Goal: Task Accomplishment & Management: Use online tool/utility

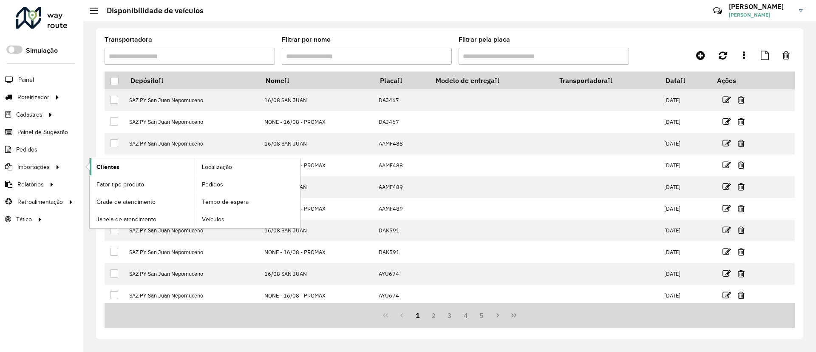
click at [148, 171] on link "Clientes" at bounding box center [142, 166] width 105 height 17
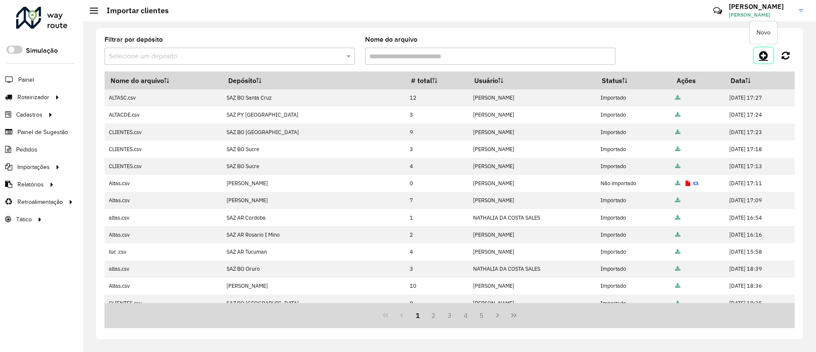
click at [760, 59] on icon at bounding box center [763, 55] width 9 height 10
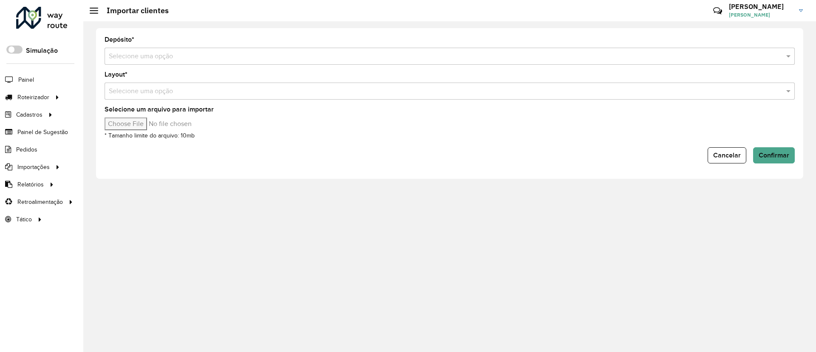
click at [448, 61] on input "text" at bounding box center [441, 56] width 665 height 10
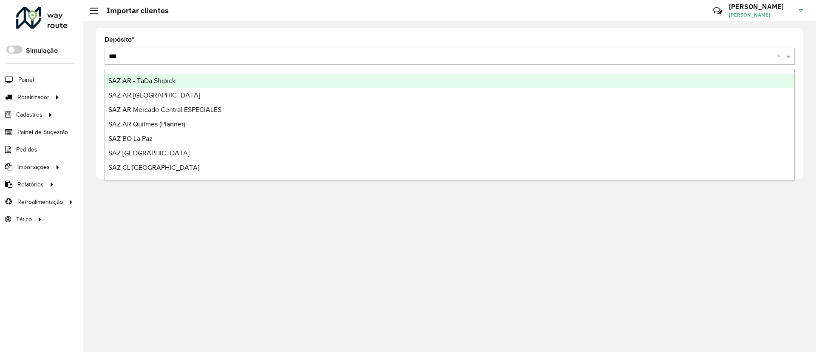
type input "****"
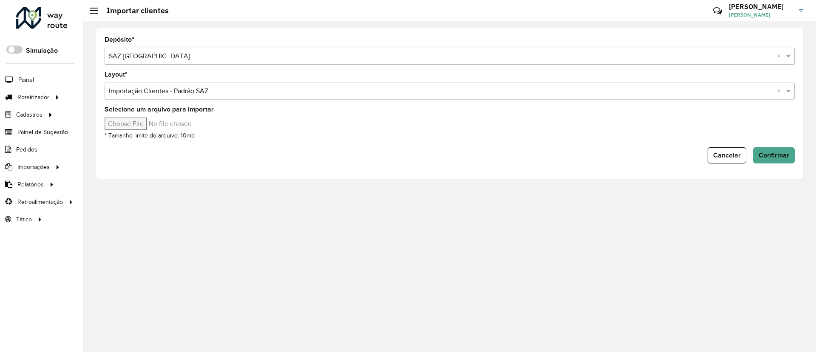
click at [132, 123] on input "Selecione um arquivo para importar" at bounding box center [177, 123] width 145 height 13
type input "**********"
click at [777, 155] on span "Confirmar" at bounding box center [774, 154] width 31 height 7
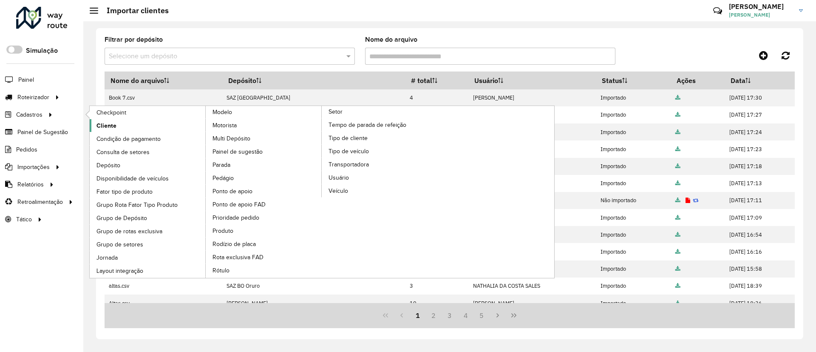
click at [155, 123] on link "Cliente" at bounding box center [148, 125] width 117 height 13
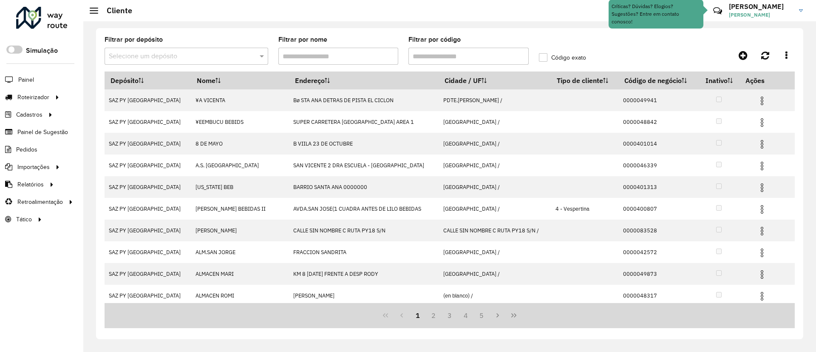
click at [173, 58] on input "text" at bounding box center [178, 56] width 138 height 10
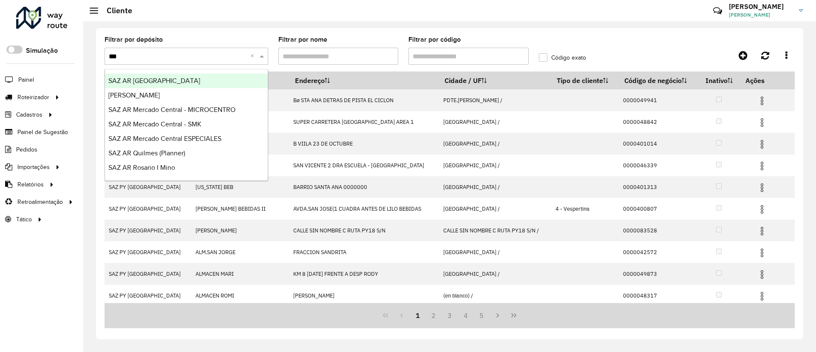
type input "****"
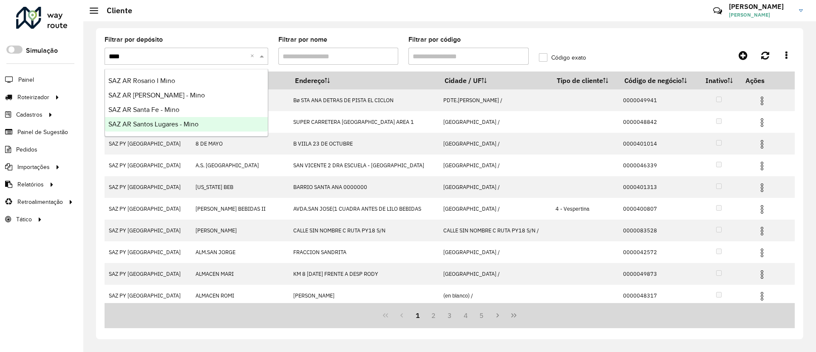
click at [155, 121] on span "SAZ AR Santos Lugares - Mino" at bounding box center [153, 123] width 90 height 7
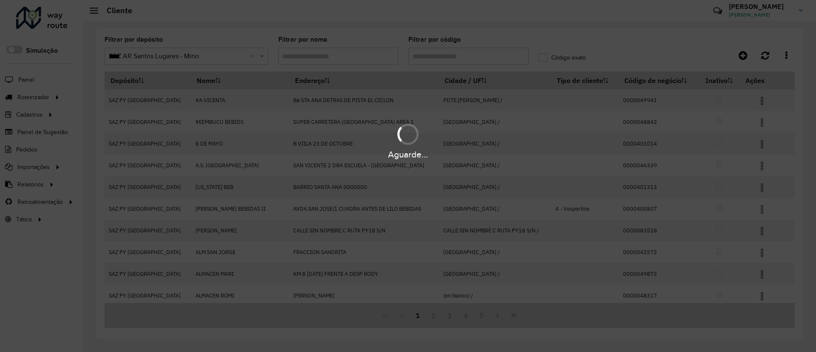
click at [440, 60] on div "Aguarde..." at bounding box center [408, 176] width 816 height 352
click at [438, 60] on div "Aguarde..." at bounding box center [408, 176] width 816 height 352
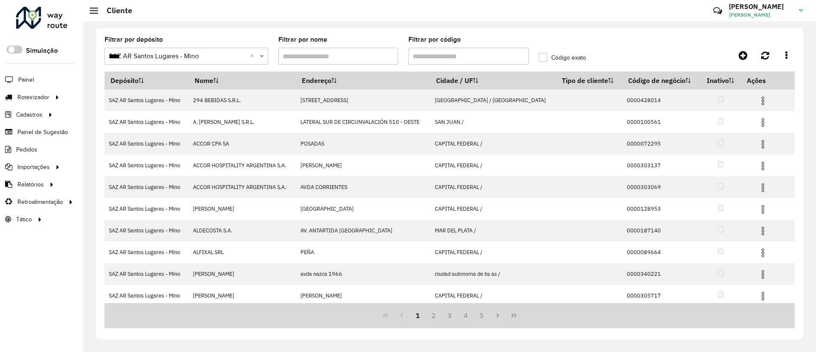
click at [438, 60] on input "Filtrar por código" at bounding box center [469, 56] width 120 height 17
click at [419, 54] on input "Filtrar por código" at bounding box center [469, 56] width 120 height 17
paste input "**********"
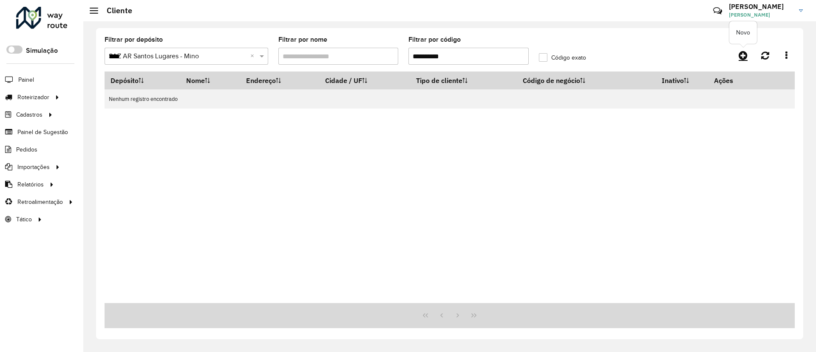
type input "**********"
click at [741, 56] on icon at bounding box center [743, 55] width 9 height 10
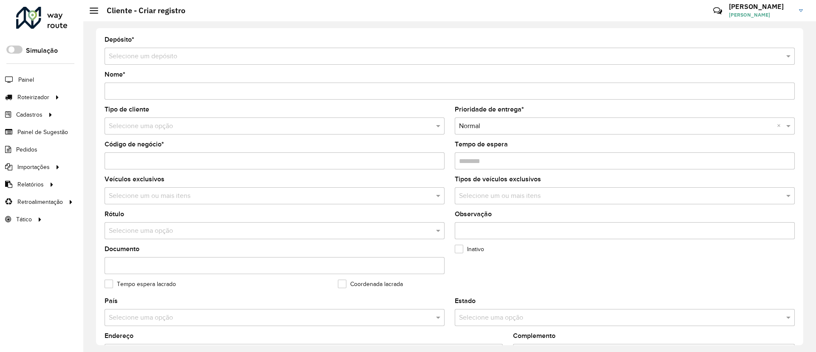
click at [160, 58] on input "text" at bounding box center [441, 56] width 665 height 10
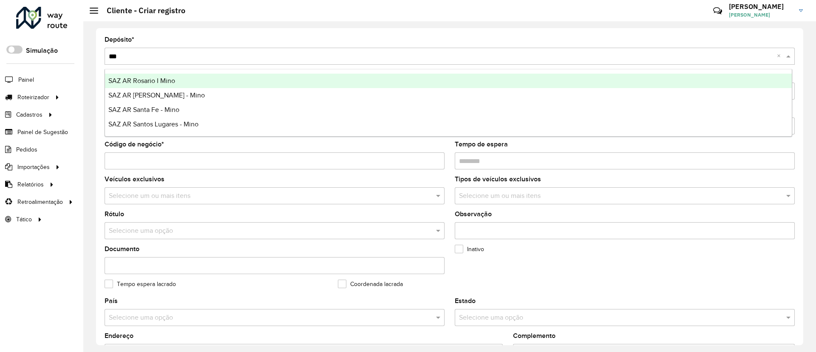
type input "****"
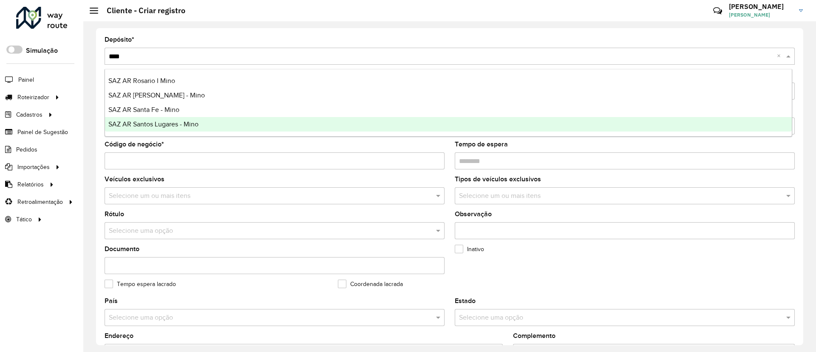
click at [185, 119] on div "SAZ AR Santos Lugares - Mino" at bounding box center [448, 124] width 687 height 14
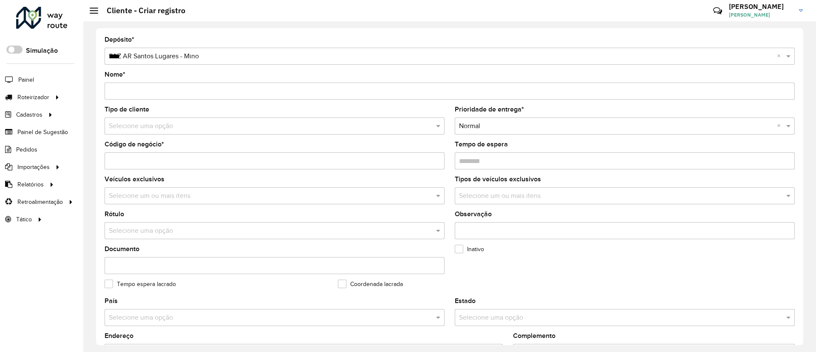
click at [125, 164] on input "Código de negócio *" at bounding box center [275, 160] width 340 height 17
paste input "**********"
type input "**********"
click at [146, 92] on input "Nome *" at bounding box center [450, 90] width 690 height 17
paste input "**********"
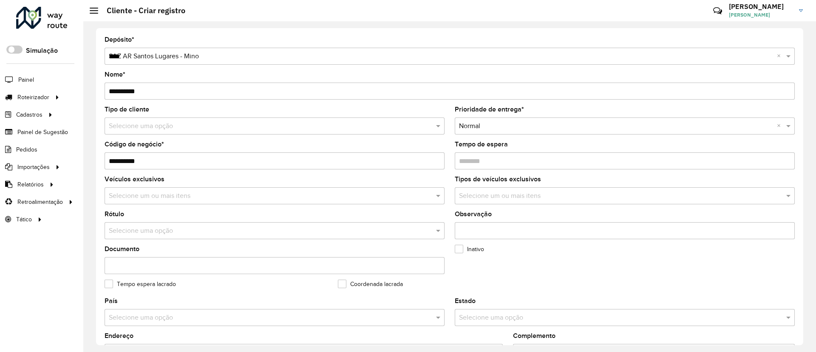
type input "**********"
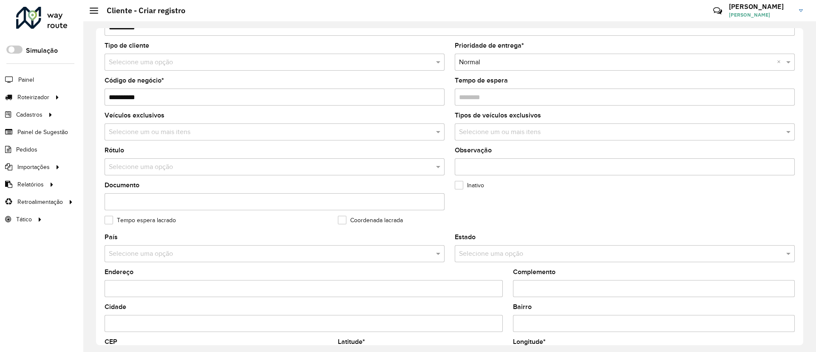
scroll to position [255, 0]
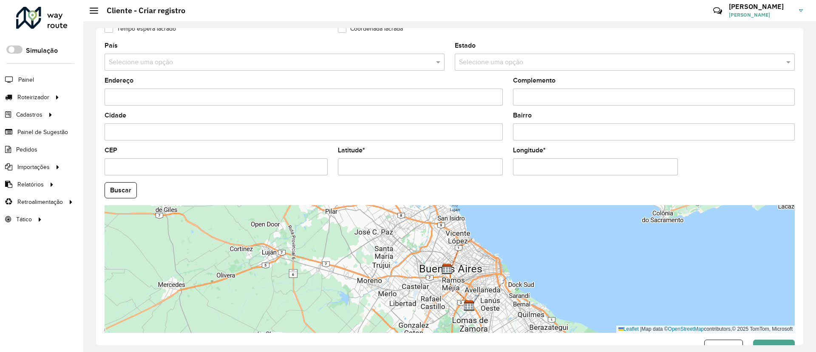
click at [372, 170] on input "Latitude *" at bounding box center [420, 166] width 165 height 17
paste input "**********"
type input "**********"
click at [529, 169] on input "Longitude *" at bounding box center [595, 166] width 165 height 17
paste input "**********"
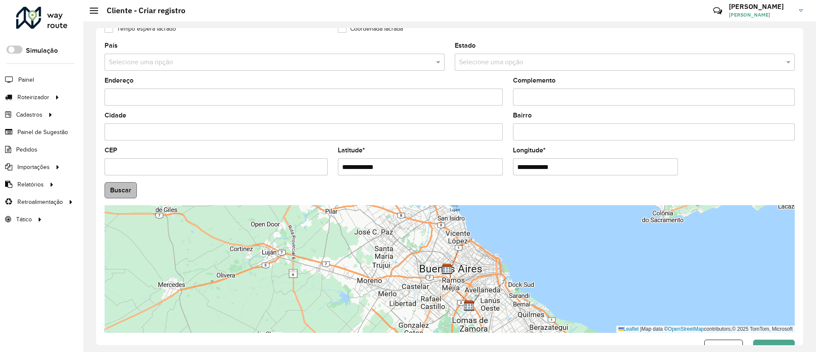
type input "**********"
click at [114, 185] on hb-app "Aguarde... Pop-up bloqueado! Seu navegador bloqueou automáticamente a abertura …" at bounding box center [408, 176] width 816 height 352
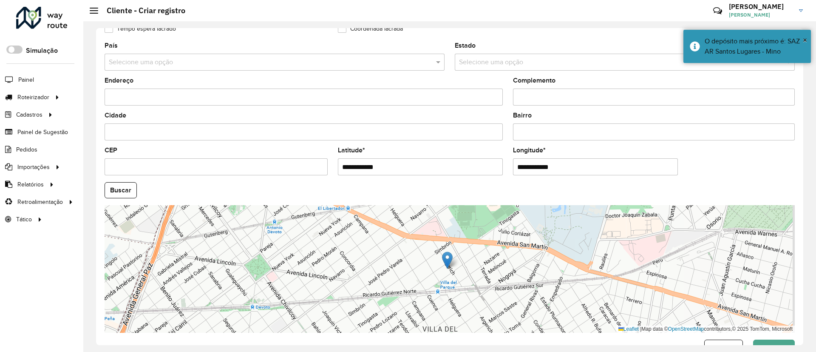
scroll to position [281, 0]
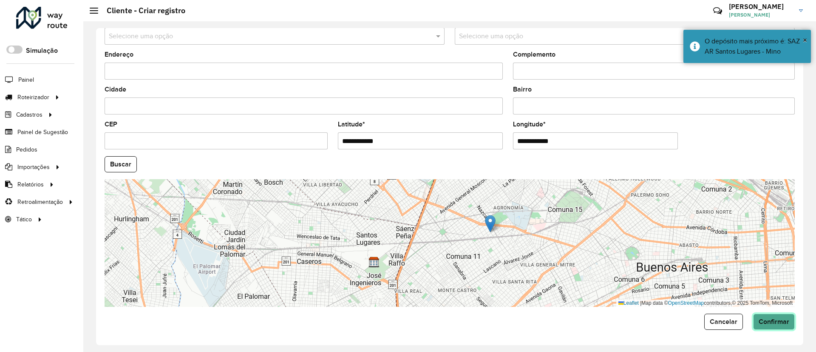
click at [773, 317] on button "Confirmar" at bounding box center [774, 321] width 42 height 16
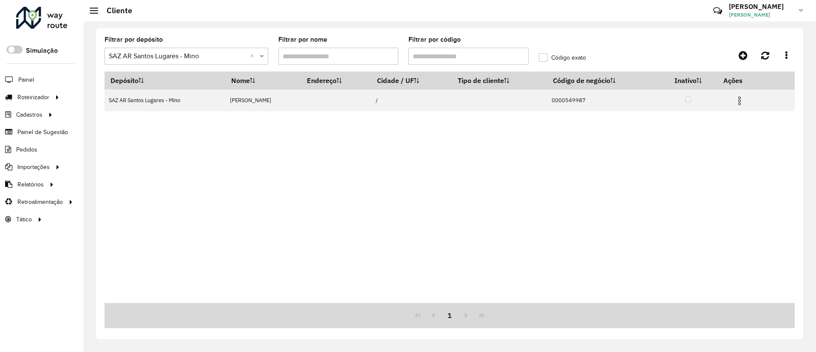
click at [476, 62] on input "Filtrar por código" at bounding box center [469, 56] width 120 height 17
paste input "text"
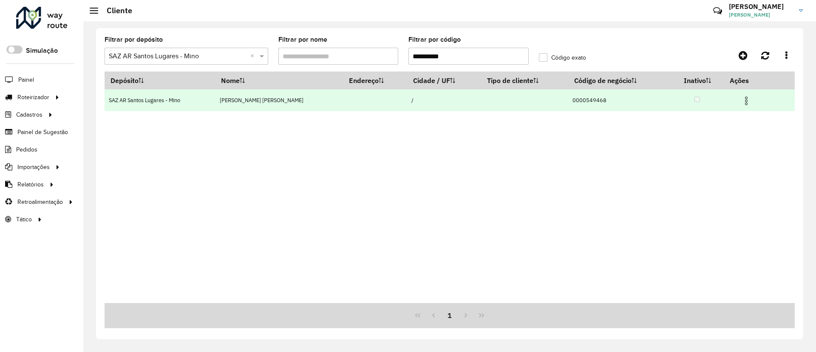
type input "**********"
click at [744, 98] on img at bounding box center [747, 101] width 10 height 10
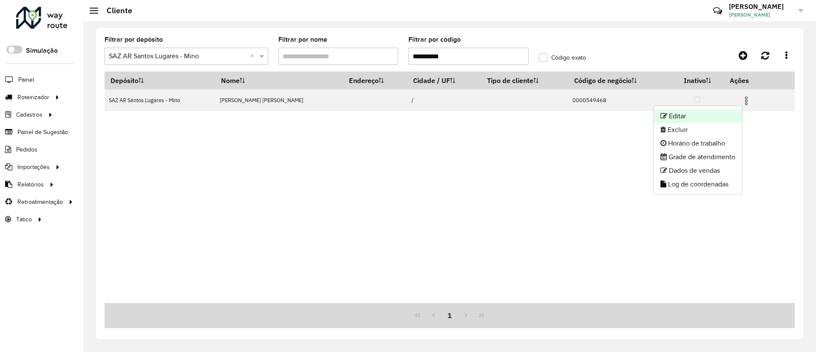
click at [707, 116] on li "Editar" at bounding box center [698, 116] width 88 height 14
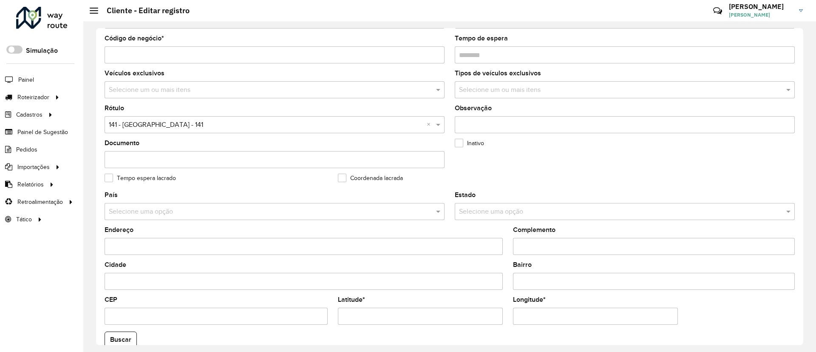
scroll to position [255, 0]
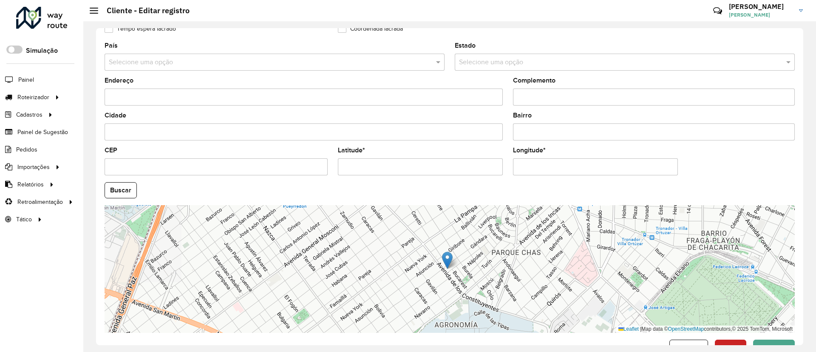
drag, startPoint x: 404, startPoint y: 168, endPoint x: 330, endPoint y: 165, distance: 74.0
click at [330, 165] on formly-group "País Selecione uma opção Estado Selecione uma opção Endereço Complemento Cidade…" at bounding box center [449, 188] width 701 height 290
type input "**********"
drag, startPoint x: 611, startPoint y: 170, endPoint x: 448, endPoint y: 170, distance: 163.7
click at [448, 170] on formly-group "**********" at bounding box center [449, 188] width 701 height 290
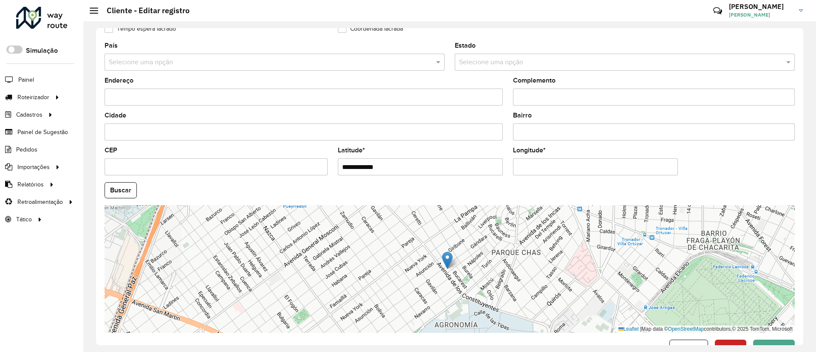
type input "**********"
click at [128, 189] on button "Buscar" at bounding box center [121, 190] width 32 height 16
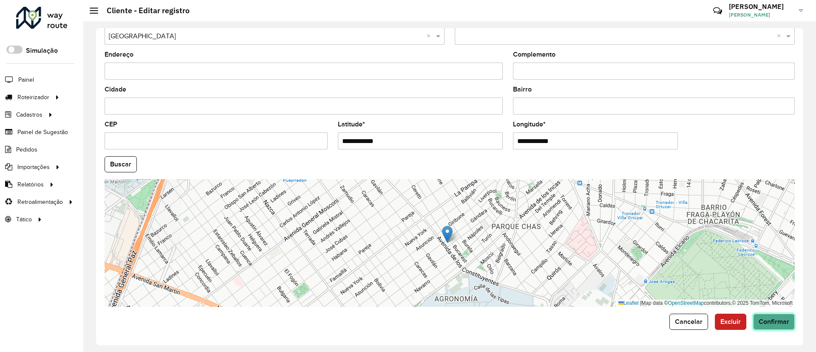
click at [781, 321] on span "Confirmar" at bounding box center [774, 321] width 31 height 7
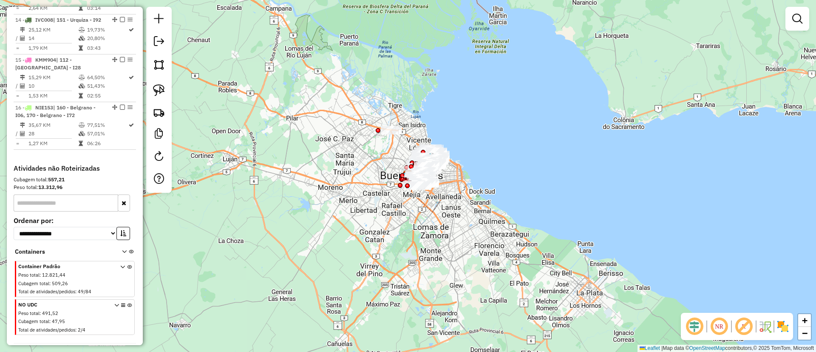
scroll to position [964, 0]
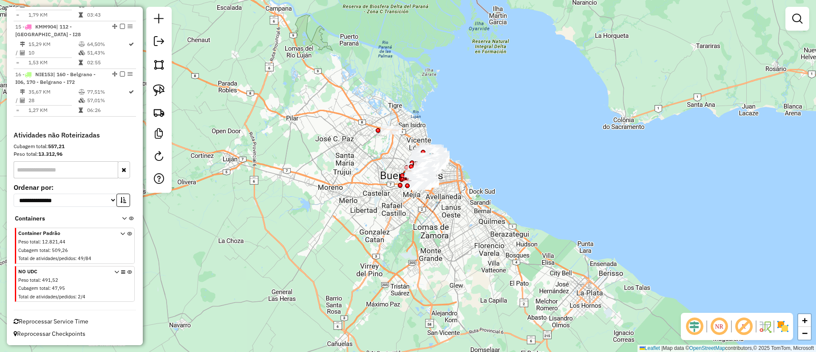
click at [129, 270] on icon at bounding box center [129, 286] width 5 height 32
click at [796, 19] on em at bounding box center [798, 19] width 10 height 10
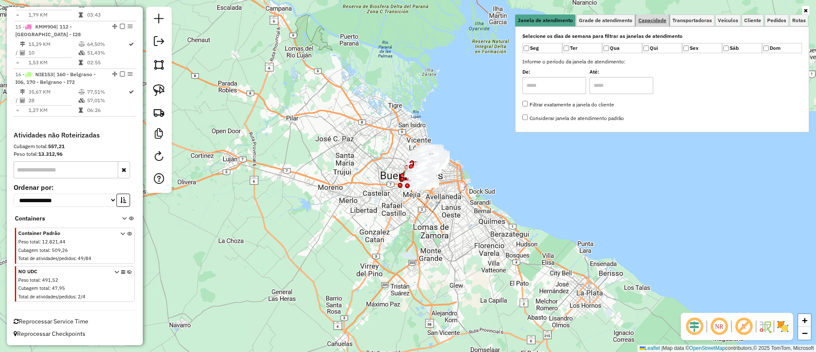
click at [664, 22] on span "Capacidade" at bounding box center [653, 20] width 28 height 5
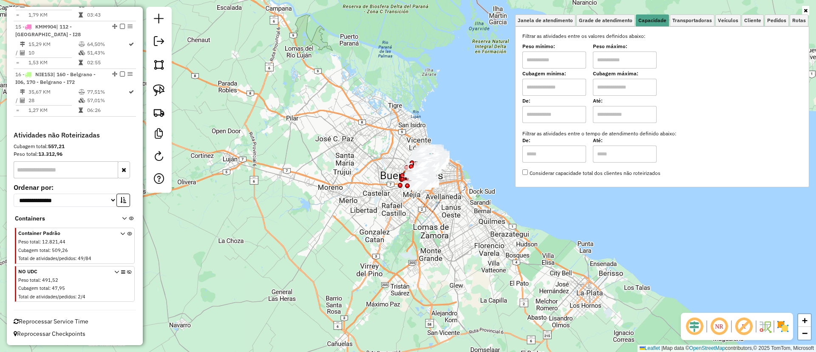
click at [573, 118] on input "text" at bounding box center [555, 114] width 64 height 17
type input "****"
click at [612, 115] on input "text" at bounding box center [625, 114] width 64 height 17
type input "*****"
click at [756, 20] on span "Cliente" at bounding box center [752, 20] width 17 height 5
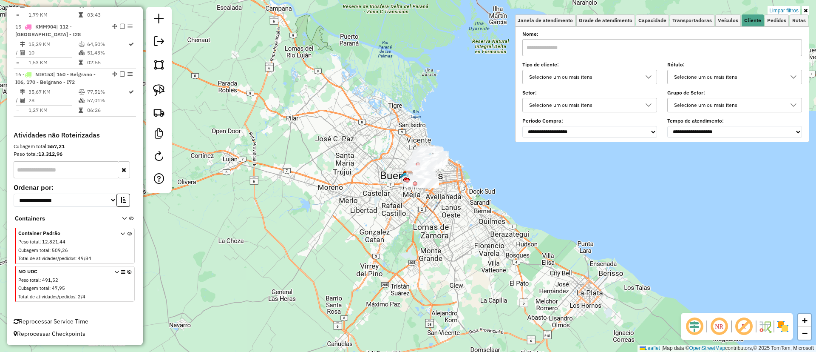
click at [589, 75] on div "Selecione um ou mais itens" at bounding box center [583, 77] width 114 height 14
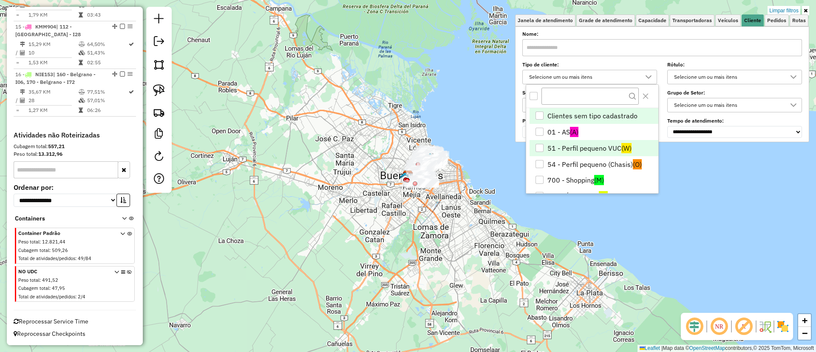
click at [591, 149] on li "51 - Perfil pequeno VUC (W)" at bounding box center [594, 148] width 129 height 16
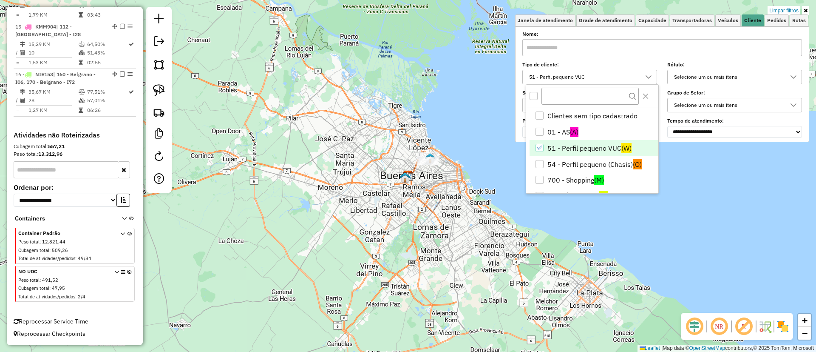
scroll to position [50, 0]
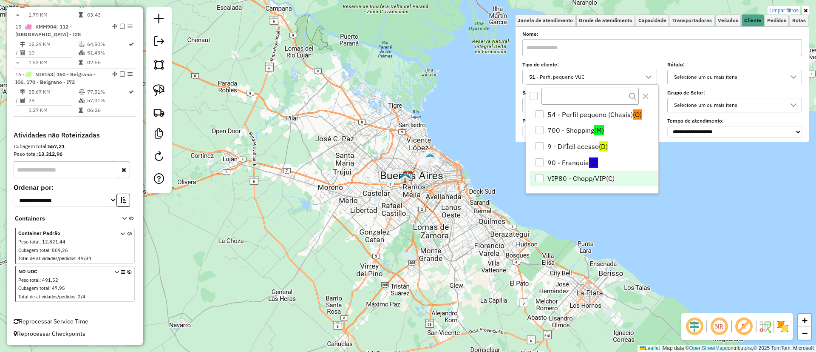
click at [584, 182] on li "VIP80 - Chopp/VIP (C)" at bounding box center [594, 178] width 129 height 16
click at [781, 320] on img at bounding box center [783, 326] width 14 height 14
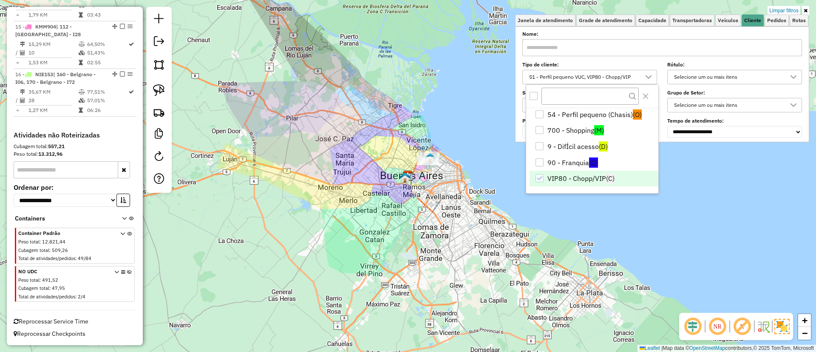
click at [781, 320] on img at bounding box center [782, 325] width 15 height 15
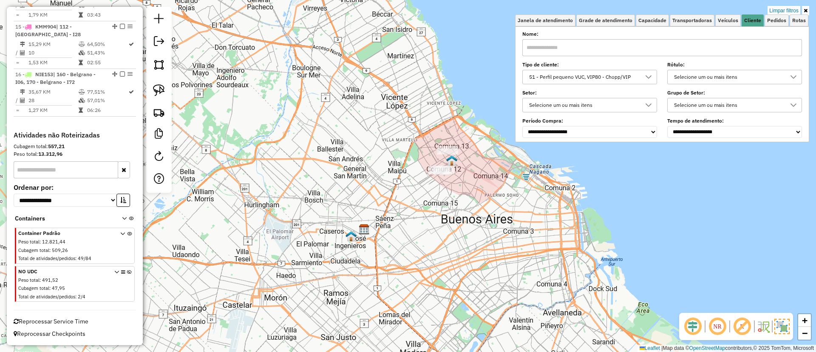
drag, startPoint x: 476, startPoint y: 168, endPoint x: 434, endPoint y: 194, distance: 49.2
click at [434, 194] on div "Limpar filtros Janela de atendimento Grade de atendimento Capacidade Transporta…" at bounding box center [408, 176] width 816 height 352
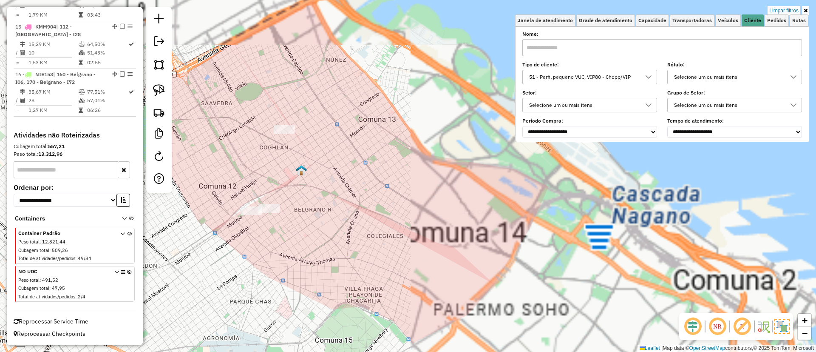
drag, startPoint x: 430, startPoint y: 190, endPoint x: 383, endPoint y: 189, distance: 47.2
click at [383, 189] on div "Limpar filtros Janela de atendimento Grade de atendimento Capacidade Transporta…" at bounding box center [408, 176] width 816 height 352
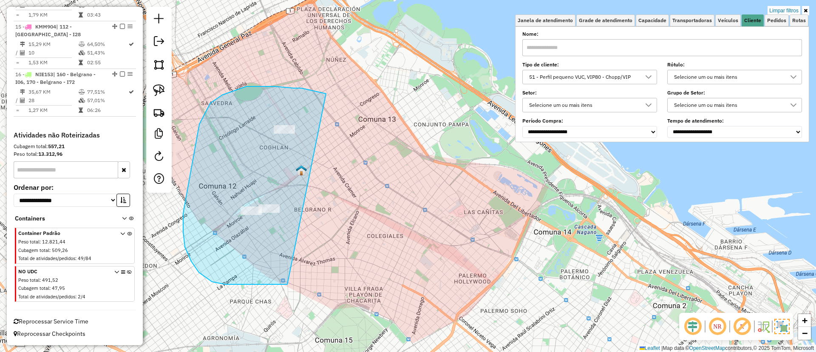
drag, startPoint x: 222, startPoint y: 95, endPoint x: 359, endPoint y: 217, distance: 183.1
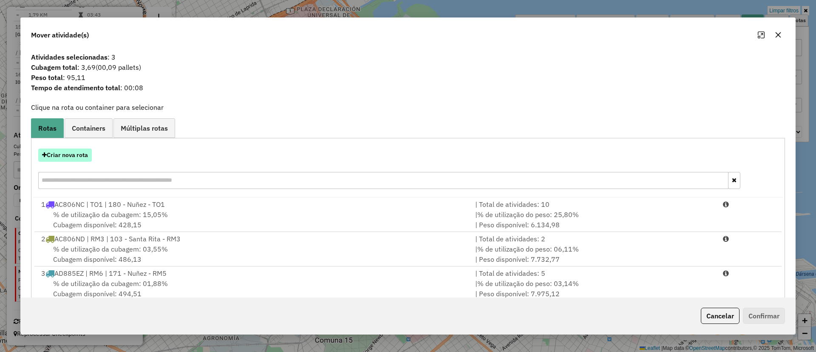
click at [65, 149] on button "Criar nova rota" at bounding box center [65, 154] width 54 height 13
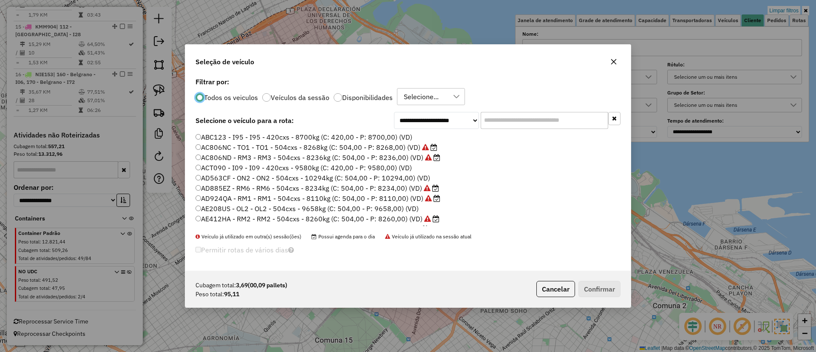
scroll to position [5, 3]
click at [508, 128] on input "text" at bounding box center [545, 120] width 128 height 17
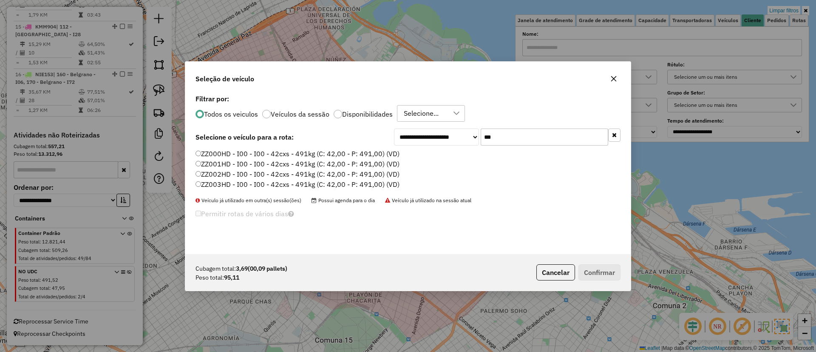
type input "***"
click at [378, 157] on label "ZZ000HD - I00 - I00 - 42cxs - 491kg (C: 42,00 - P: 491,00) (VD)" at bounding box center [298, 153] width 204 height 10
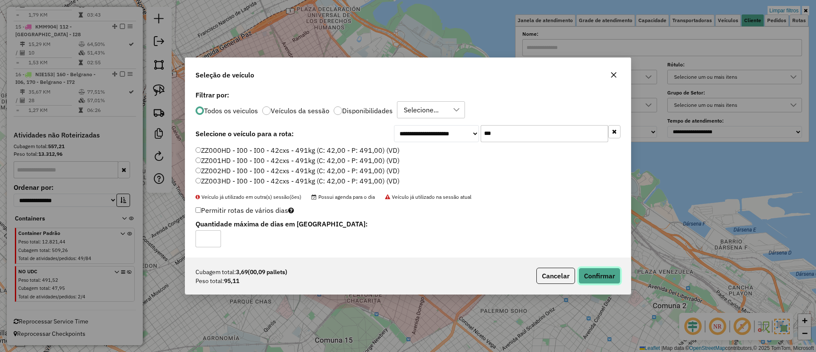
click at [599, 274] on button "Confirmar" at bounding box center [600, 275] width 42 height 16
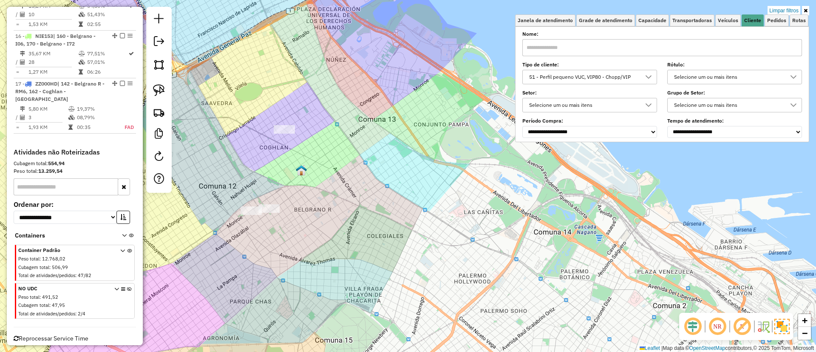
click at [782, 322] on img at bounding box center [782, 325] width 15 height 15
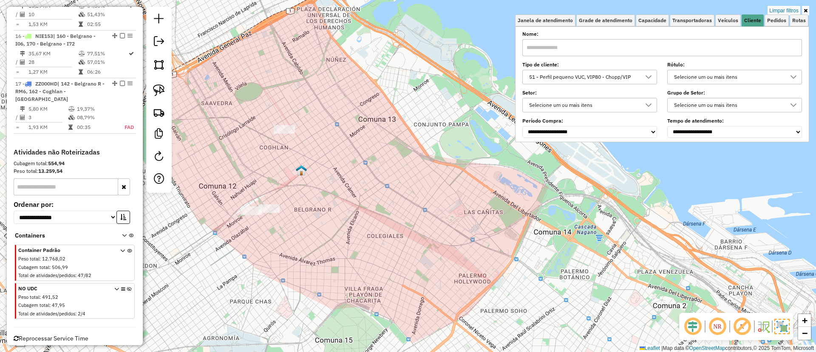
click at [625, 75] on div "51 - Perfil pequeno VUC, VIP80 - Chopp/VIP" at bounding box center [583, 77] width 114 height 14
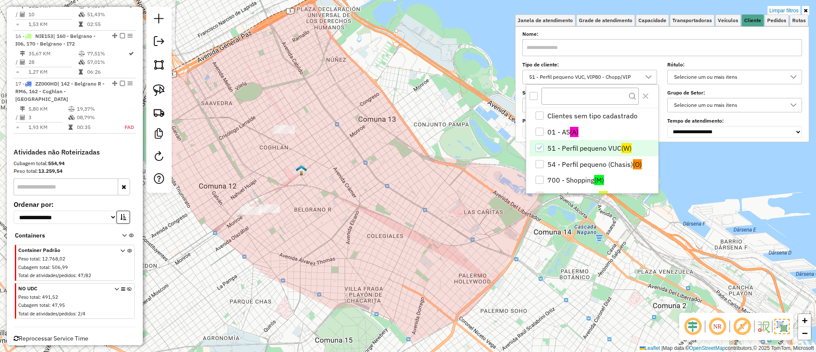
click at [614, 152] on li "51 - Perfil pequeno VUC (W)" at bounding box center [594, 148] width 129 height 16
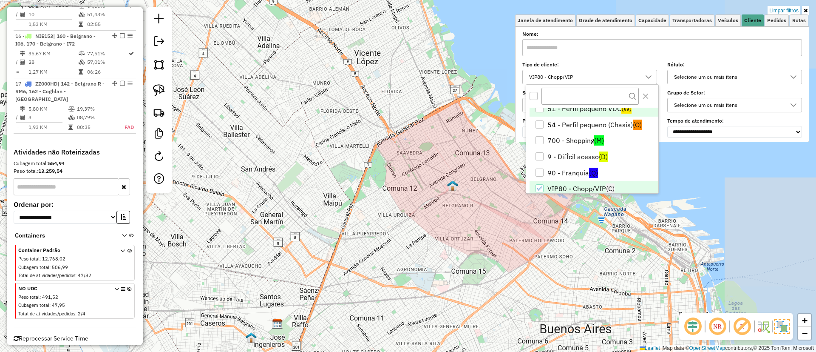
scroll to position [50, 0]
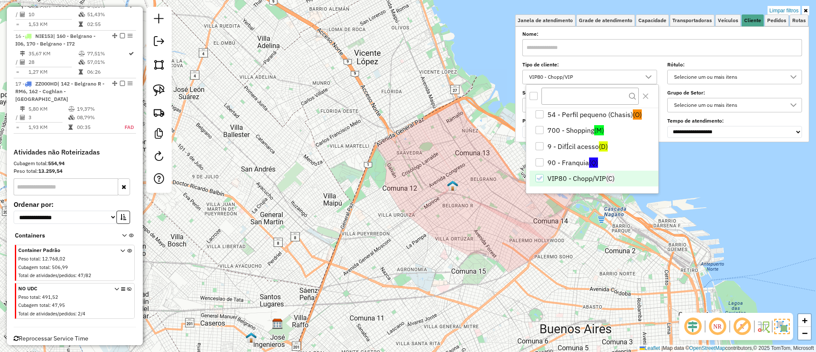
click at [574, 179] on li "VIP80 - Chopp/VIP (C)" at bounding box center [594, 178] width 129 height 16
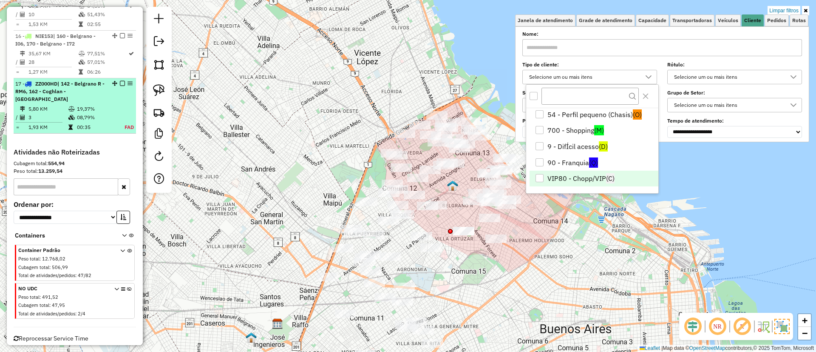
click at [77, 122] on td "08,79%" at bounding box center [95, 117] width 37 height 9
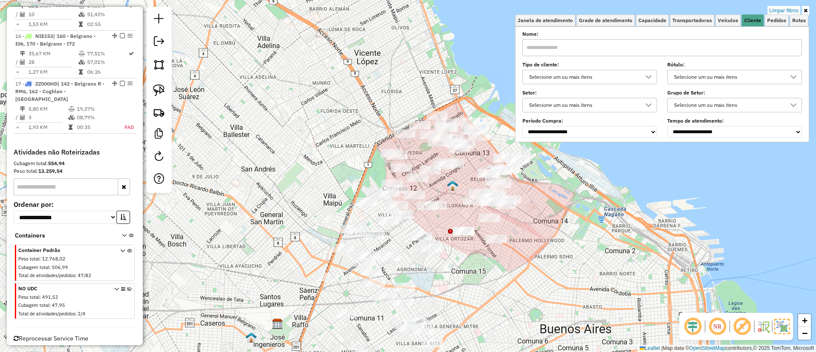
select select "**********"
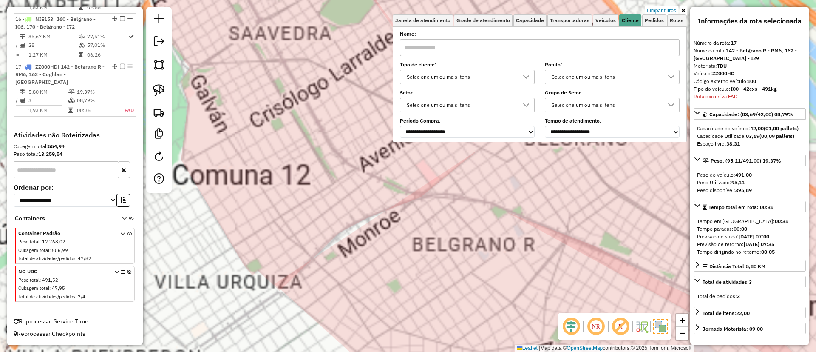
scroll to position [1012, 0]
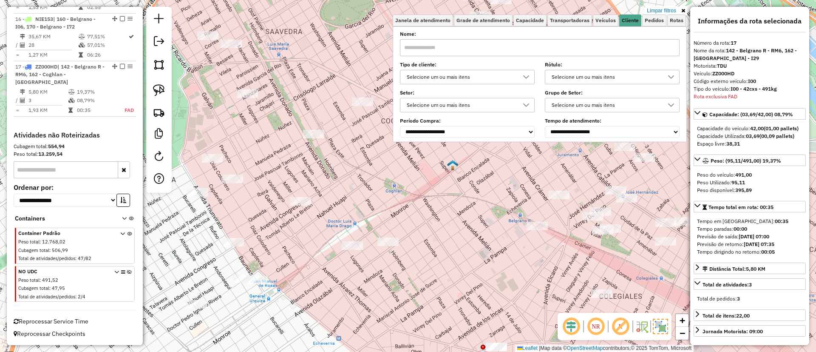
click at [685, 10] on link at bounding box center [683, 10] width 7 height 9
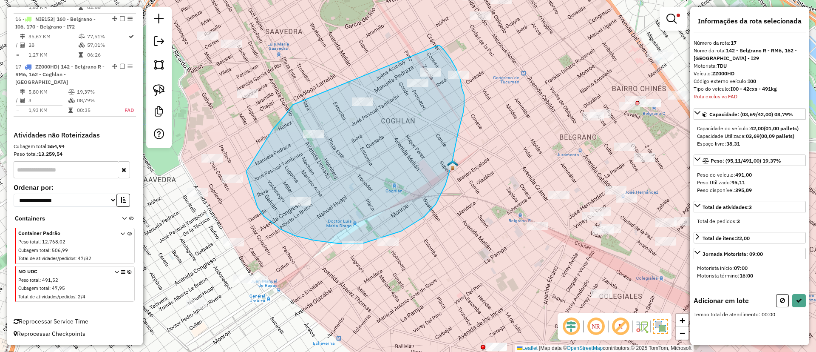
drag, startPoint x: 293, startPoint y: 105, endPoint x: 439, endPoint y: 45, distance: 157.5
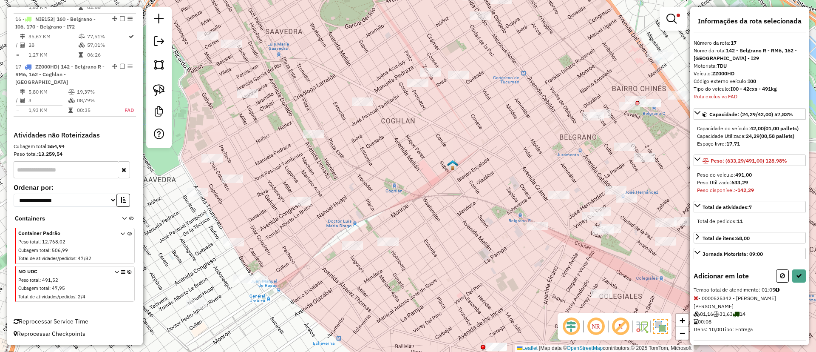
select select "**********"
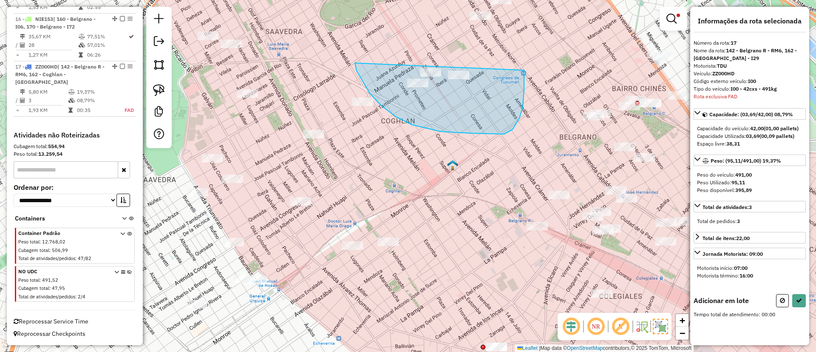
drag, startPoint x: 357, startPoint y: 71, endPoint x: 517, endPoint y: 46, distance: 162.6
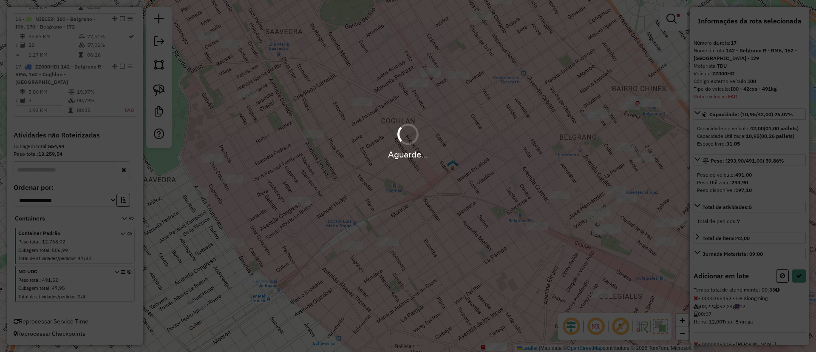
select select "**********"
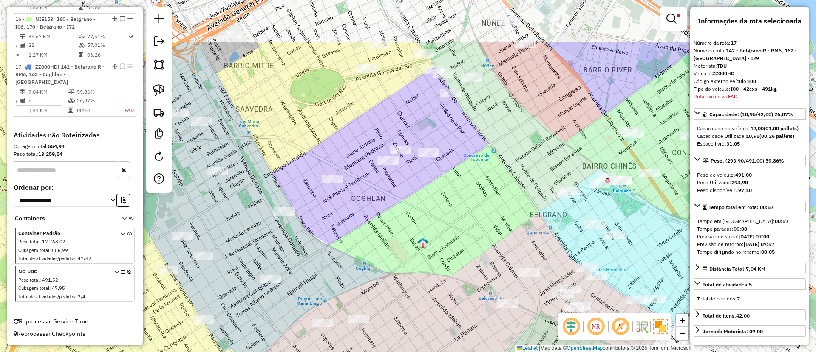
drag, startPoint x: 475, startPoint y: 127, endPoint x: 445, endPoint y: 204, distance: 82.9
click at [445, 204] on div "Limpar filtros Janela de atendimento Grade de atendimento Capacidade Transporta…" at bounding box center [408, 176] width 816 height 352
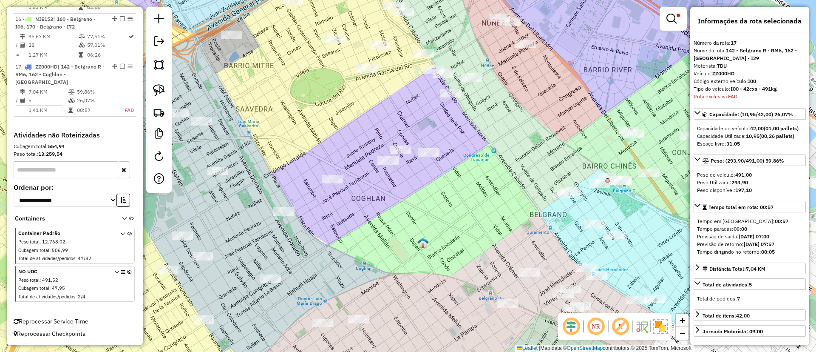
drag, startPoint x: 319, startPoint y: 239, endPoint x: 430, endPoint y: 139, distance: 149.3
click at [430, 139] on div "Limpar filtros Janela de atendimento Grade de atendimento Capacidade Transporta…" at bounding box center [408, 176] width 816 height 352
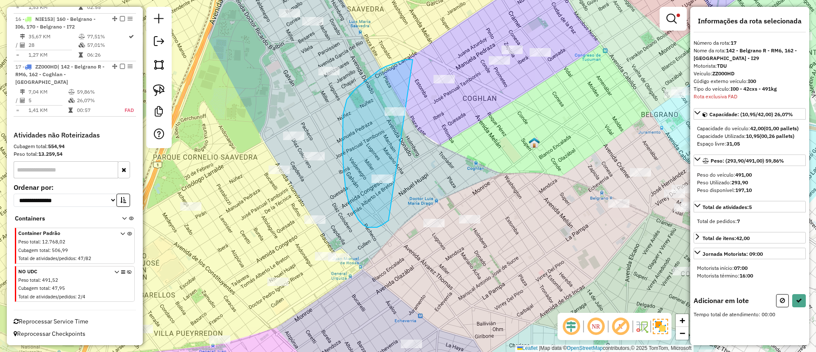
drag, startPoint x: 347, startPoint y: 99, endPoint x: 419, endPoint y: 180, distance: 107.8
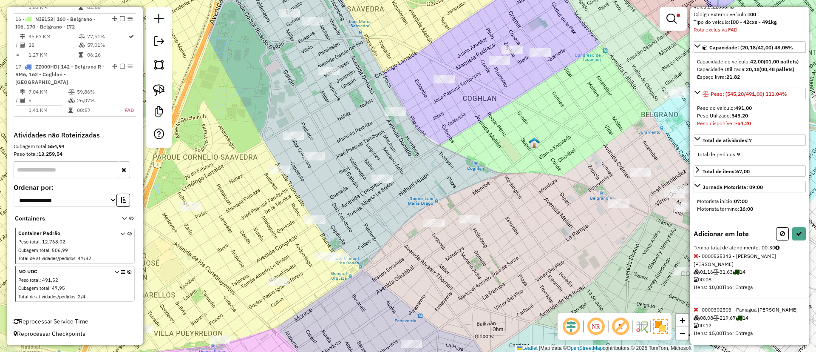
scroll to position [84, 0]
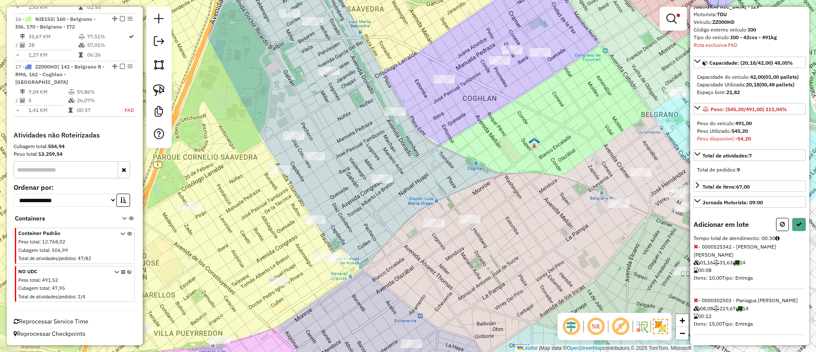
select select "**********"
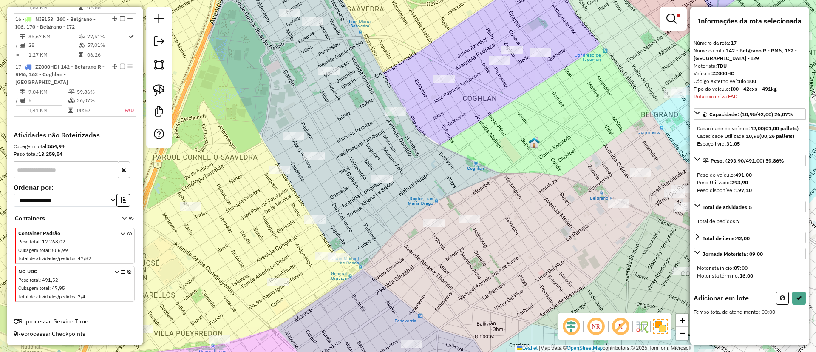
scroll to position [0, 0]
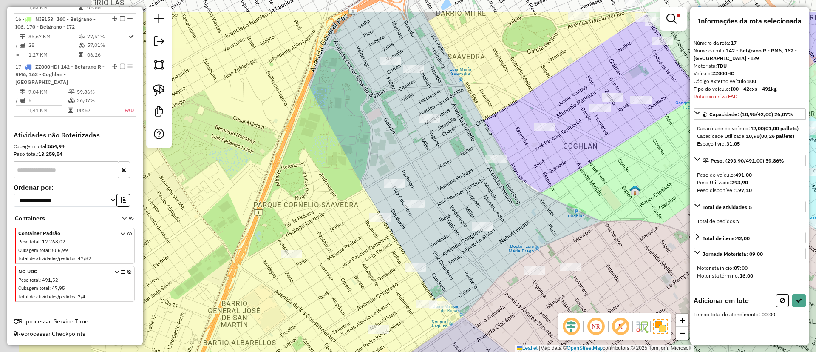
drag, startPoint x: 361, startPoint y: 126, endPoint x: 434, endPoint y: 132, distance: 73.3
click at [435, 132] on div "Limpar filtros Janela de atendimento Grade de atendimento Capacidade Transporta…" at bounding box center [408, 176] width 816 height 352
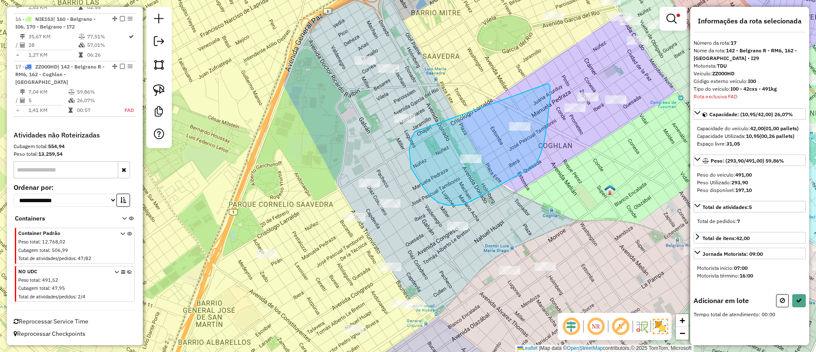
drag, startPoint x: 458, startPoint y: 205, endPoint x: 548, endPoint y: 83, distance: 151.6
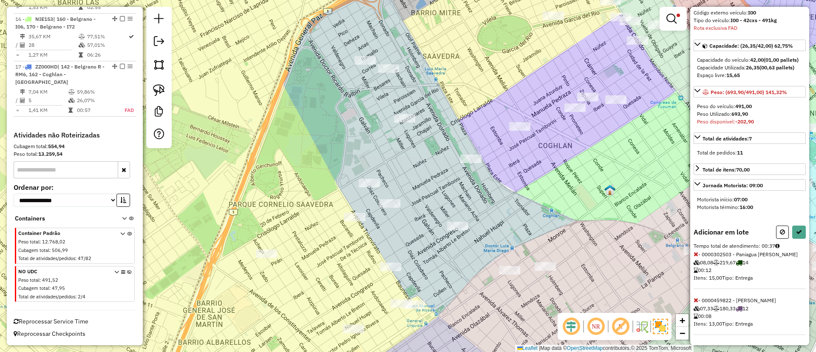
scroll to position [76, 0]
click at [698, 256] on icon at bounding box center [696, 254] width 5 height 6
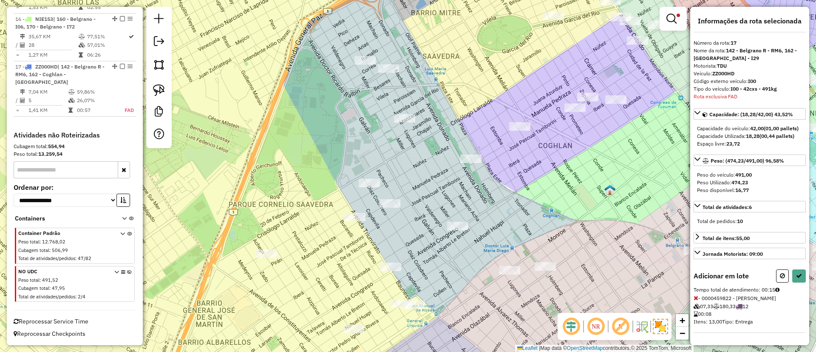
select select "**********"
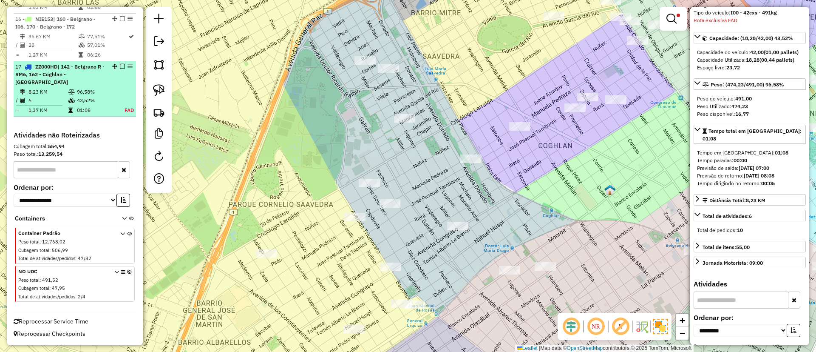
click at [120, 69] on em at bounding box center [122, 66] width 5 height 5
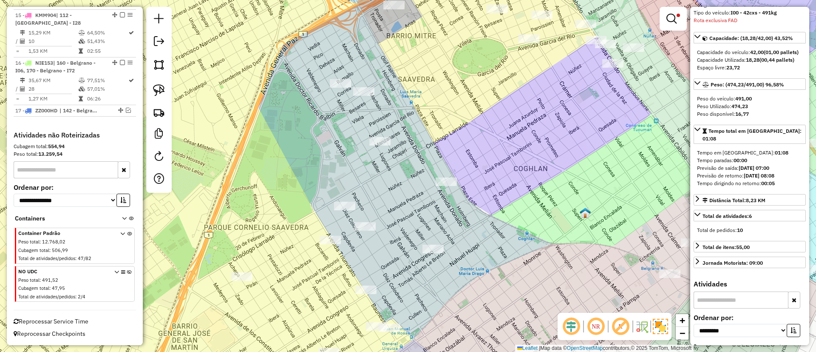
drag, startPoint x: 527, startPoint y: 160, endPoint x: 443, endPoint y: 184, distance: 87.2
click at [431, 202] on div "Limpar filtros Janela de atendimento Grade de atendimento Capacidade Transporta…" at bounding box center [408, 176] width 816 height 352
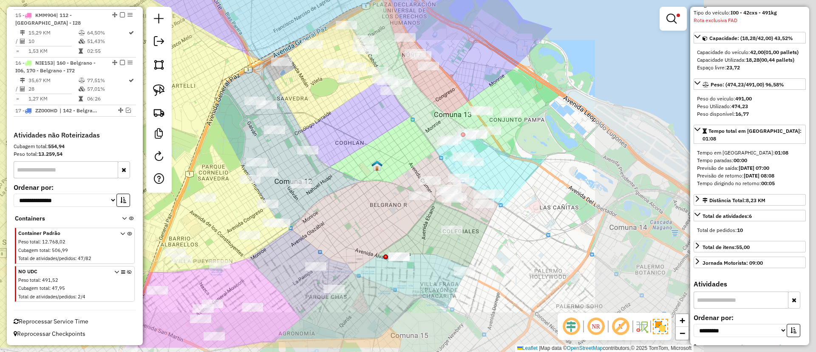
drag, startPoint x: 503, startPoint y: 186, endPoint x: 392, endPoint y: 141, distance: 119.4
click at [386, 143] on div "Limpar filtros Janela de atendimento Grade de atendimento Capacidade Transporta…" at bounding box center [408, 176] width 816 height 352
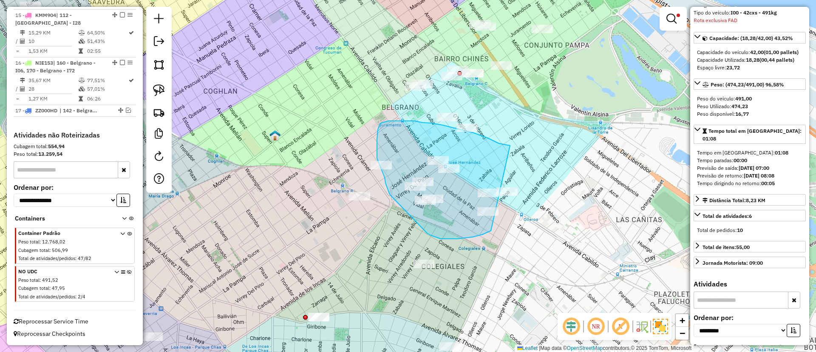
drag, startPoint x: 488, startPoint y: 138, endPoint x: 511, endPoint y: 202, distance: 68.5
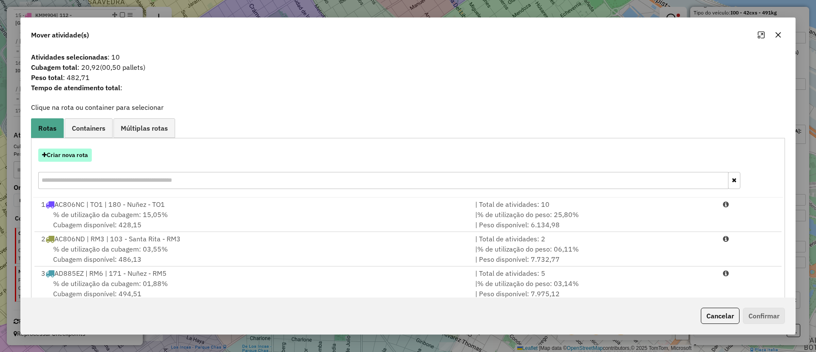
click at [68, 161] on button "Criar nova rota" at bounding box center [65, 154] width 54 height 13
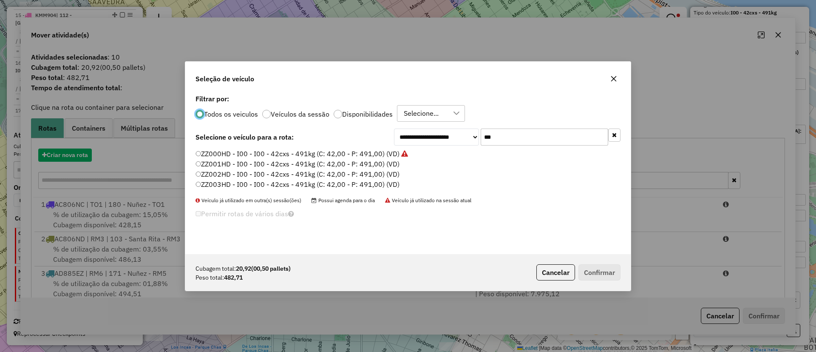
scroll to position [5, 3]
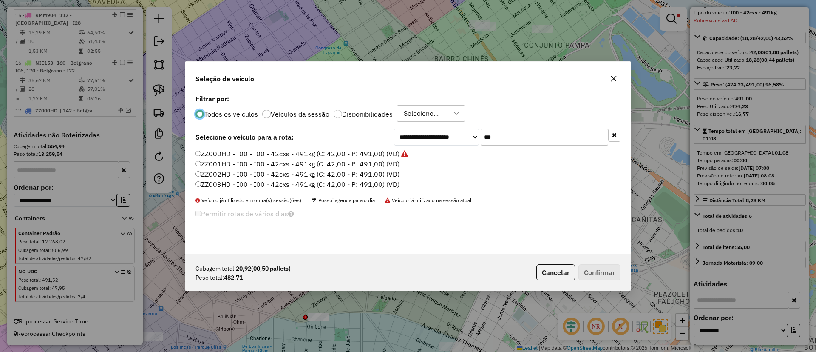
click at [383, 164] on label "ZZ001HD - I00 - I00 - 42cxs - 491kg (C: 42,00 - P: 491,00) (VD)" at bounding box center [298, 164] width 204 height 10
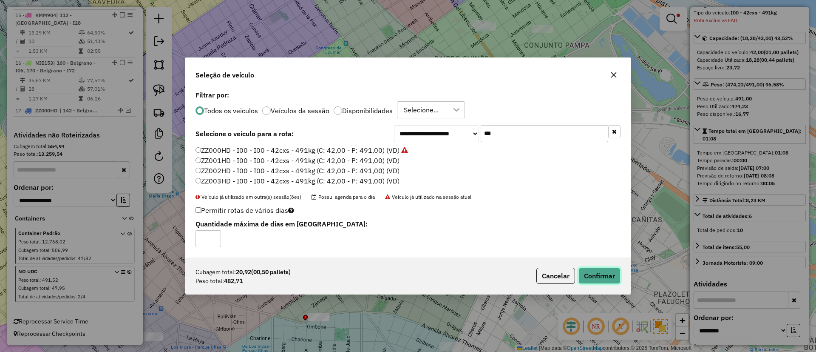
click at [592, 275] on button "Confirmar" at bounding box center [600, 275] width 42 height 16
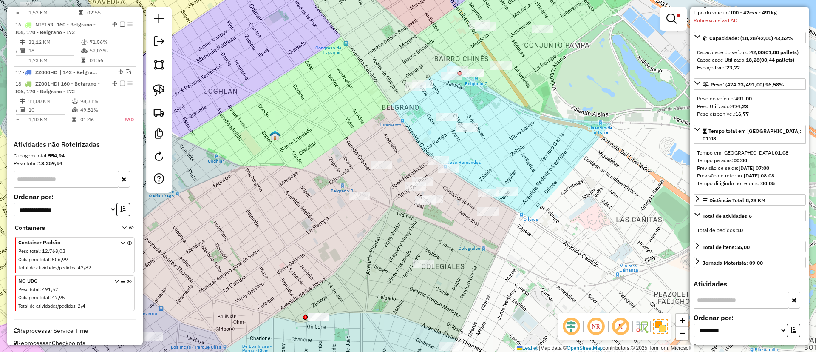
scroll to position [1023, 0]
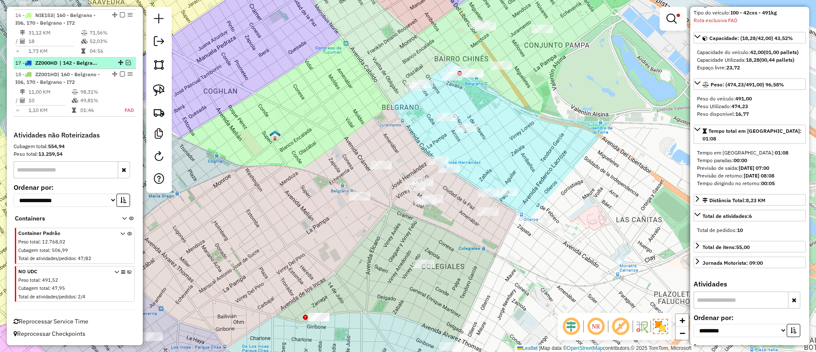
click at [109, 60] on div at bounding box center [120, 62] width 26 height 5
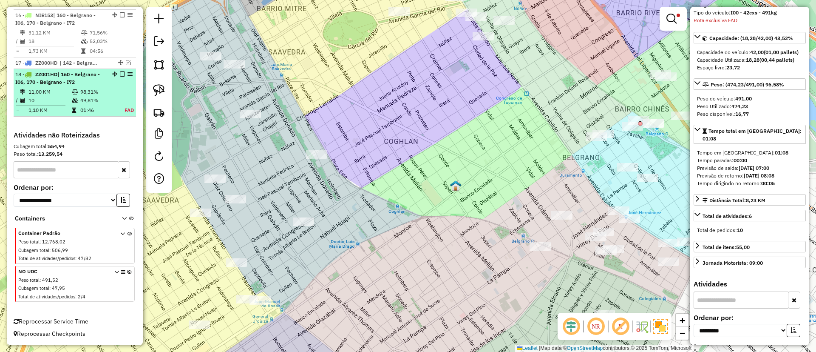
click at [105, 82] on div "18 - ZZ001HD | 160 - Belgrano - I06, 170 - Belgrano - I72" at bounding box center [74, 78] width 119 height 15
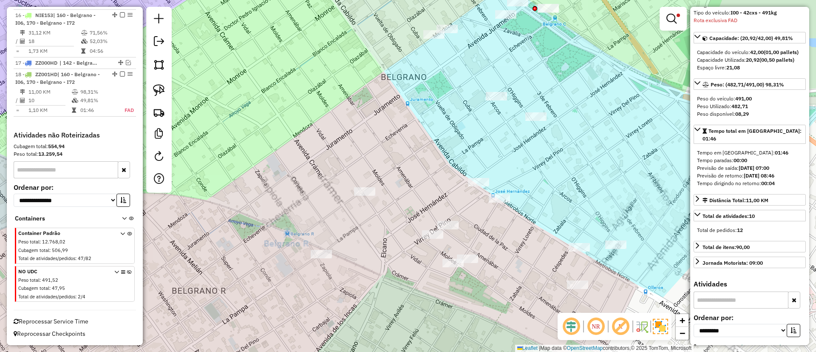
click at [663, 18] on div at bounding box center [673, 19] width 27 height 24
click at [670, 18] on em at bounding box center [672, 19] width 10 height 10
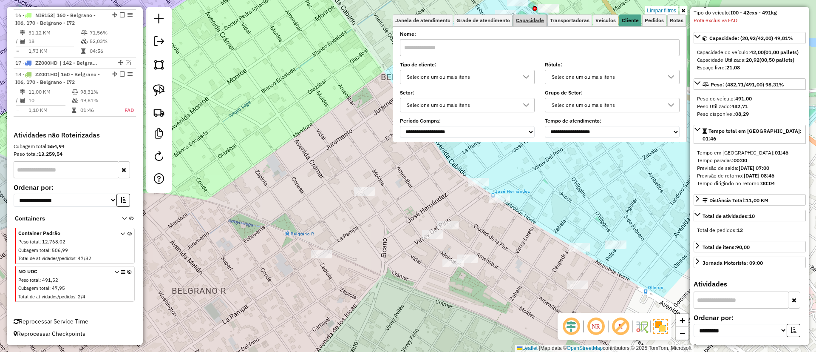
click at [535, 16] on link "Capacidade" at bounding box center [530, 20] width 33 height 12
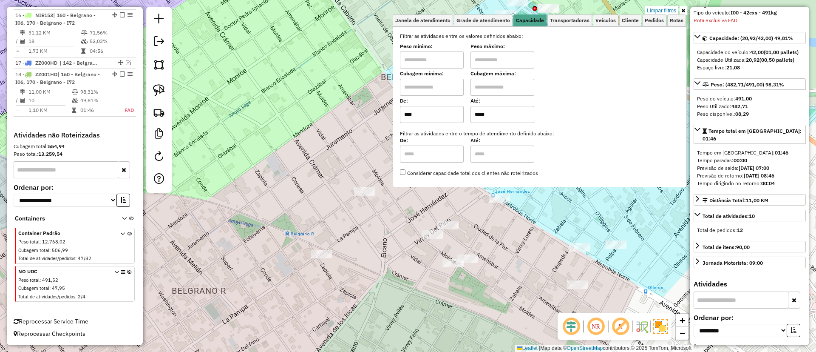
drag, startPoint x: 519, startPoint y: 115, endPoint x: 427, endPoint y: 115, distance: 91.8
click at [427, 115] on div "De: **** Até: *****" at bounding box center [540, 111] width 280 height 24
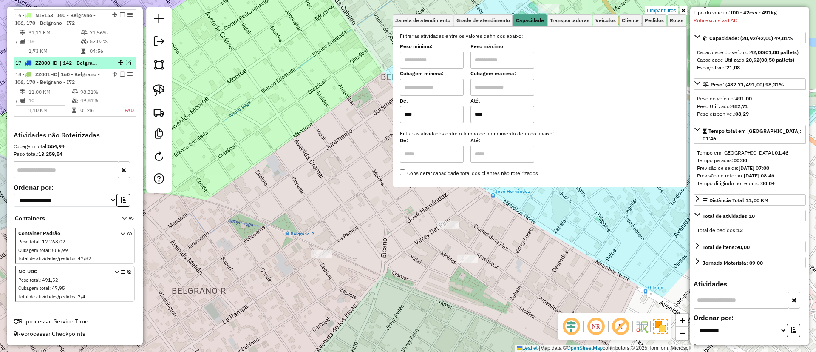
type input "****"
click at [128, 63] on em at bounding box center [128, 62] width 5 height 5
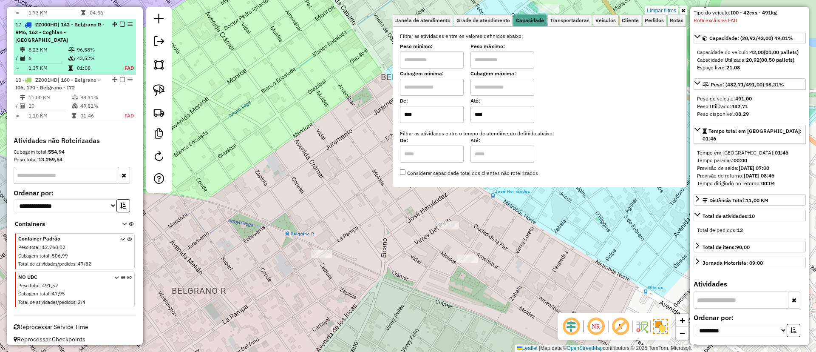
click at [109, 54] on td "96,58%" at bounding box center [95, 49] width 37 height 9
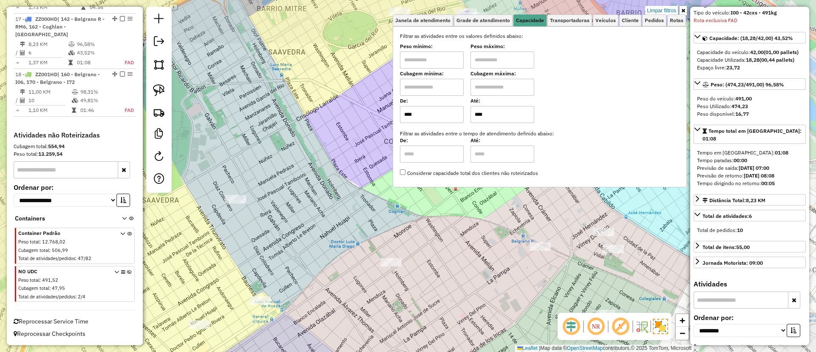
scroll to position [1060, 0]
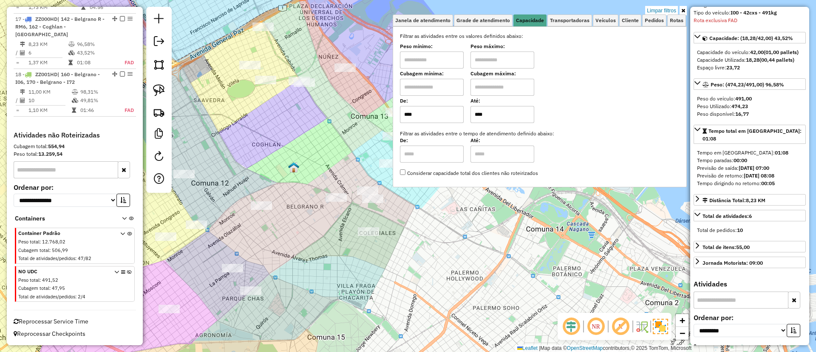
drag, startPoint x: 325, startPoint y: 166, endPoint x: 236, endPoint y: 156, distance: 89.4
click at [236, 156] on div "Limpar filtros Janela de atendimento Grade de atendimento Capacidade Transporta…" at bounding box center [408, 176] width 816 height 352
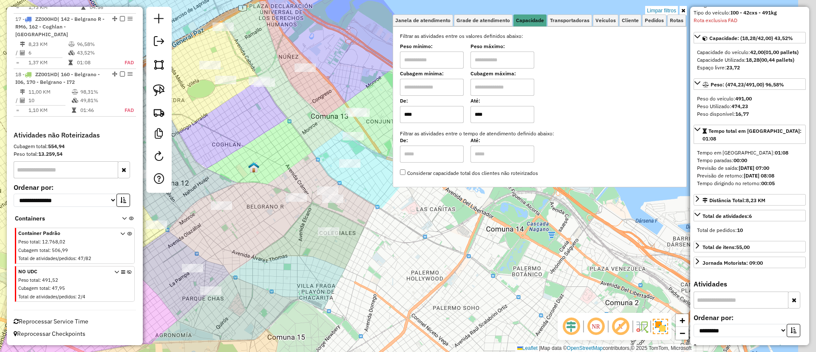
drag, startPoint x: 309, startPoint y: 186, endPoint x: 268, endPoint y: 182, distance: 41.4
click at [269, 186] on div "Limpar filtros Janela de atendimento Grade de atendimento Capacidade Transporta…" at bounding box center [408, 176] width 816 height 352
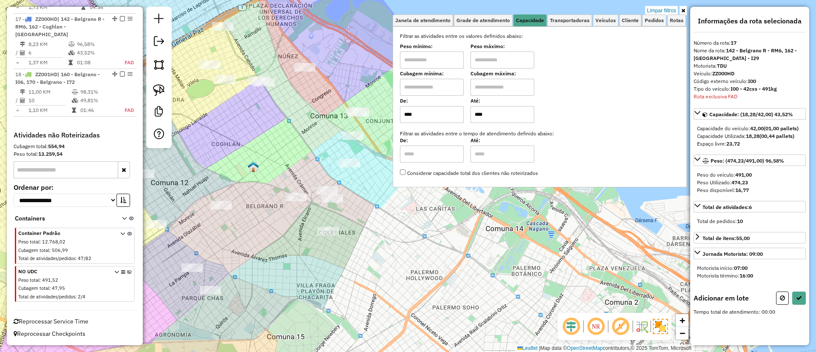
scroll to position [0, 0]
drag, startPoint x: 316, startPoint y: 184, endPoint x: 349, endPoint y: 201, distance: 36.9
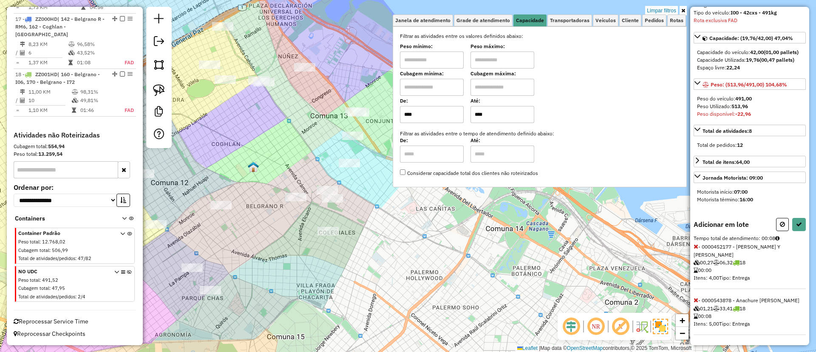
click at [696, 296] on span at bounding box center [696, 300] width 5 height 8
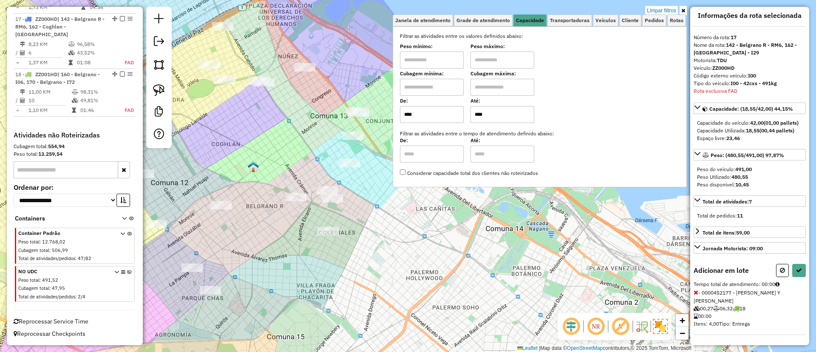
select select "**********"
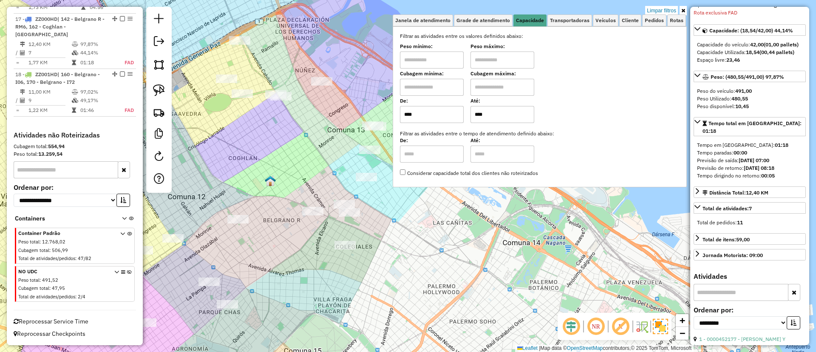
drag, startPoint x: 259, startPoint y: 127, endPoint x: 273, endPoint y: 159, distance: 34.5
click at [273, 159] on div "Limpar filtros Janela de atendimento Grade de atendimento Capacidade Transporta…" at bounding box center [408, 176] width 816 height 352
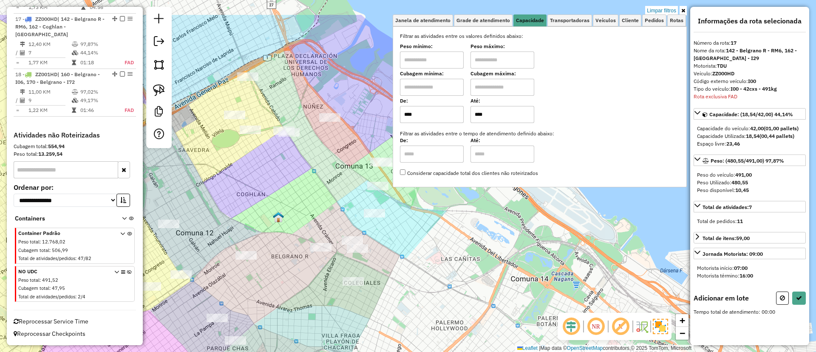
scroll to position [0, 0]
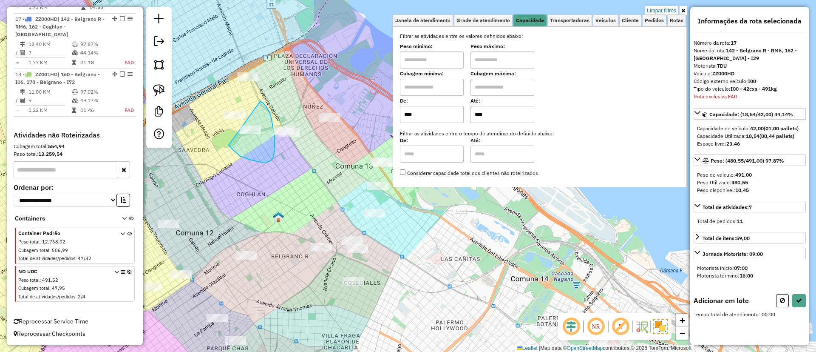
drag, startPoint x: 274, startPoint y: 156, endPoint x: 261, endPoint y: 101, distance: 57.2
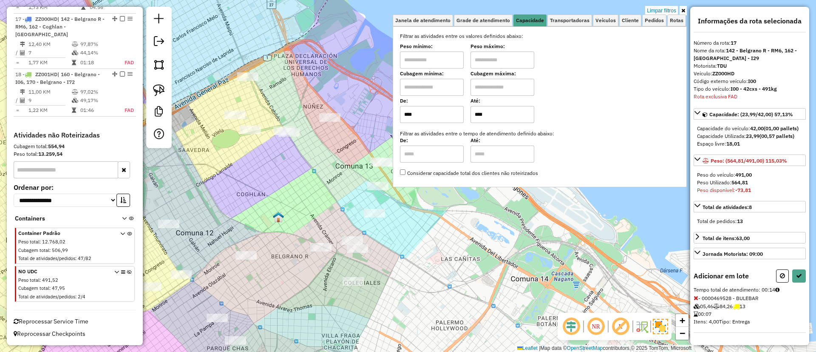
select select "**********"
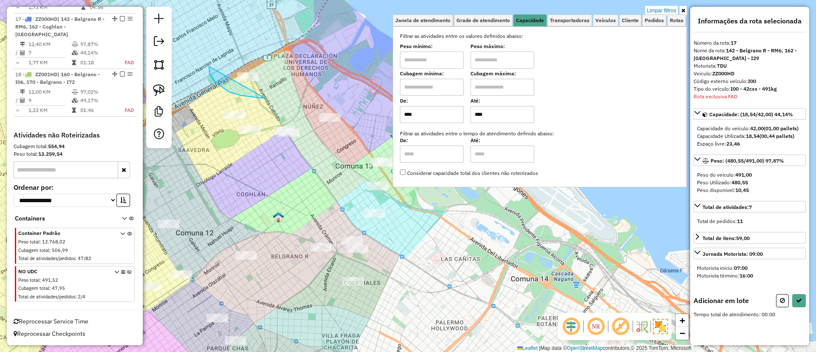
drag, startPoint x: 260, startPoint y: 98, endPoint x: 275, endPoint y: 68, distance: 33.8
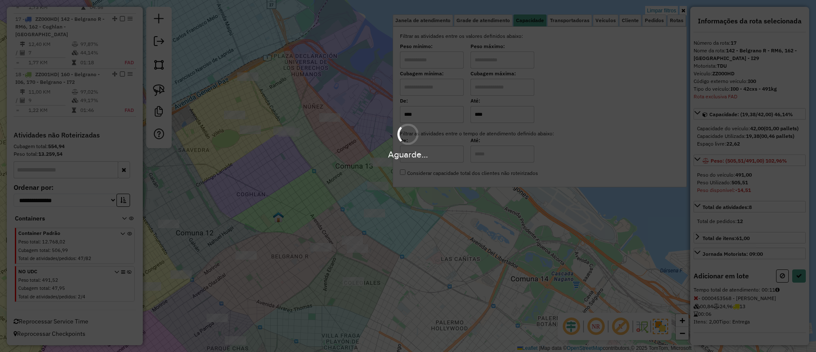
select select "**********"
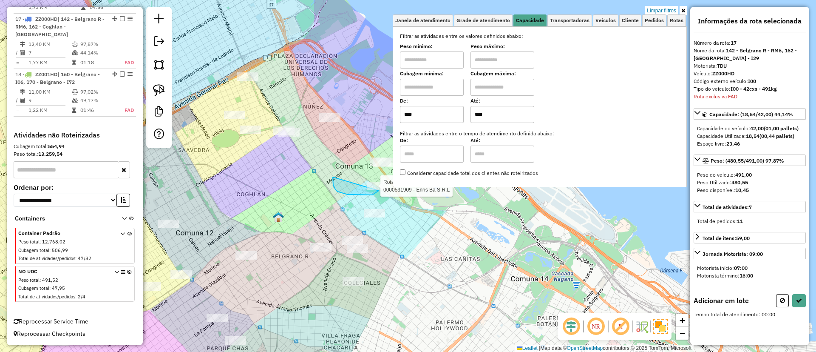
drag, startPoint x: 369, startPoint y: 195, endPoint x: 384, endPoint y: 179, distance: 21.1
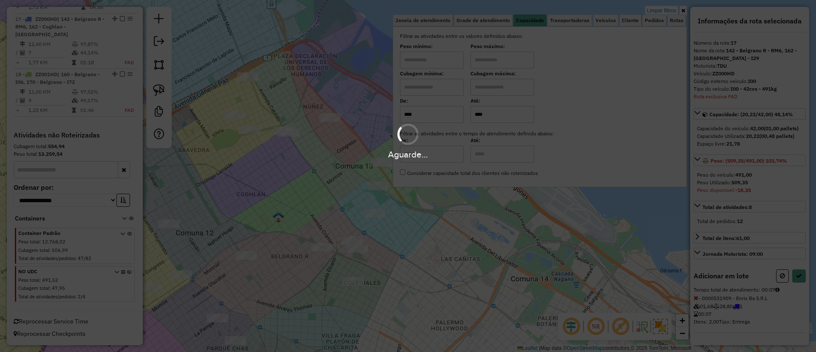
select select "**********"
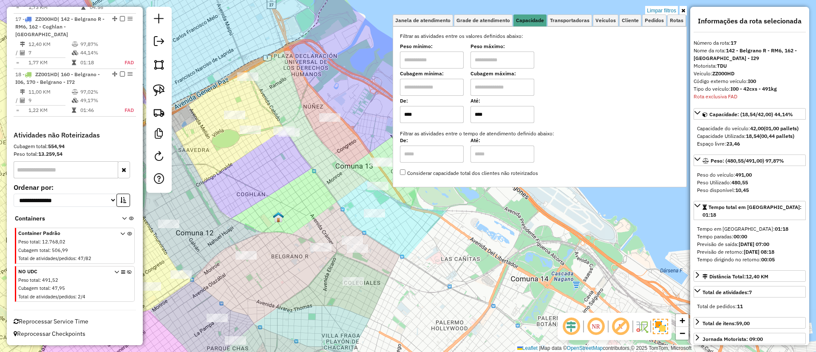
click at [656, 320] on img at bounding box center [660, 325] width 15 height 15
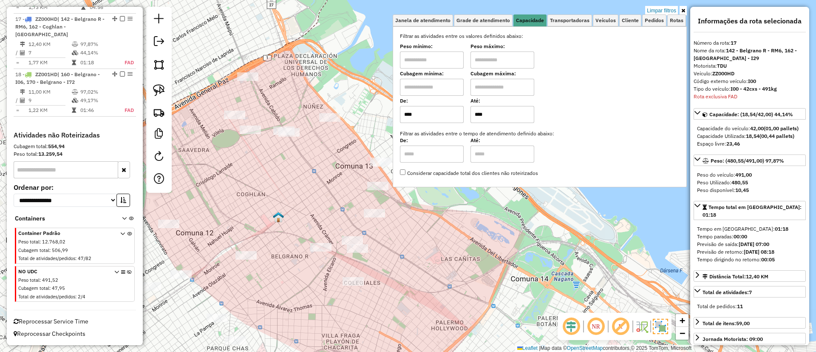
drag, startPoint x: 489, startPoint y: 114, endPoint x: 474, endPoint y: 114, distance: 15.7
click at [474, 114] on div "De: **** Até: ****" at bounding box center [540, 111] width 280 height 24
type input "****"
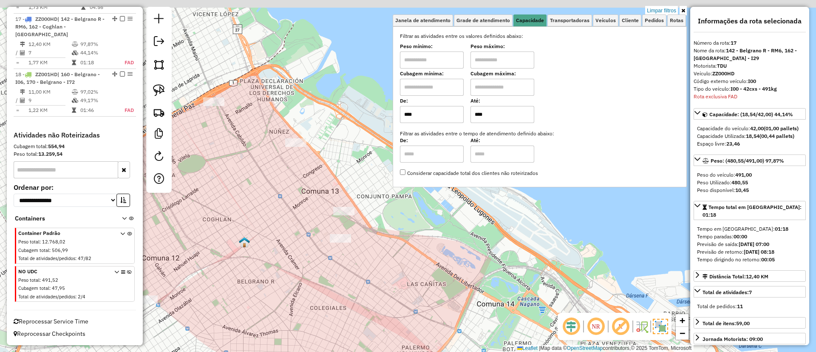
drag, startPoint x: 274, startPoint y: 212, endPoint x: 259, endPoint y: 212, distance: 14.9
click at [259, 212] on div "Limpar filtros Janela de atendimento Grade de atendimento Capacidade Transporta…" at bounding box center [408, 176] width 816 height 352
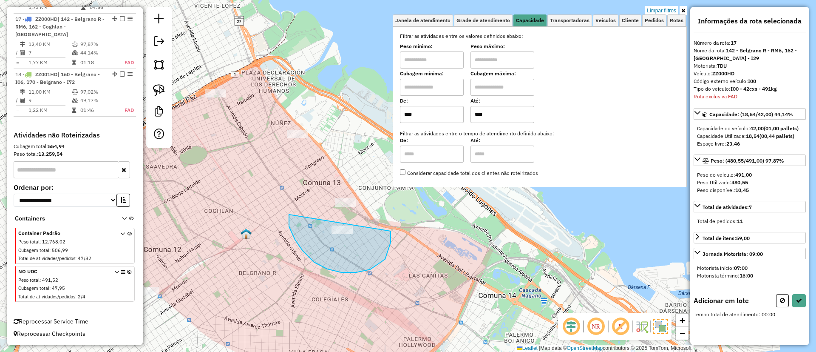
drag, startPoint x: 289, startPoint y: 226, endPoint x: 391, endPoint y: 231, distance: 101.7
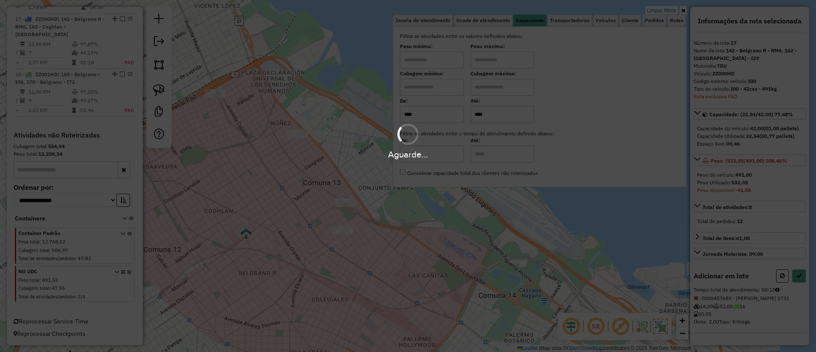
select select "**********"
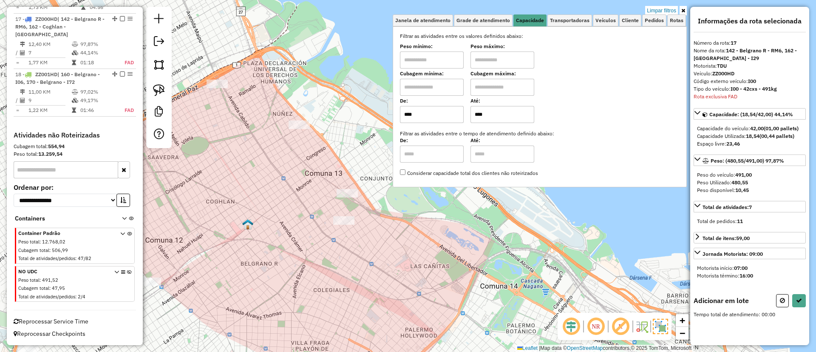
drag, startPoint x: 307, startPoint y: 223, endPoint x: 306, endPoint y: 214, distance: 9.4
click at [306, 214] on div "Limpar filtros Janela de atendimento Grade de atendimento Capacidade Transporta…" at bounding box center [408, 176] width 816 height 352
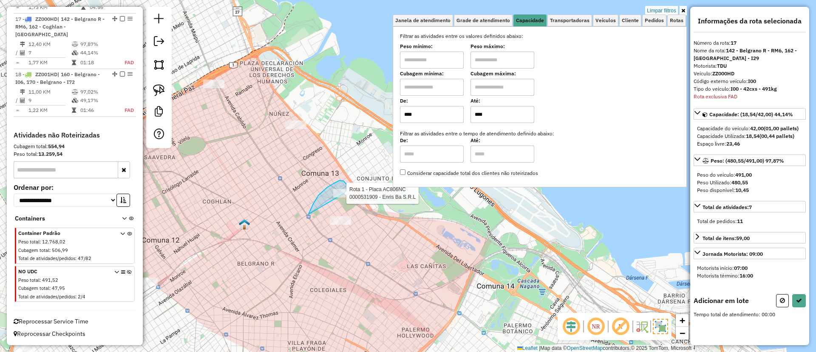
drag, startPoint x: 309, startPoint y: 214, endPoint x: 358, endPoint y: 198, distance: 52.2
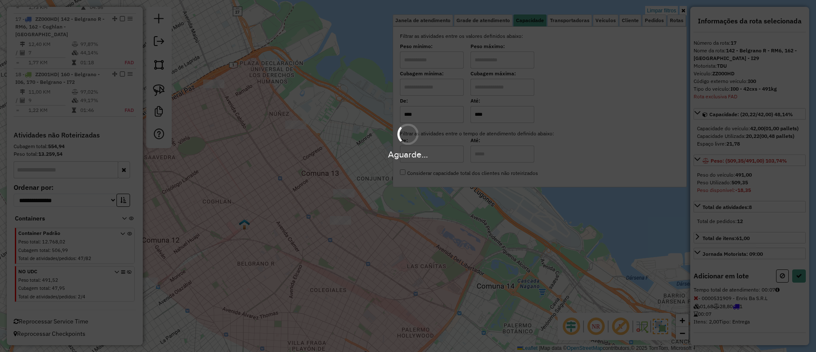
select select "**********"
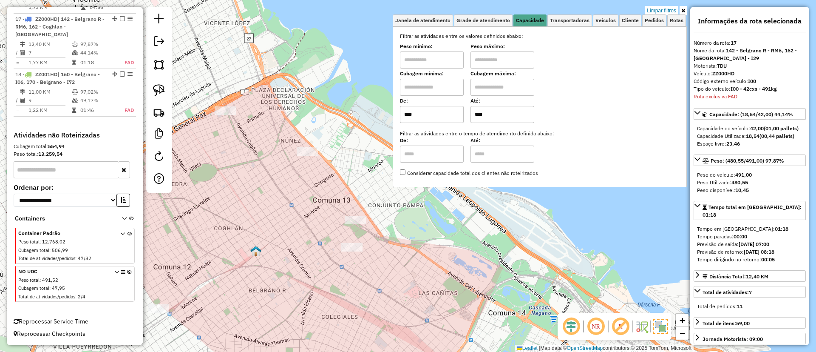
drag, startPoint x: 332, startPoint y: 192, endPoint x: 344, endPoint y: 214, distance: 25.1
click at [344, 214] on div "Limpar filtros Janela de atendimento Grade de atendimento Capacidade Transporta…" at bounding box center [408, 176] width 816 height 352
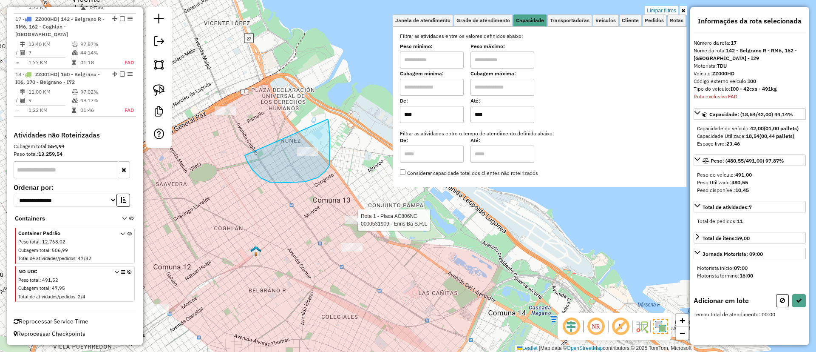
drag, startPoint x: 261, startPoint y: 178, endPoint x: 328, endPoint y: 119, distance: 89.2
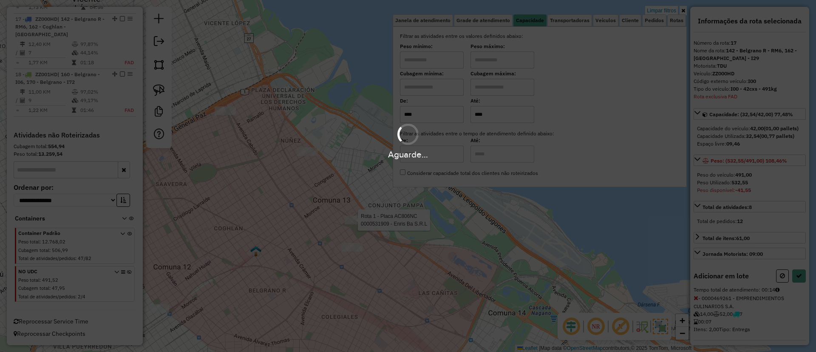
select select "**********"
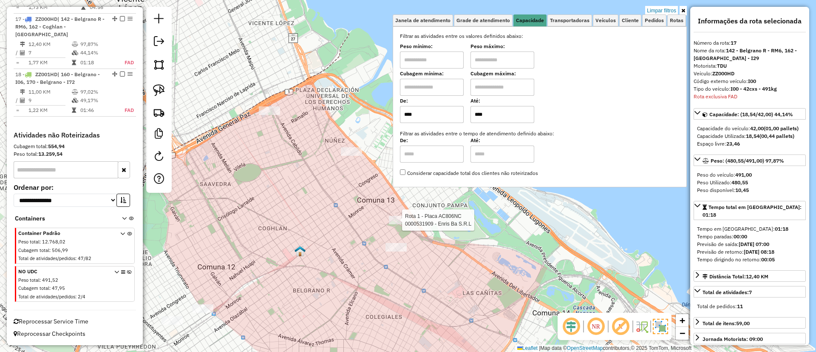
drag, startPoint x: 274, startPoint y: 130, endPoint x: 318, endPoint y: 130, distance: 44.2
click at [318, 130] on div "Rota 1 - Placa AC806NC 0000531909 - Enris Ba S.R.L Limpar filtros Janela de ate…" at bounding box center [408, 176] width 816 height 352
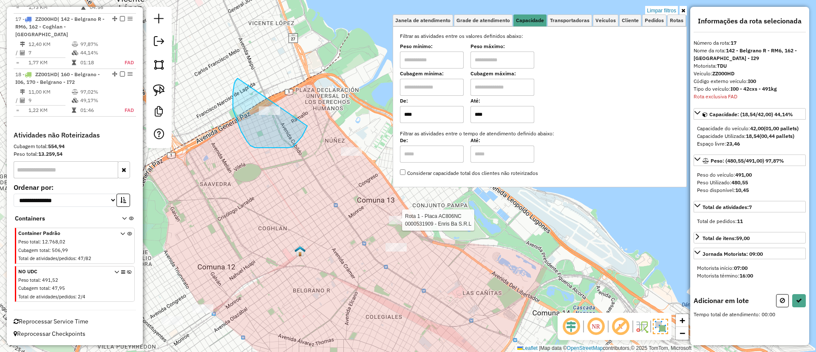
drag, startPoint x: 233, startPoint y: 109, endPoint x: 310, endPoint y: 116, distance: 77.3
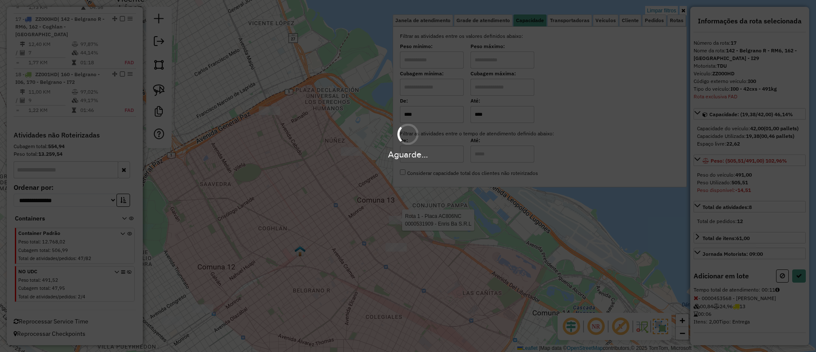
select select "**********"
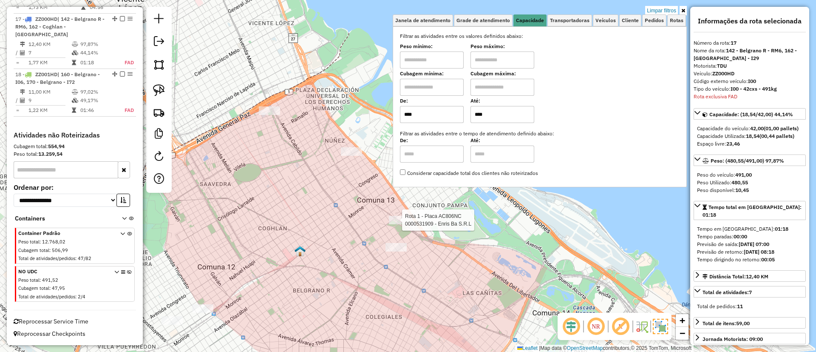
drag, startPoint x: 495, startPoint y: 119, endPoint x: 475, endPoint y: 120, distance: 20.0
click at [475, 120] on input "****" at bounding box center [503, 114] width 64 height 17
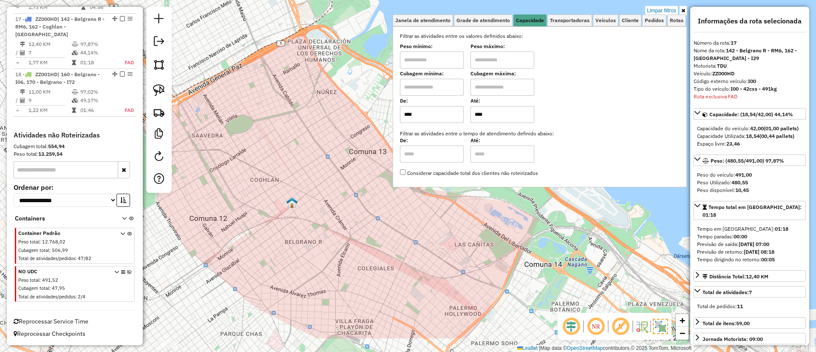
drag, startPoint x: 331, startPoint y: 242, endPoint x: 316, endPoint y: 160, distance: 82.5
click at [316, 160] on div "Limpar filtros Janela de atendimento Grade de atendimento Capacidade Transporta…" at bounding box center [408, 176] width 816 height 352
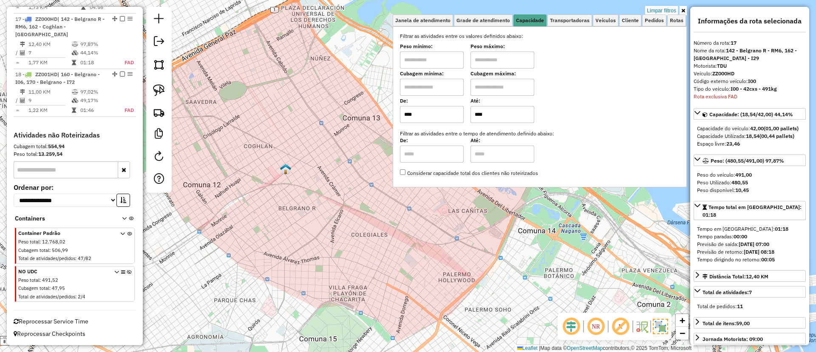
drag, startPoint x: 505, startPoint y: 109, endPoint x: 472, endPoint y: 108, distance: 33.2
click at [472, 108] on div "De: **** Até: ****" at bounding box center [540, 111] width 280 height 24
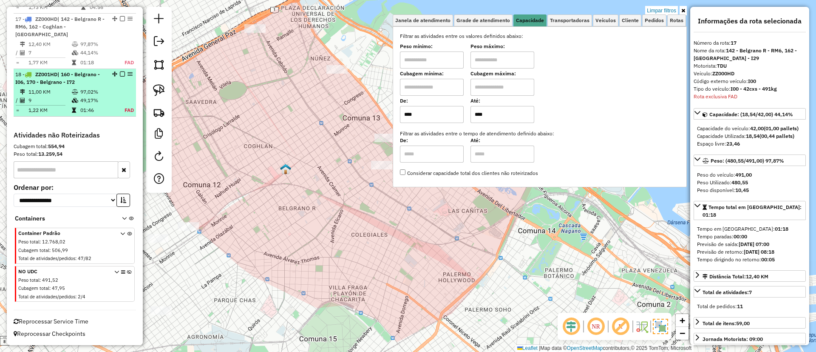
type input "****"
click at [106, 94] on td "97,02%" at bounding box center [97, 92] width 35 height 9
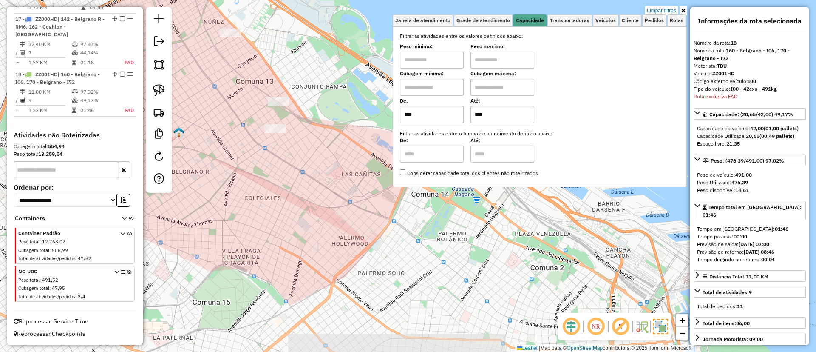
click at [257, 162] on div "Limpar filtros Janela de atendimento Grade de atendimento Capacidade Transporta…" at bounding box center [408, 176] width 816 height 352
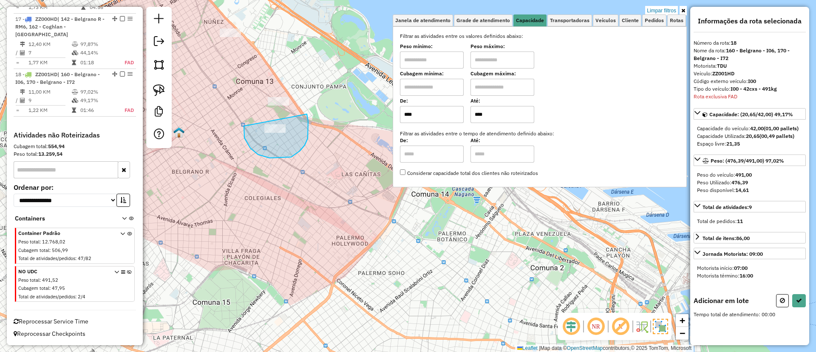
drag, startPoint x: 308, startPoint y: 138, endPoint x: 306, endPoint y: 111, distance: 27.3
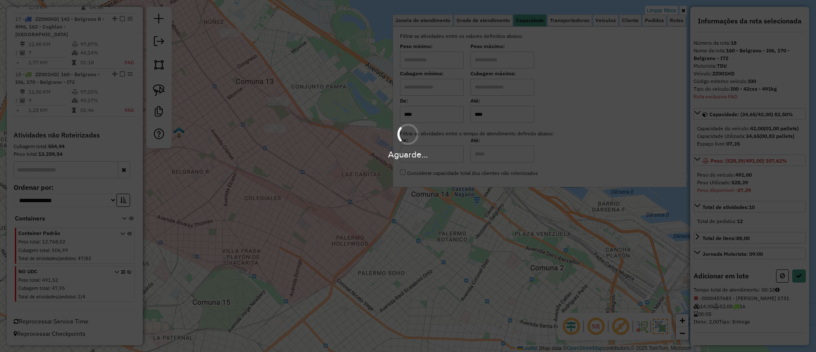
select select "**********"
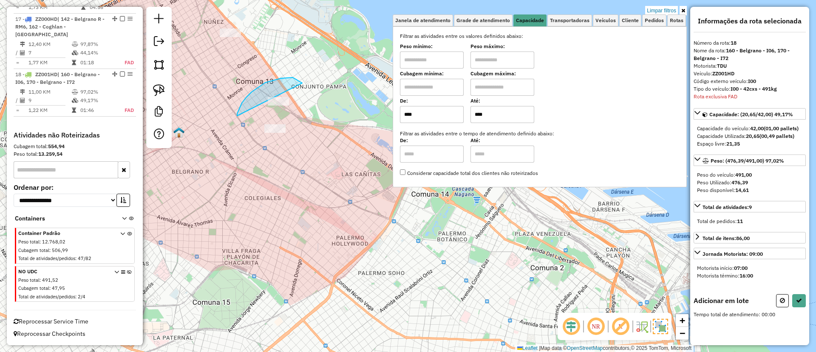
drag, startPoint x: 237, startPoint y: 115, endPoint x: 321, endPoint y: 113, distance: 83.8
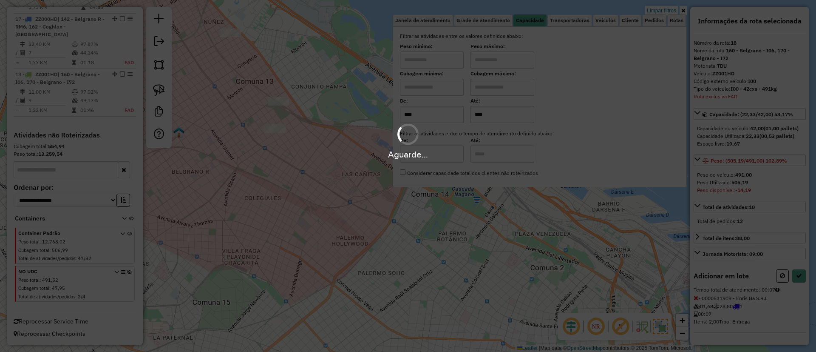
select select "**********"
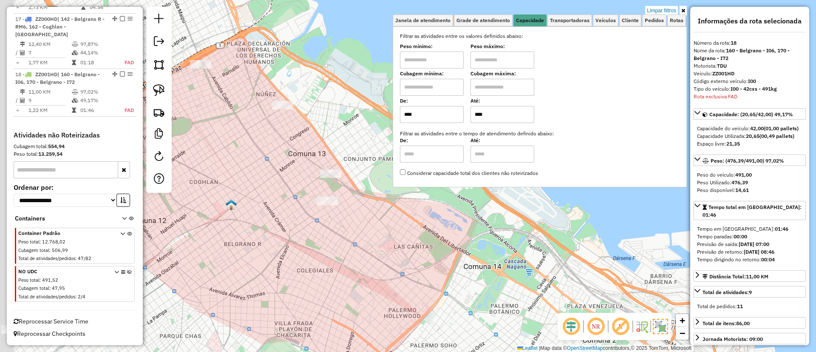
drag, startPoint x: 269, startPoint y: 66, endPoint x: 322, endPoint y: 140, distance: 91.4
click at [322, 140] on div "Limpar filtros Janela de atendimento Grade de atendimento Capacidade Transporta…" at bounding box center [408, 176] width 816 height 352
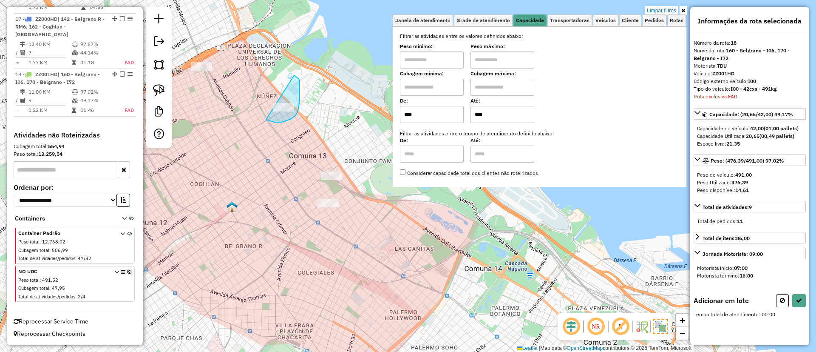
drag, startPoint x: 274, startPoint y: 122, endPoint x: 280, endPoint y: 71, distance: 51.8
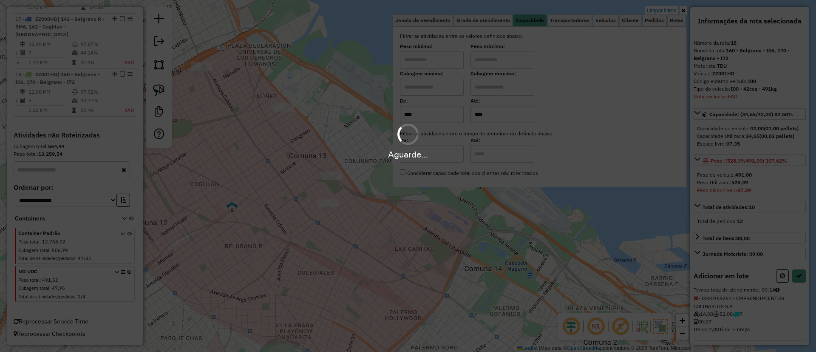
select select "**********"
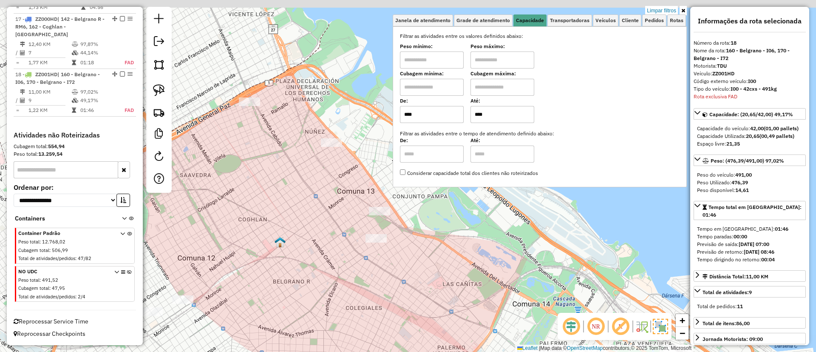
drag, startPoint x: 247, startPoint y: 80, endPoint x: 296, endPoint y: 115, distance: 60.0
click at [296, 115] on div "Limpar filtros Janela de atendimento Grade de atendimento Capacidade Transporta…" at bounding box center [408, 176] width 816 height 352
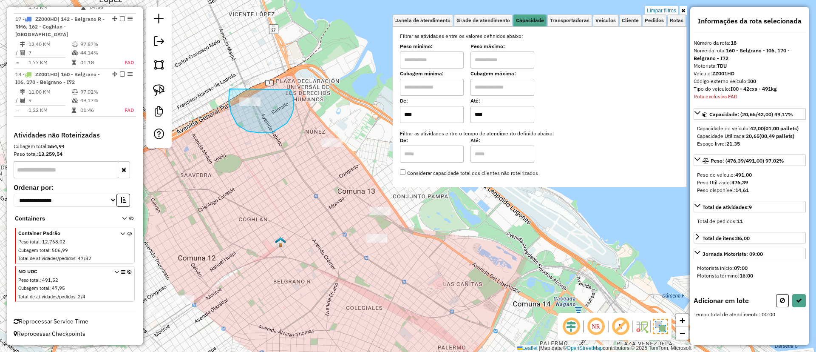
drag, startPoint x: 231, startPoint y: 113, endPoint x: 290, endPoint y: 90, distance: 63.2
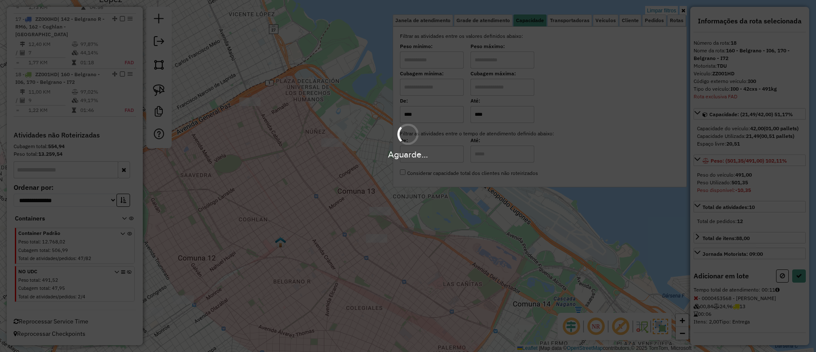
select select "**********"
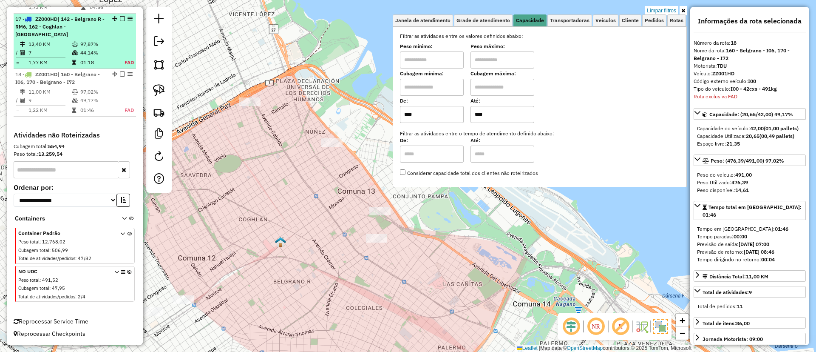
click at [120, 21] on em at bounding box center [122, 18] width 5 height 5
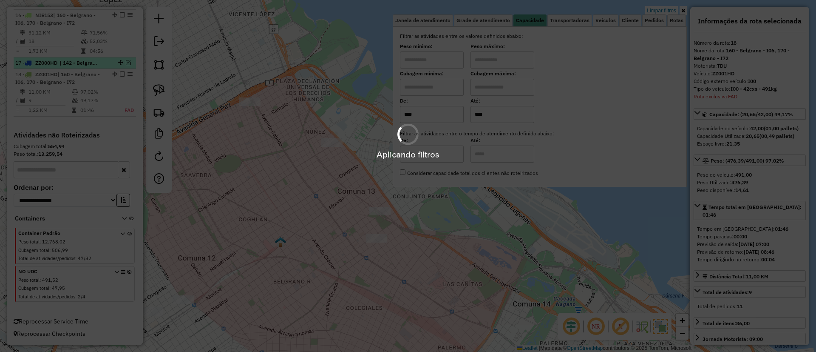
scroll to position [1023, 0]
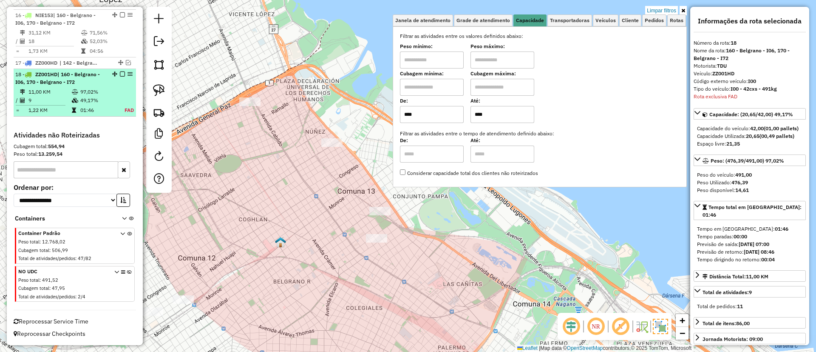
click at [120, 74] on em at bounding box center [122, 73] width 5 height 5
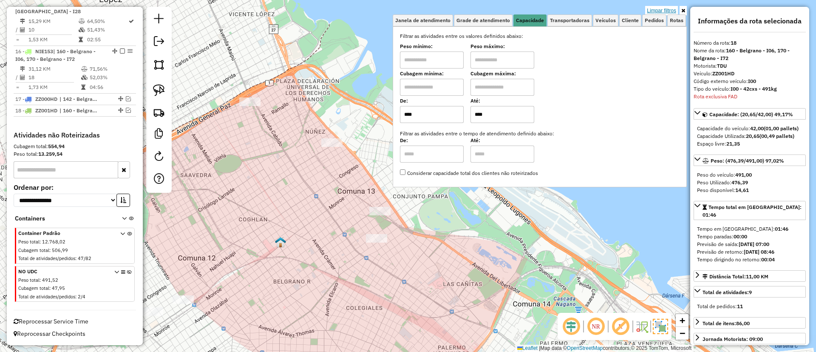
click at [670, 7] on link "Limpar filtros" at bounding box center [661, 10] width 33 height 9
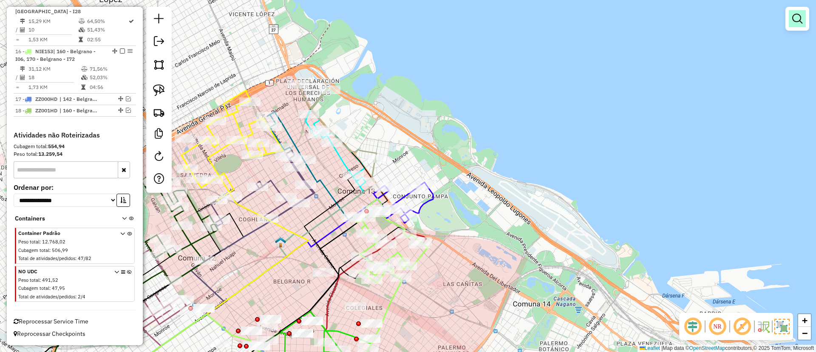
click at [790, 14] on link at bounding box center [797, 18] width 17 height 17
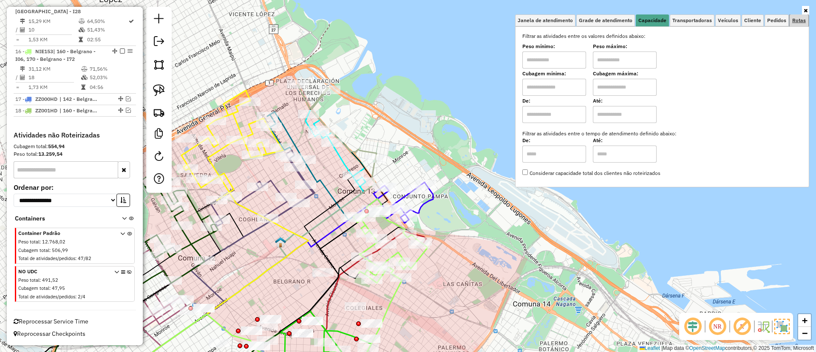
click at [795, 19] on span "Rotas" at bounding box center [800, 20] width 14 height 5
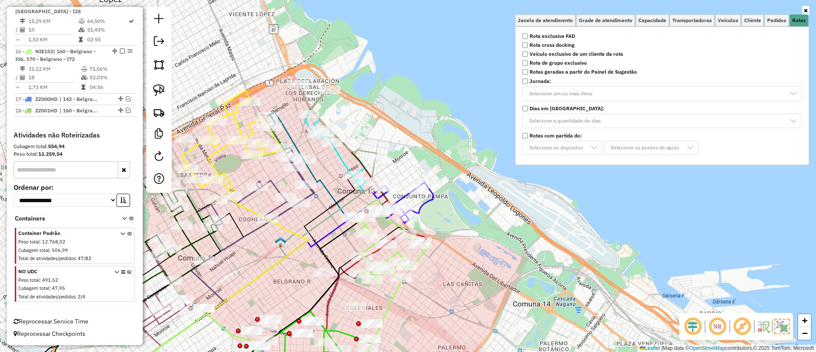
click at [554, 41] on strong "Rota cross docking" at bounding box center [552, 45] width 45 height 8
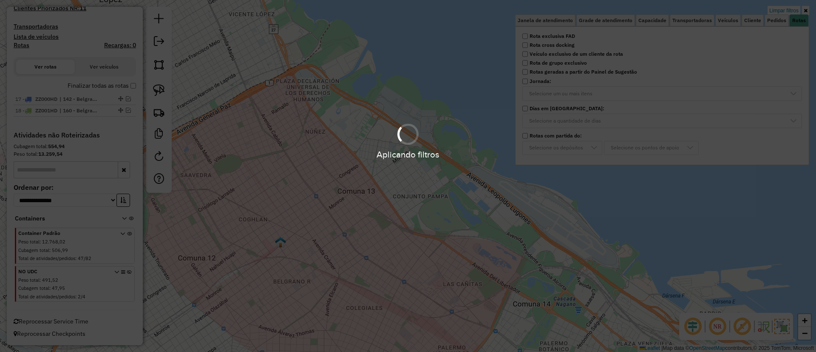
scroll to position [233, 0]
click at [552, 36] on div "Aplicando filtros" at bounding box center [408, 176] width 816 height 352
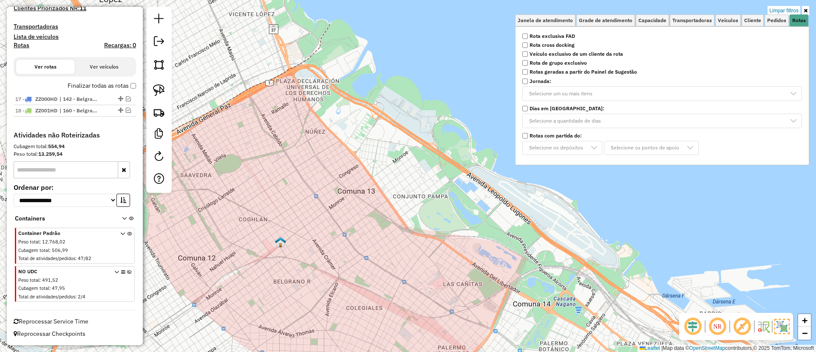
click at [550, 44] on strong "Rota cross docking" at bounding box center [552, 45] width 45 height 8
click at [550, 37] on strong "Rota exclusiva FAD" at bounding box center [552, 36] width 45 height 8
click at [108, 87] on label "Finalizar todas as rotas" at bounding box center [102, 85] width 68 height 9
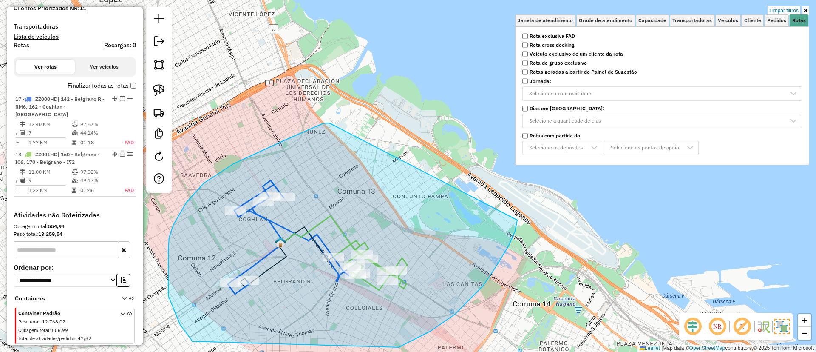
drag, startPoint x: 331, startPoint y: 124, endPoint x: 519, endPoint y: 205, distance: 204.6
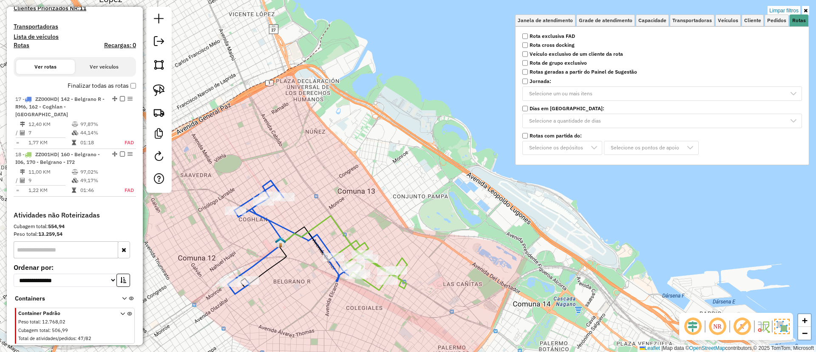
click at [88, 82] on label "Finalizar todas as rotas" at bounding box center [102, 85] width 68 height 9
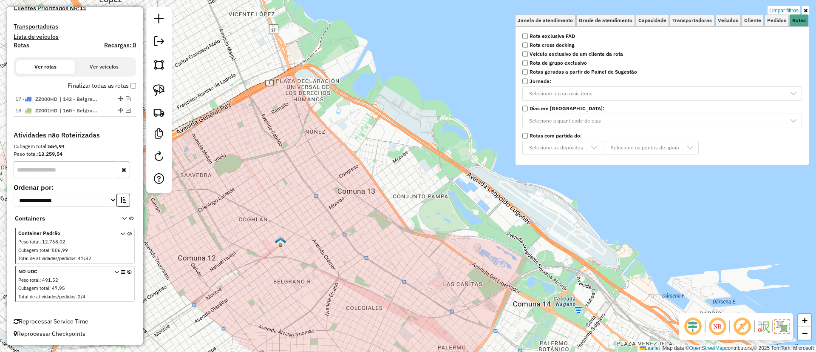
click at [560, 34] on strong "Rota exclusiva FAD" at bounding box center [552, 36] width 45 height 8
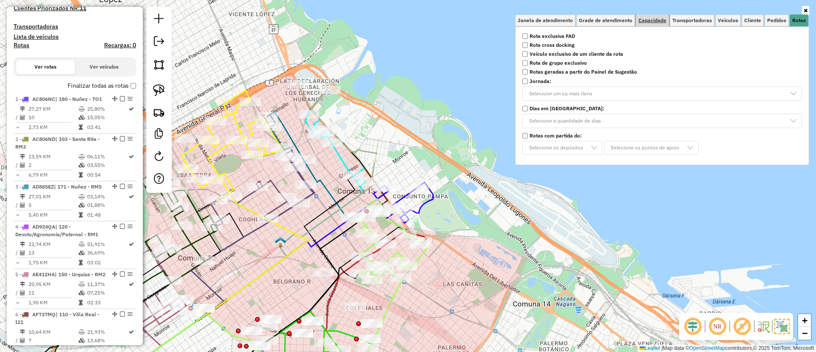
click at [651, 22] on span "Capacidade" at bounding box center [653, 20] width 28 height 5
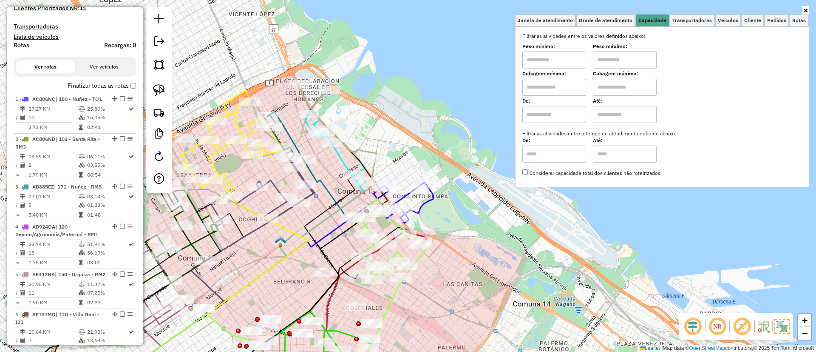
drag, startPoint x: 554, startPoint y: 119, endPoint x: 565, endPoint y: 122, distance: 11.8
click at [554, 119] on input "text" at bounding box center [555, 114] width 64 height 17
type input "****"
click at [639, 113] on input "text" at bounding box center [625, 114] width 64 height 17
type input "*****"
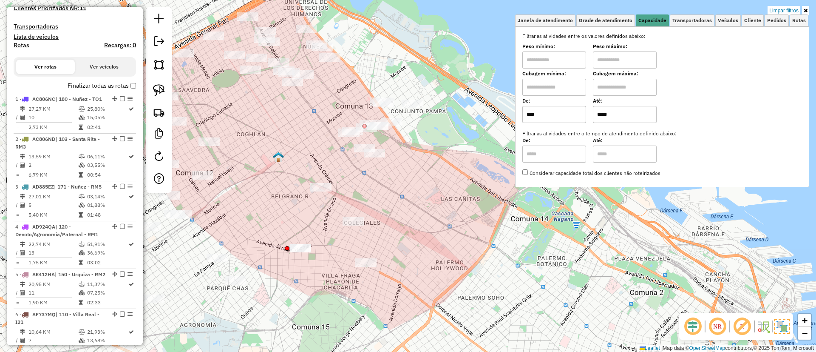
drag, startPoint x: 359, startPoint y: 217, endPoint x: 346, endPoint y: 171, distance: 47.8
click at [346, 171] on div "Limpar filtros Janela de atendimento Grade de atendimento Capacidade Transporta…" at bounding box center [408, 176] width 816 height 352
drag, startPoint x: 316, startPoint y: 230, endPoint x: 388, endPoint y: 163, distance: 98.7
drag, startPoint x: 286, startPoint y: 196, endPoint x: 336, endPoint y: 155, distance: 64.6
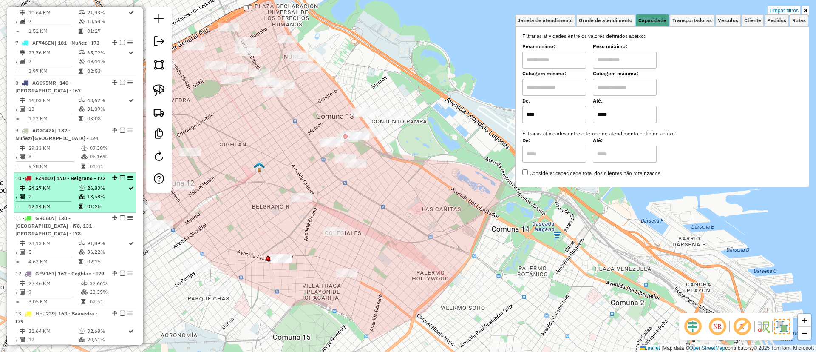
scroll to position [871, 0]
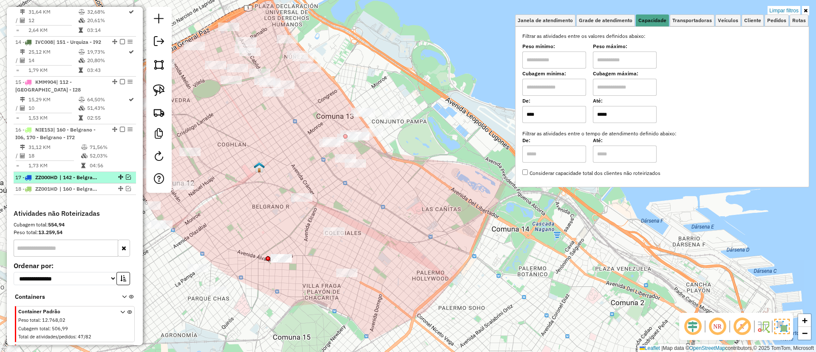
click at [126, 179] on em at bounding box center [128, 176] width 5 height 5
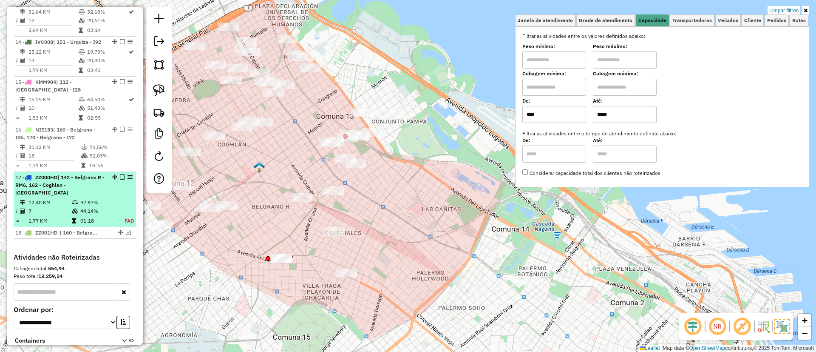
click at [104, 207] on td "97,87%" at bounding box center [97, 202] width 35 height 9
select select "**********"
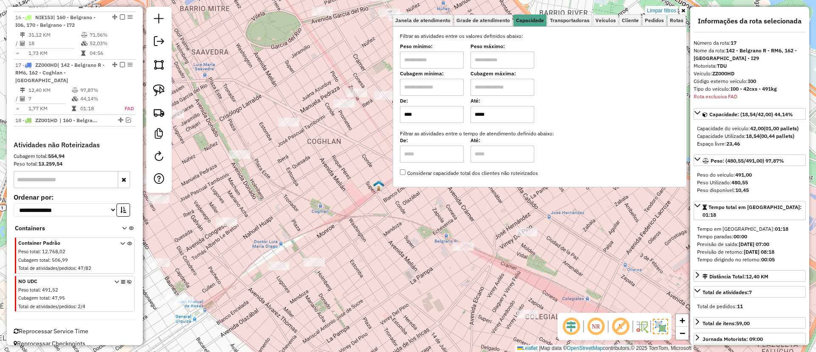
scroll to position [1023, 0]
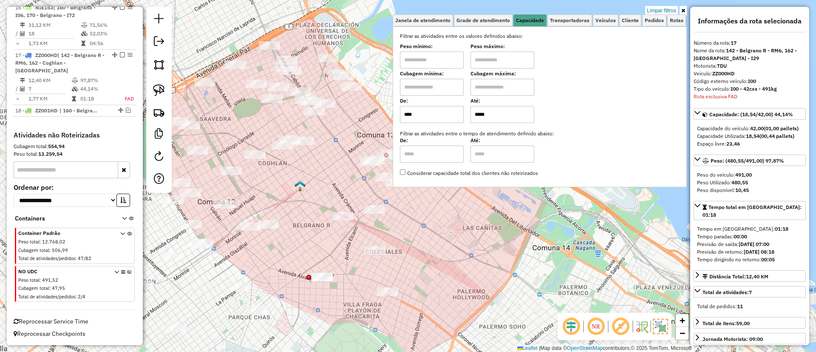
drag, startPoint x: 367, startPoint y: 199, endPoint x: 288, endPoint y: 188, distance: 79.5
click at [289, 188] on div "Limpar filtros Janela de atendimento Grade de atendimento Capacidade Transporta…" at bounding box center [408, 176] width 816 height 352
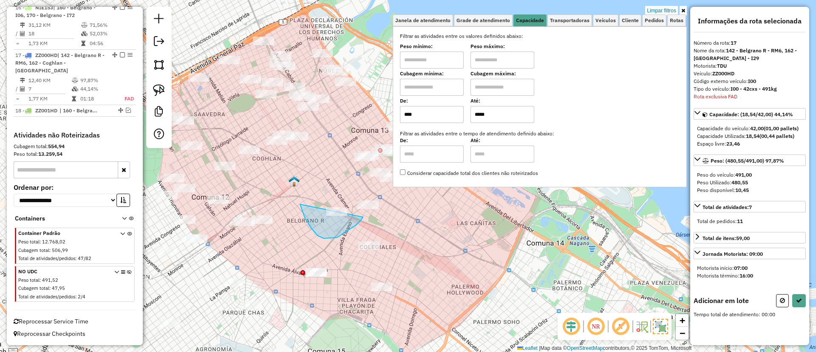
click at [363, 200] on div "Limpar filtros Janela de atendimento Grade de atendimento Capacidade Transporta…" at bounding box center [408, 176] width 816 height 352
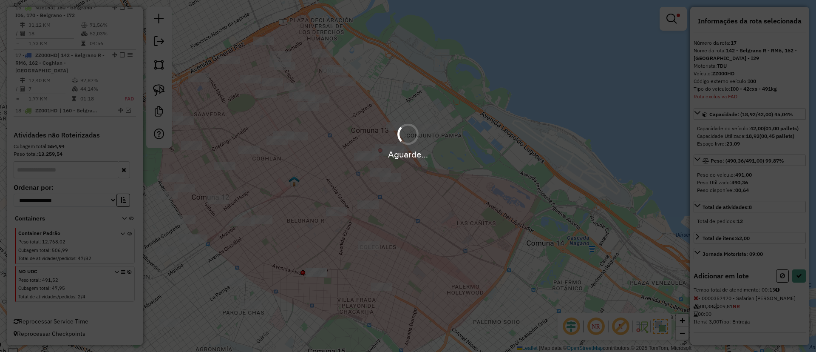
select select "**********"
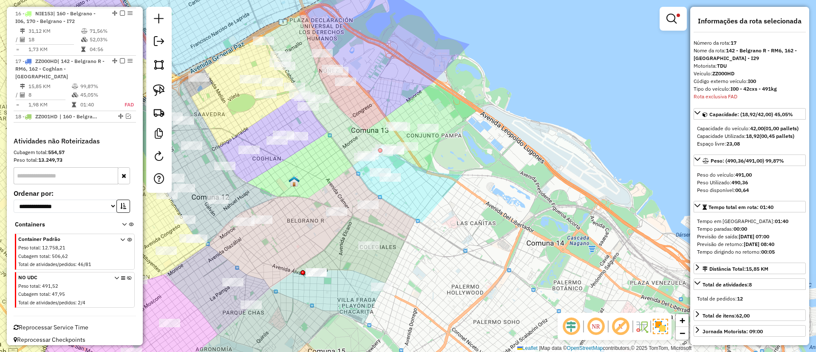
scroll to position [960, 0]
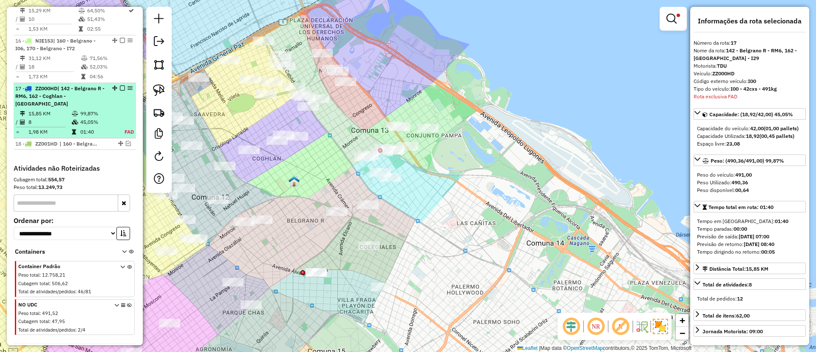
click at [122, 91] on em at bounding box center [122, 87] width 5 height 5
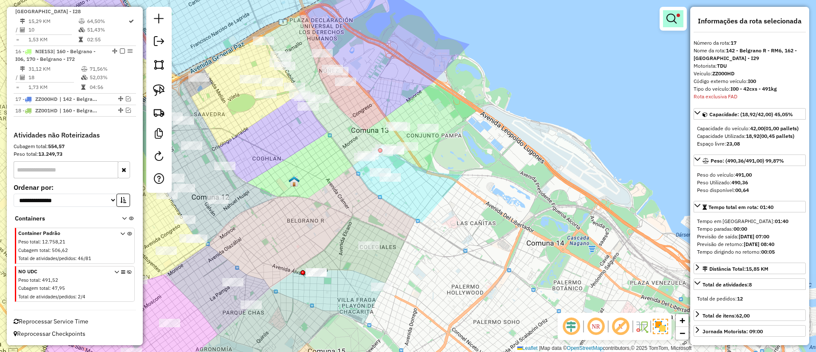
click at [673, 10] on link at bounding box center [673, 18] width 20 height 17
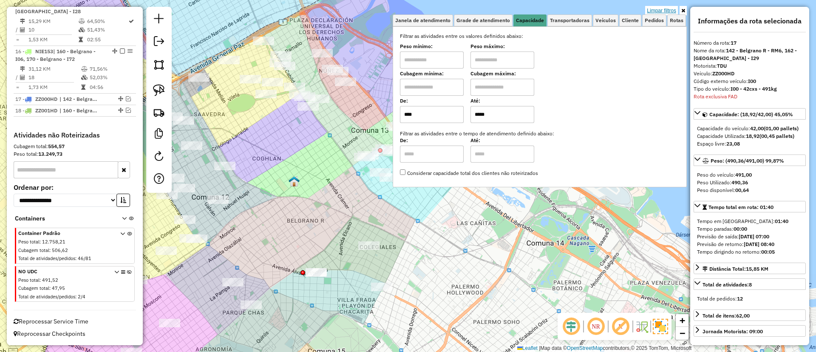
click at [667, 9] on link "Limpar filtros" at bounding box center [661, 10] width 33 height 9
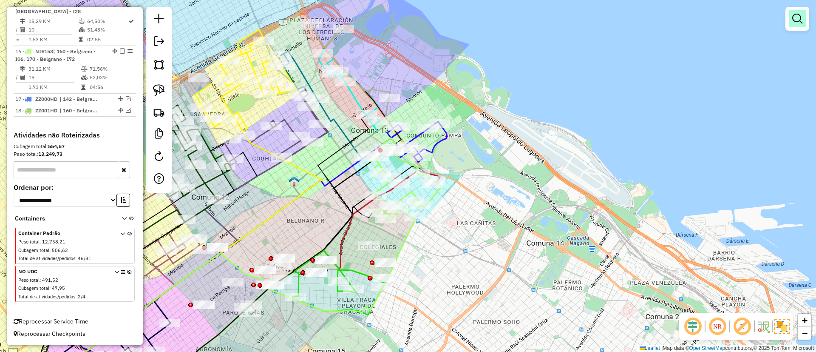
click at [804, 18] on link at bounding box center [797, 18] width 17 height 17
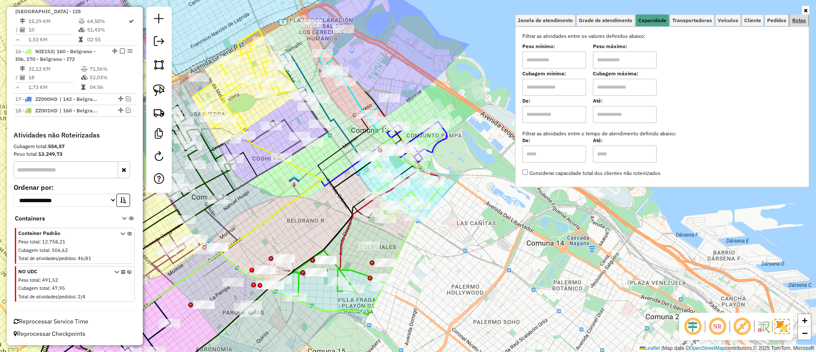
click at [793, 22] on span "Rotas" at bounding box center [800, 20] width 14 height 5
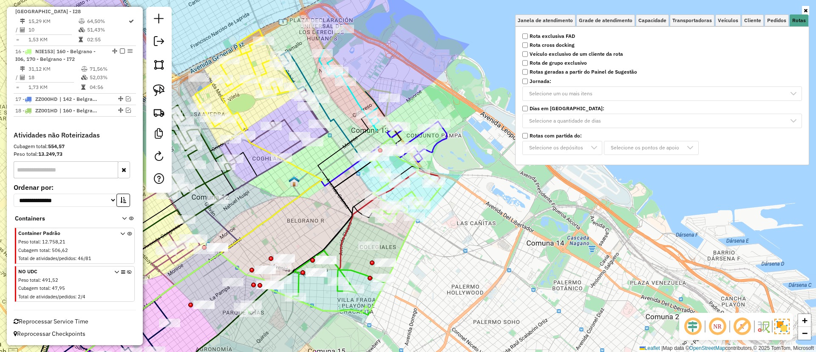
click at [561, 38] on strong "Rota exclusiva FAD" at bounding box center [552, 36] width 45 height 8
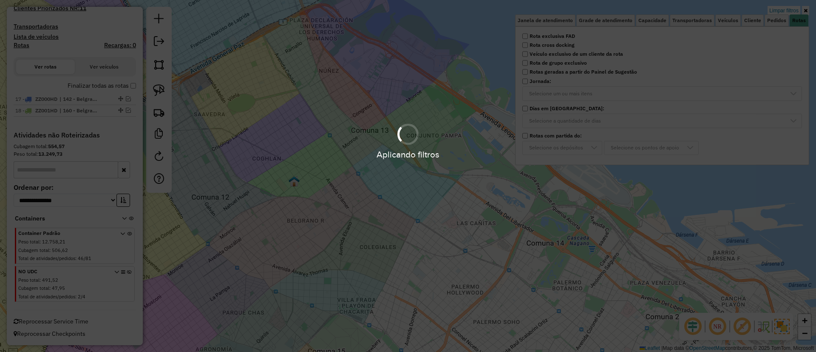
scroll to position [205, 0]
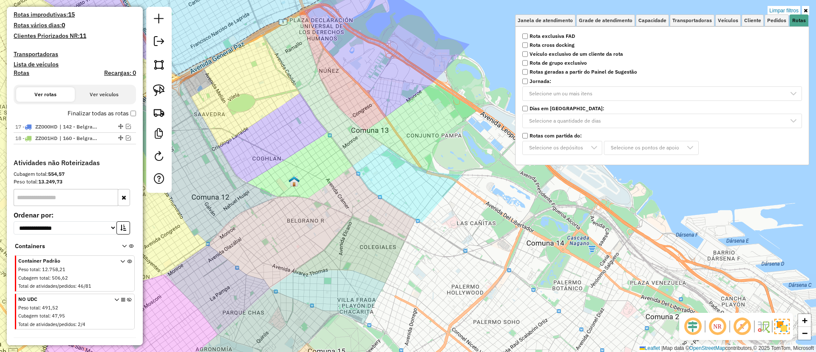
click at [70, 110] on label "Finalizar todas as rotas" at bounding box center [102, 113] width 68 height 9
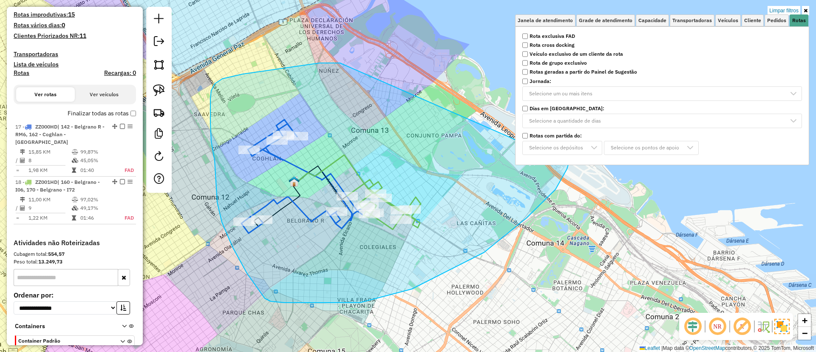
drag, startPoint x: 210, startPoint y: 99, endPoint x: 569, endPoint y: 148, distance: 362.2
click at [569, 148] on div "Limpar filtros Janela de atendimento Grade de atendimento Capacidade Transporta…" at bounding box center [408, 176] width 816 height 352
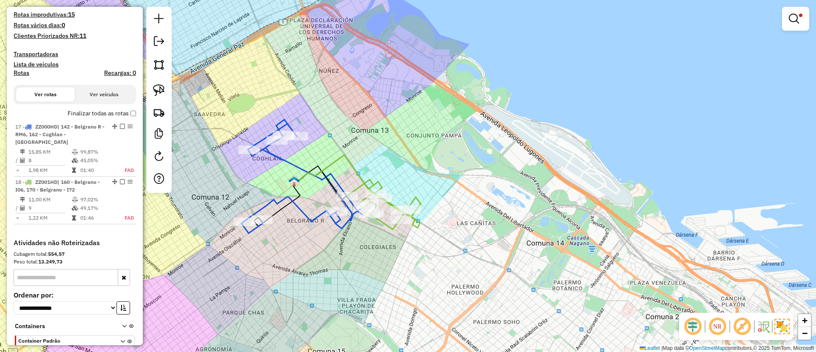
click at [795, 16] on em at bounding box center [794, 19] width 10 height 10
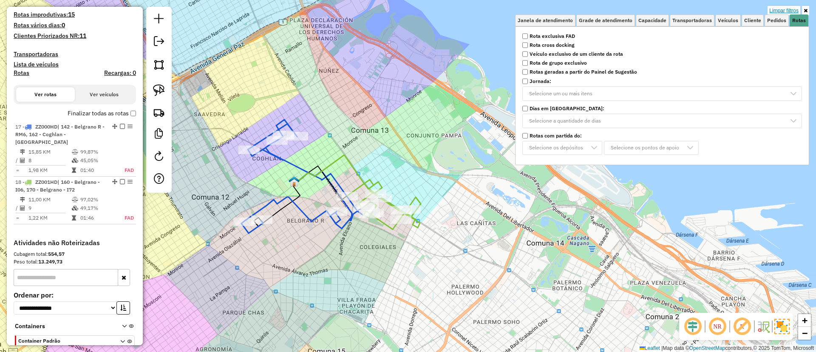
click at [784, 10] on link "Limpar filtros" at bounding box center [784, 10] width 33 height 9
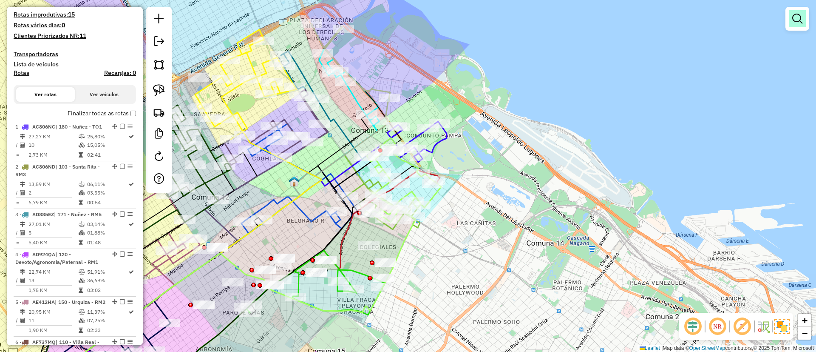
click at [801, 14] on em at bounding box center [798, 19] width 10 height 10
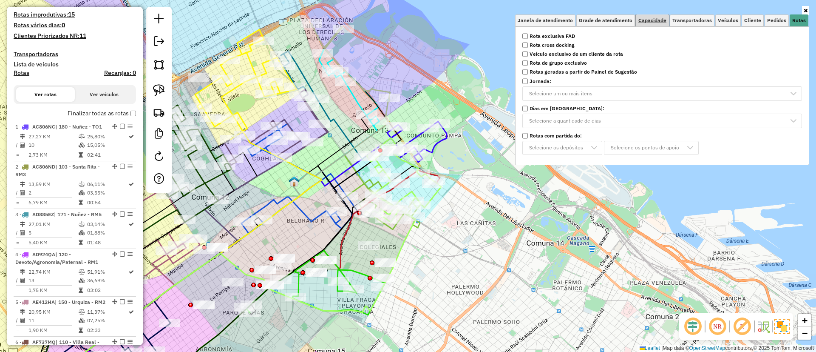
click at [652, 19] on span "Capacidade" at bounding box center [653, 20] width 28 height 5
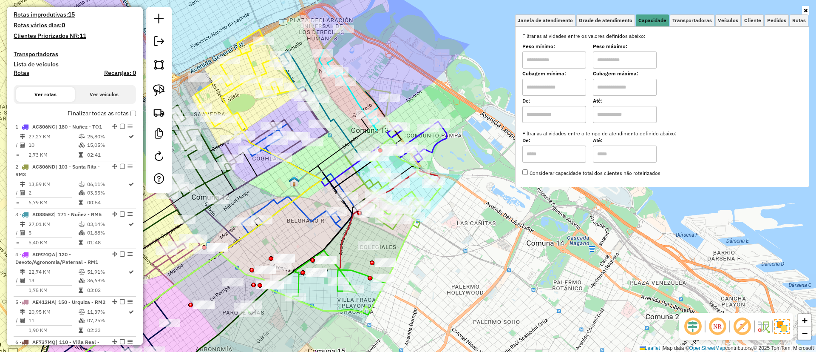
click at [553, 122] on input "text" at bounding box center [555, 114] width 64 height 17
click at [608, 117] on input "text" at bounding box center [625, 114] width 64 height 17
click at [554, 124] on div "Filtrar as atividades entre os valores definidos abaixo: Peso mínimo: Peso máxi…" at bounding box center [663, 104] width 280 height 145
drag, startPoint x: 560, startPoint y: 117, endPoint x: 564, endPoint y: 121, distance: 5.7
click at [560, 117] on input "text" at bounding box center [555, 114] width 64 height 17
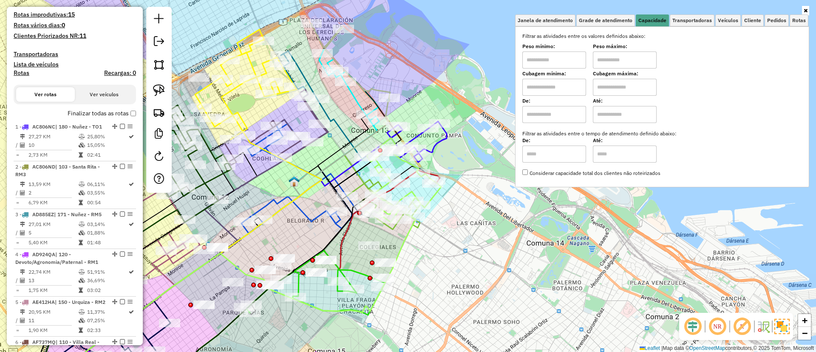
type input "****"
click at [607, 120] on input "text" at bounding box center [625, 114] width 64 height 17
type input "*****"
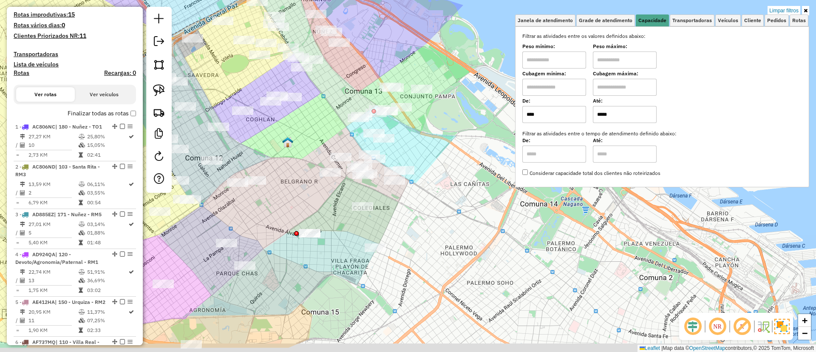
drag, startPoint x: 288, startPoint y: 222, endPoint x: 282, endPoint y: 183, distance: 40.1
click at [282, 183] on div "Limpar filtros Janela de atendimento Grade de atendimento Capacidade Transporta…" at bounding box center [408, 176] width 816 height 352
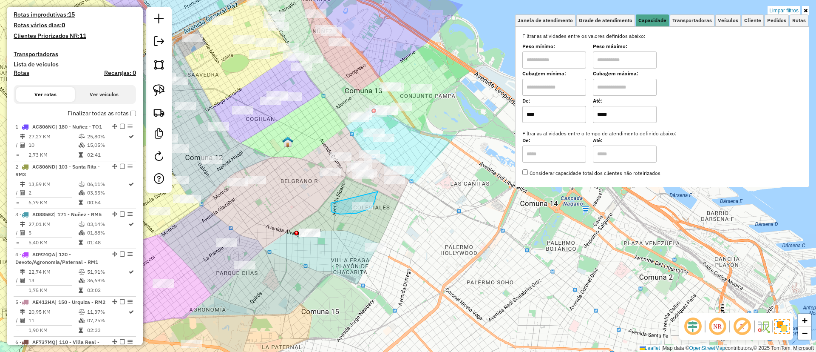
drag, startPoint x: 331, startPoint y: 210, endPoint x: 378, endPoint y: 190, distance: 50.5
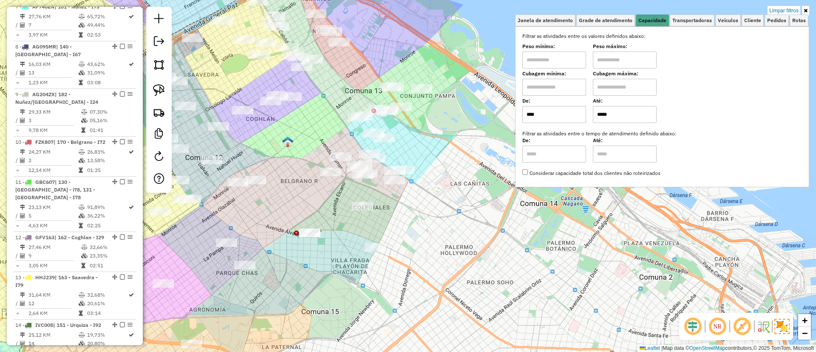
scroll to position [907, 0]
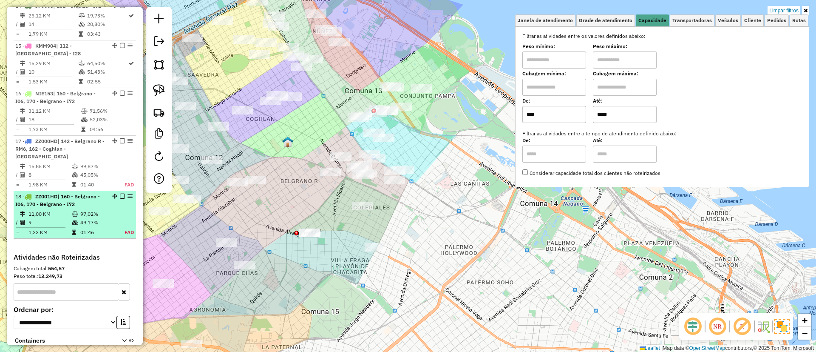
click at [88, 208] on div "18 - ZZ001HD | 160 - Belgrano - I06, 170 - Belgrano - I72" at bounding box center [60, 200] width 90 height 15
select select "**********"
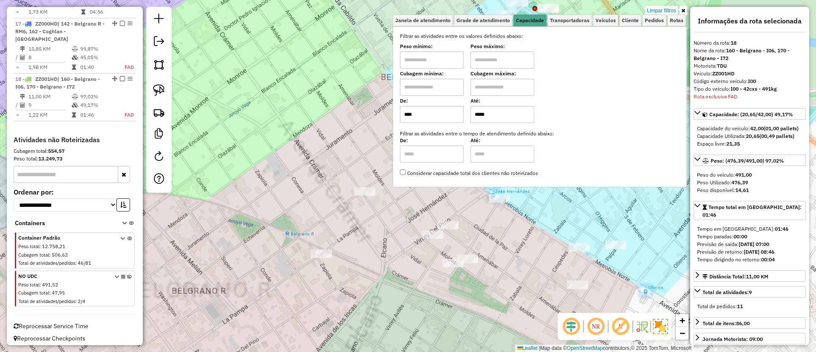
scroll to position [1060, 0]
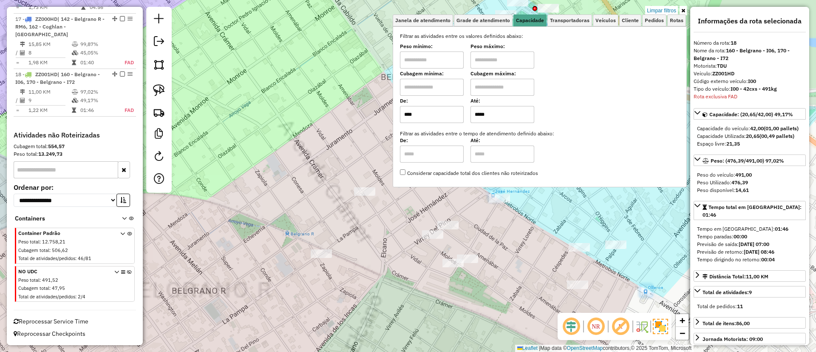
drag, startPoint x: 367, startPoint y: 236, endPoint x: 224, endPoint y: 160, distance: 161.9
click at [224, 162] on div "Limpar filtros Janela de atendimento Grade de atendimento Capacidade Transporta…" at bounding box center [408, 176] width 816 height 352
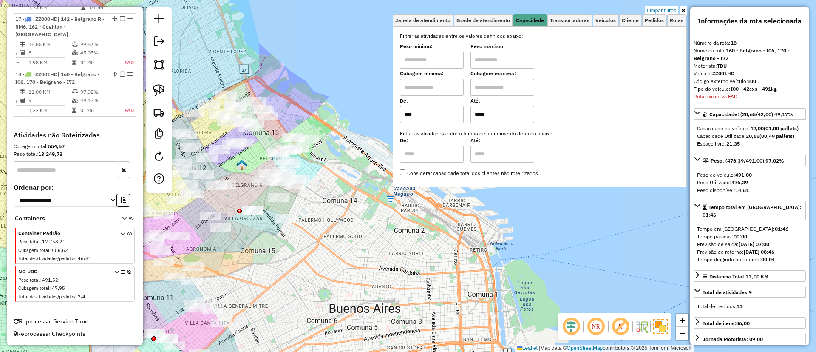
click at [313, 218] on div "Limpar filtros Janela de atendimento Grade de atendimento Capacidade Transporta…" at bounding box center [408, 176] width 816 height 352
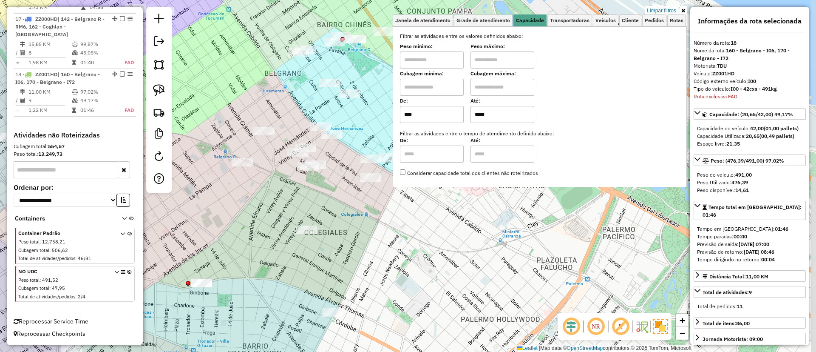
drag, startPoint x: 273, startPoint y: 216, endPoint x: 262, endPoint y: 219, distance: 11.6
click at [262, 219] on div "Limpar filtros Janela de atendimento Grade de atendimento Capacidade Transporta…" at bounding box center [408, 176] width 816 height 352
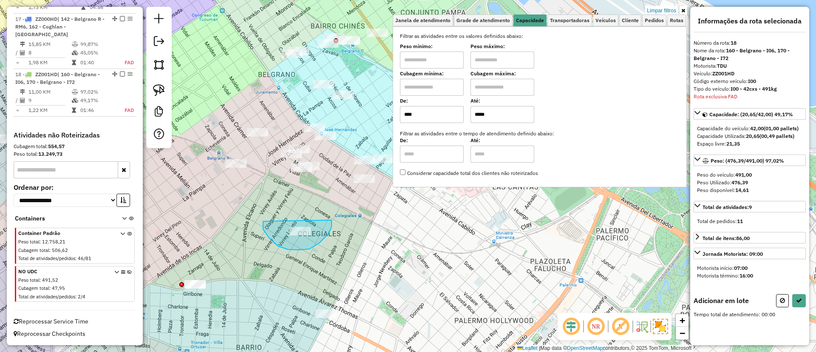
drag, startPoint x: 310, startPoint y: 249, endPoint x: 332, endPoint y: 219, distance: 37.4
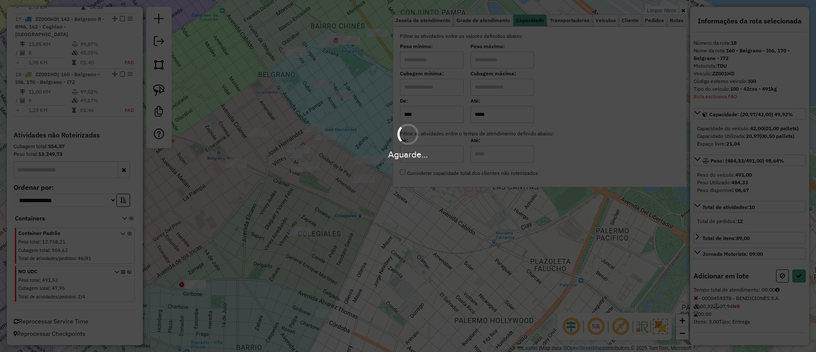
select select "**********"
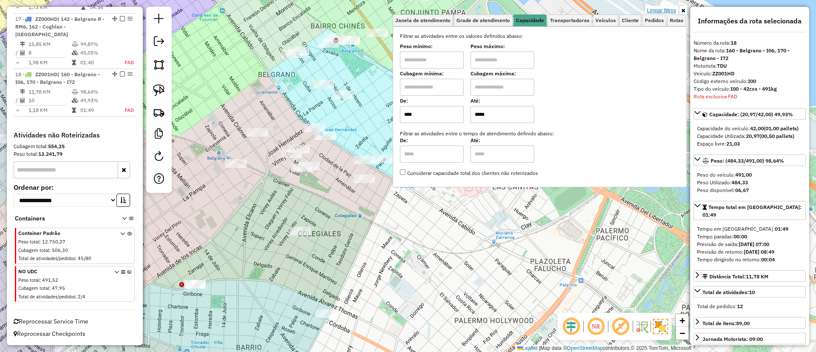
click at [654, 12] on link "Limpar filtros" at bounding box center [661, 10] width 33 height 9
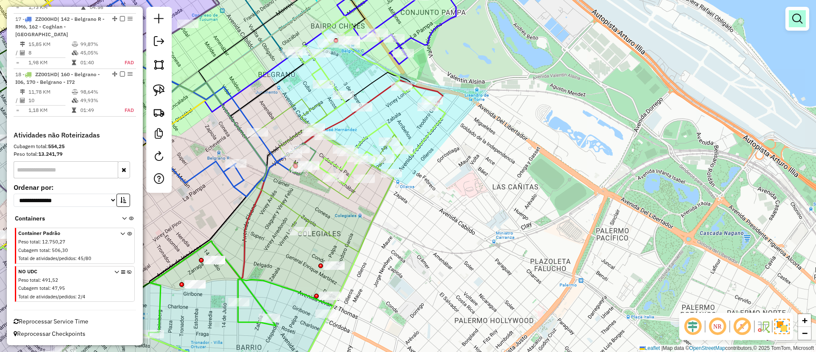
click at [804, 21] on link at bounding box center [797, 18] width 17 height 17
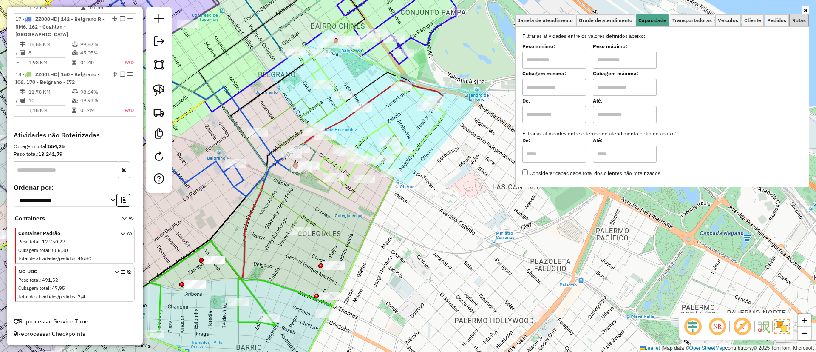
click at [798, 20] on span "Rotas" at bounding box center [800, 20] width 14 height 5
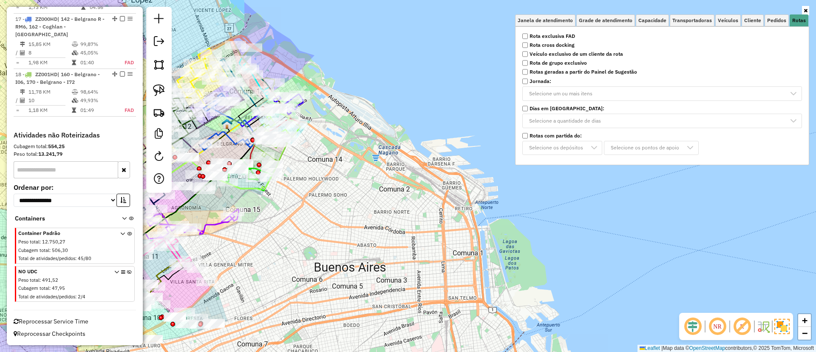
click at [554, 39] on strong "Rota exclusiva FAD" at bounding box center [552, 36] width 45 height 8
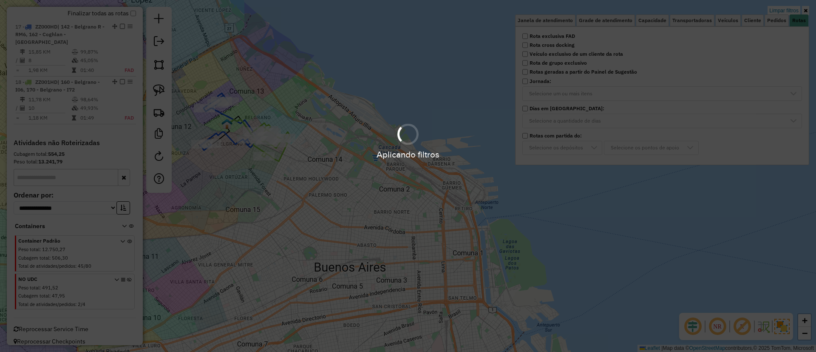
drag, startPoint x: 324, startPoint y: 154, endPoint x: 413, endPoint y: 185, distance: 94.0
click at [413, 185] on hb-app "Aplicando filtros Pop-up bloqueado! Seu navegador bloqueou automáticamente a ab…" at bounding box center [408, 176] width 816 height 352
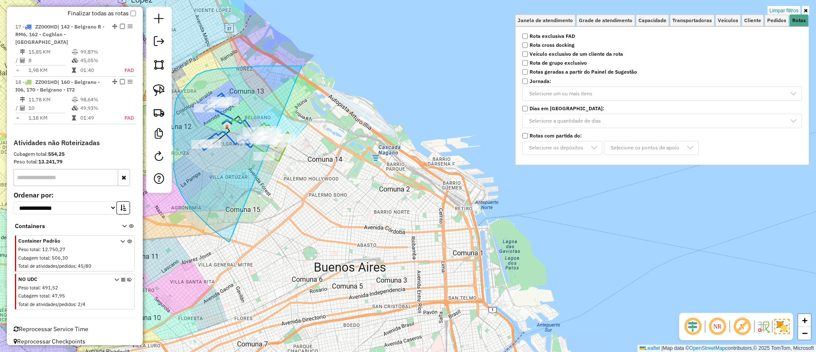
drag, startPoint x: 302, startPoint y: 66, endPoint x: 306, endPoint y: 203, distance: 137.0
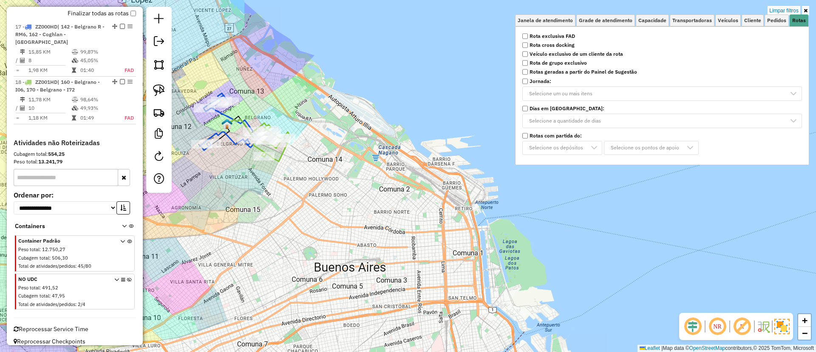
click at [100, 12] on label "Finalizar todas as rotas" at bounding box center [102, 13] width 68 height 9
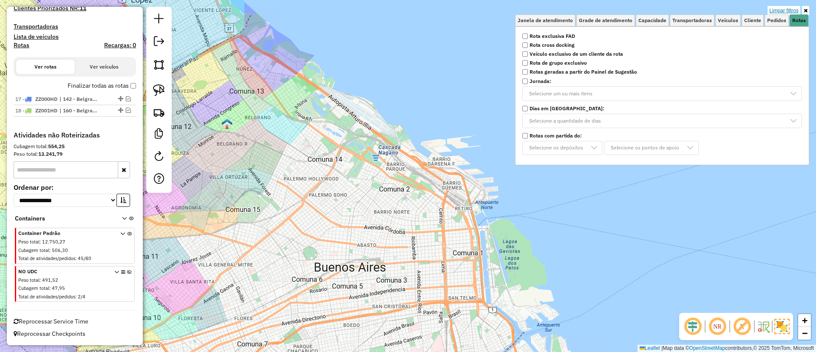
click at [778, 6] on link "Limpar filtros" at bounding box center [784, 10] width 33 height 9
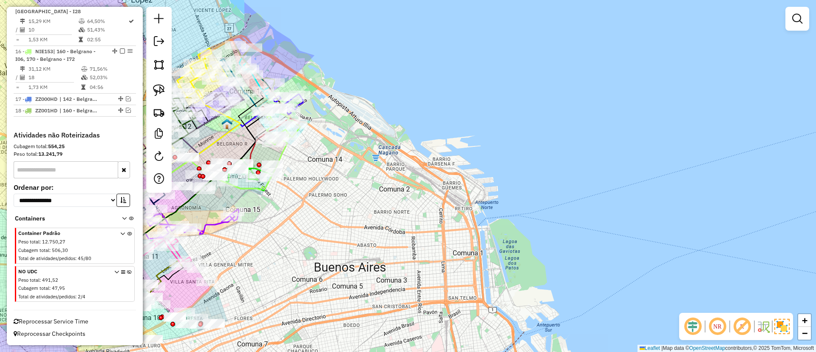
scroll to position [987, 0]
click at [127, 273] on icon at bounding box center [129, 286] width 5 height 32
click at [746, 326] on em at bounding box center [742, 326] width 20 height 20
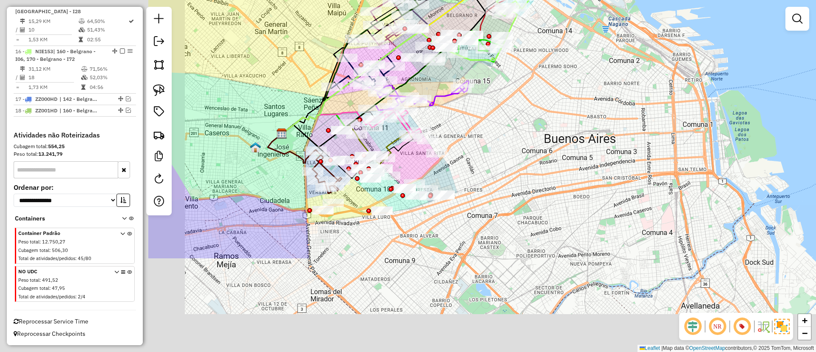
drag, startPoint x: 302, startPoint y: 281, endPoint x: 532, endPoint y: 152, distance: 263.4
click at [532, 152] on div "Janela de atendimento Grade de atendimento Capacidade Transportadoras Veículos …" at bounding box center [408, 176] width 816 height 352
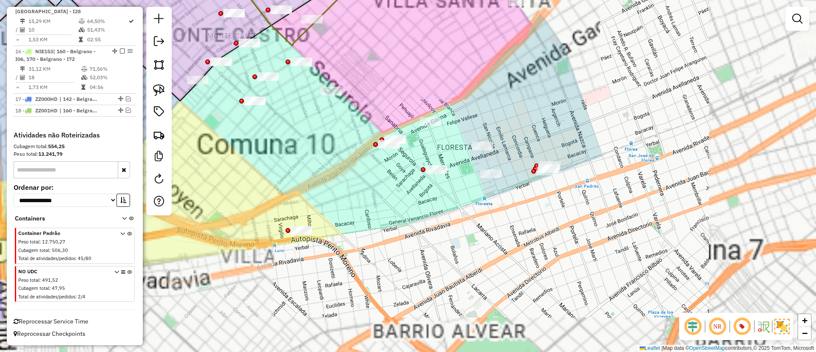
drag, startPoint x: 452, startPoint y: 121, endPoint x: 455, endPoint y: 103, distance: 18.6
click at [455, 103] on div "Janela de atendimento Grade de atendimento Capacidade Transportadoras Veículos …" at bounding box center [408, 176] width 816 height 352
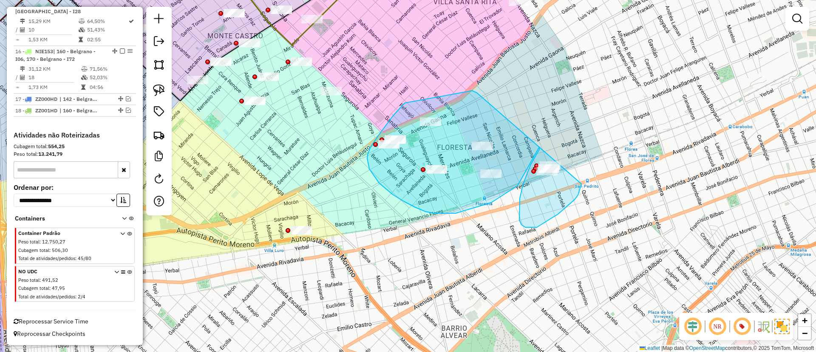
drag, startPoint x: 477, startPoint y: 93, endPoint x: 586, endPoint y: 150, distance: 123.1
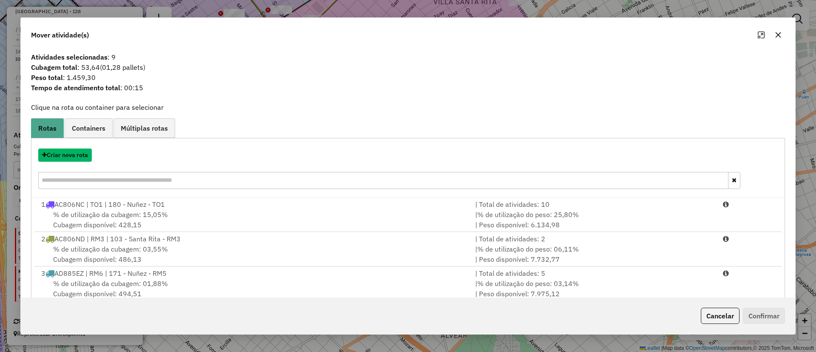
click at [69, 152] on button "Criar nova rota" at bounding box center [65, 154] width 54 height 13
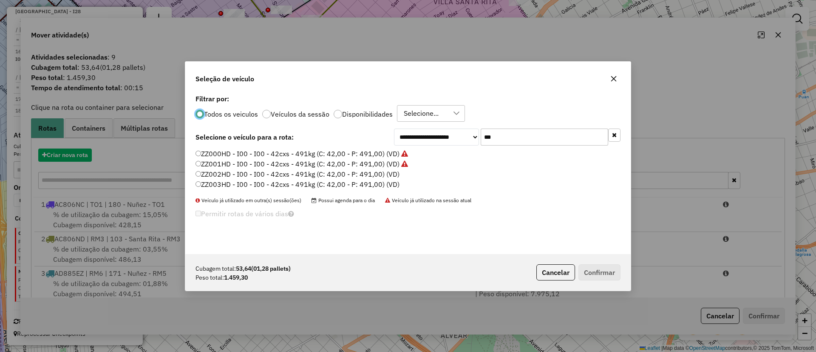
scroll to position [5, 3]
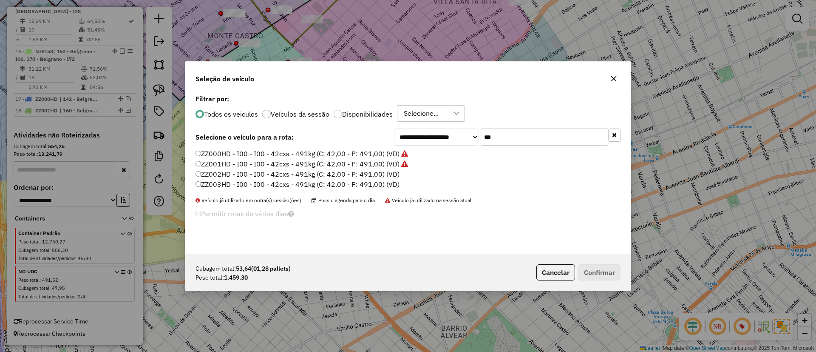
drag, startPoint x: 518, startPoint y: 138, endPoint x: 471, endPoint y: 138, distance: 47.6
click at [471, 138] on div "**********" at bounding box center [507, 136] width 227 height 17
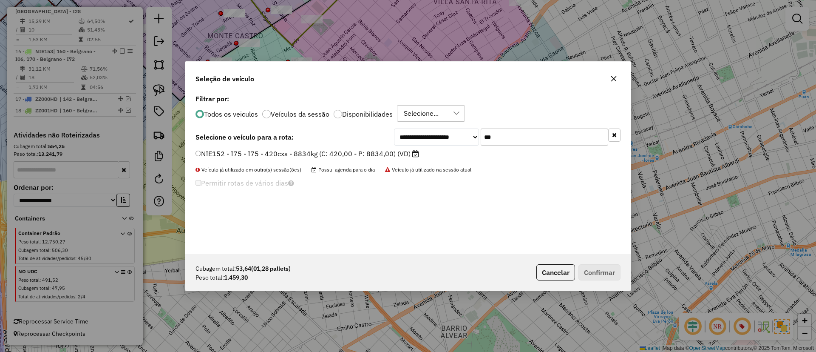
type input "***"
click at [371, 156] on label "NIE152 - I75 - I75 - 420cxs - 8834kg (C: 420,00 - P: 8834,00) (VD)" at bounding box center [308, 153] width 224 height 10
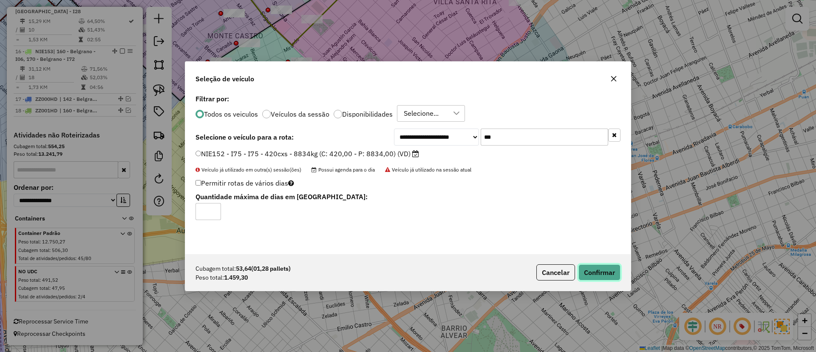
click at [596, 269] on button "Confirmar" at bounding box center [600, 272] width 42 height 16
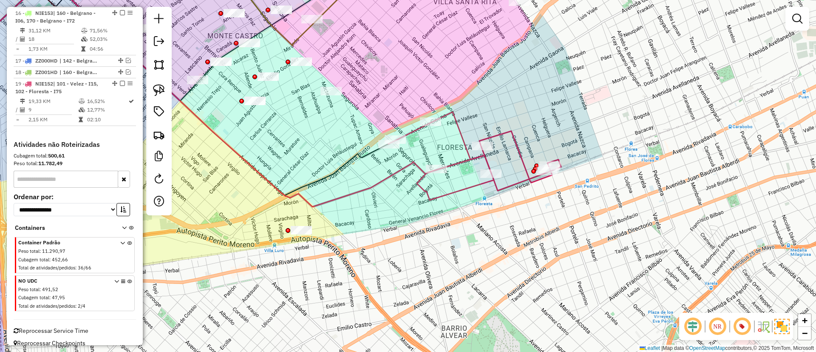
click at [437, 193] on icon at bounding box center [475, 156] width 173 height 88
select select "**********"
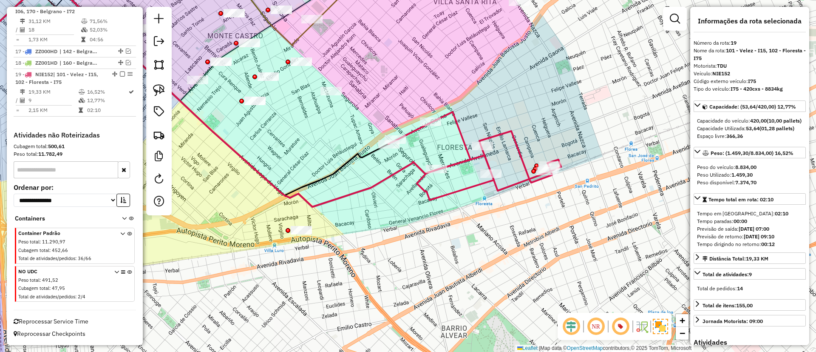
scroll to position [1035, 0]
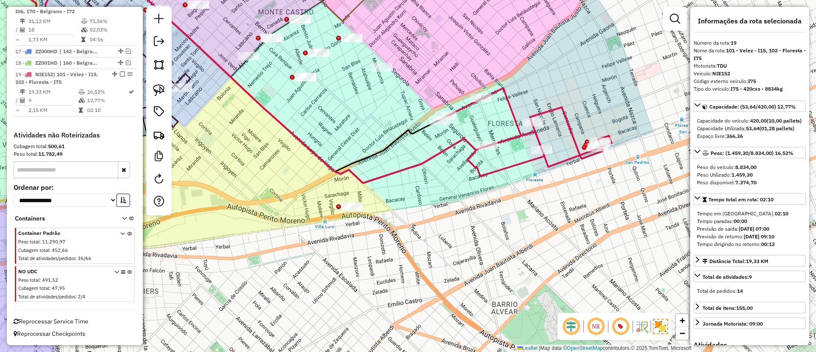
drag, startPoint x: 402, startPoint y: 313, endPoint x: 450, endPoint y: 281, distance: 57.7
click at [450, 281] on div "Janela de atendimento Grade de atendimento Capacidade Transportadoras Veículos …" at bounding box center [408, 176] width 816 height 352
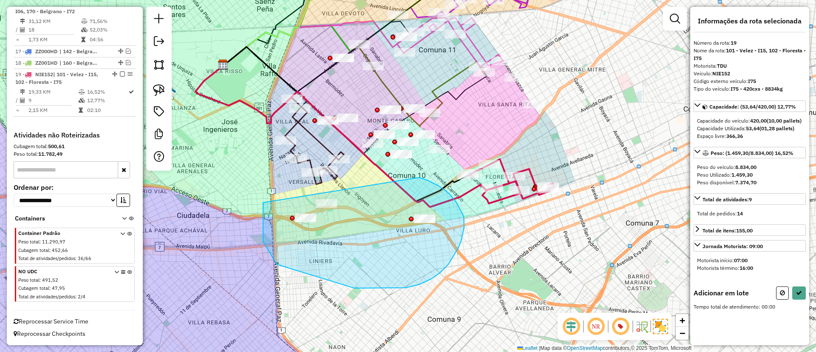
drag, startPoint x: 263, startPoint y: 234, endPoint x: 419, endPoint y: 177, distance: 166.1
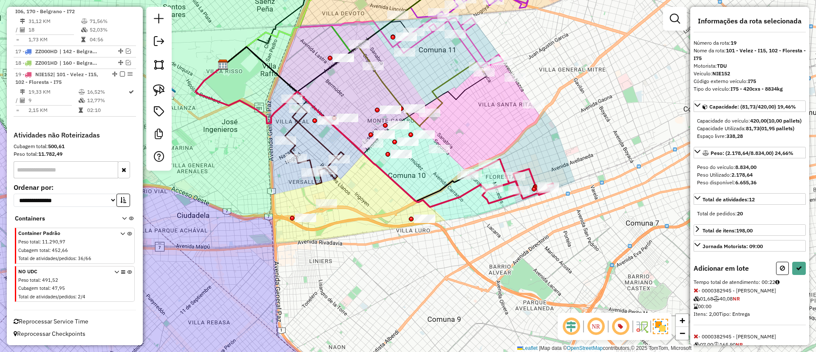
select select "**********"
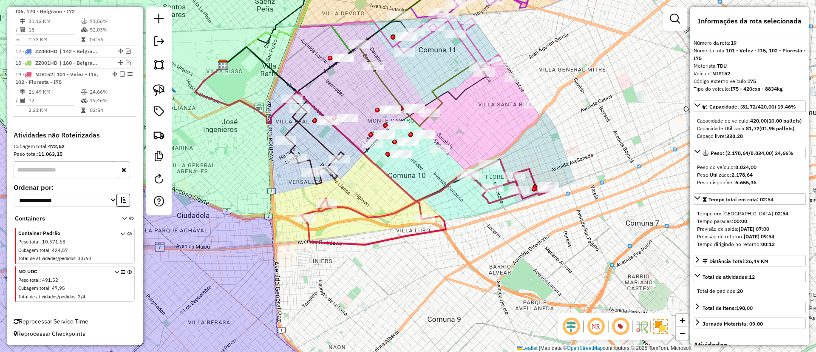
click at [307, 137] on icon at bounding box center [314, 141] width 59 height 86
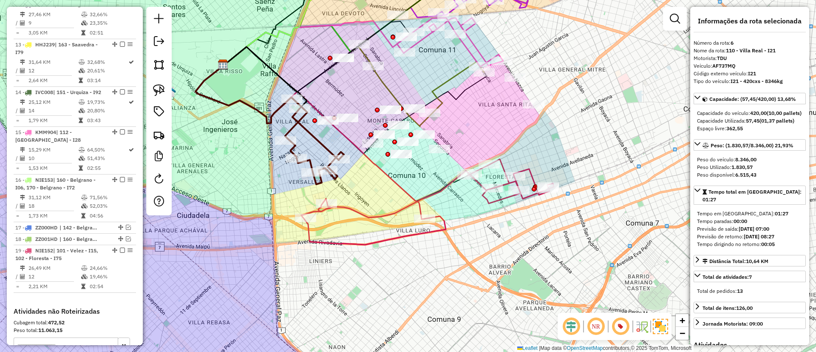
scroll to position [558, 0]
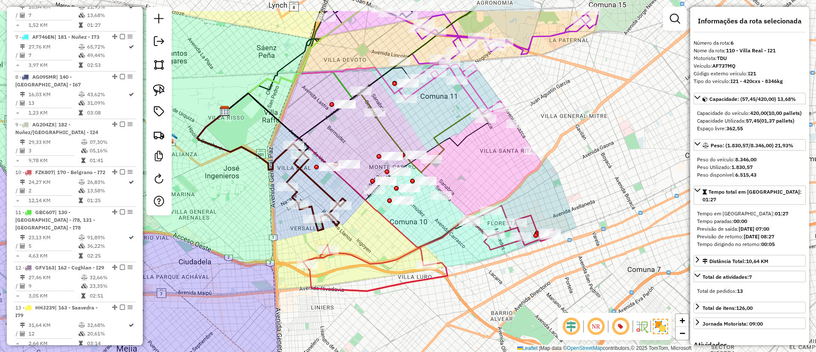
drag, startPoint x: 311, startPoint y: 160, endPoint x: 313, endPoint y: 185, distance: 25.1
click at [313, 185] on icon at bounding box center [316, 188] width 59 height 86
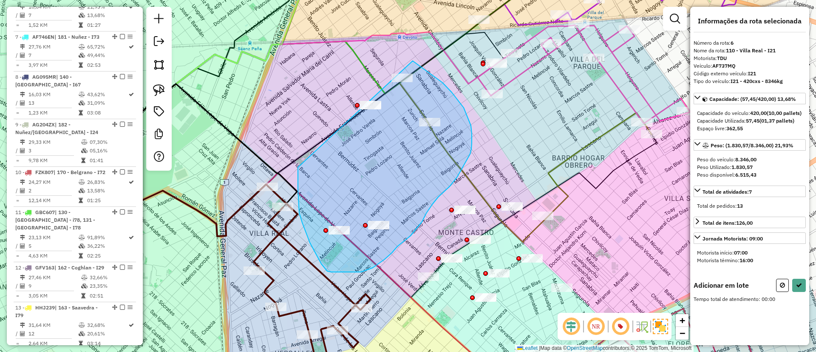
drag, startPoint x: 299, startPoint y: 204, endPoint x: 366, endPoint y: 61, distance: 158.3
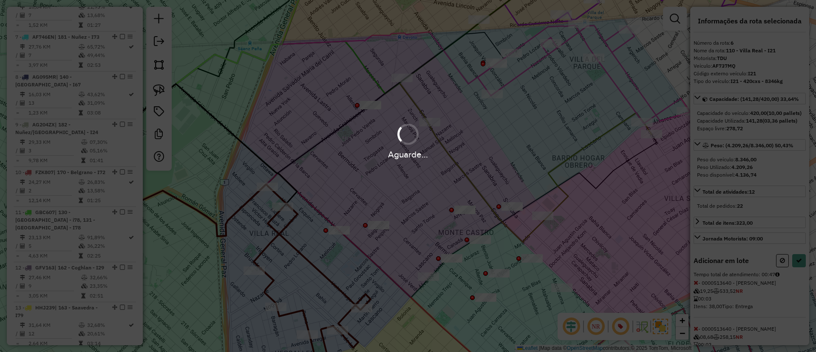
select select "**********"
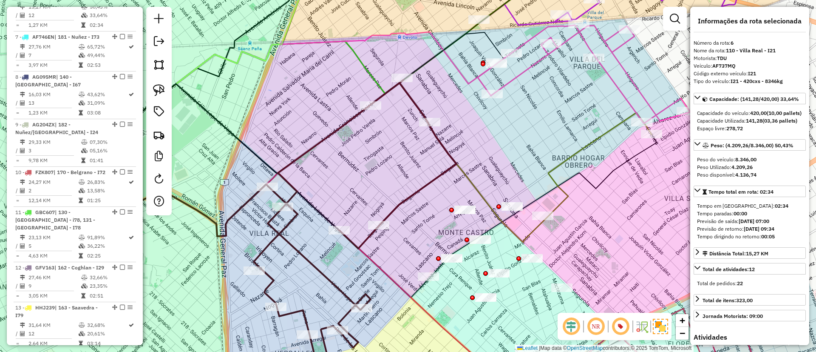
click at [620, 86] on icon at bounding box center [584, 74] width 213 height 98
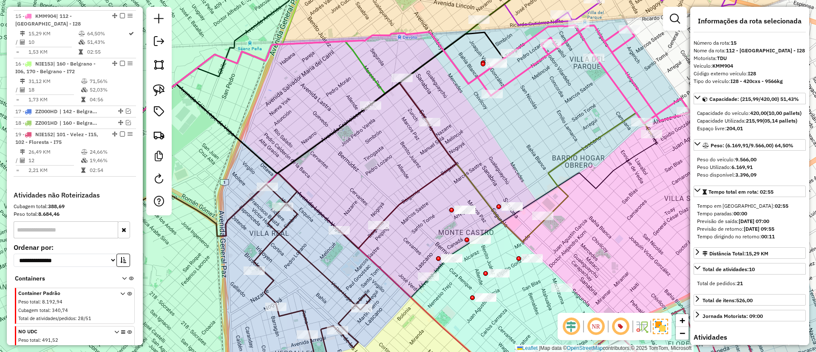
scroll to position [979, 0]
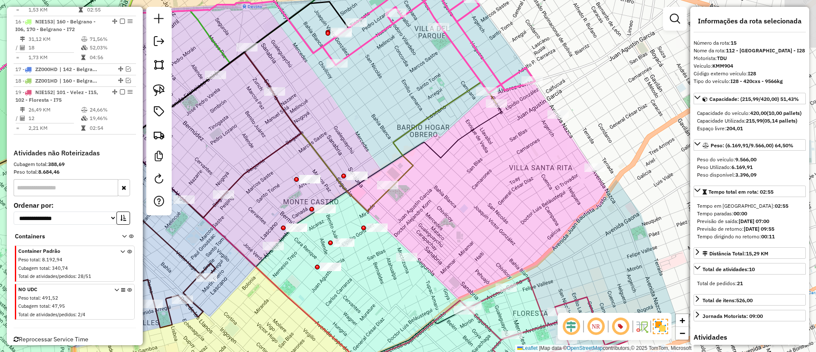
drag, startPoint x: 534, startPoint y: 73, endPoint x: 431, endPoint y: 77, distance: 103.8
click at [431, 77] on div "Janela de atendimento Grade de atendimento Capacidade Transportadoras Veículos …" at bounding box center [408, 176] width 816 height 352
click at [443, 110] on icon at bounding box center [444, 135] width 106 height 106
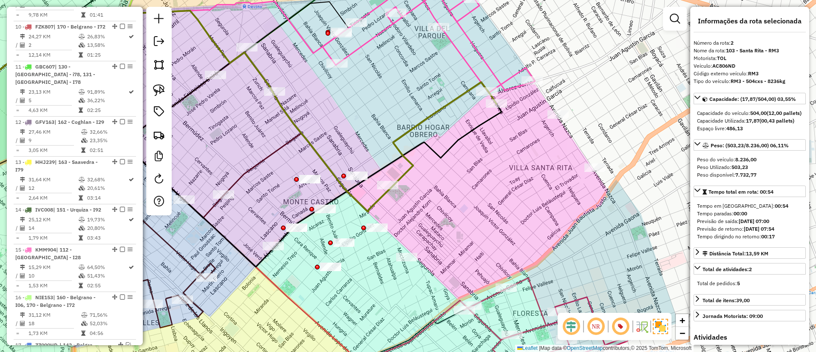
scroll to position [367, 0]
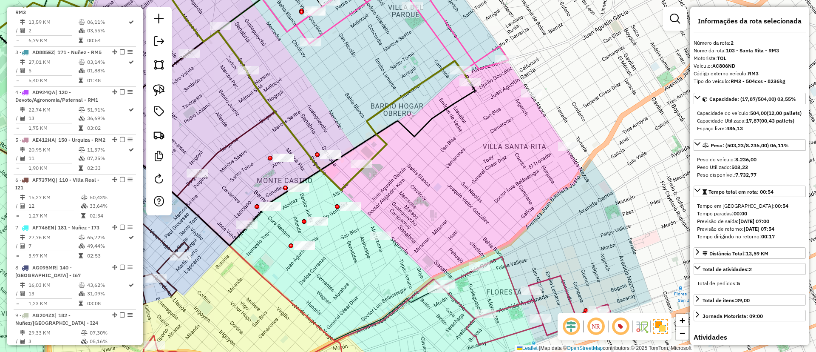
drag, startPoint x: 472, startPoint y: 194, endPoint x: 446, endPoint y: 173, distance: 33.5
click at [446, 173] on div "Janela de atendimento Grade de atendimento Capacidade Transportadoras Veículos …" at bounding box center [408, 176] width 816 height 352
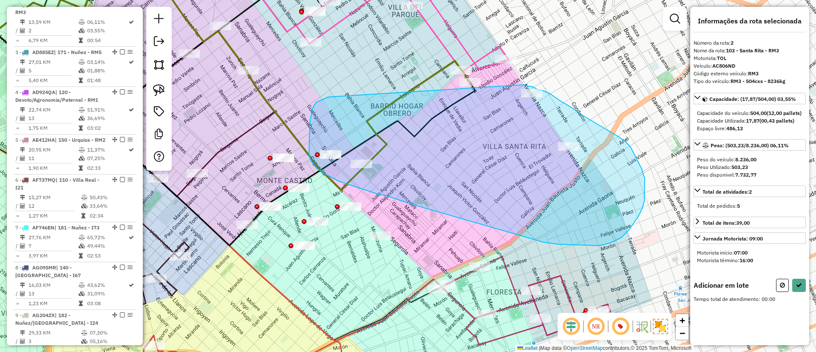
drag, startPoint x: 327, startPoint y: 97, endPoint x: 525, endPoint y: 85, distance: 199.0
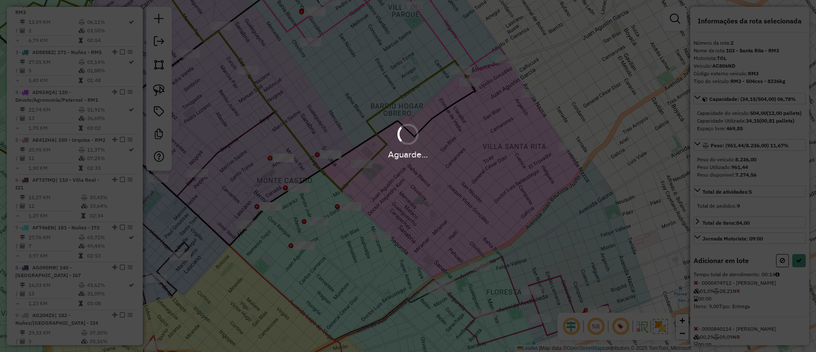
select select "**********"
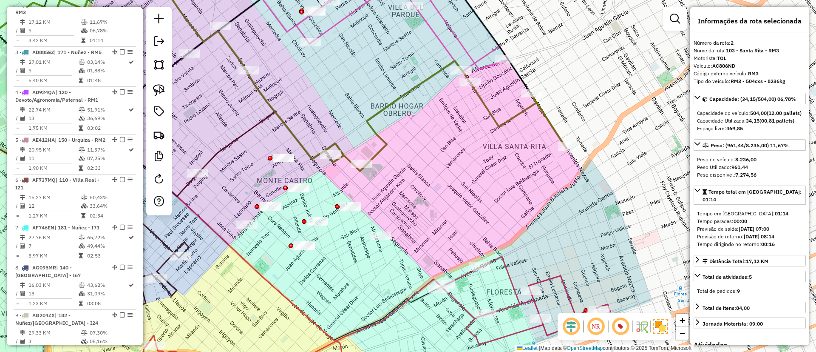
drag, startPoint x: 444, startPoint y: 220, endPoint x: 478, endPoint y: 194, distance: 42.4
click at [478, 194] on div "Janela de atendimento Grade de atendimento Capacidade Transportadoras Veículos …" at bounding box center [408, 176] width 816 height 352
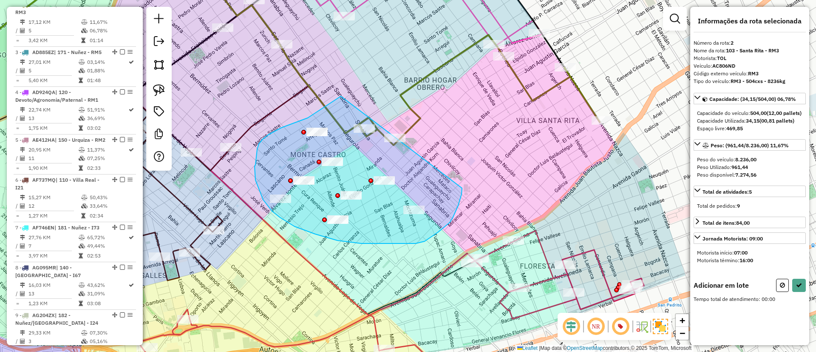
drag, startPoint x: 308, startPoint y: 118, endPoint x: 462, endPoint y: 188, distance: 169.5
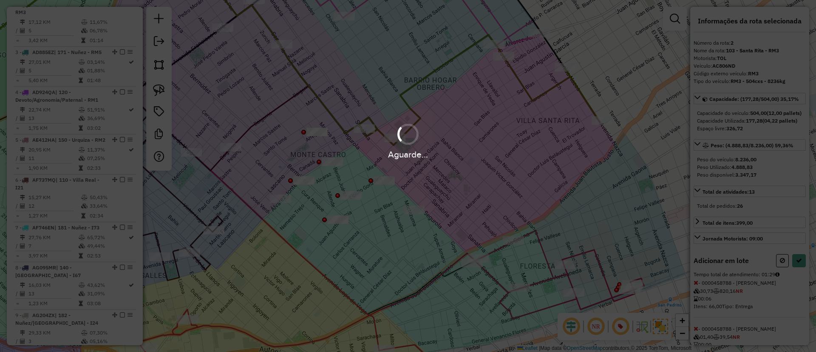
select select "**********"
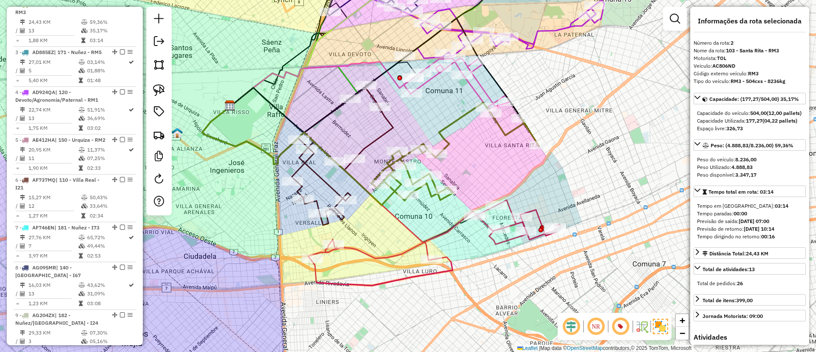
click at [453, 126] on icon at bounding box center [456, 151] width 168 height 98
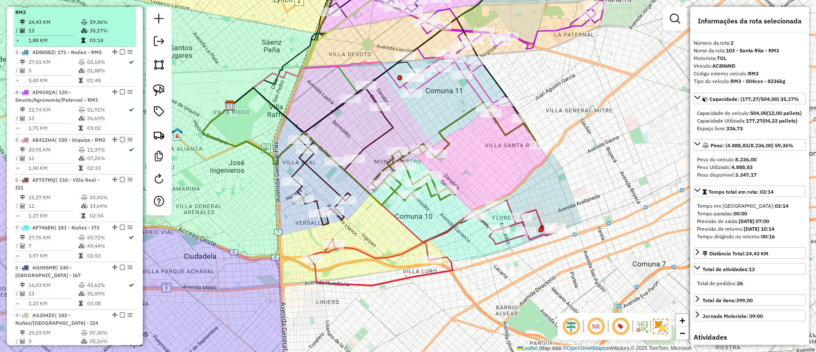
click at [122, 7] on em at bounding box center [122, 4] width 5 height 5
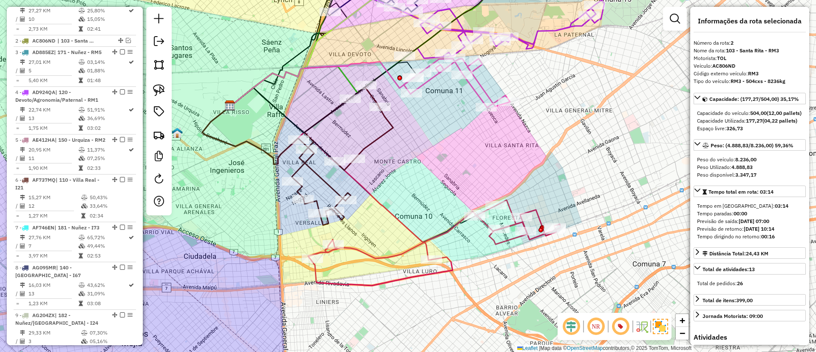
click at [382, 132] on icon at bounding box center [342, 155] width 101 height 139
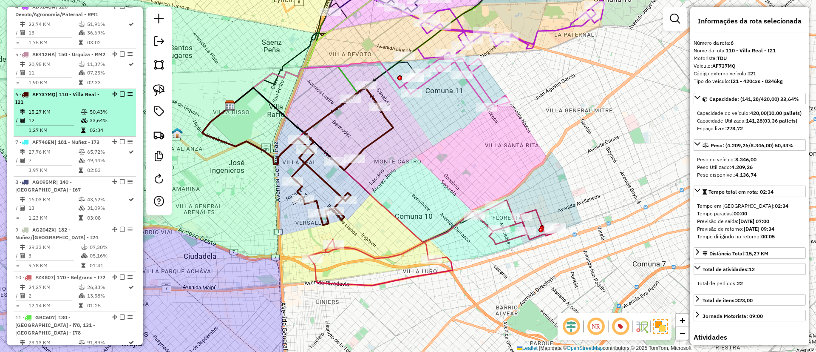
scroll to position [522, 0]
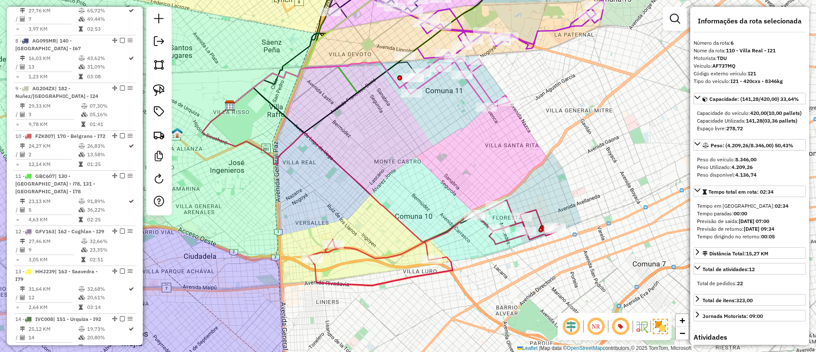
click at [429, 244] on icon at bounding box center [434, 242] width 253 height 85
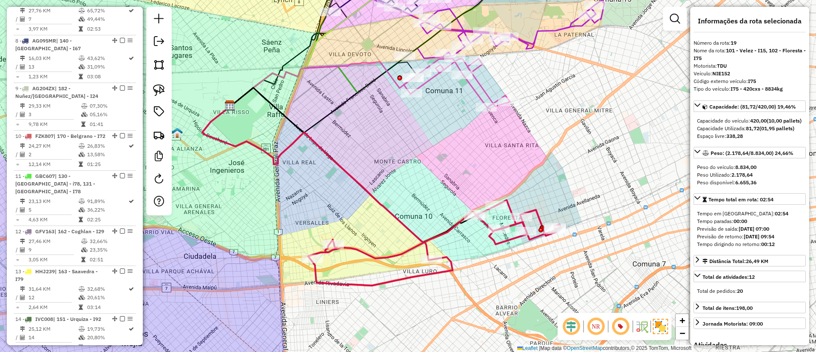
scroll to position [963, 0]
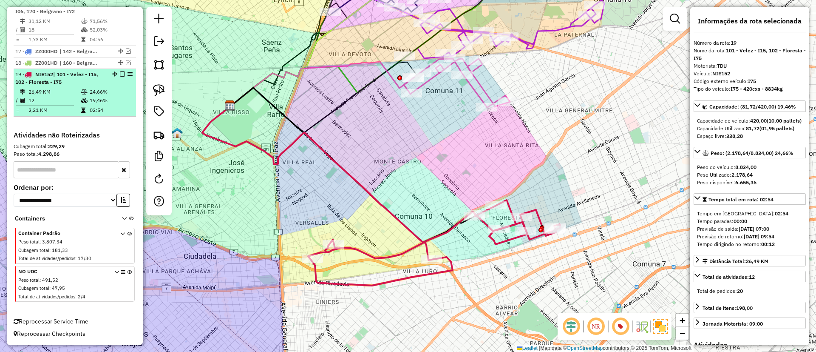
click at [122, 73] on em at bounding box center [122, 73] width 5 height 5
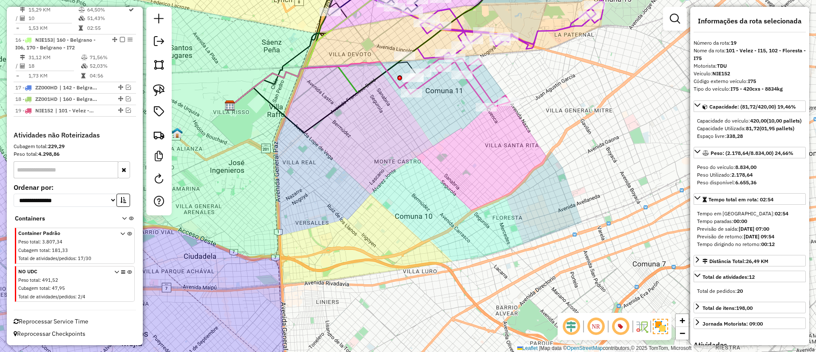
click at [477, 89] on icon at bounding box center [457, 83] width 106 height 49
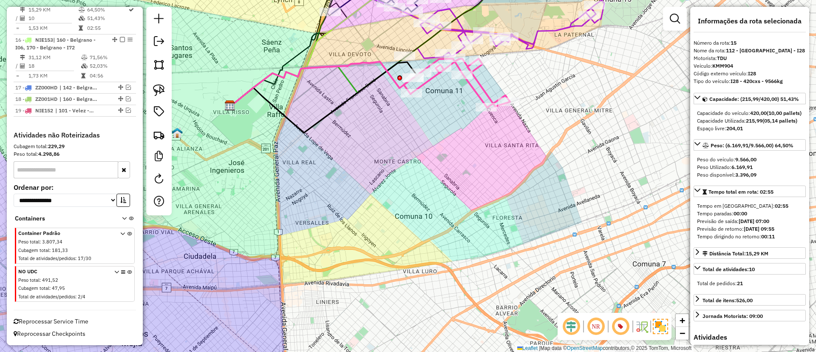
scroll to position [906, 0]
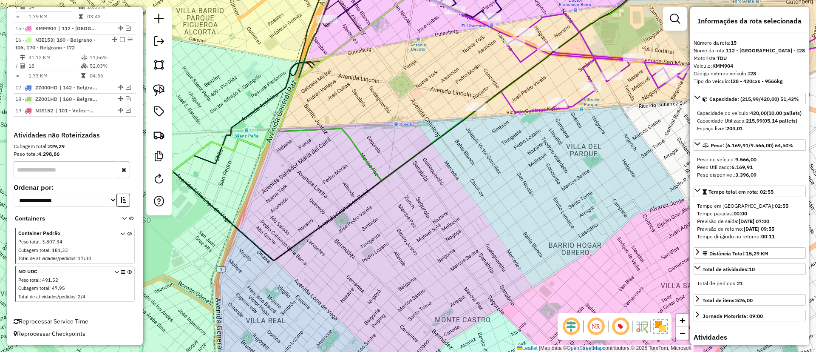
drag, startPoint x: 485, startPoint y: 165, endPoint x: 318, endPoint y: 288, distance: 207.4
click at [318, 288] on div "Janela de atendimento Grade de atendimento Capacidade Transportadoras Veículos …" at bounding box center [408, 176] width 816 height 352
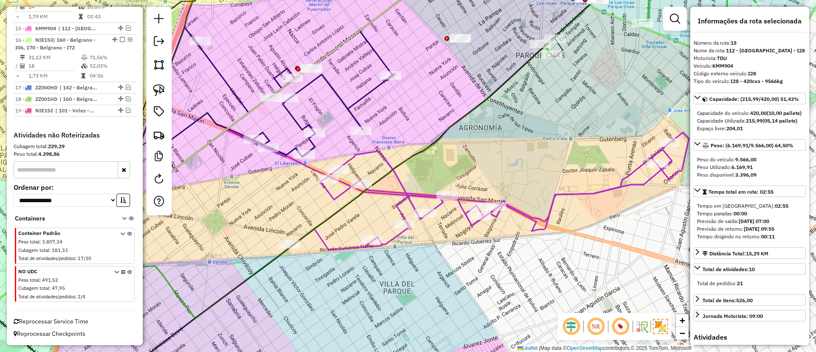
click at [401, 198] on icon at bounding box center [490, 190] width 398 height 117
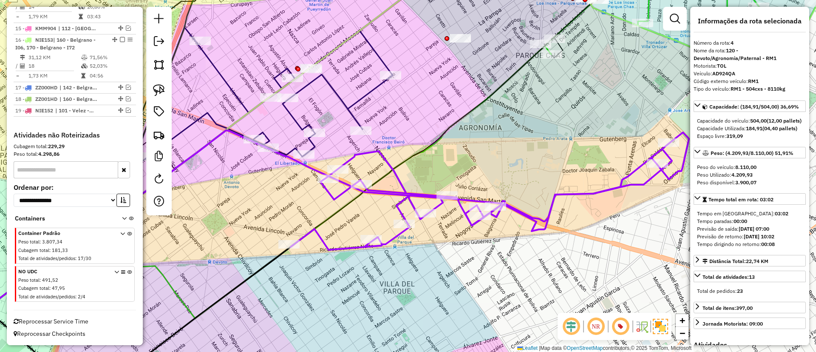
scroll to position [426, 0]
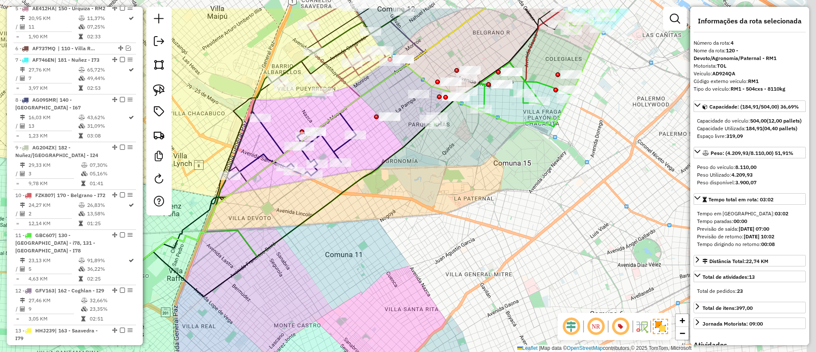
drag, startPoint x: 460, startPoint y: 133, endPoint x: 393, endPoint y: 250, distance: 134.4
click at [393, 250] on div "Janela de atendimento Grade de atendimento Capacidade Transportadoras Veículos …" at bounding box center [408, 176] width 816 height 352
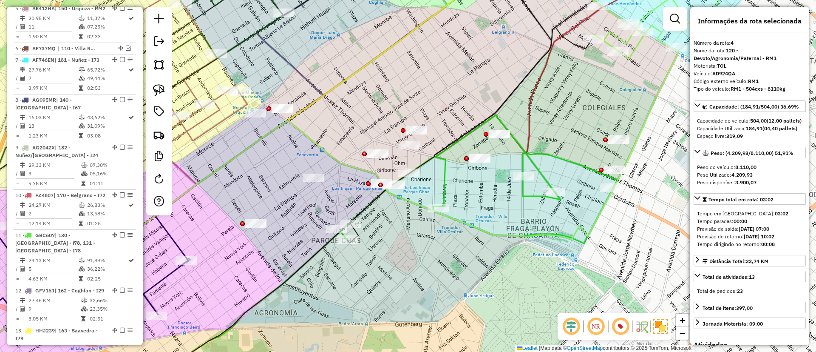
click at [500, 230] on icon at bounding box center [302, 218] width 752 height 337
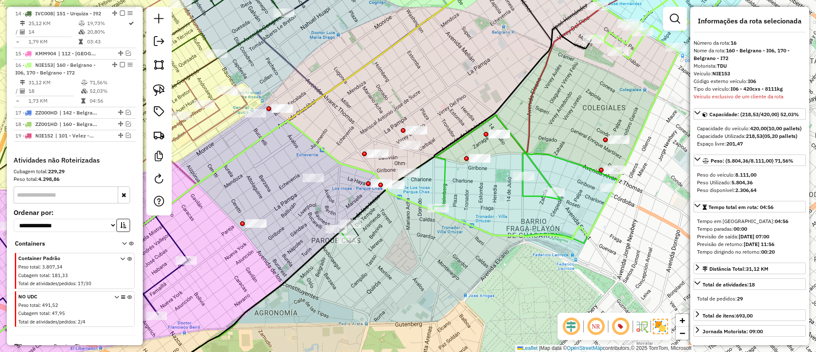
scroll to position [854, 0]
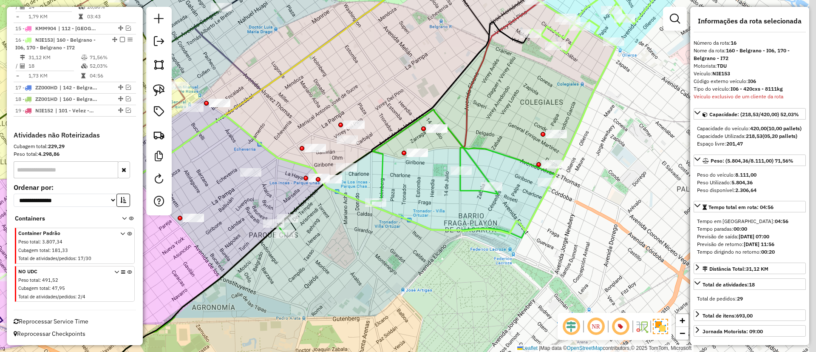
drag, startPoint x: 446, startPoint y: 224, endPoint x: 418, endPoint y: 222, distance: 28.6
click at [418, 222] on icon at bounding box center [240, 212] width 752 height 337
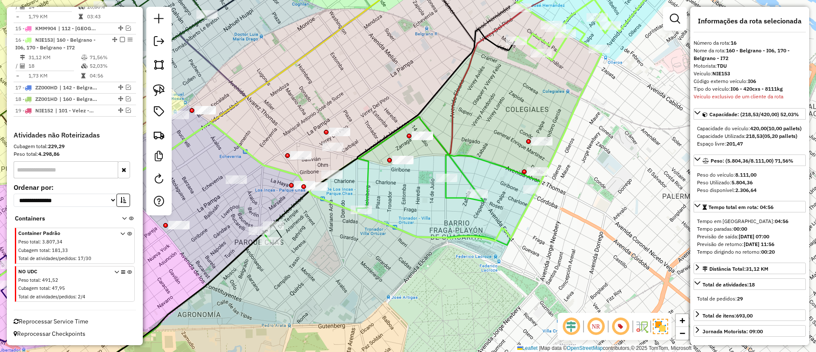
drag, startPoint x: 426, startPoint y: 204, endPoint x: 423, endPoint y: 213, distance: 9.6
click at [423, 213] on div "Janela de atendimento Grade de atendimento Capacidade Transportadoras Veículos …" at bounding box center [408, 176] width 816 height 352
click at [421, 236] on icon at bounding box center [259, 193] width 683 height 285
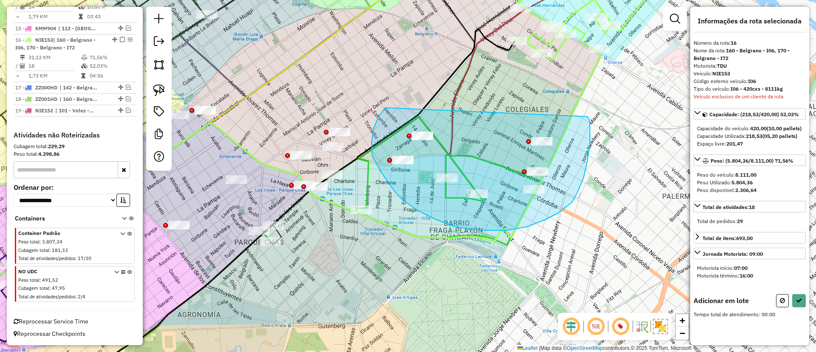
drag, startPoint x: 385, startPoint y: 108, endPoint x: 588, endPoint y: 117, distance: 202.6
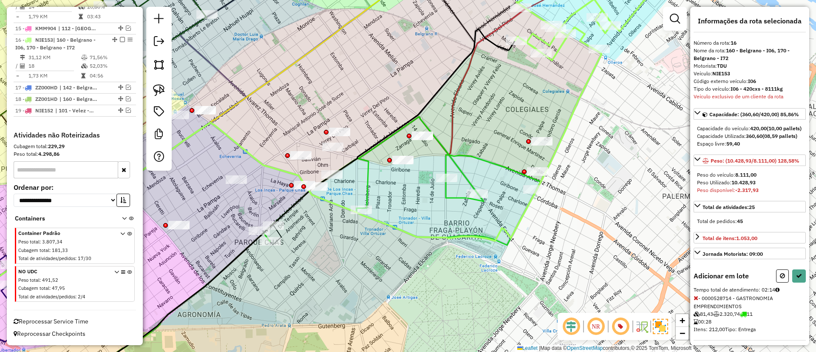
select select "**********"
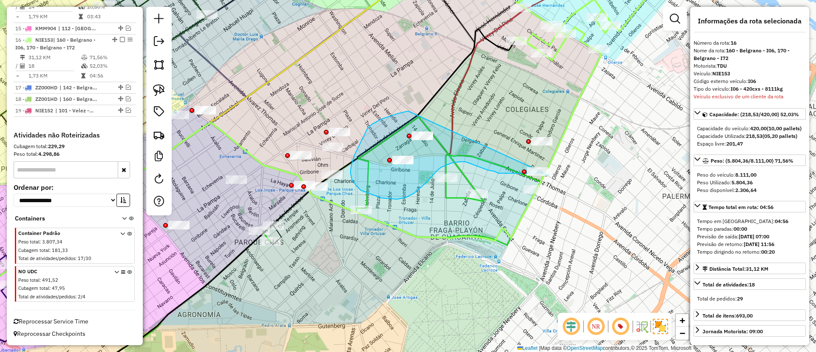
drag, startPoint x: 355, startPoint y: 155, endPoint x: 591, endPoint y: 119, distance: 238.7
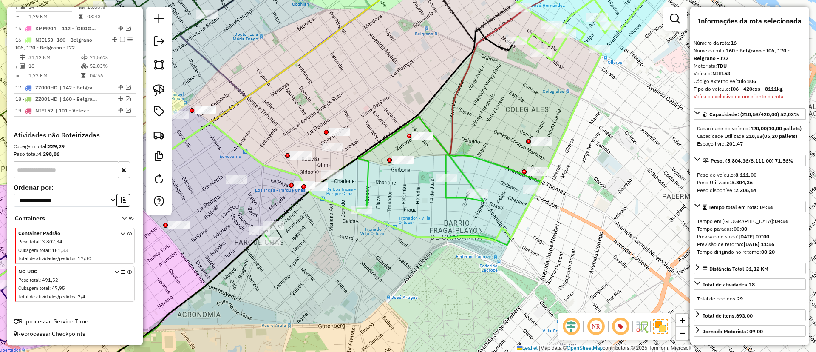
click at [442, 235] on icon at bounding box center [259, 193] width 683 height 285
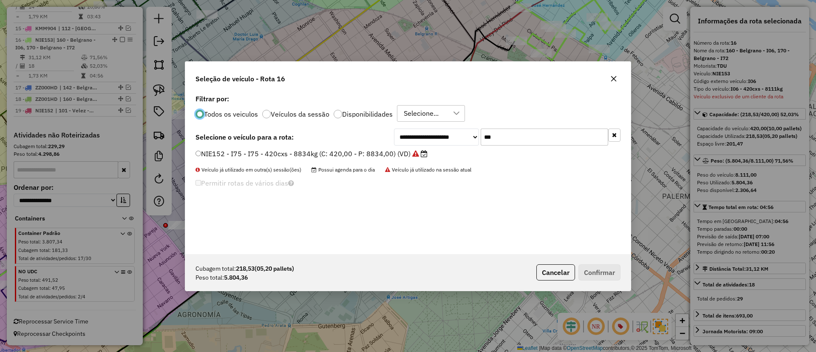
scroll to position [5, 3]
drag, startPoint x: 510, startPoint y: 141, endPoint x: 472, endPoint y: 140, distance: 38.7
click at [472, 140] on div "**********" at bounding box center [507, 136] width 227 height 17
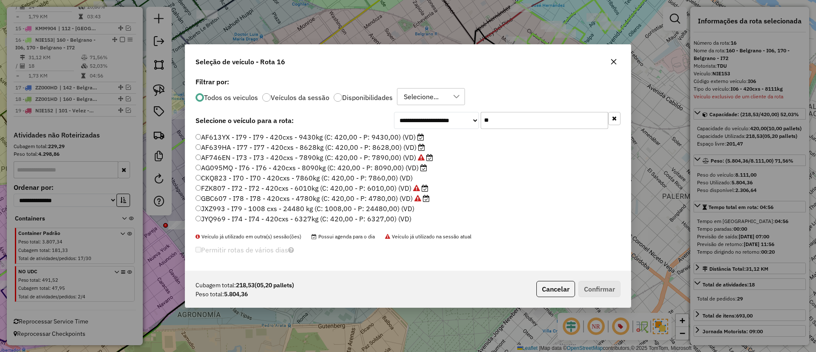
type input "***"
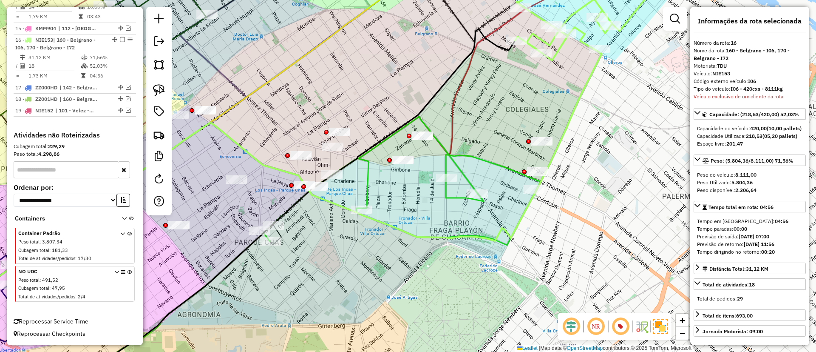
click at [455, 112] on icon at bounding box center [320, 184] width 498 height 403
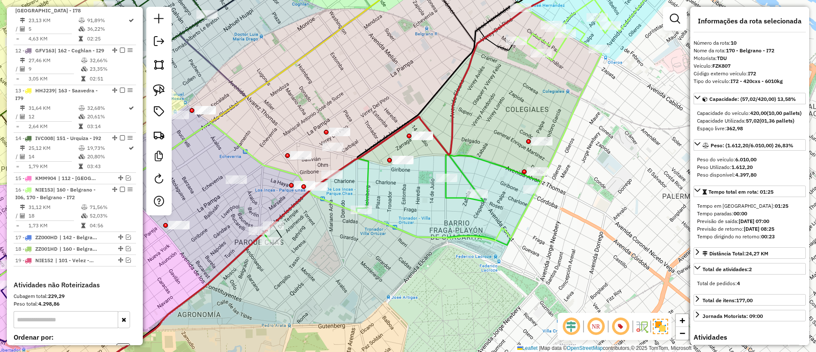
scroll to position [632, 0]
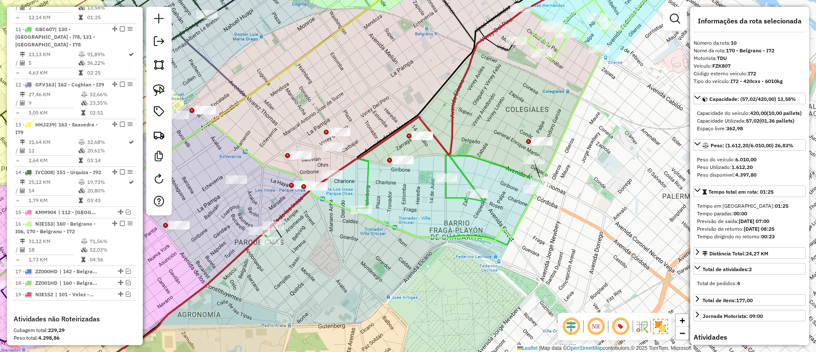
click at [546, 129] on div "Janela de atendimento Grade de atendimento Capacidade Transportadoras Veículos …" at bounding box center [408, 176] width 816 height 352
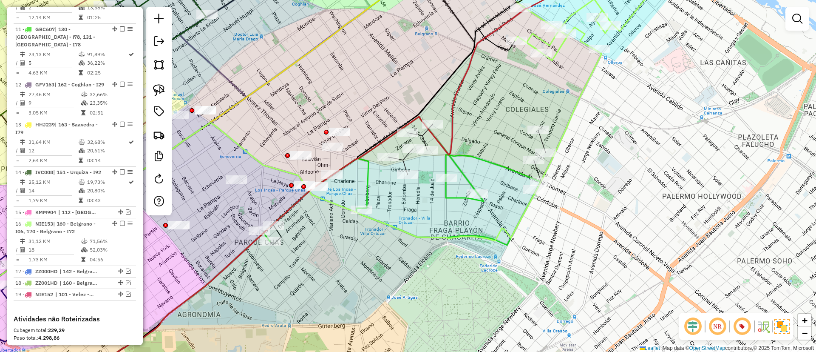
click at [445, 200] on icon at bounding box center [402, 200] width 277 height 90
select select "**********"
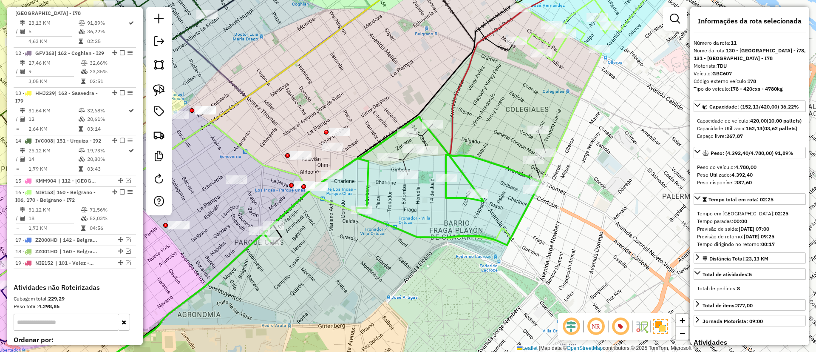
scroll to position [680, 0]
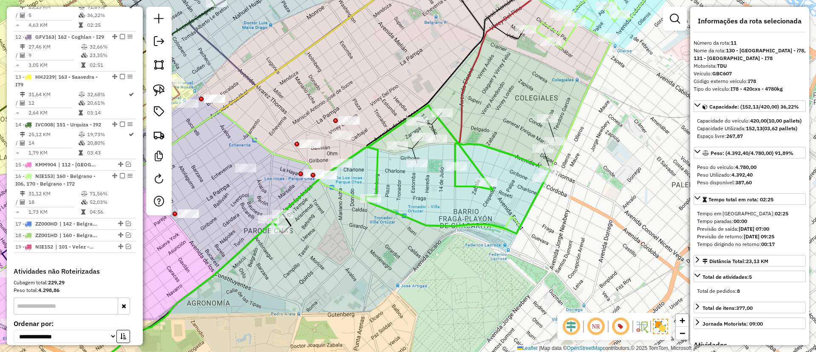
drag, startPoint x: 435, startPoint y: 226, endPoint x: 444, endPoint y: 215, distance: 14.8
click at [444, 215] on div "Janela de atendimento Grade de atendimento Capacidade Transportadoras Veículos …" at bounding box center [408, 176] width 816 height 352
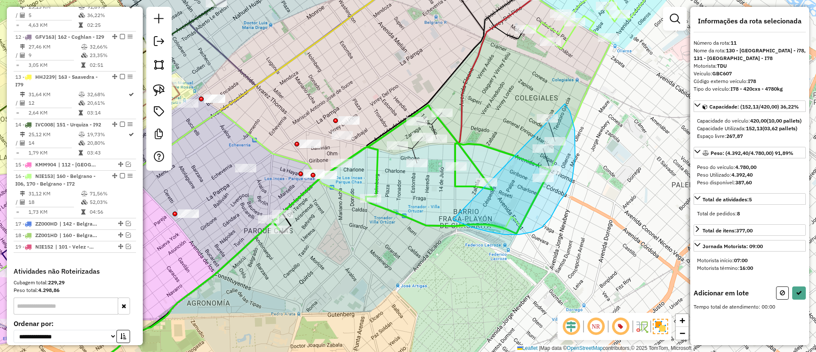
drag, startPoint x: 555, startPoint y: 210, endPoint x: 551, endPoint y: 92, distance: 117.9
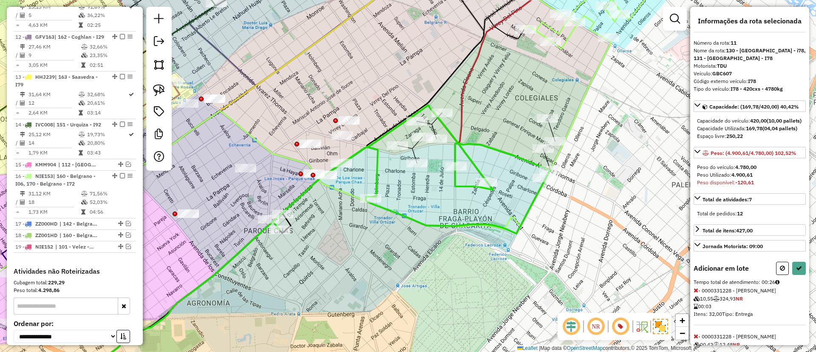
select select "**********"
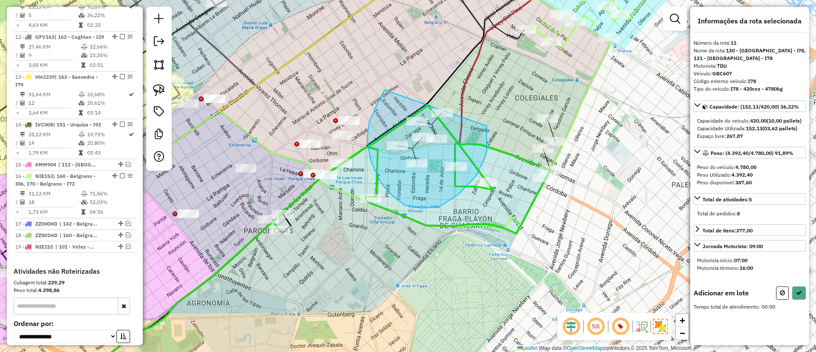
drag, startPoint x: 370, startPoint y: 120, endPoint x: 480, endPoint y: 101, distance: 112.3
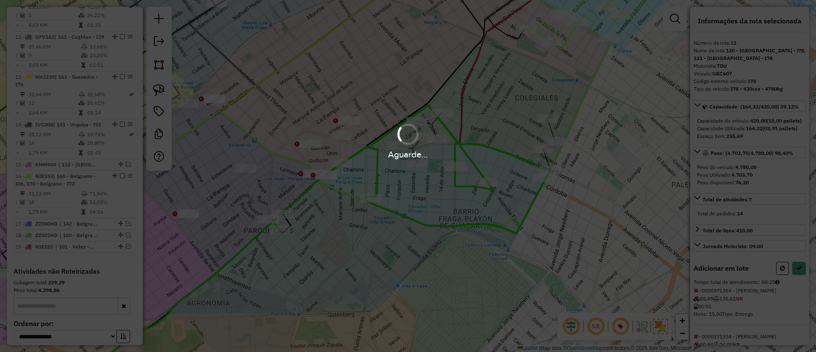
select select "**********"
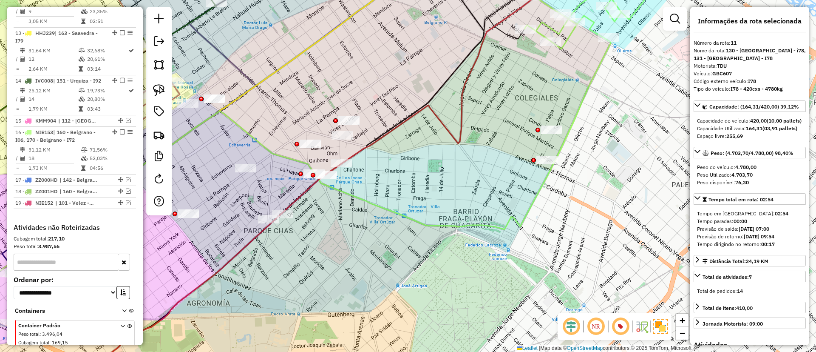
scroll to position [644, 0]
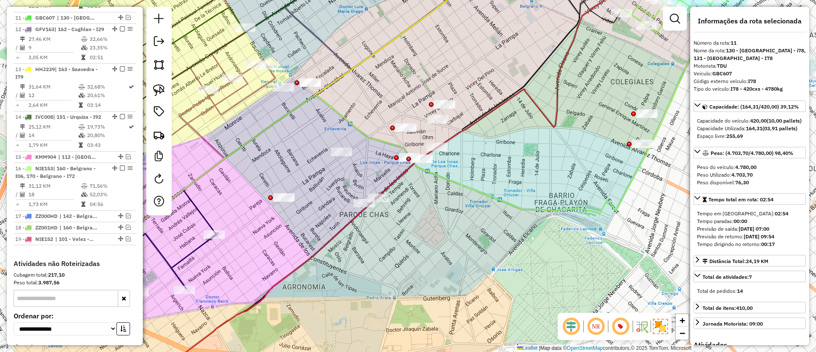
drag, startPoint x: 497, startPoint y: 139, endPoint x: 554, endPoint y: 114, distance: 62.6
click at [549, 114] on div "Janela de atendimento Grade de atendimento Capacidade Transportadoras Veículos …" at bounding box center [408, 176] width 816 height 352
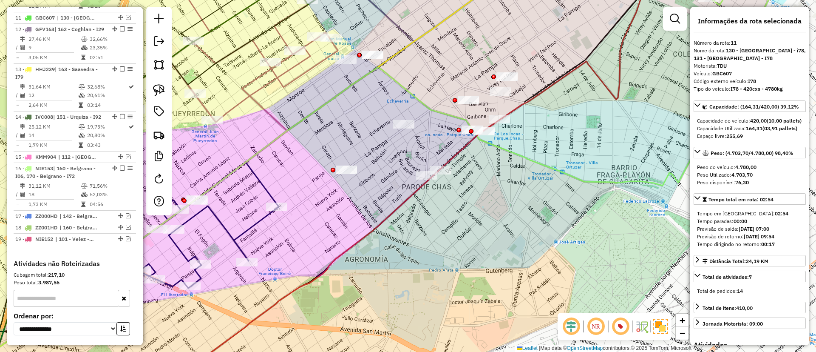
click at [241, 232] on icon at bounding box center [154, 227] width 250 height 130
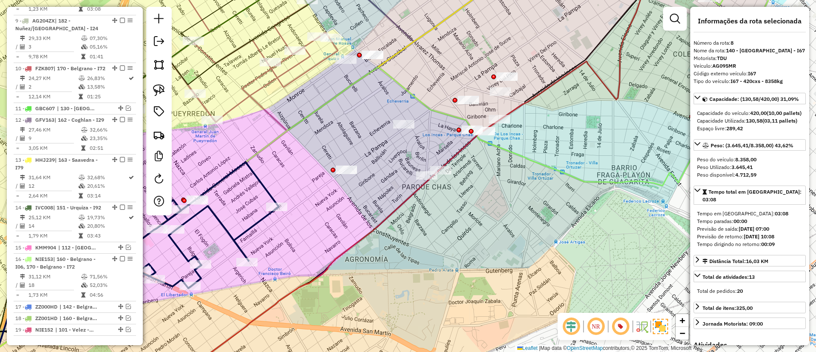
scroll to position [537, 0]
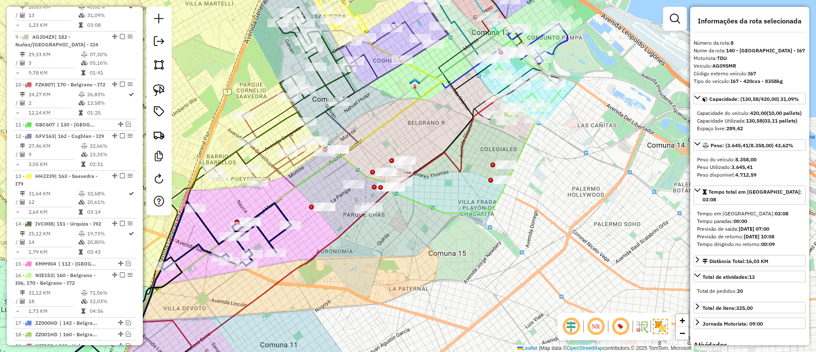
drag, startPoint x: 325, startPoint y: 250, endPoint x: 330, endPoint y: 244, distance: 7.8
click at [330, 244] on icon at bounding box center [292, 222] width 455 height 275
drag, startPoint x: 346, startPoint y: 131, endPoint x: 345, endPoint y: 125, distance: 6.9
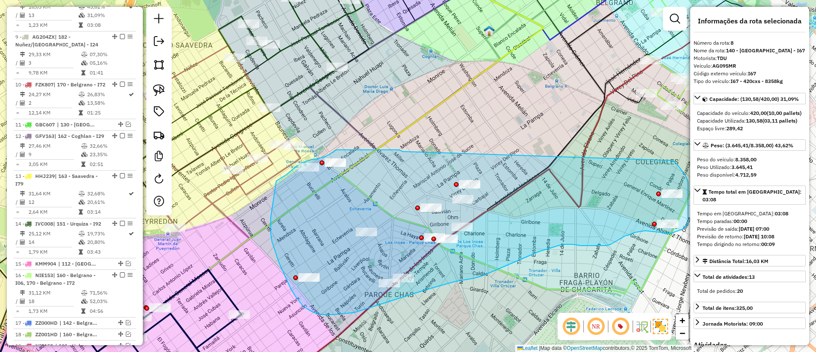
drag, startPoint x: 341, startPoint y: 150, endPoint x: 673, endPoint y: 160, distance: 332.7
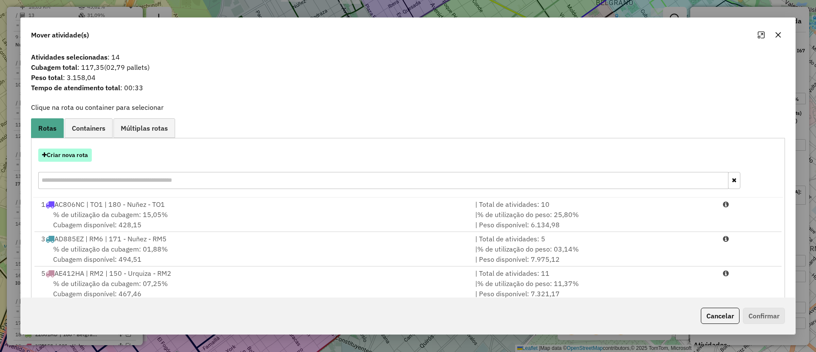
click at [69, 158] on button "Criar nova rota" at bounding box center [65, 154] width 54 height 13
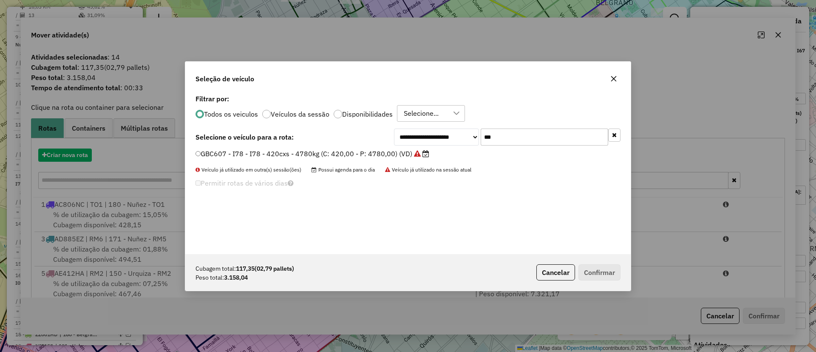
scroll to position [5, 3]
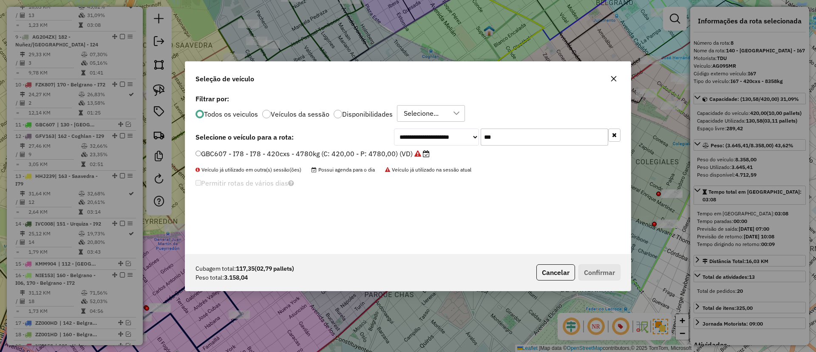
drag, startPoint x: 506, startPoint y: 135, endPoint x: 457, endPoint y: 139, distance: 49.5
click at [457, 139] on div "**********" at bounding box center [507, 136] width 227 height 17
type input "***"
click at [366, 155] on label "AF737MP - I49 - I49 - 420cxs - 7826kg (C: 420,00 - P: 7826,00) (VD)" at bounding box center [311, 153] width 230 height 10
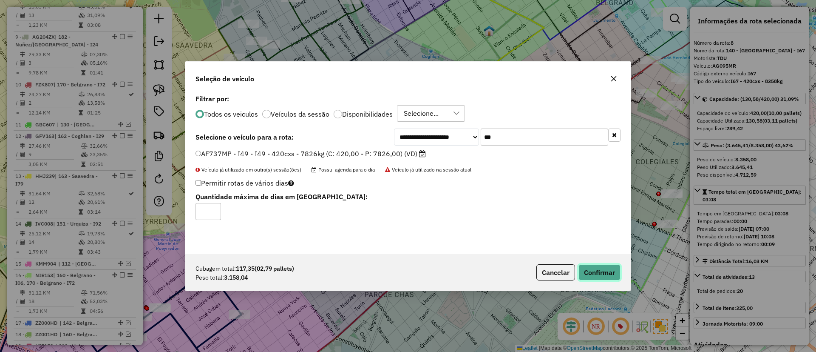
click at [591, 267] on button "Confirmar" at bounding box center [600, 272] width 42 height 16
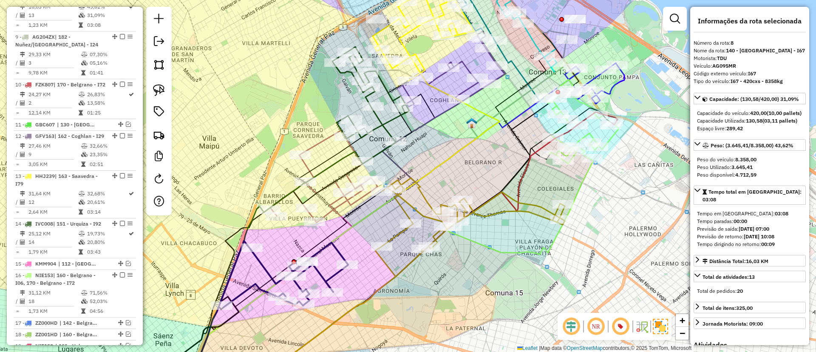
click at [334, 243] on icon at bounding box center [286, 274] width 125 height 65
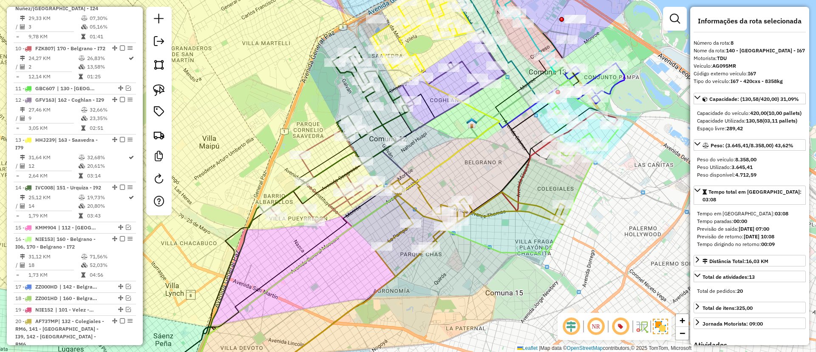
click at [528, 200] on icon at bounding box center [349, 289] width 423 height 195
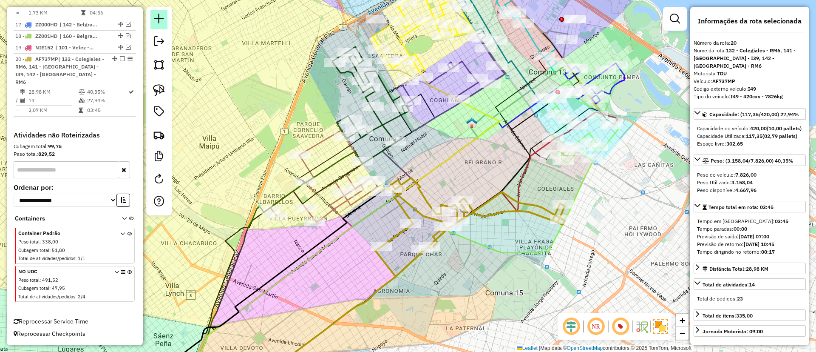
scroll to position [837, 0]
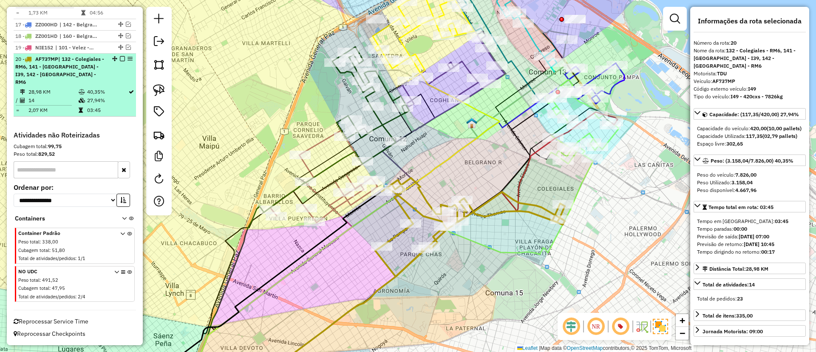
click at [120, 61] on em at bounding box center [122, 58] width 5 height 5
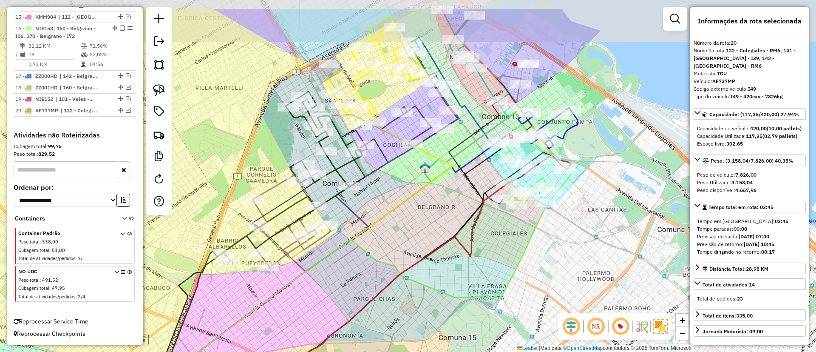
drag, startPoint x: 395, startPoint y: 170, endPoint x: 329, endPoint y: 236, distance: 92.6
click at [329, 236] on div "Janela de atendimento Grade de atendimento Capacidade Transportadoras Veículos …" at bounding box center [408, 176] width 816 height 352
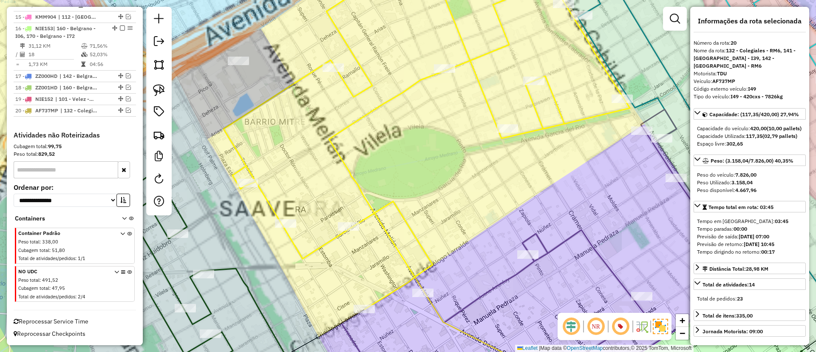
click at [343, 134] on icon at bounding box center [450, 229] width 242 height 316
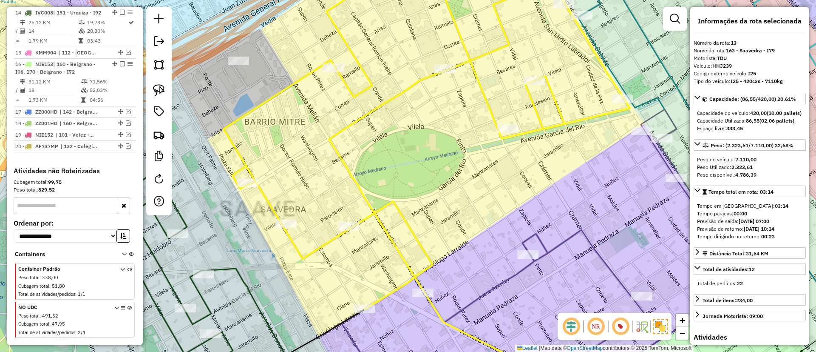
scroll to position [703, 0]
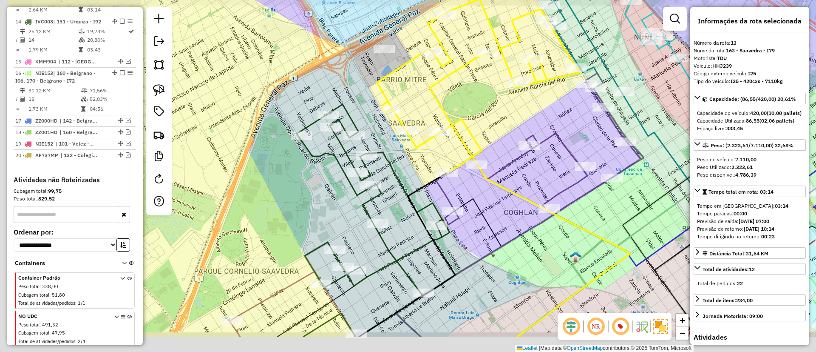
drag, startPoint x: 356, startPoint y: 145, endPoint x: 398, endPoint y: 130, distance: 45.0
click at [448, 94] on div "Janela de atendimento Grade de atendimento Capacidade Transportadoras Veículos …" at bounding box center [408, 176] width 816 height 352
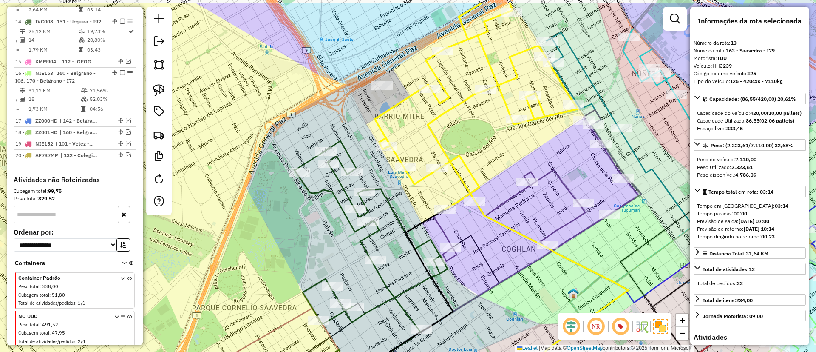
drag, startPoint x: 375, startPoint y: 63, endPoint x: 370, endPoint y: 102, distance: 39.0
click at [370, 102] on div "Janela de atendimento Grade de atendimento Capacidade Transportadoras Veículos …" at bounding box center [408, 176] width 816 height 352
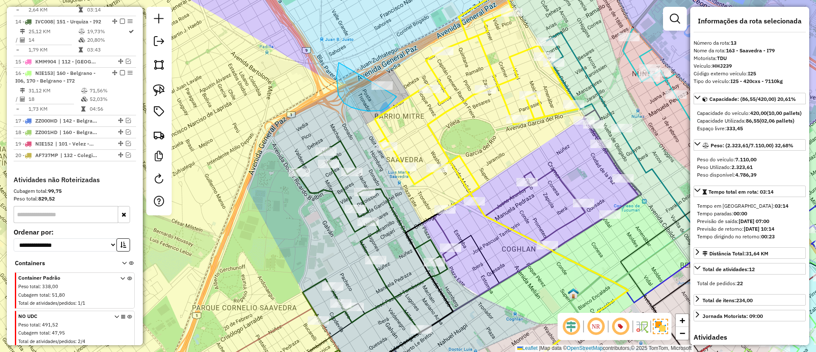
drag, startPoint x: 360, startPoint y: 110, endPoint x: 399, endPoint y: 71, distance: 55.3
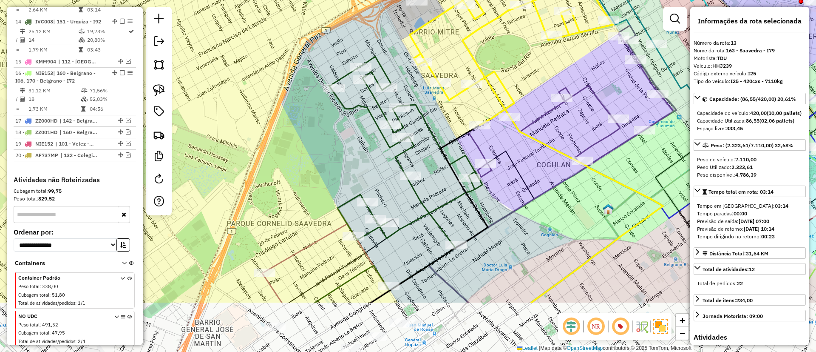
drag, startPoint x: 375, startPoint y: 129, endPoint x: 368, endPoint y: 120, distance: 11.8
click at [411, 42] on icon at bounding box center [511, 15] width 203 height 220
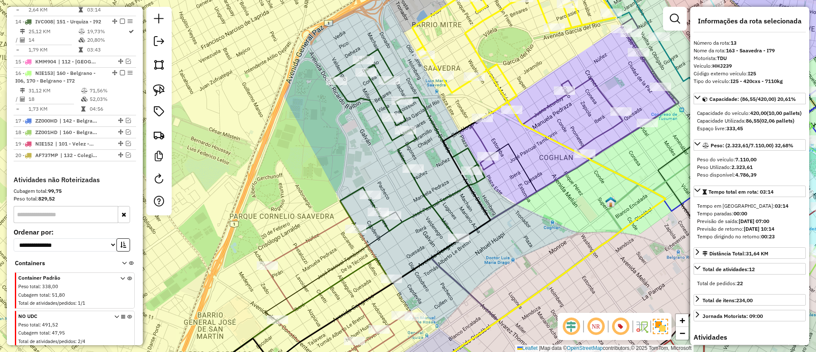
click at [421, 199] on icon at bounding box center [408, 166] width 153 height 234
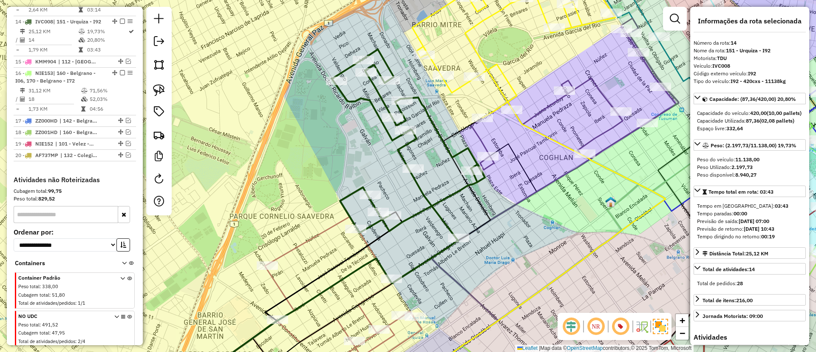
scroll to position [750, 0]
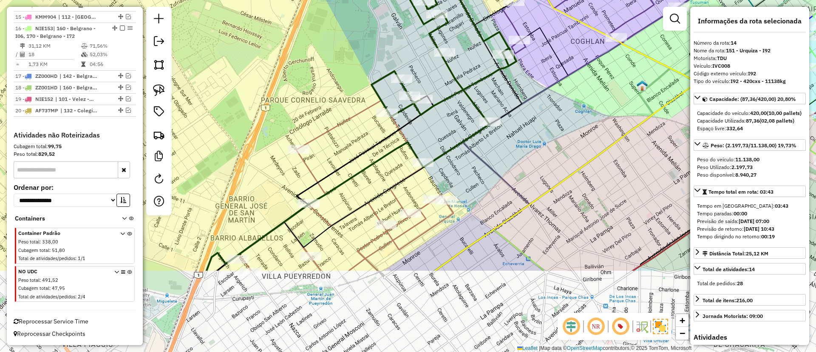
drag, startPoint x: 423, startPoint y: 207, endPoint x: 455, endPoint y: 91, distance: 119.9
click at [455, 91] on icon at bounding box center [439, 50] width 153 height 234
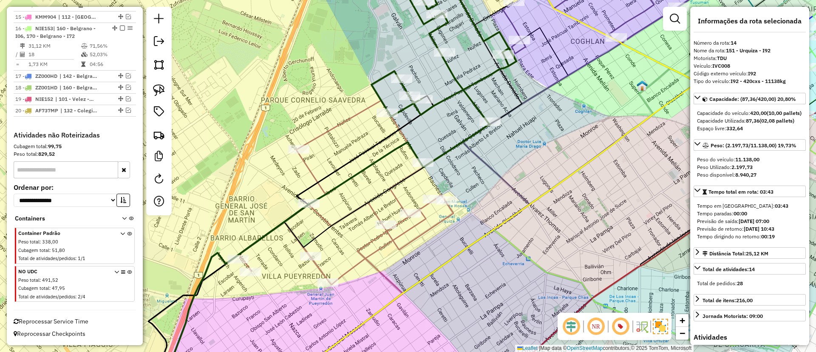
click at [308, 164] on icon at bounding box center [345, 192] width 218 height 184
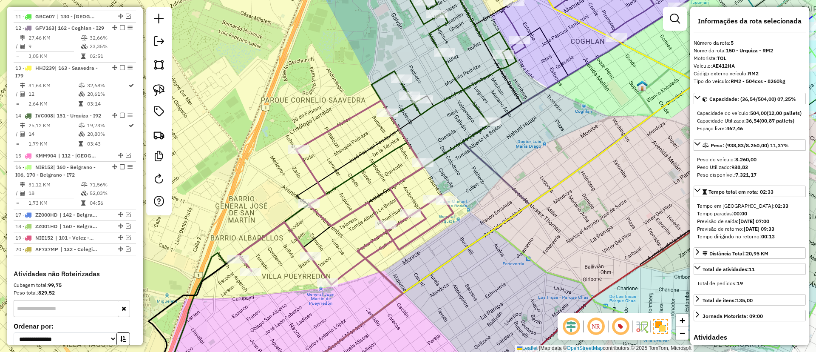
scroll to position [438, 0]
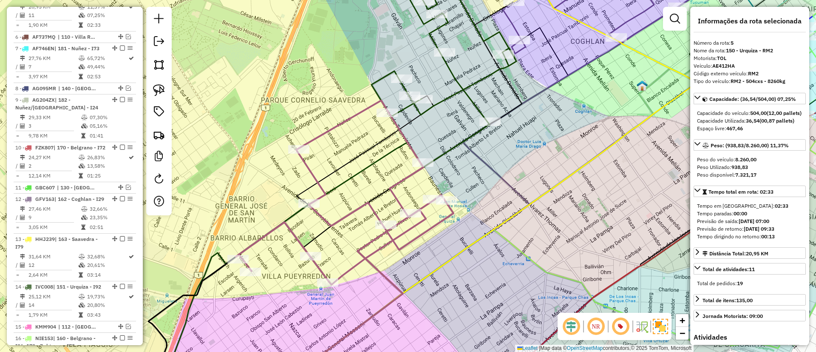
click at [475, 101] on icon at bounding box center [441, 66] width 152 height 202
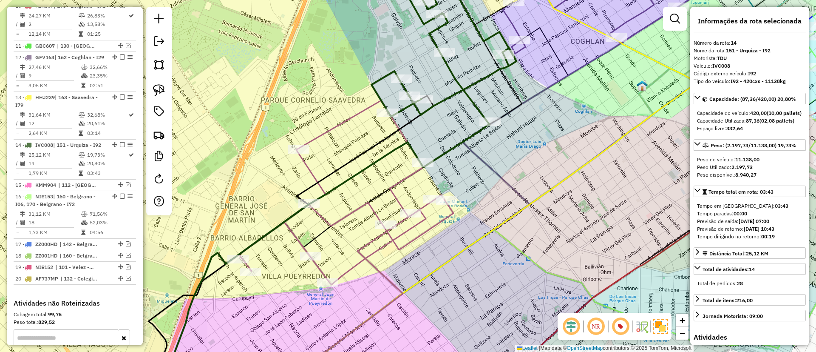
scroll to position [750, 0]
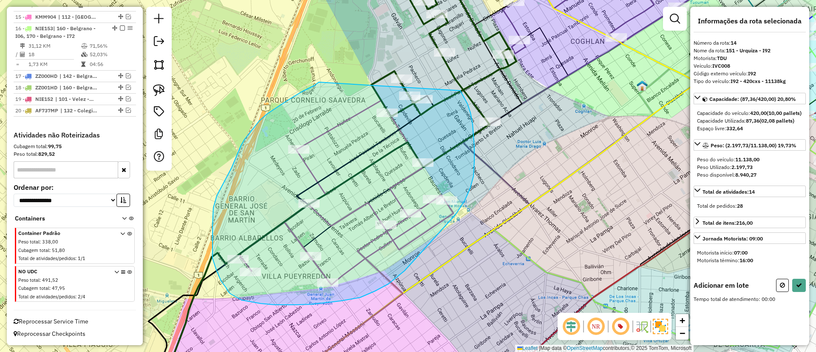
drag, startPoint x: 267, startPoint y: 114, endPoint x: 460, endPoint y: 91, distance: 194.9
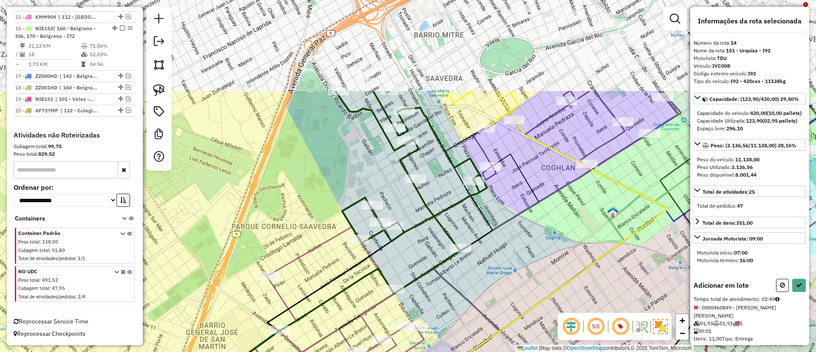
drag, startPoint x: 546, startPoint y: 156, endPoint x: 517, endPoint y: 247, distance: 96.0
click at [517, 247] on div "Janela de atendimento Grade de atendimento Capacidade Transportadoras Veículos …" at bounding box center [408, 176] width 816 height 352
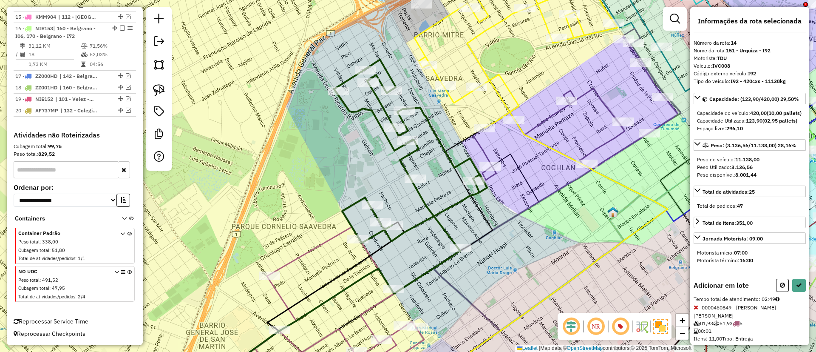
click at [435, 215] on icon at bounding box center [410, 177] width 153 height 234
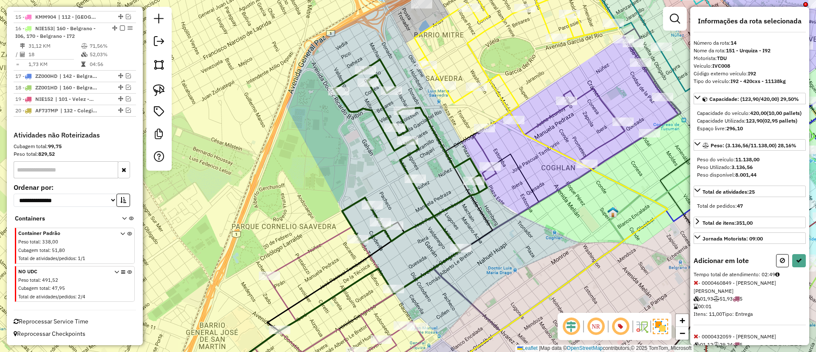
select select "**********"
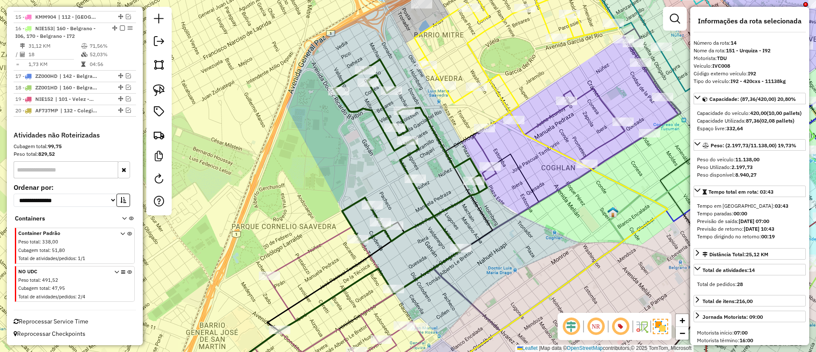
click at [435, 215] on icon at bounding box center [410, 177] width 153 height 234
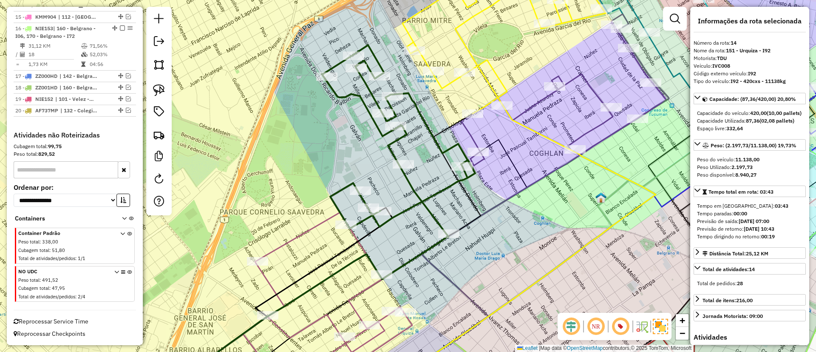
drag, startPoint x: 435, startPoint y: 215, endPoint x: 423, endPoint y: 200, distance: 18.7
click at [423, 200] on icon at bounding box center [398, 162] width 153 height 234
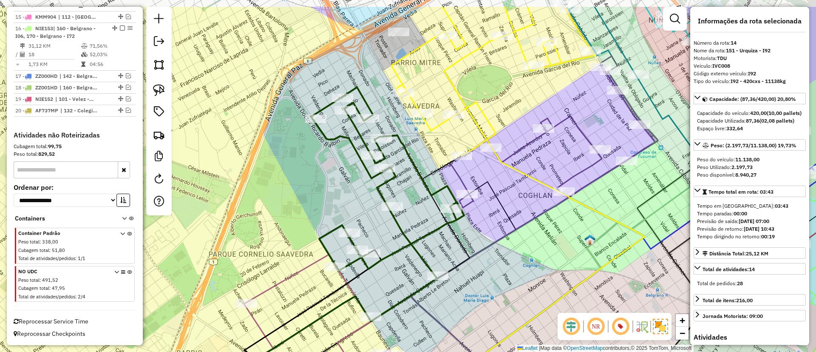
drag, startPoint x: 449, startPoint y: 135, endPoint x: 435, endPoint y: 187, distance: 54.0
click at [435, 195] on div "Janela de atendimento Grade de atendimento Capacidade Transportadoras Veículos …" at bounding box center [408, 176] width 816 height 352
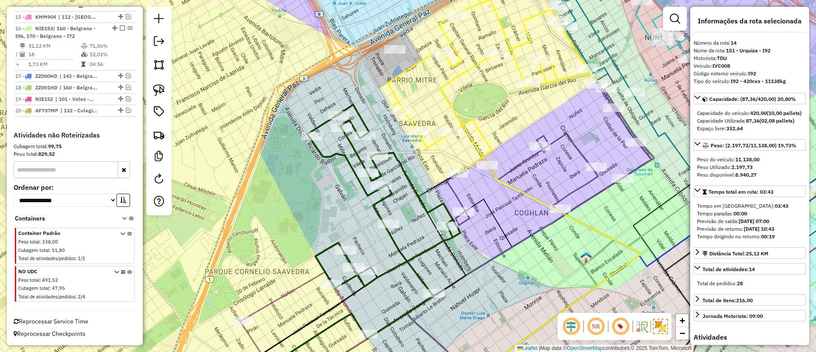
click at [456, 122] on icon at bounding box center [540, 220] width 201 height 332
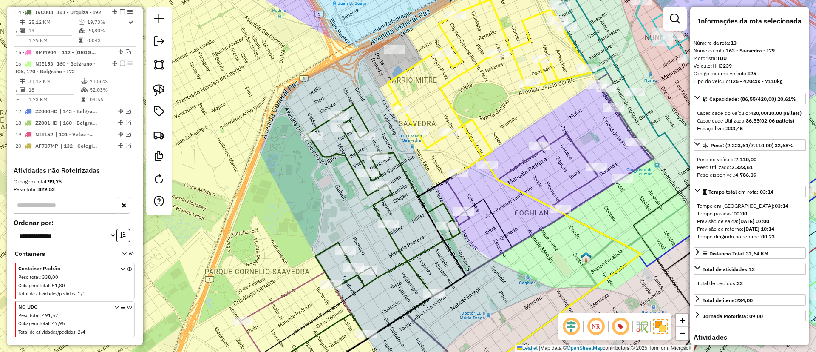
scroll to position [703, 0]
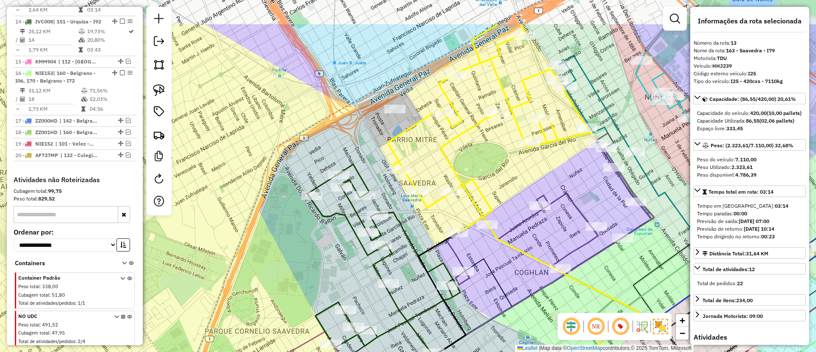
drag, startPoint x: 468, startPoint y: 99, endPoint x: 466, endPoint y: 160, distance: 61.7
click at [468, 160] on div "Janela de atendimento Grade de atendimento Capacidade Transportadoras Veículos …" at bounding box center [408, 176] width 816 height 352
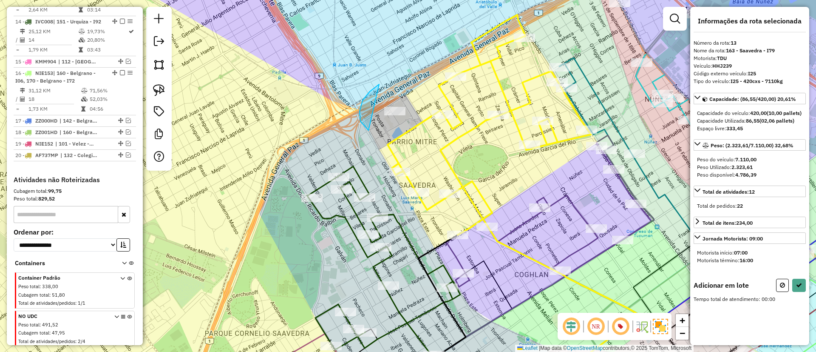
drag, startPoint x: 369, startPoint y: 130, endPoint x: 434, endPoint y: 85, distance: 79.2
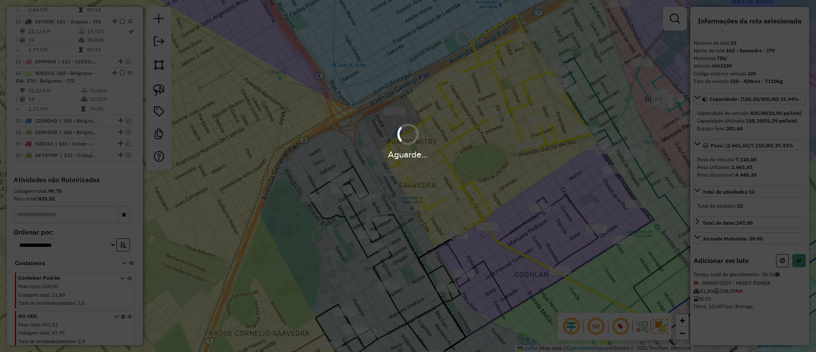
select select "**********"
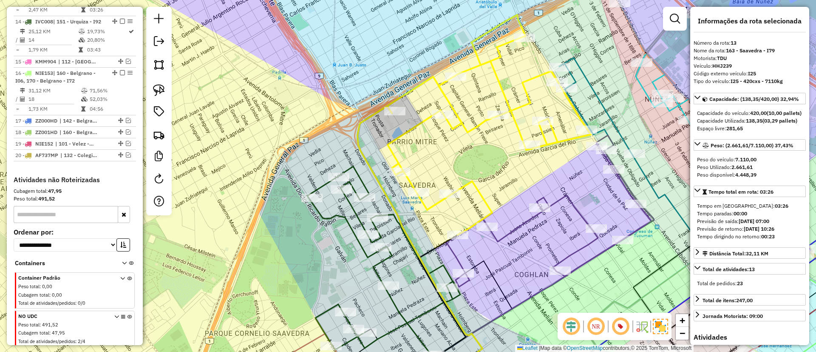
click at [574, 206] on icon at bounding box center [548, 216] width 205 height 142
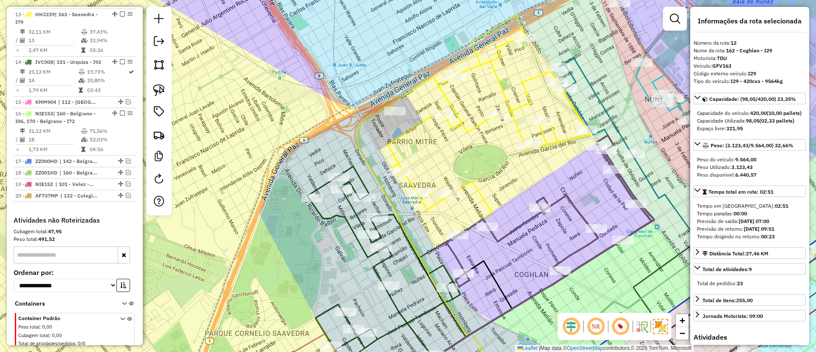
scroll to position [655, 0]
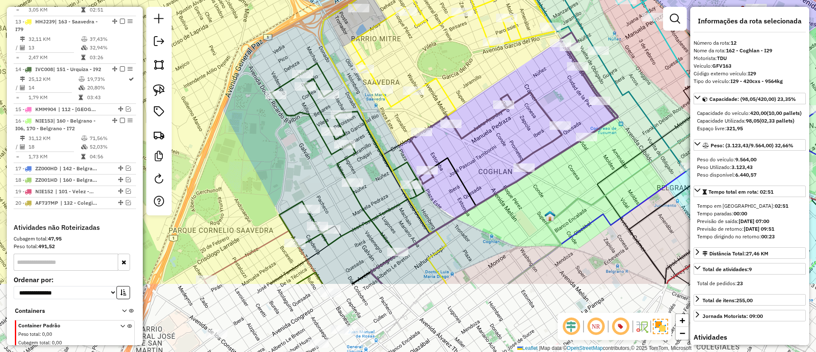
drag, startPoint x: 415, startPoint y: 293, endPoint x: 362, endPoint y: 122, distance: 179.8
click at [363, 125] on div "Janela de atendimento Grade de atendimento Capacidade Transportadoras Veículos …" at bounding box center [408, 176] width 816 height 352
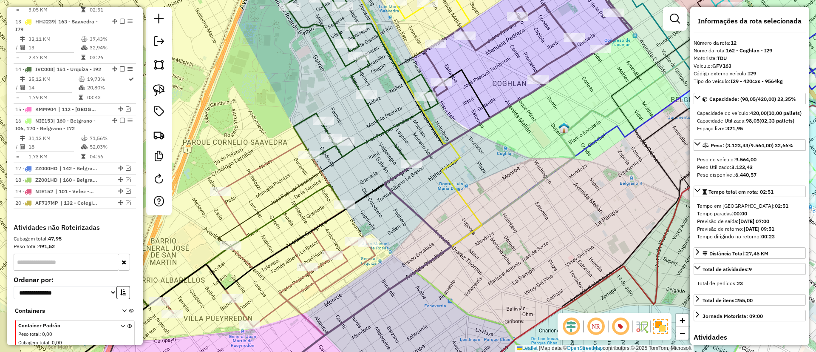
drag, startPoint x: 369, startPoint y: 197, endPoint x: 384, endPoint y: 196, distance: 14.5
click at [384, 196] on div "Janela de atendimento Grade de atendimento Capacidade Transportadoras Veículos …" at bounding box center [408, 176] width 816 height 352
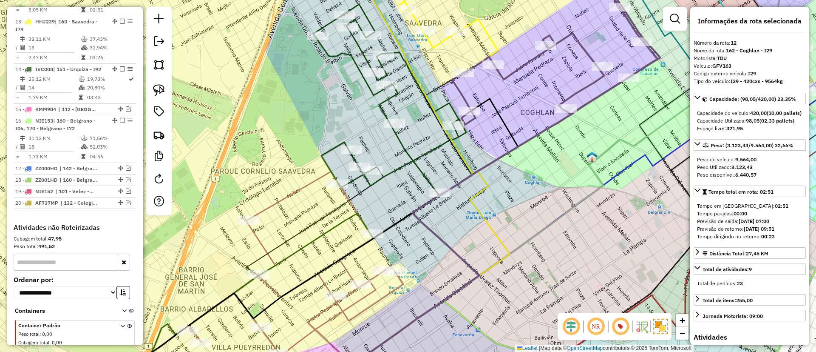
drag, startPoint x: 384, startPoint y: 196, endPoint x: 414, endPoint y: 227, distance: 43.6
click at [413, 227] on div "Janela de atendimento Grade de atendimento Capacidade Transportadoras Veículos …" at bounding box center [408, 176] width 816 height 352
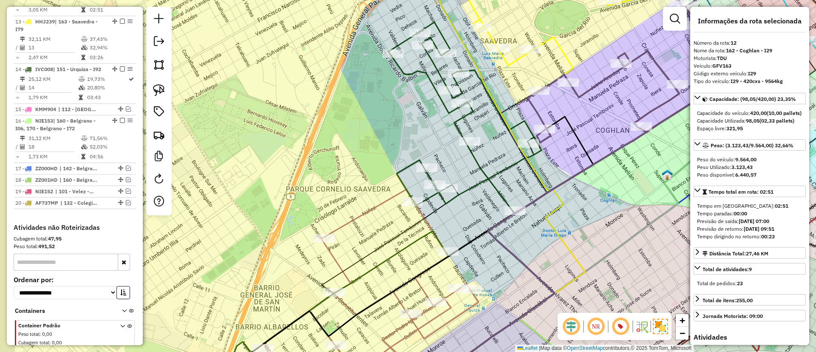
drag, startPoint x: 427, startPoint y: 222, endPoint x: 501, endPoint y: 239, distance: 75.3
click at [501, 239] on icon at bounding box center [568, 197] width 335 height 412
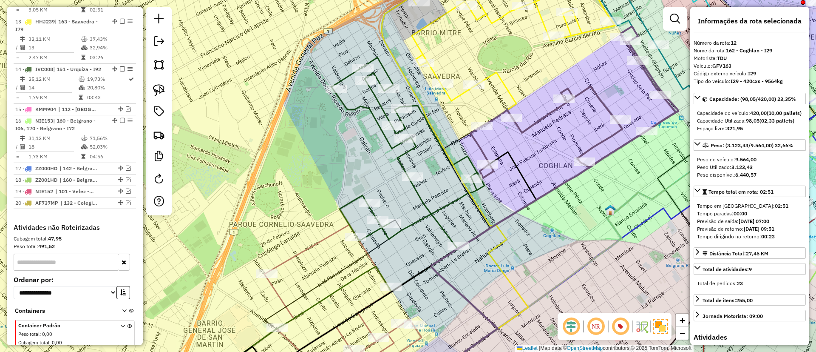
drag, startPoint x: 498, startPoint y: 178, endPoint x: 440, endPoint y: 216, distance: 69.2
click at [440, 216] on icon at bounding box center [407, 174] width 153 height 234
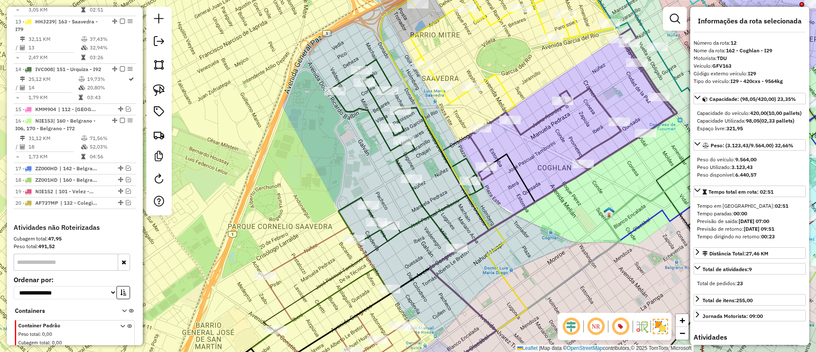
click at [525, 128] on icon at bounding box center [571, 109] width 205 height 142
click at [525, 129] on icon at bounding box center [571, 109] width 205 height 142
click at [523, 125] on div "Janela de atendimento Grade de atendimento Capacidade Transportadoras Veículos …" at bounding box center [408, 176] width 816 height 352
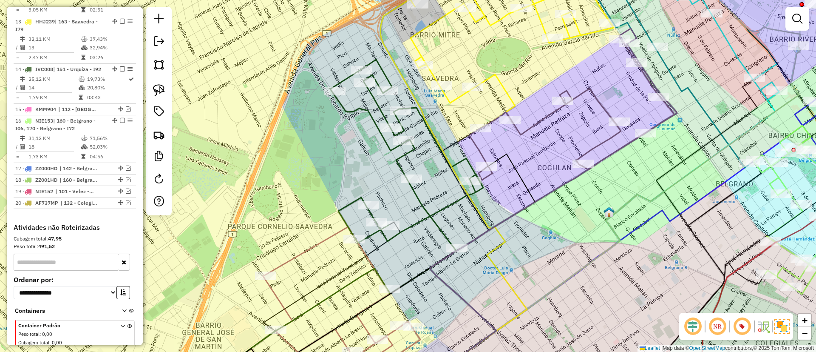
click at [530, 125] on icon at bounding box center [571, 109] width 205 height 142
select select "**********"
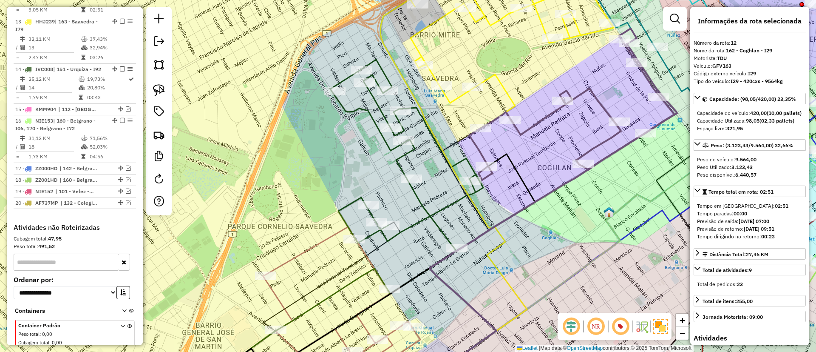
click at [511, 94] on icon at bounding box center [512, 46] width 204 height 163
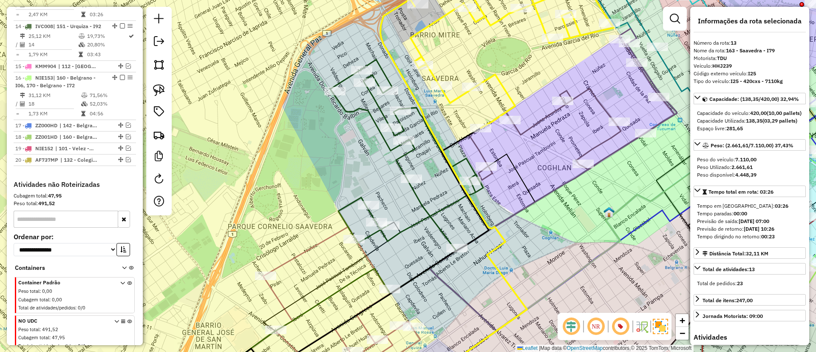
scroll to position [703, 0]
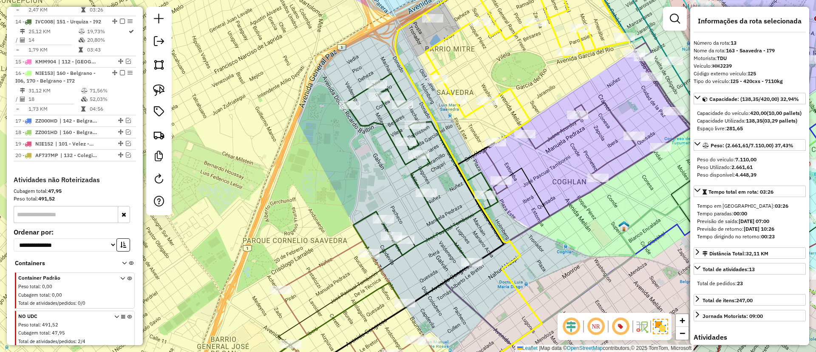
drag, startPoint x: 521, startPoint y: 93, endPoint x: 527, endPoint y: 100, distance: 9.6
click at [527, 100] on div "Janela de atendimento Grade de atendimento Capacidade Transportadoras Veículos …" at bounding box center [408, 176] width 816 height 352
click at [550, 136] on icon at bounding box center [586, 123] width 205 height 142
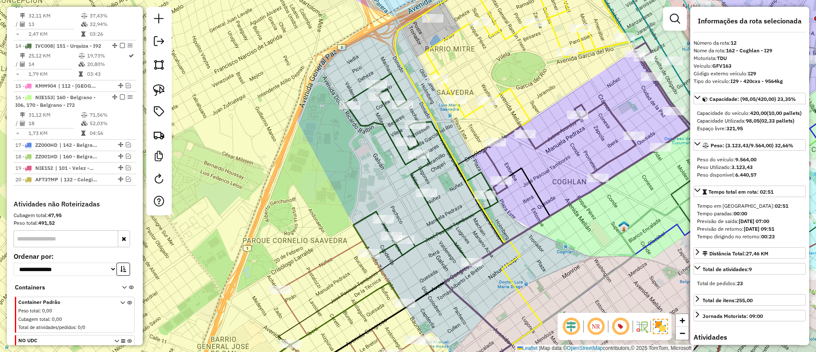
scroll to position [655, 0]
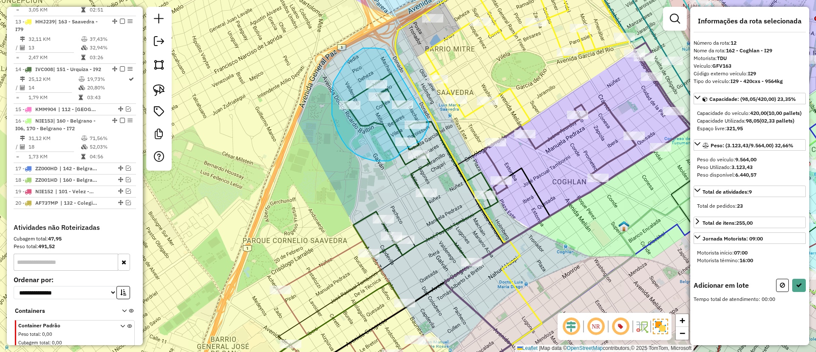
drag, startPoint x: 376, startPoint y: 48, endPoint x: 429, endPoint y: 123, distance: 91.8
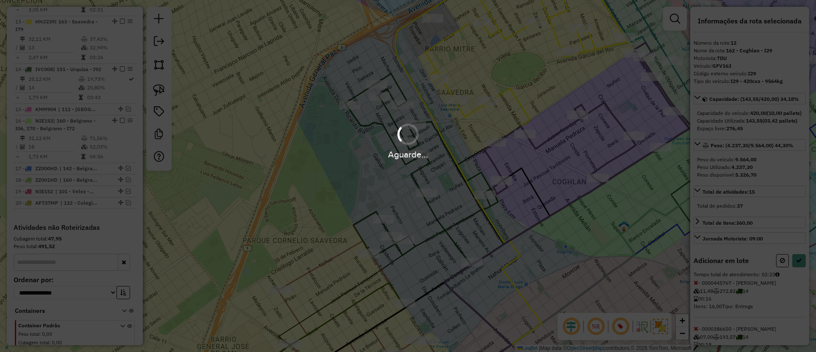
select select "**********"
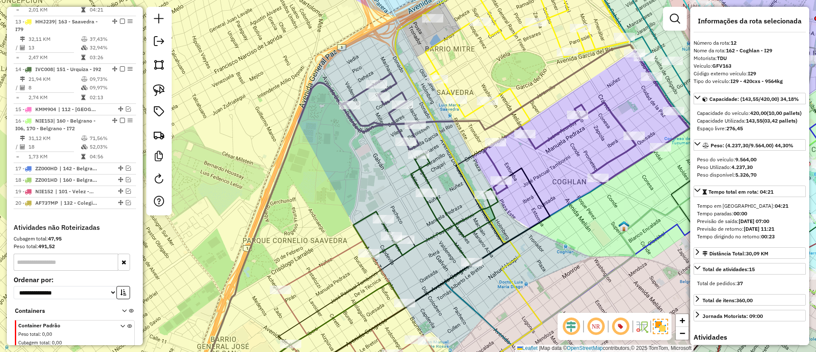
click at [457, 223] on icon at bounding box center [425, 230] width 145 height 154
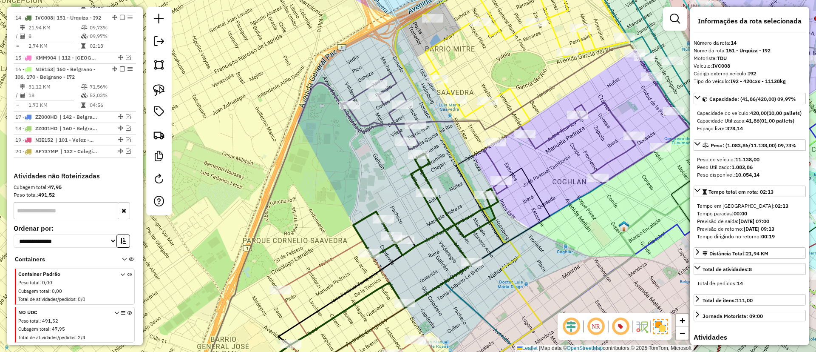
scroll to position [750, 0]
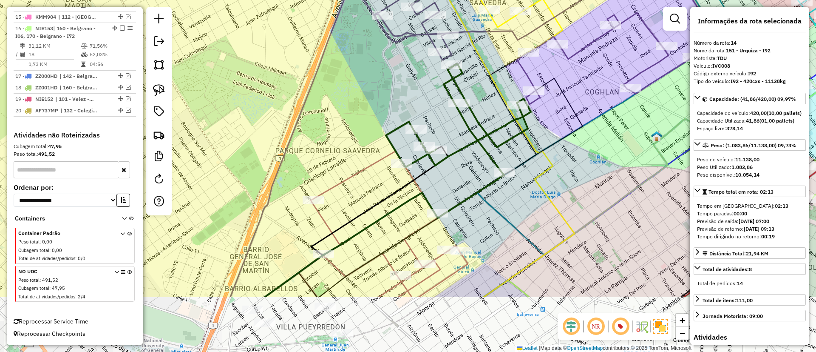
drag, startPoint x: 469, startPoint y: 198, endPoint x: 490, endPoint y: 133, distance: 68.2
click at [490, 133] on icon at bounding box center [458, 141] width 145 height 154
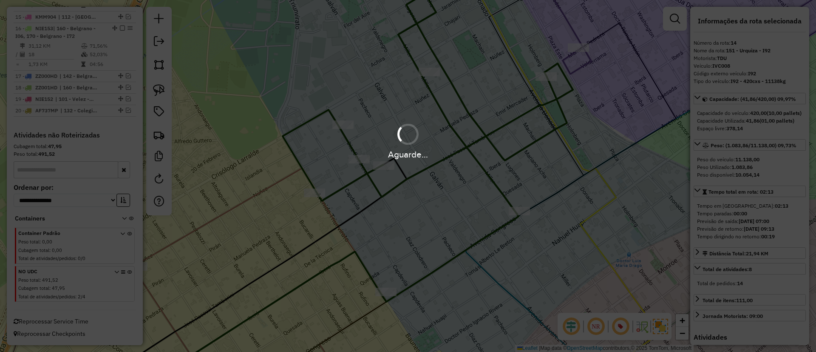
drag, startPoint x: 269, startPoint y: 245, endPoint x: 356, endPoint y: 185, distance: 105.9
click at [356, 185] on div "Aguarde..." at bounding box center [408, 176] width 816 height 352
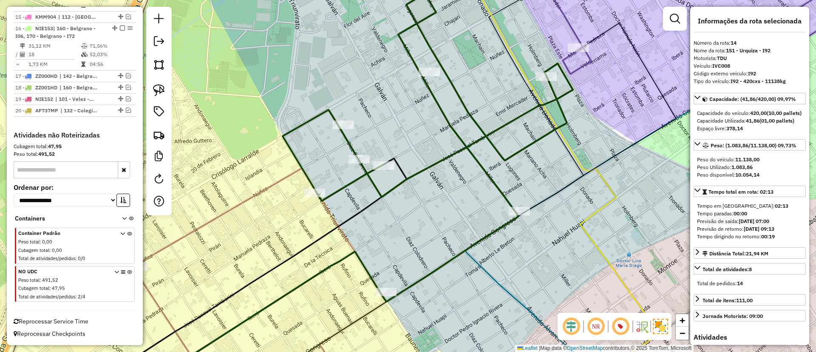
click at [249, 194] on icon at bounding box center [288, 277] width 310 height 219
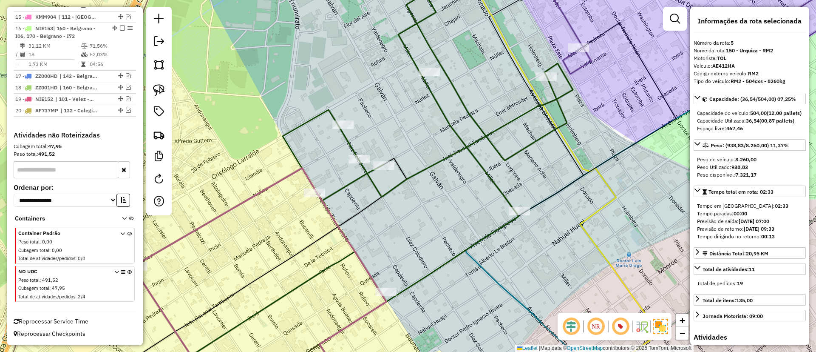
scroll to position [438, 0]
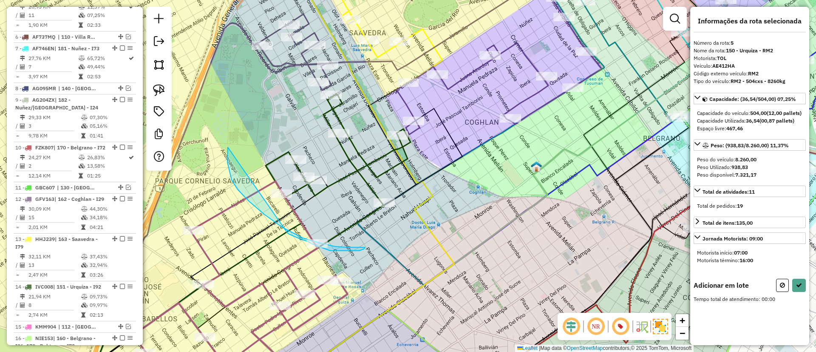
drag, startPoint x: 227, startPoint y: 162, endPoint x: 287, endPoint y: 233, distance: 92.6
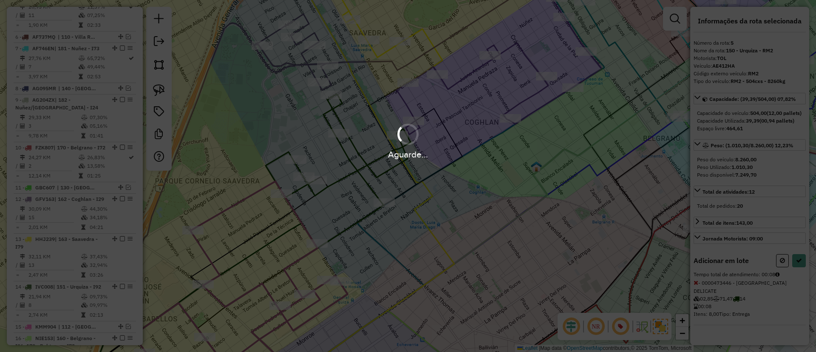
select select "**********"
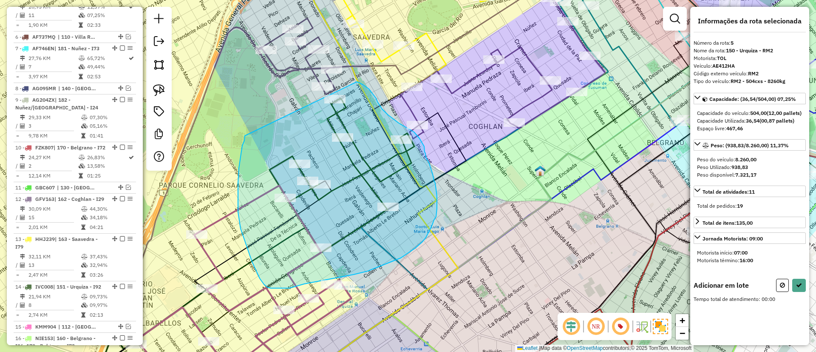
drag, startPoint x: 242, startPoint y: 152, endPoint x: 357, endPoint y: 82, distance: 135.5
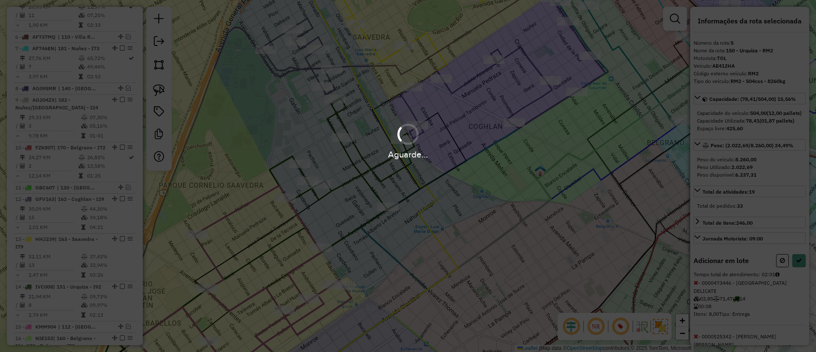
select select "**********"
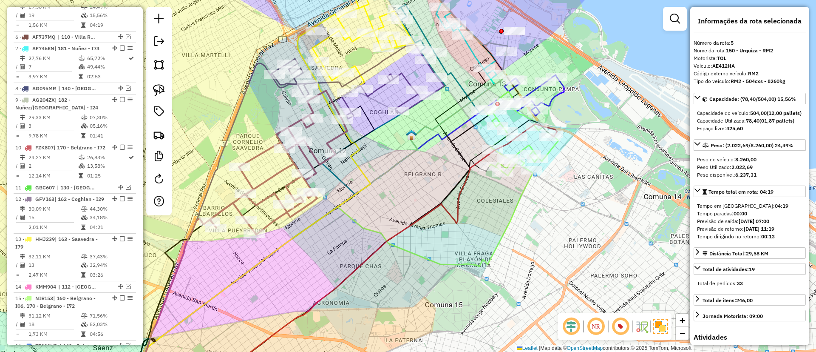
click at [250, 156] on icon at bounding box center [278, 163] width 139 height 144
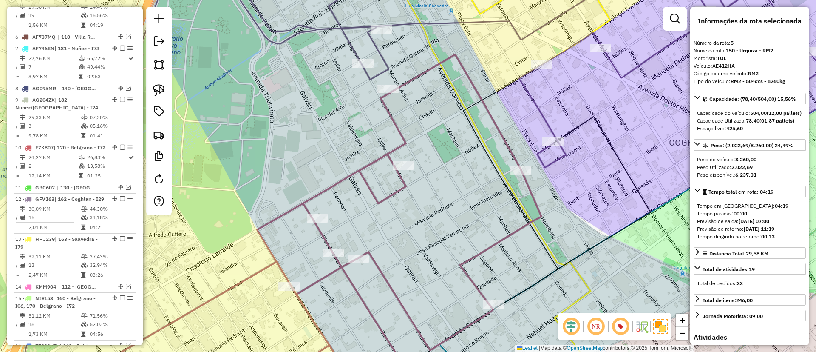
click at [541, 115] on icon at bounding box center [566, 66] width 663 height 203
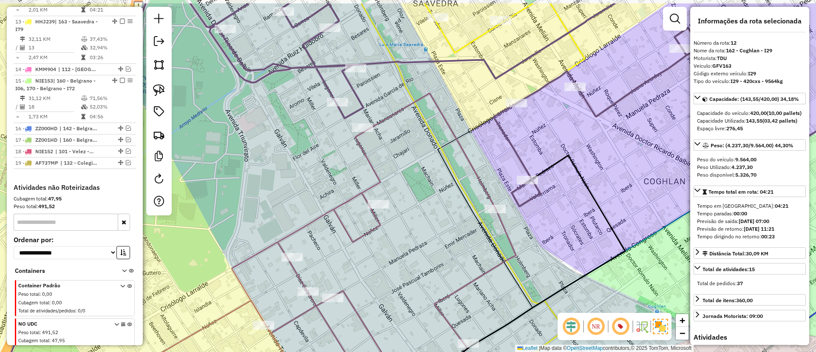
drag, startPoint x: 541, startPoint y: 116, endPoint x: 516, endPoint y: 154, distance: 46.0
click at [516, 154] on icon at bounding box center [541, 104] width 663 height 203
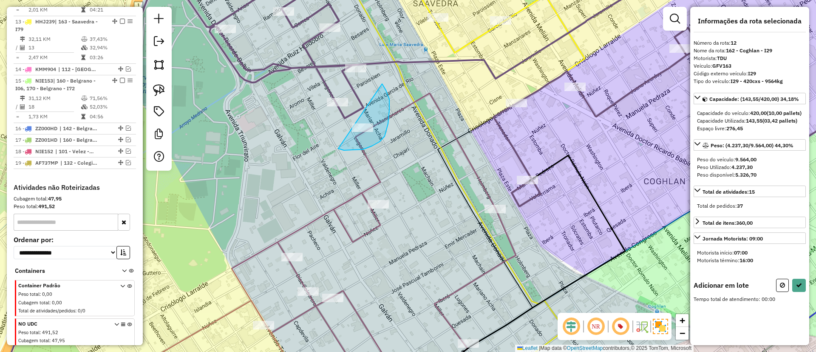
drag, startPoint x: 363, startPoint y: 149, endPoint x: 381, endPoint y: 82, distance: 69.1
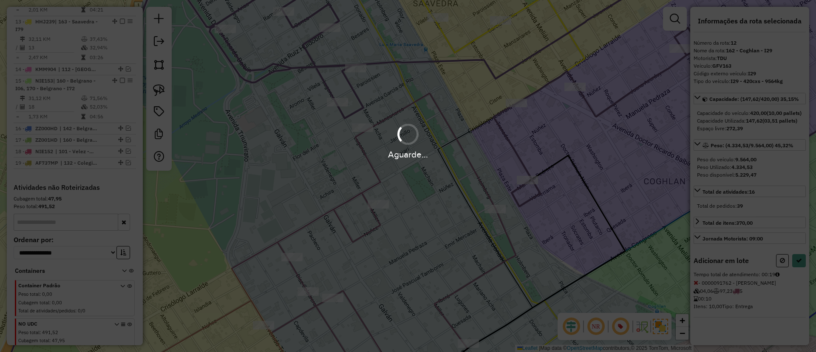
select select "**********"
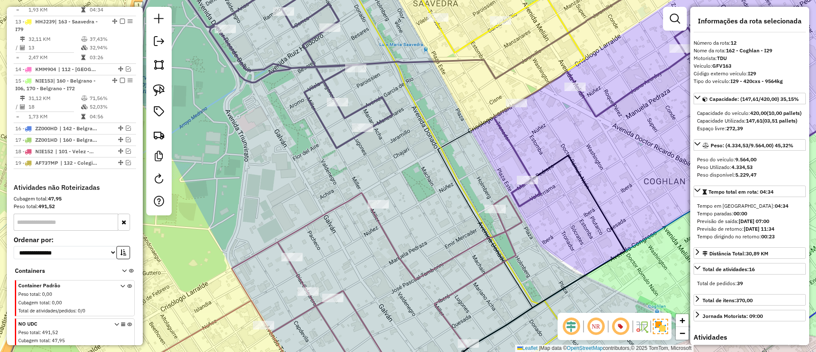
click at [511, 224] on icon at bounding box center [312, 290] width 419 height 194
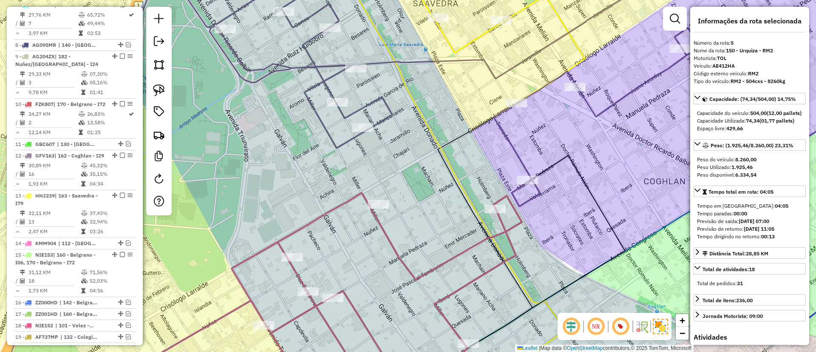
scroll to position [438, 0]
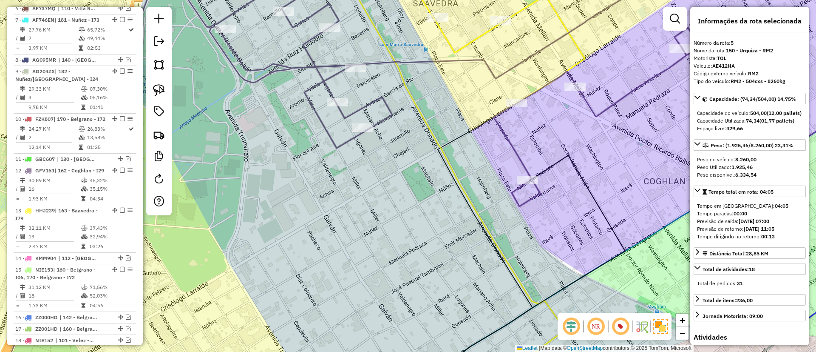
click at [328, 131] on icon at bounding box center [554, 86] width 688 height 242
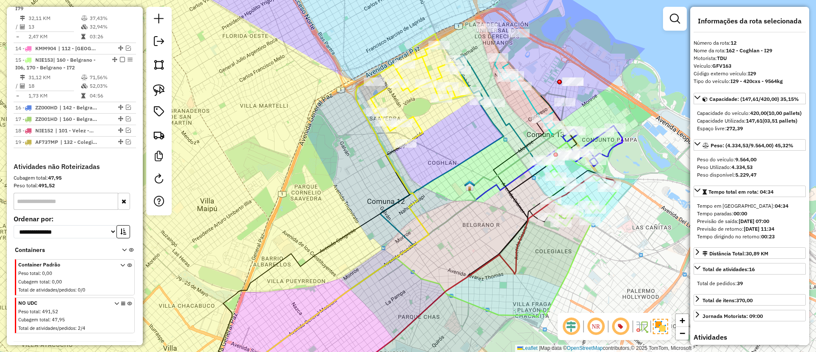
click at [419, 126] on icon at bounding box center [422, 89] width 102 height 110
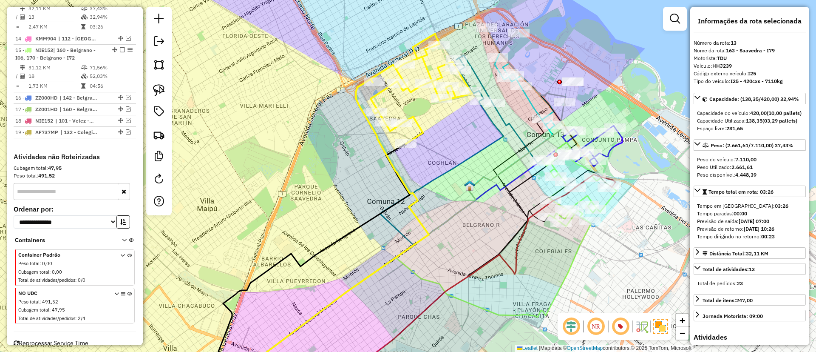
scroll to position [631, 0]
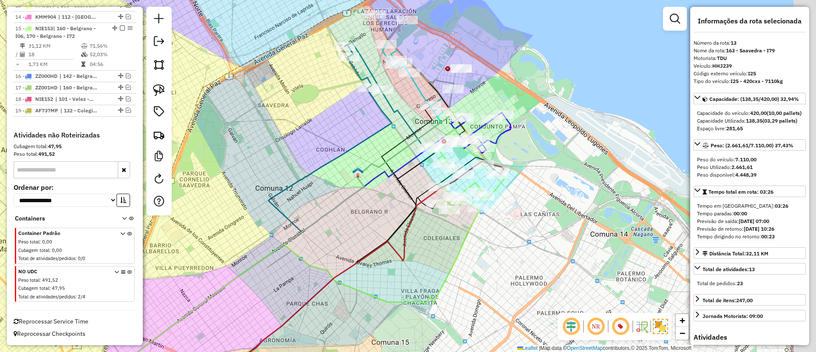
drag, startPoint x: 432, startPoint y: 166, endPoint x: 259, endPoint y: 156, distance: 172.9
click at [259, 156] on div "Janela de atendimento Grade de atendimento Capacidade Transportadoras Veículos …" at bounding box center [408, 176] width 816 height 352
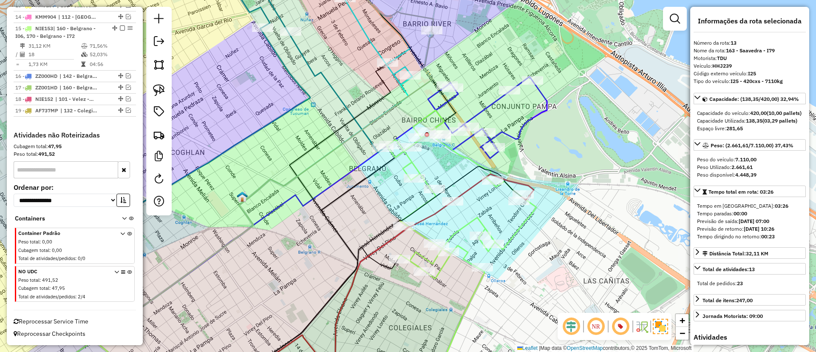
click at [515, 232] on icon at bounding box center [462, 194] width 150 height 168
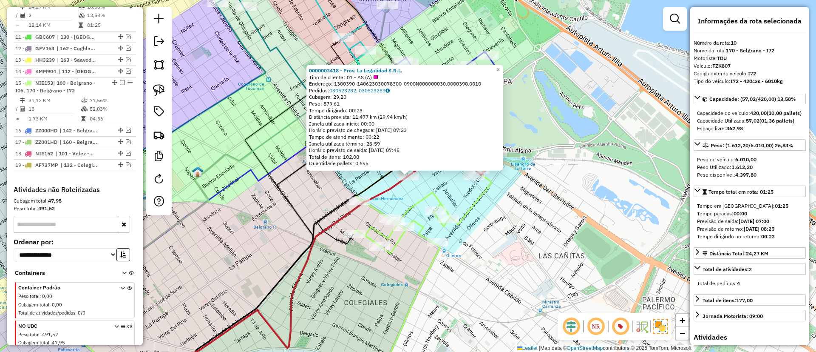
scroll to position [560, 0]
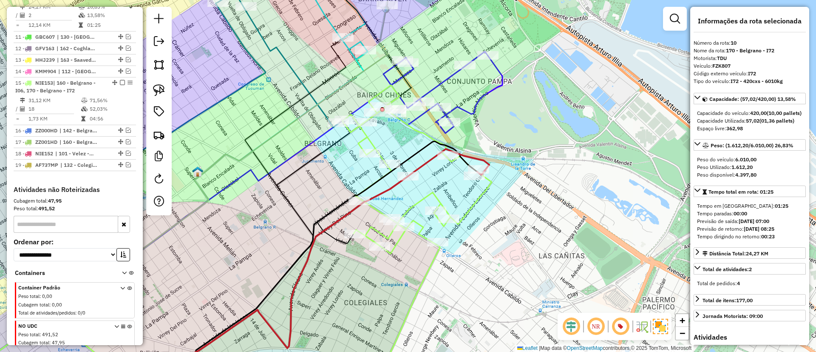
click at [482, 197] on icon at bounding box center [417, 169] width 150 height 168
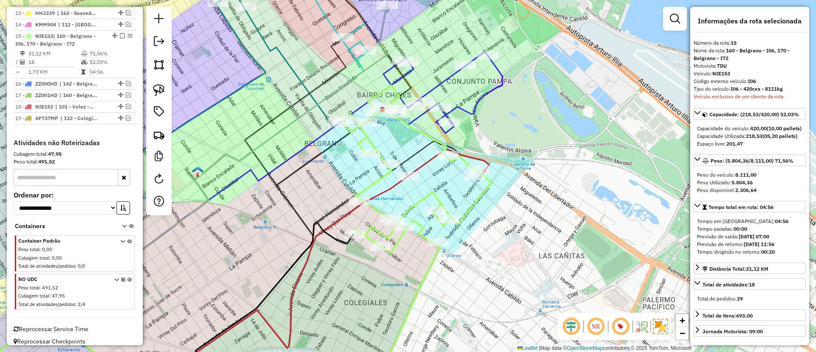
scroll to position [637, 0]
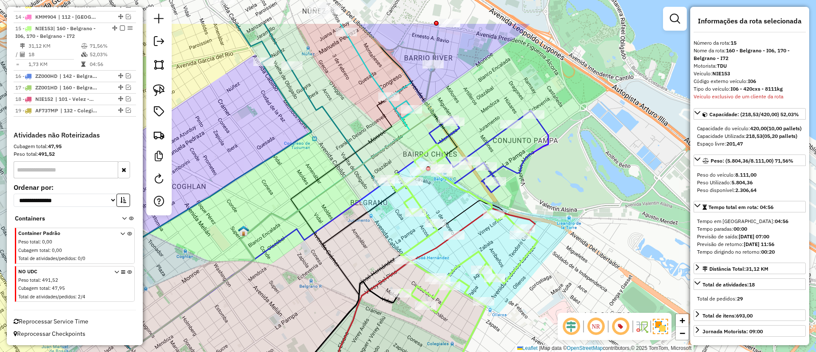
drag, startPoint x: 344, startPoint y: 179, endPoint x: 389, endPoint y: 236, distance: 73.8
click at [389, 236] on div "Janela de atendimento Grade de atendimento Capacidade Transportadoras Veículos …" at bounding box center [408, 176] width 816 height 352
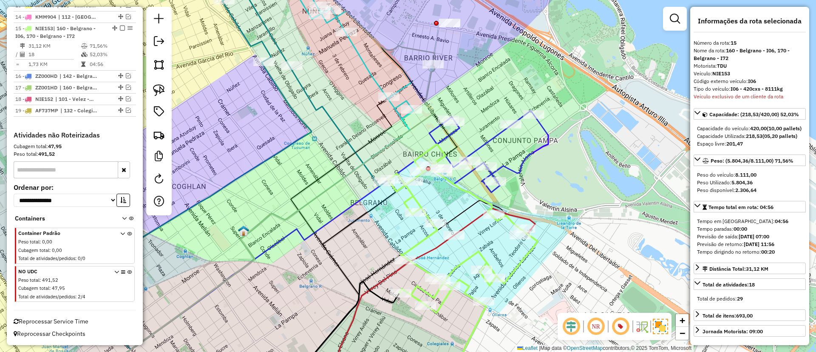
click at [351, 142] on icon at bounding box center [301, 78] width 168 height 216
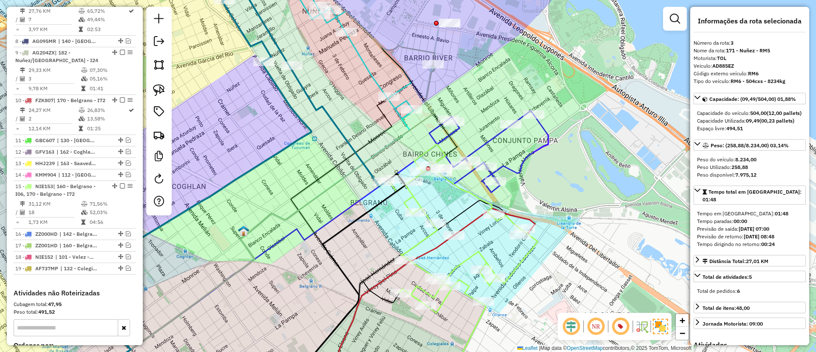
scroll to position [379, 0]
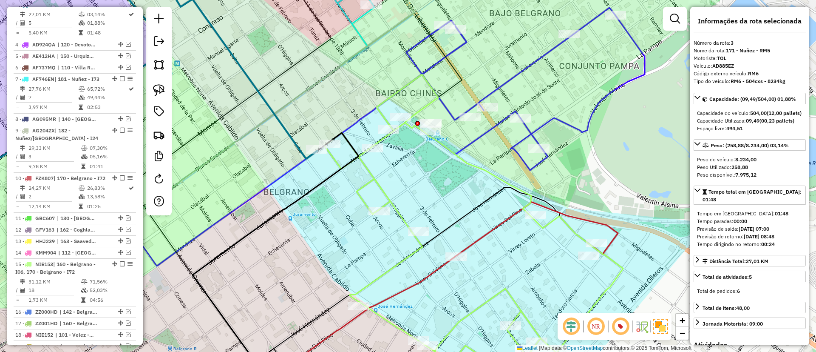
click at [467, 215] on icon at bounding box center [430, 280] width 329 height 186
click at [293, 140] on icon at bounding box center [236, 62] width 163 height 194
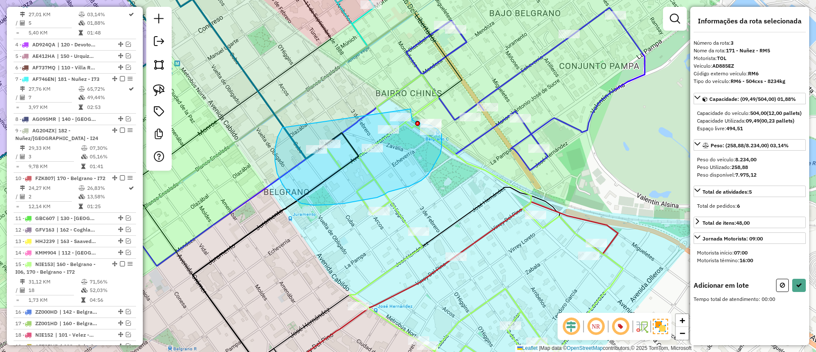
drag, startPoint x: 289, startPoint y: 193, endPoint x: 409, endPoint y: 98, distance: 152.9
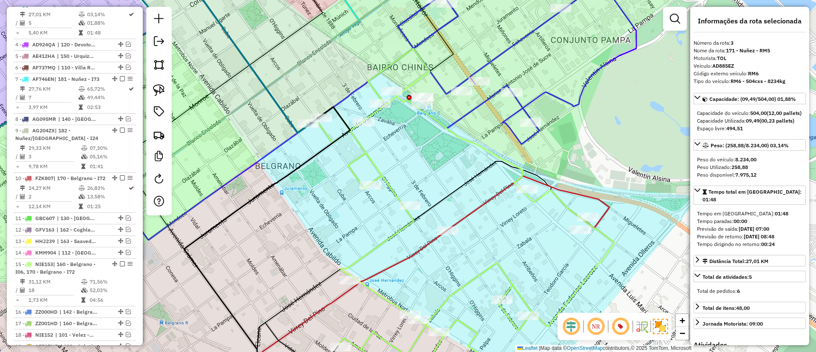
drag, startPoint x: 484, startPoint y: 222, endPoint x: 464, endPoint y: 147, distance: 77.9
click at [464, 176] on icon at bounding box center [528, 203] width 162 height 54
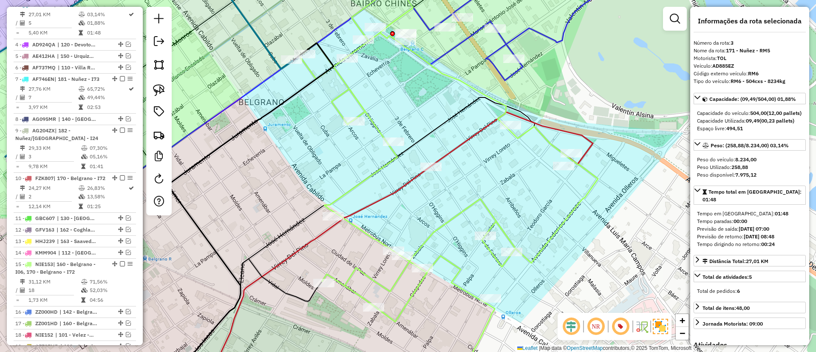
click at [470, 204] on icon at bounding box center [448, 153] width 299 height 337
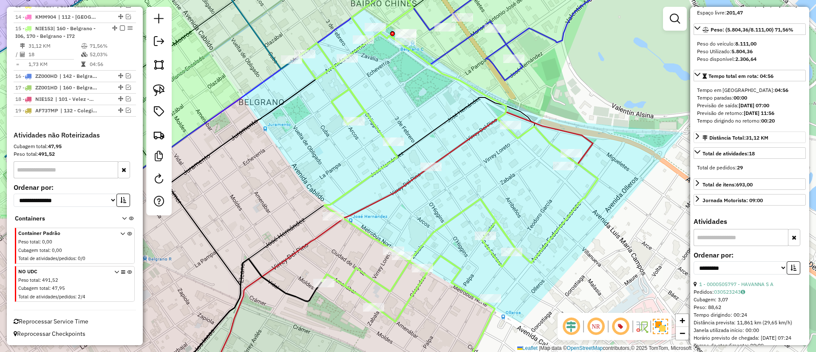
scroll to position [191, 0]
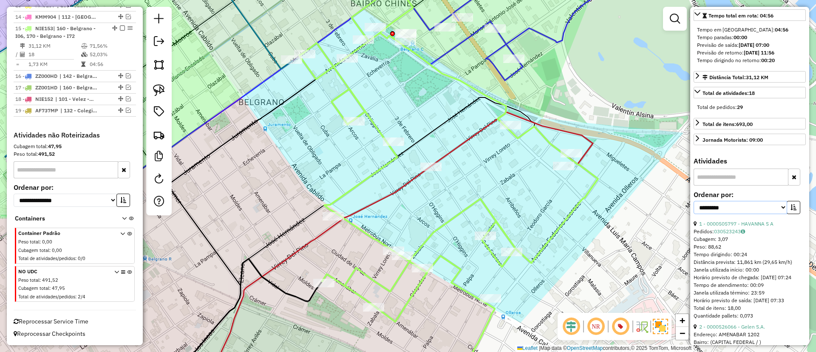
click at [749, 214] on select "**********" at bounding box center [741, 207] width 94 height 13
select select "*********"
click at [694, 214] on select "**********" at bounding box center [741, 207] width 94 height 13
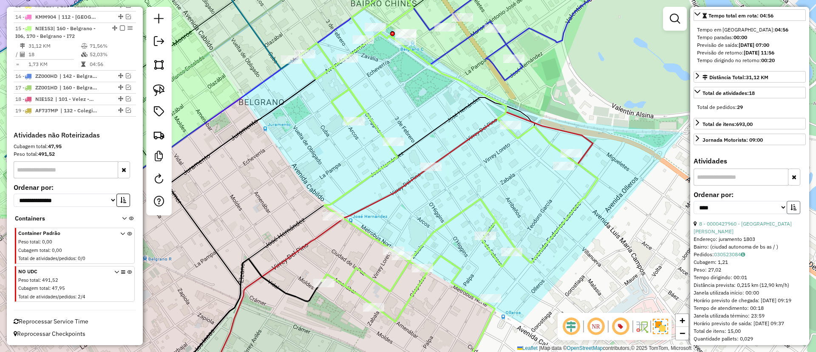
click at [794, 214] on button "button" at bounding box center [794, 207] width 14 height 13
click at [752, 235] on span "01 - AS (A)" at bounding box center [747, 231] width 31 height 8
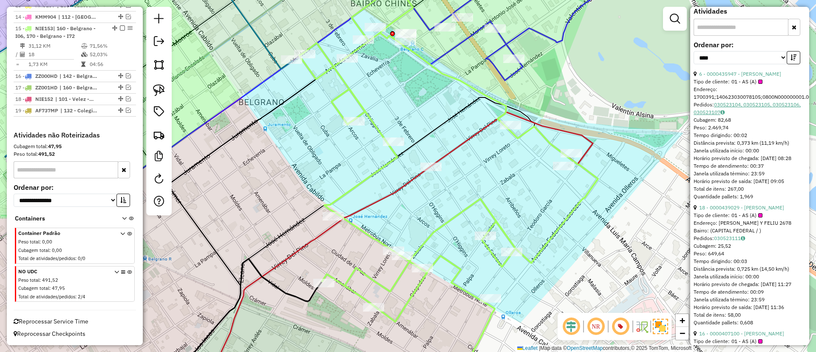
scroll to position [383, 0]
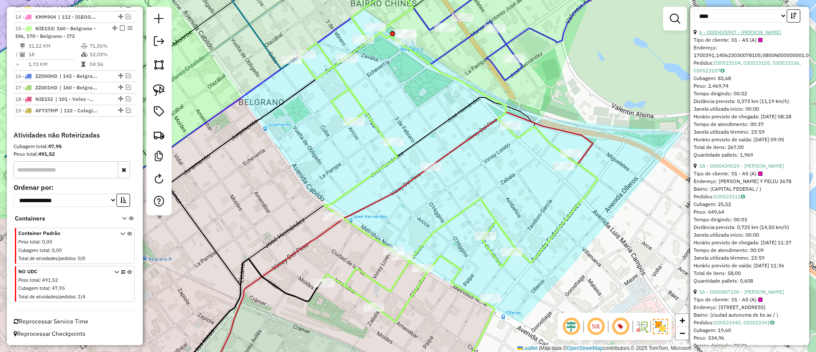
click at [736, 35] on link "6 - 0000435947 - LIN MAOFA" at bounding box center [740, 32] width 82 height 6
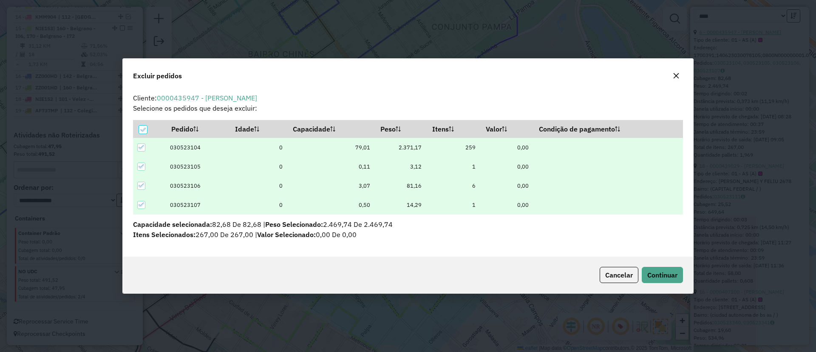
scroll to position [0, 0]
click at [648, 270] on span "Continuar" at bounding box center [663, 274] width 30 height 9
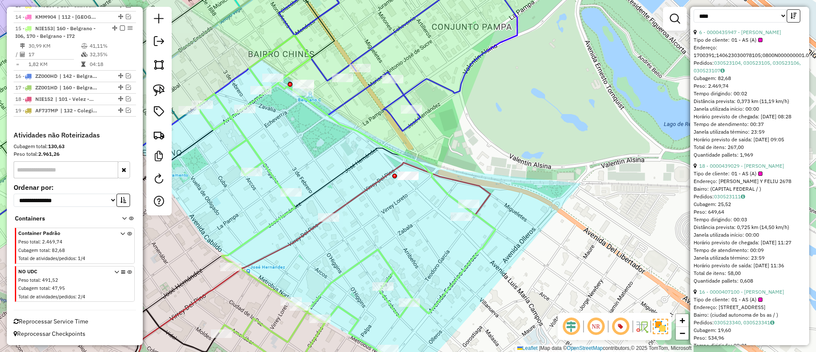
drag, startPoint x: 267, startPoint y: 159, endPoint x: 407, endPoint y: 165, distance: 140.0
click at [407, 165] on icon at bounding box center [346, 203] width 299 height 337
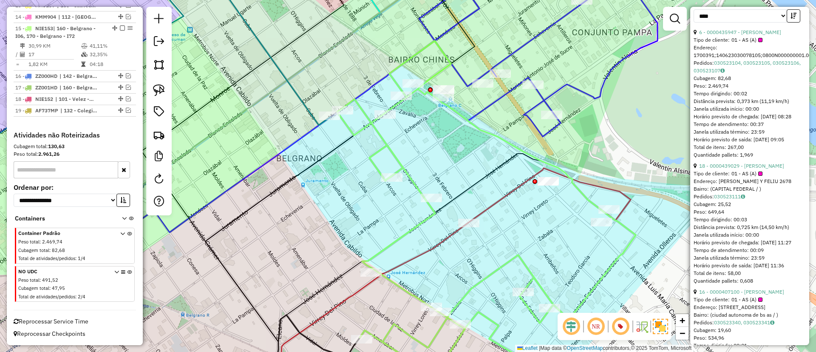
click at [295, 89] on icon at bounding box center [259, 45] width 142 height 160
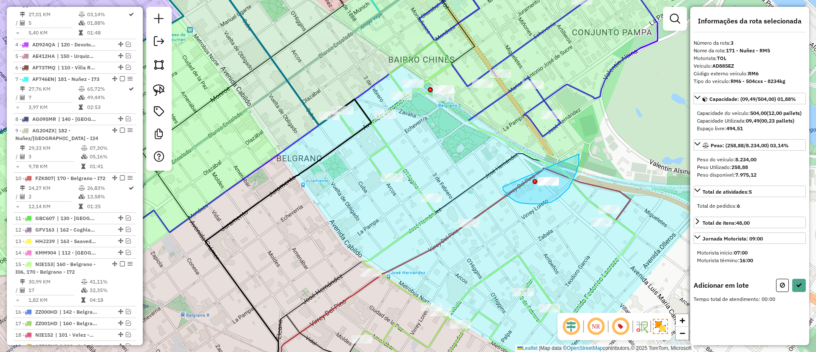
drag, startPoint x: 559, startPoint y: 197, endPoint x: 579, endPoint y: 154, distance: 47.8
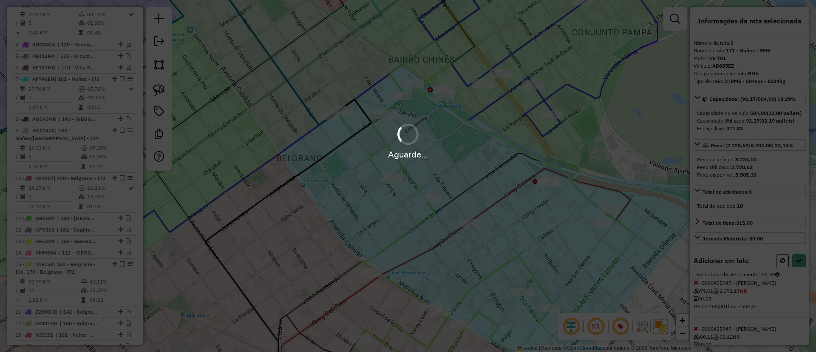
select select "*********"
click at [519, 261] on div "Aguarde..." at bounding box center [408, 176] width 816 height 352
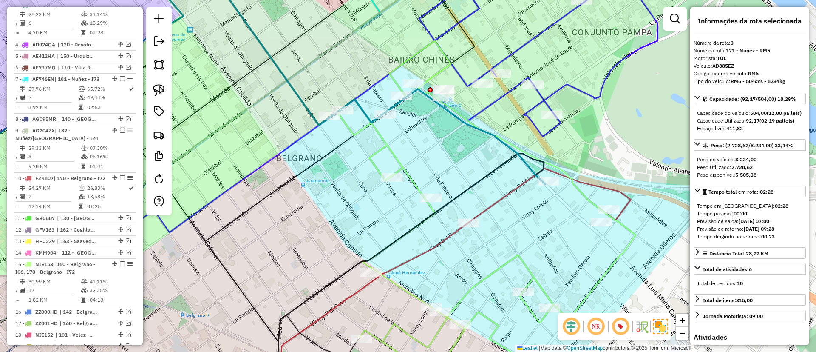
click at [519, 261] on icon at bounding box center [486, 209] width 299 height 337
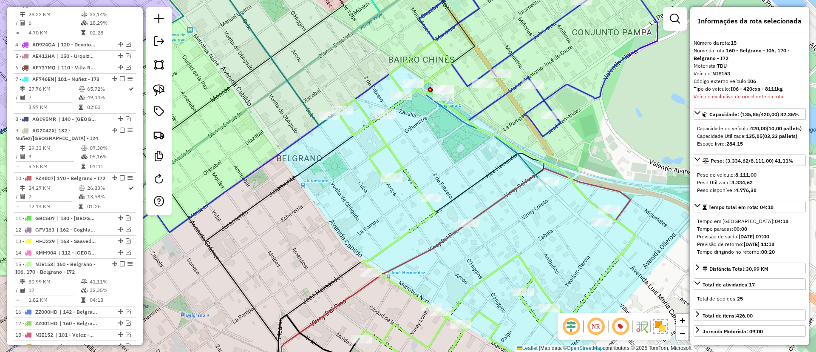
scroll to position [637, 0]
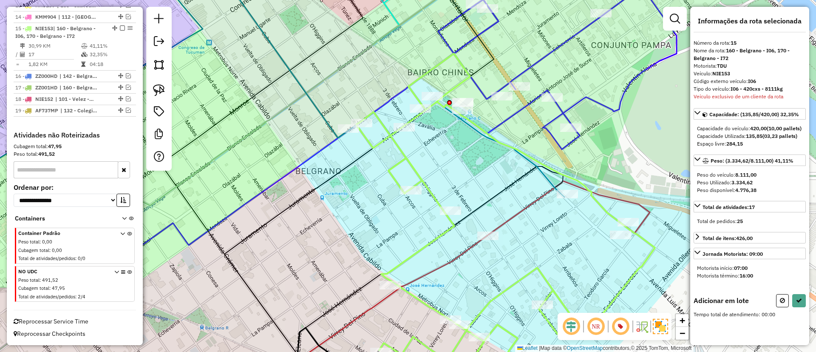
drag, startPoint x: 442, startPoint y: 209, endPoint x: 458, endPoint y: 188, distance: 27.3
click at [458, 188] on icon at bounding box center [417, 282] width 295 height 233
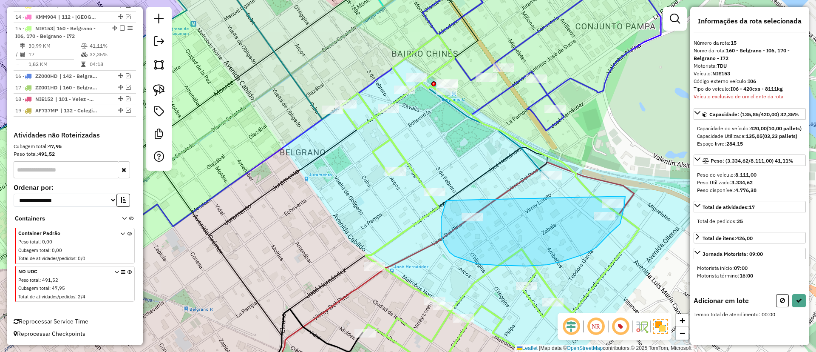
drag, startPoint x: 441, startPoint y: 227, endPoint x: 625, endPoint y: 196, distance: 186.6
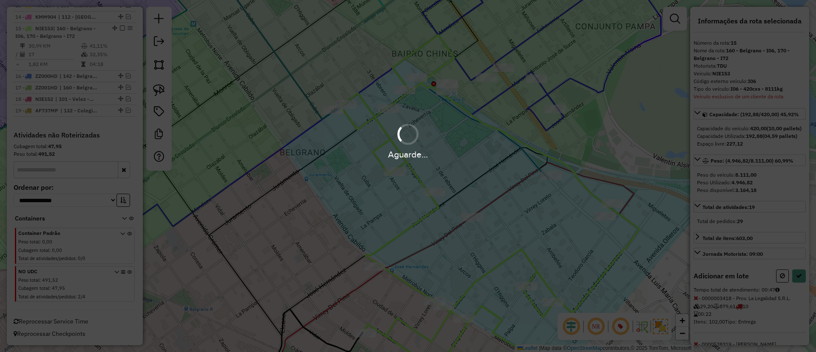
select select "*********"
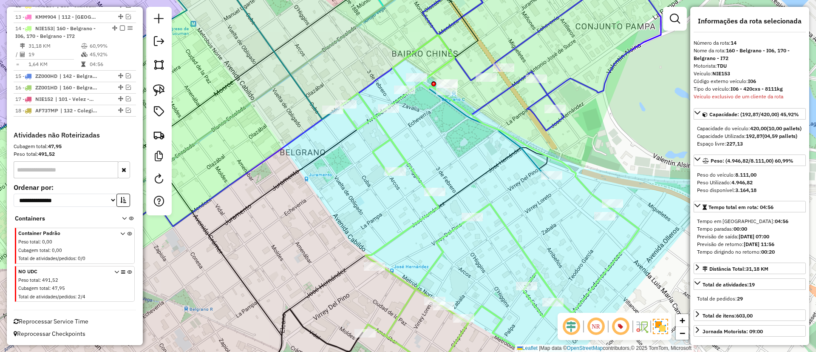
scroll to position [590, 0]
click at [302, 96] on icon at bounding box center [372, 71] width 354 height 213
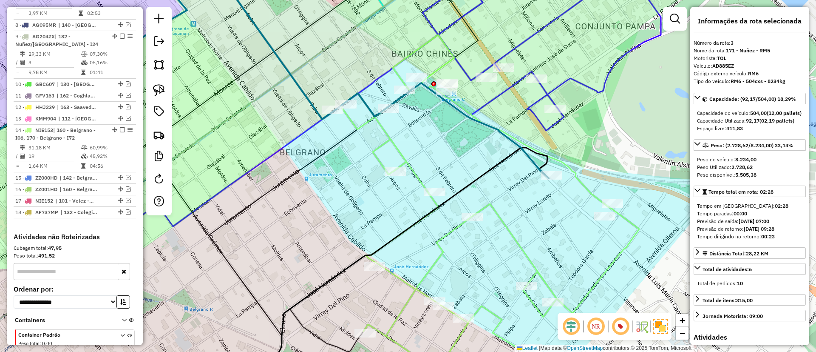
scroll to position [379, 0]
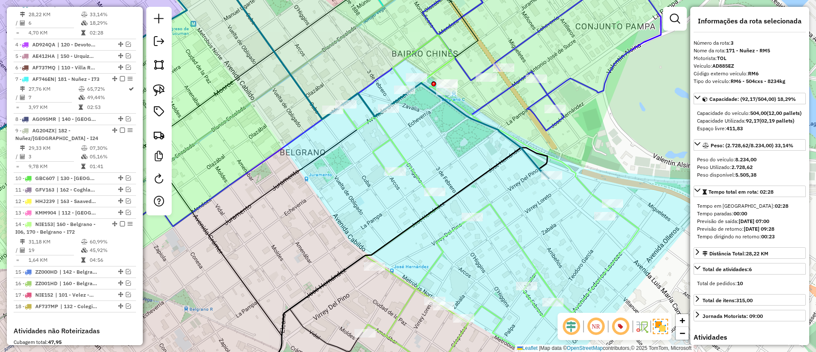
click at [300, 84] on icon at bounding box center [372, 71] width 354 height 213
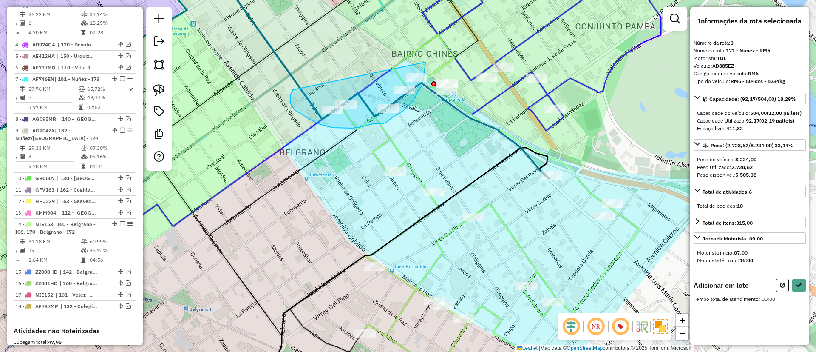
drag, startPoint x: 291, startPoint y: 104, endPoint x: 426, endPoint y: 55, distance: 143.2
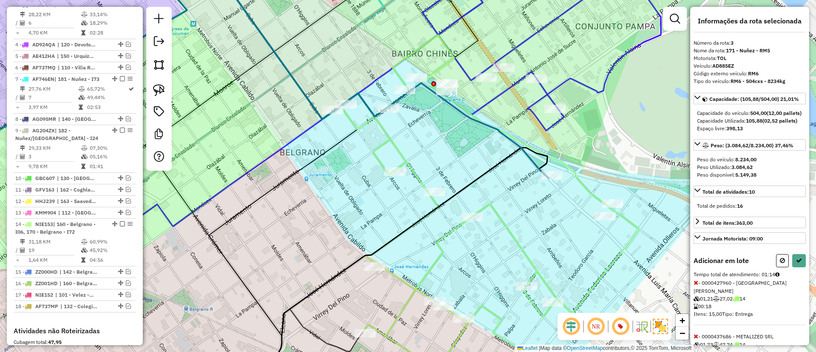
select select "*********"
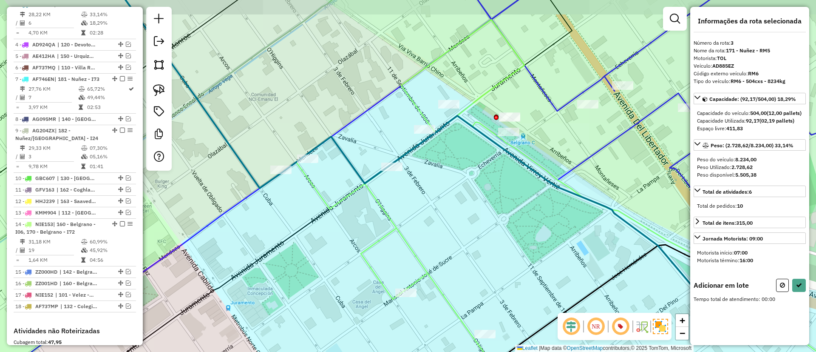
drag, startPoint x: 251, startPoint y: 91, endPoint x: 287, endPoint y: 77, distance: 37.7
click at [287, 77] on div "Janela de atendimento Grade de atendimento Capacidade Transportadoras Veículos …" at bounding box center [408, 176] width 816 height 352
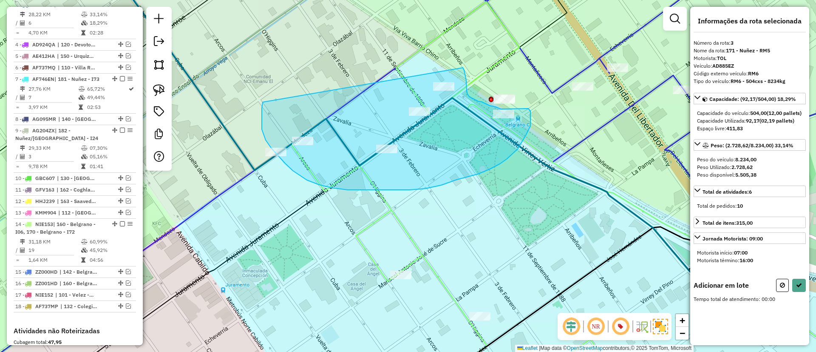
drag, startPoint x: 262, startPoint y: 129, endPoint x: 463, endPoint y: 68, distance: 210.3
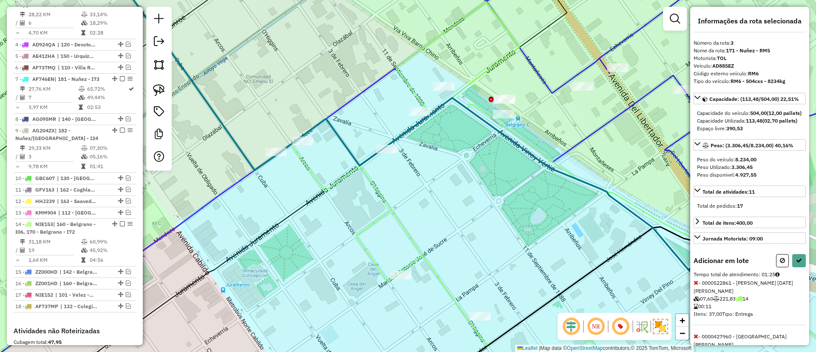
select select "*********"
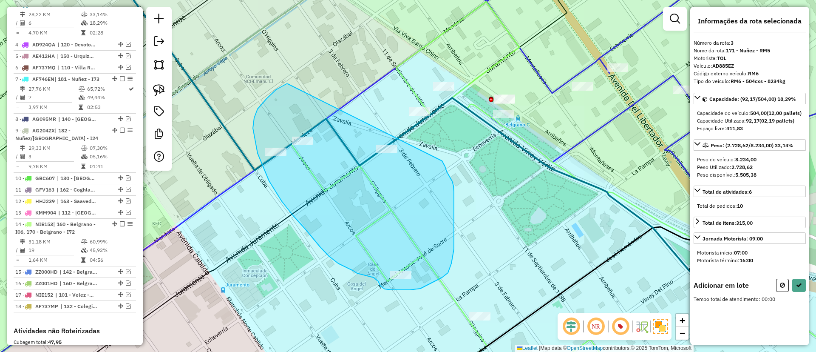
drag, startPoint x: 258, startPoint y: 153, endPoint x: 439, endPoint y: 153, distance: 181.1
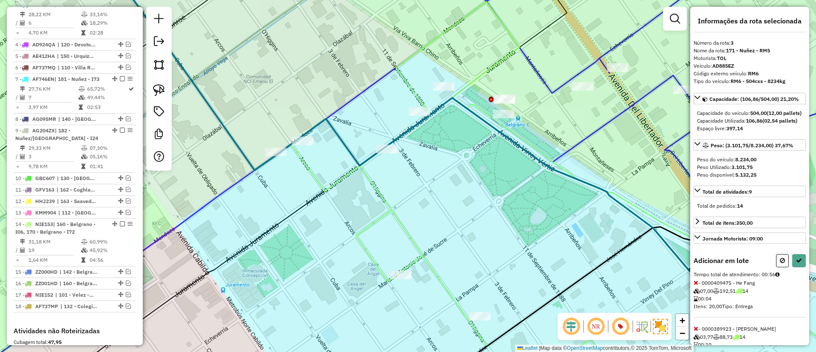
select select "*********"
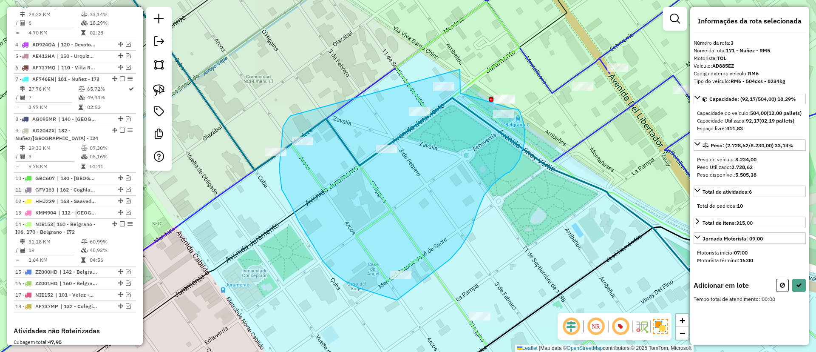
drag, startPoint x: 283, startPoint y: 126, endPoint x: 460, endPoint y: 69, distance: 185.8
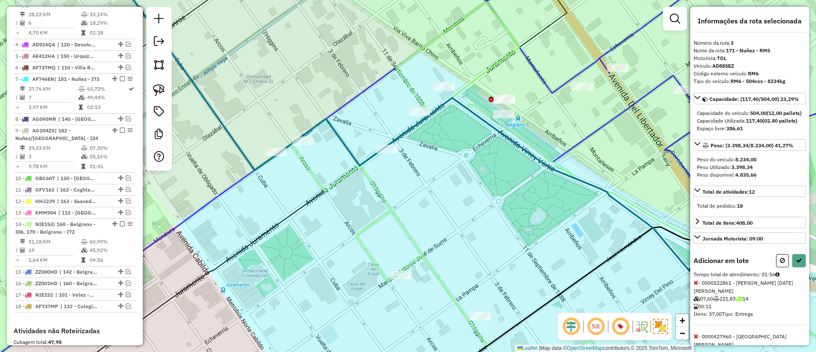
select select "*********"
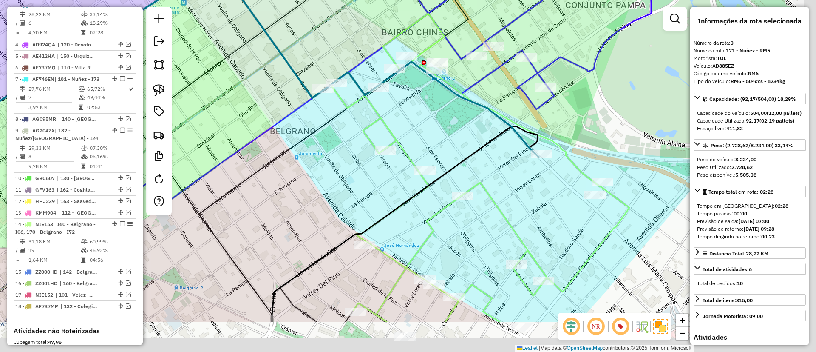
drag, startPoint x: 465, startPoint y: 182, endPoint x: 444, endPoint y: 156, distance: 32.3
click at [444, 156] on div "Janela de atendimento Grade de atendimento Capacidade Transportadoras Veículos …" at bounding box center [408, 176] width 816 height 352
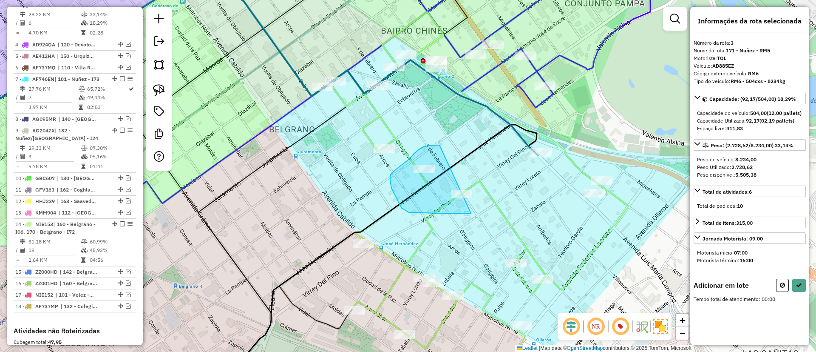
drag, startPoint x: 402, startPoint y: 165, endPoint x: 499, endPoint y: 173, distance: 97.3
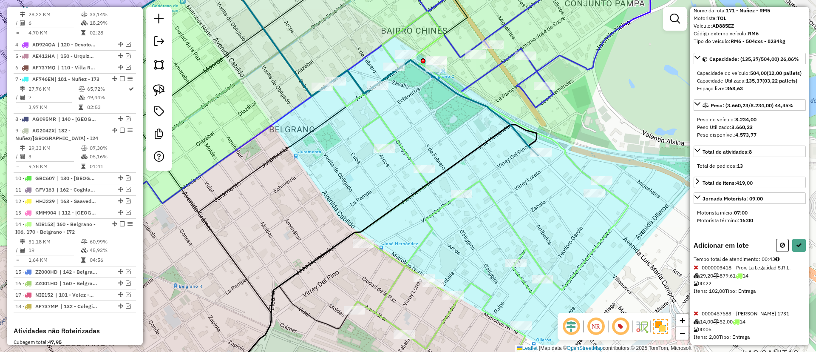
scroll to position [68, 0]
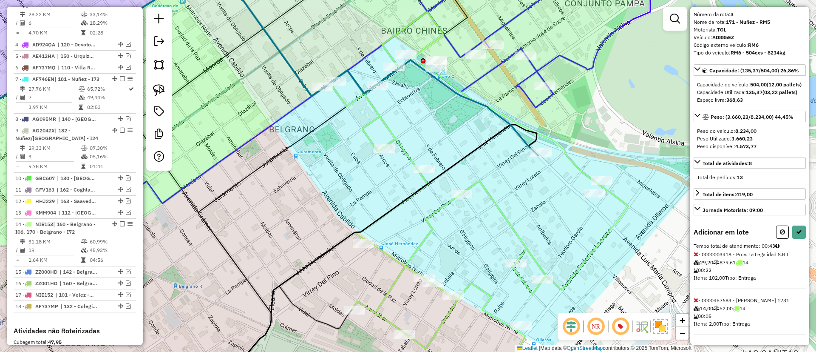
select select "*********"
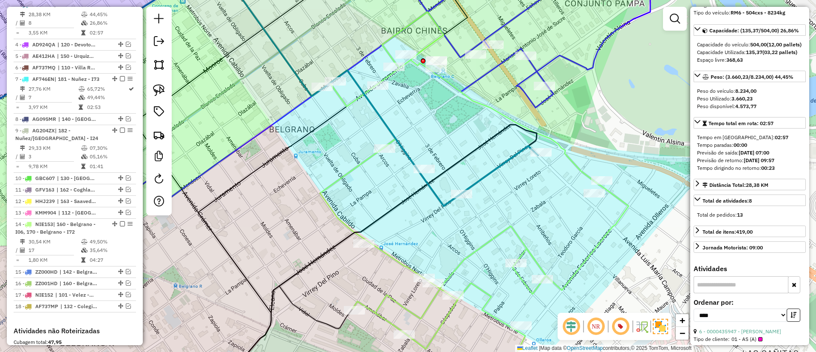
click at [617, 219] on icon at bounding box center [474, 180] width 309 height 337
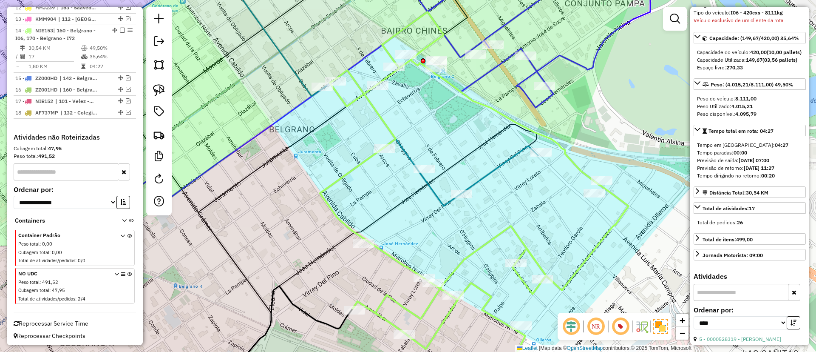
scroll to position [590, 0]
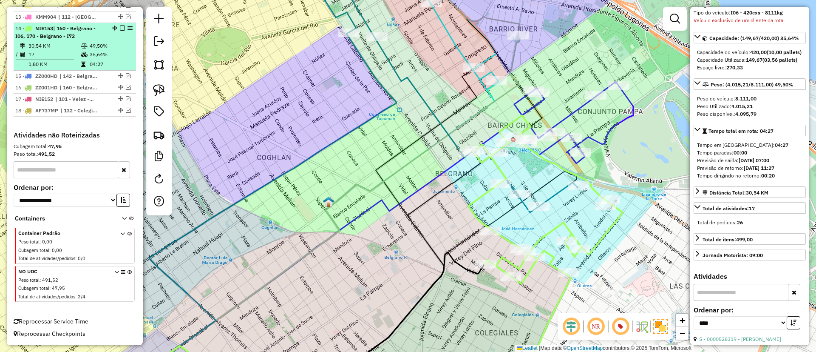
click at [120, 28] on em at bounding box center [122, 28] width 5 height 5
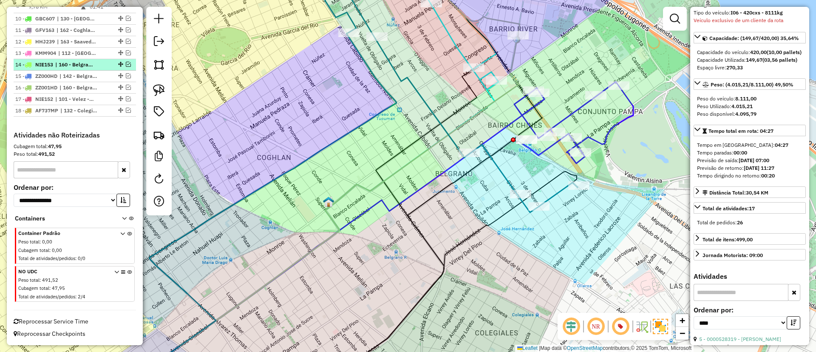
scroll to position [554, 0]
click at [428, 109] on icon at bounding box center [442, 88] width 270 height 247
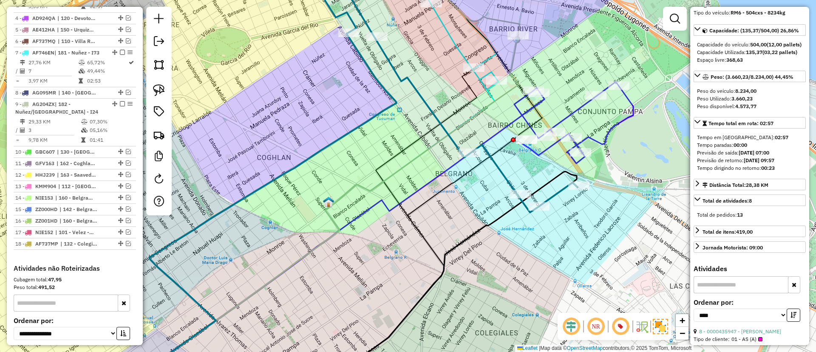
scroll to position [379, 0]
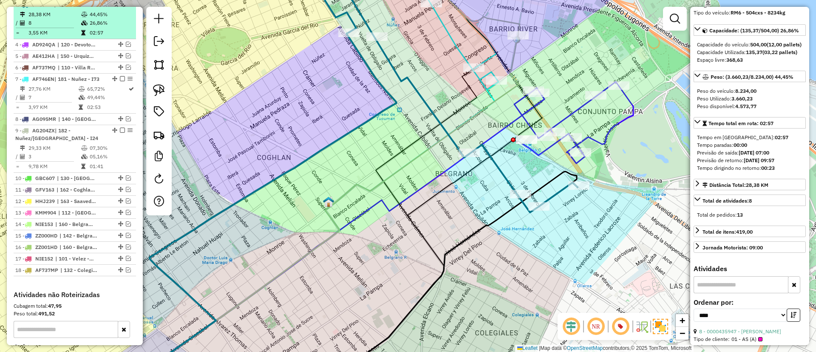
click at [120, 7] on em at bounding box center [122, 4] width 5 height 5
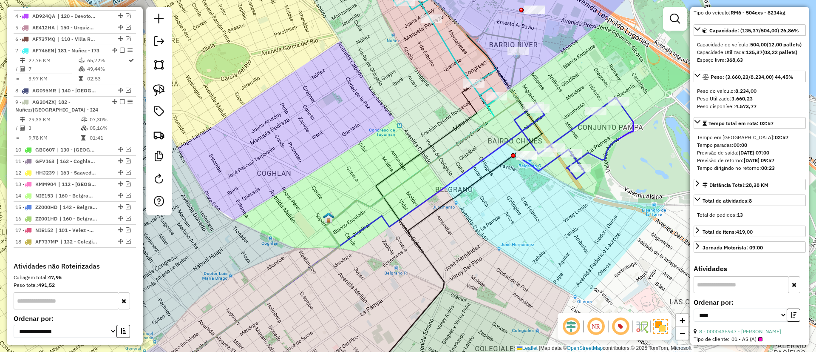
drag, startPoint x: 380, startPoint y: 128, endPoint x: 374, endPoint y: 176, distance: 47.6
click at [374, 176] on div "Janela de atendimento Grade de atendimento Capacidade Transportadoras Veículos …" at bounding box center [408, 176] width 816 height 352
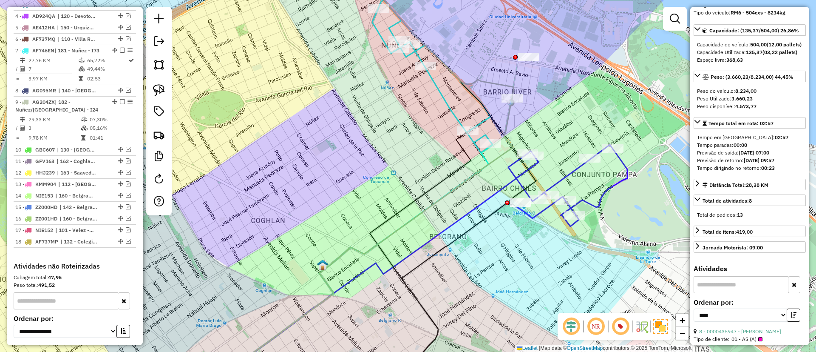
click at [440, 98] on icon at bounding box center [432, 76] width 120 height 153
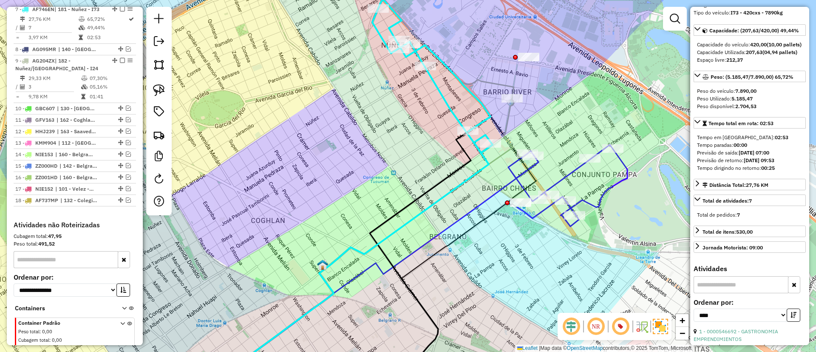
scroll to position [425, 0]
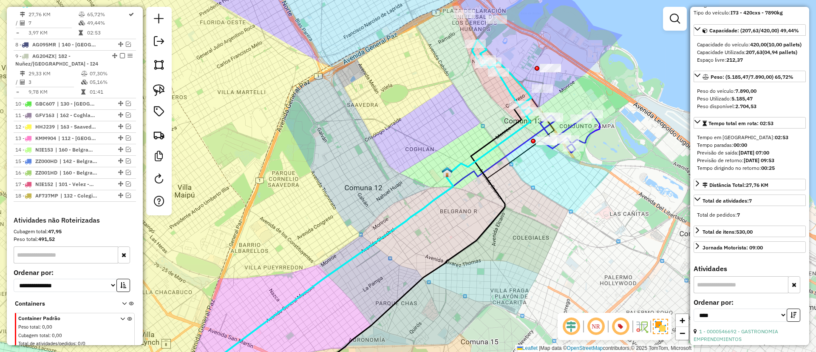
click at [582, 69] on div "Janela de atendimento Grade de atendimento Capacidade Transportadoras Veículos …" at bounding box center [408, 176] width 816 height 352
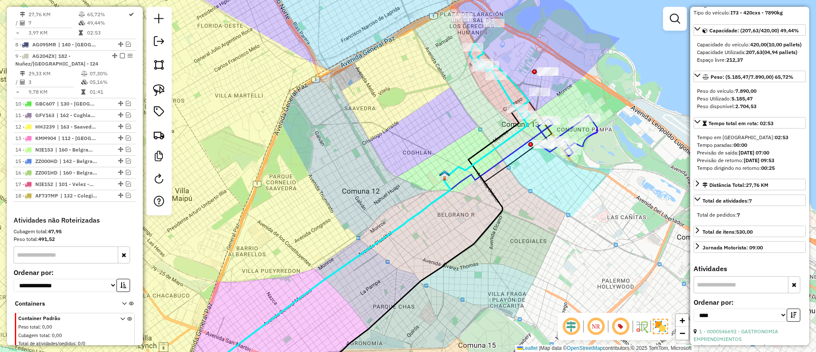
click at [586, 141] on icon at bounding box center [568, 135] width 60 height 41
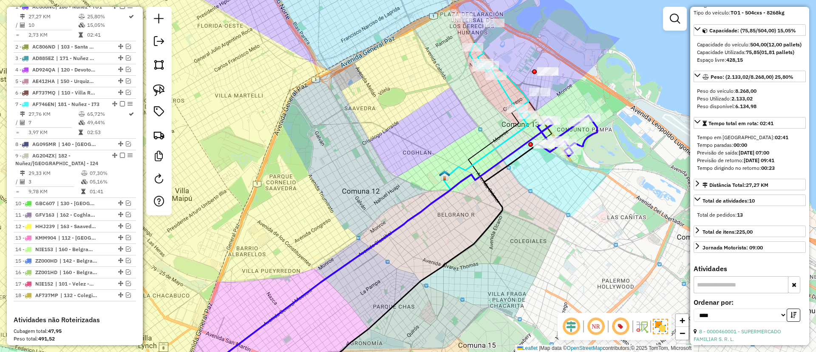
scroll to position [320, 0]
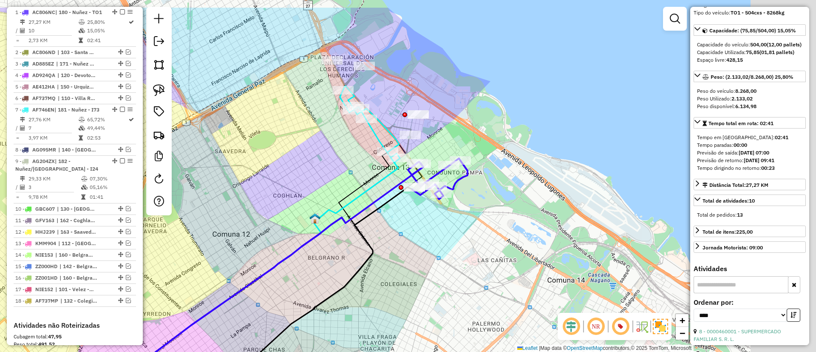
drag, startPoint x: 382, startPoint y: 126, endPoint x: 279, endPoint y: 163, distance: 109.3
click at [279, 163] on div "Janela de atendimento Grade de atendimento Capacidade Transportadoras Veículos …" at bounding box center [408, 176] width 816 height 352
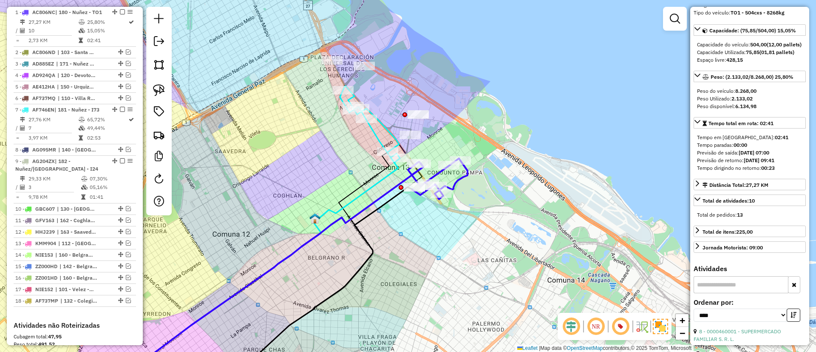
click at [351, 77] on icon at bounding box center [371, 97] width 79 height 74
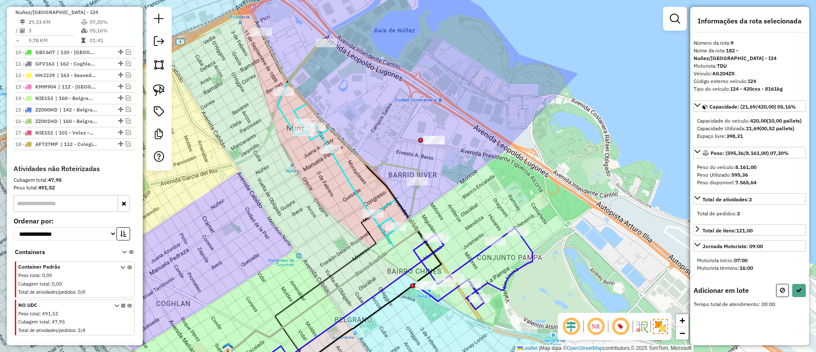
scroll to position [0, 0]
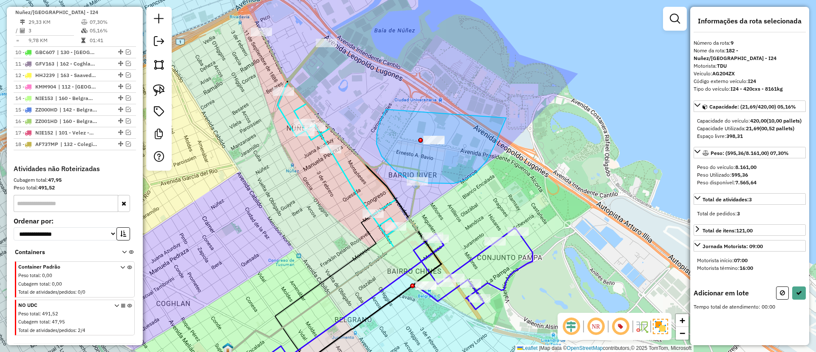
drag, startPoint x: 381, startPoint y: 120, endPoint x: 509, endPoint y: 105, distance: 129.7
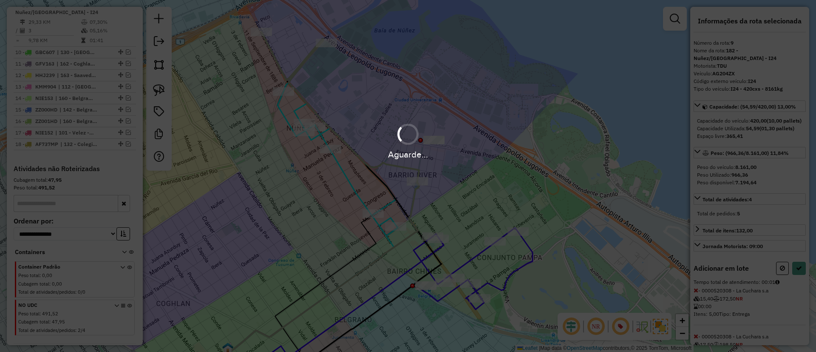
select select "*********"
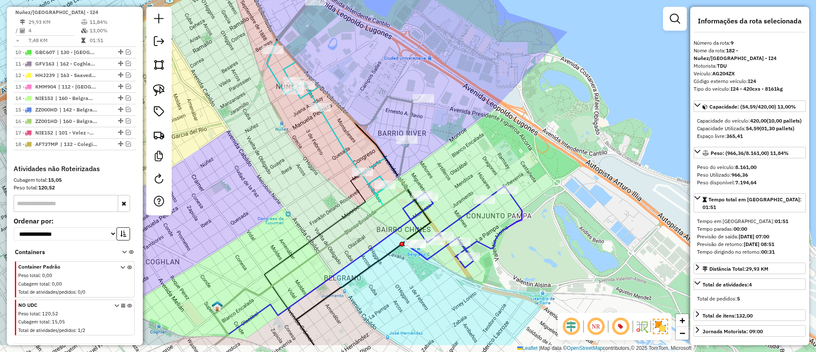
drag, startPoint x: 495, startPoint y: 223, endPoint x: 468, endPoint y: 125, distance: 101.6
click at [468, 125] on div "Janela de atendimento Grade de atendimento Capacidade Transportadoras Veículos …" at bounding box center [408, 176] width 816 height 352
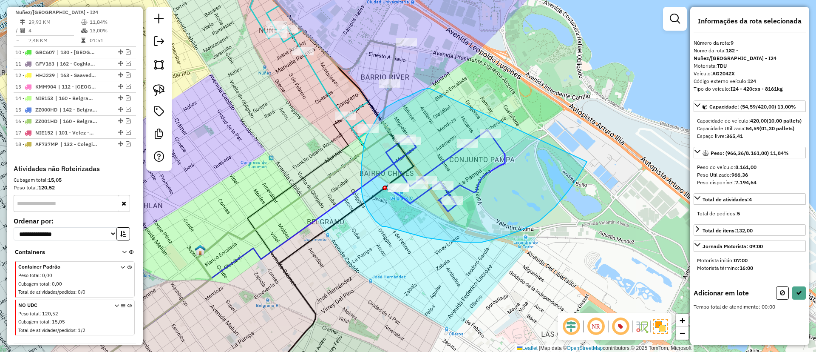
drag, startPoint x: 398, startPoint y: 100, endPoint x: 608, endPoint y: 116, distance: 209.7
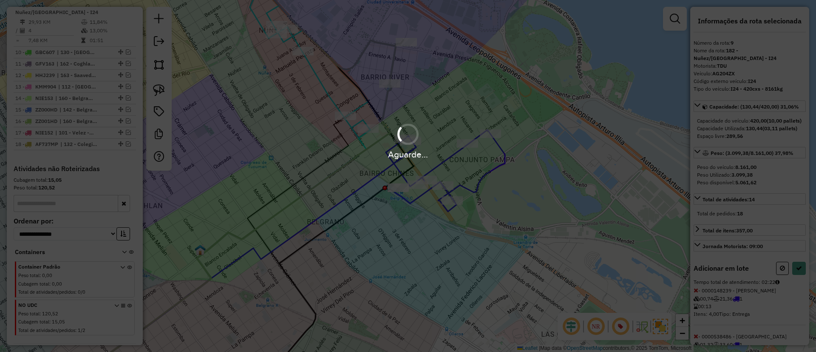
select select "*********"
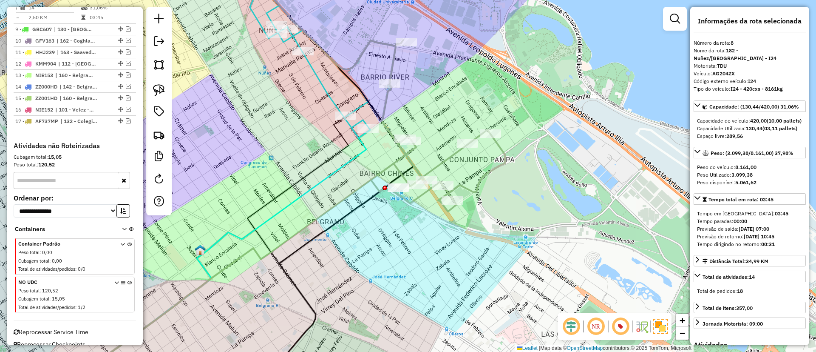
scroll to position [470, 0]
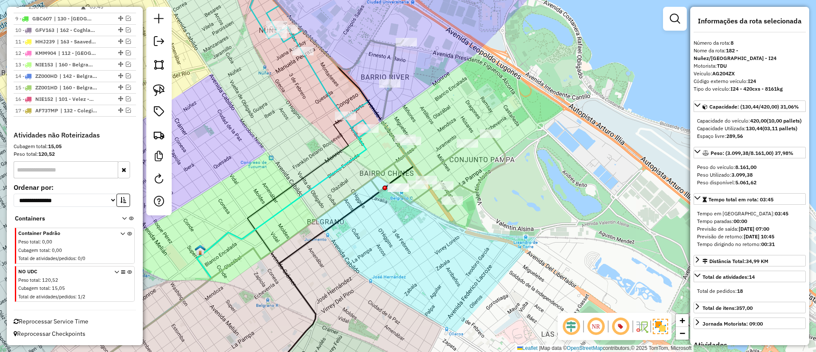
click at [314, 79] on icon at bounding box center [310, 61] width 120 height 153
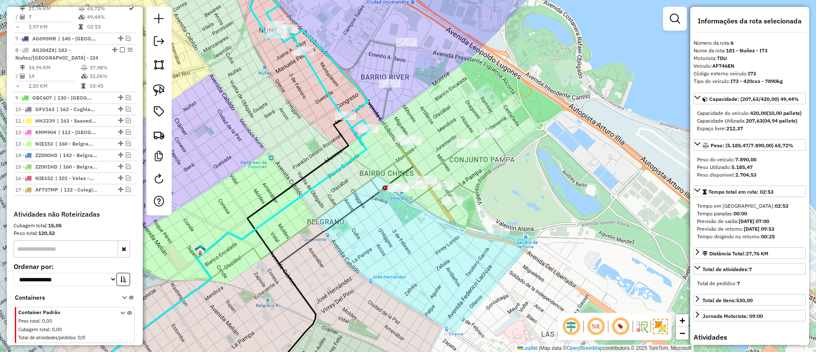
scroll to position [377, 0]
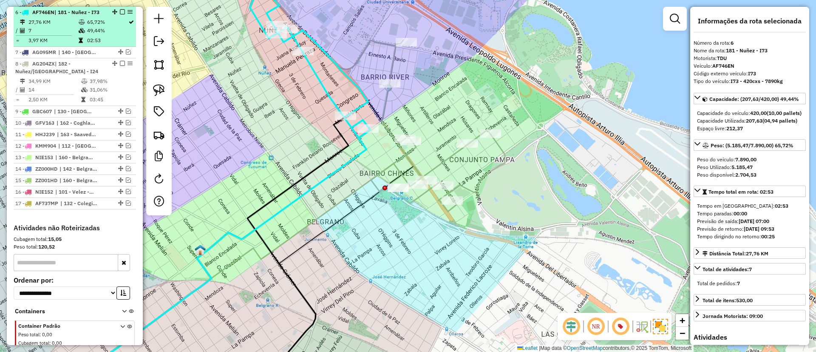
click at [120, 10] on em at bounding box center [122, 11] width 5 height 5
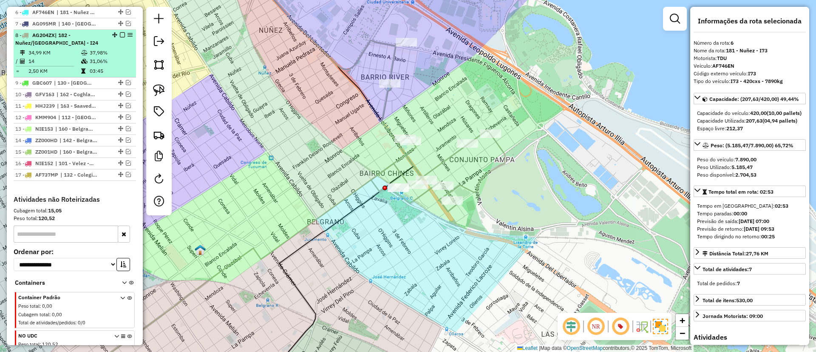
click at [120, 36] on em at bounding box center [122, 34] width 5 height 5
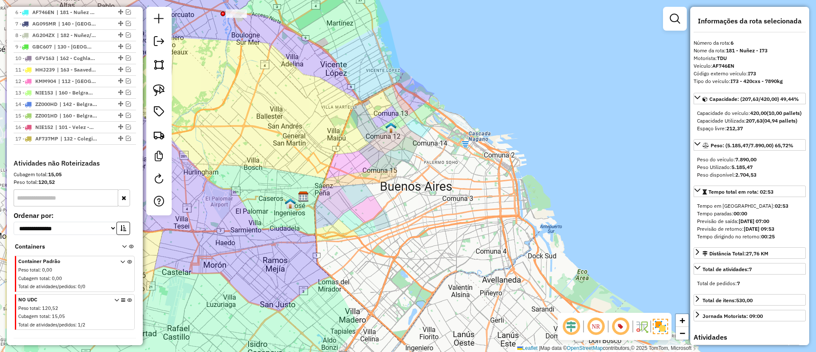
drag, startPoint x: 352, startPoint y: 117, endPoint x: 500, endPoint y: 128, distance: 147.6
click at [500, 128] on div "Janela de atendimento Grade de atendimento Capacidade Transportadoras Veículos …" at bounding box center [408, 176] width 816 height 352
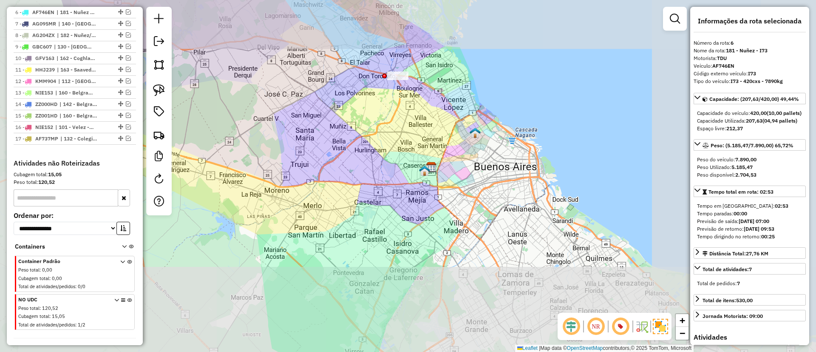
drag, startPoint x: 439, startPoint y: 138, endPoint x: 435, endPoint y: 185, distance: 47.4
click at [435, 185] on div "Janela de atendimento Grade de atendimento Capacidade Transportadoras Veículos …" at bounding box center [408, 176] width 816 height 352
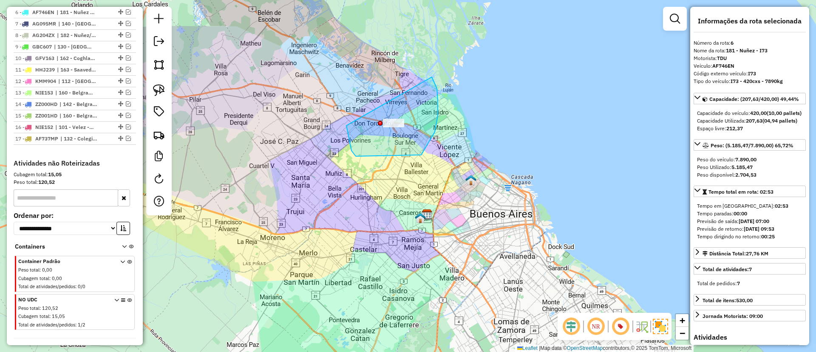
drag, startPoint x: 352, startPoint y: 151, endPoint x: 425, endPoint y: 68, distance: 110.6
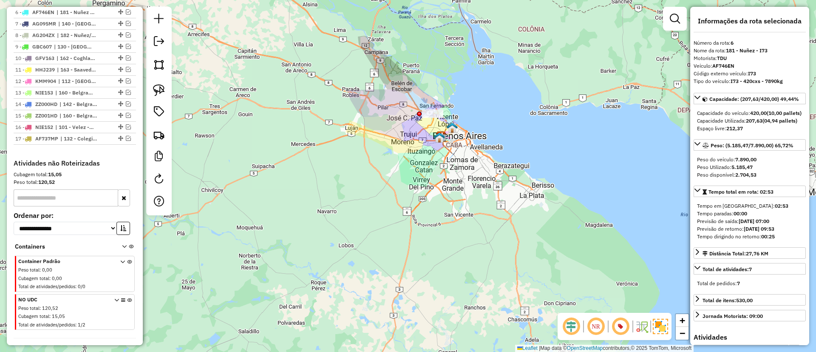
drag, startPoint x: 407, startPoint y: 124, endPoint x: 414, endPoint y: 53, distance: 71.3
click at [414, 53] on div "Janela de atendimento Grade de atendimento Capacidade Transportadoras Veículos …" at bounding box center [408, 176] width 816 height 352
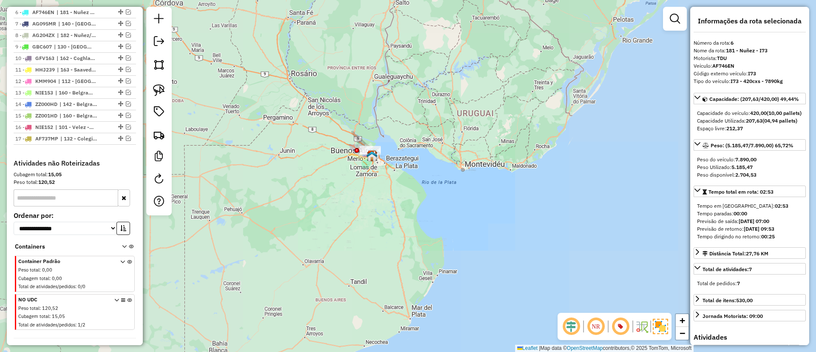
drag, startPoint x: 420, startPoint y: 137, endPoint x: 414, endPoint y: 174, distance: 37.8
click at [414, 174] on div "Janela de atendimento Grade de atendimento Capacidade Transportadoras Veículos …" at bounding box center [408, 176] width 816 height 352
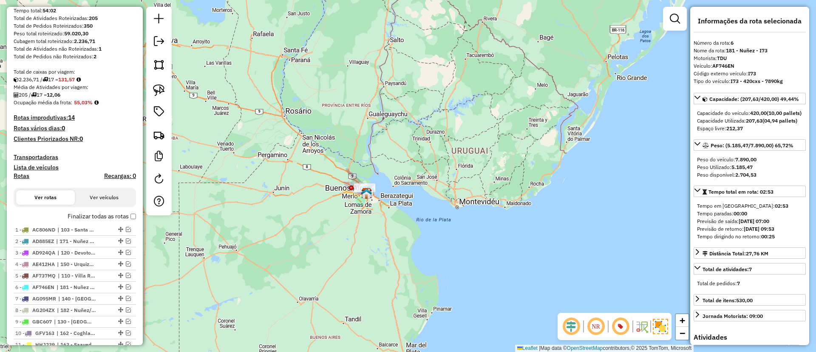
scroll to position [122, 0]
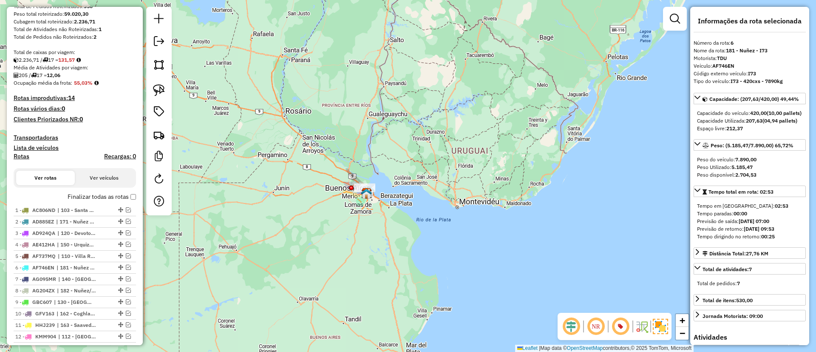
click at [92, 197] on label "Finalizar todas as rotas" at bounding box center [102, 196] width 68 height 9
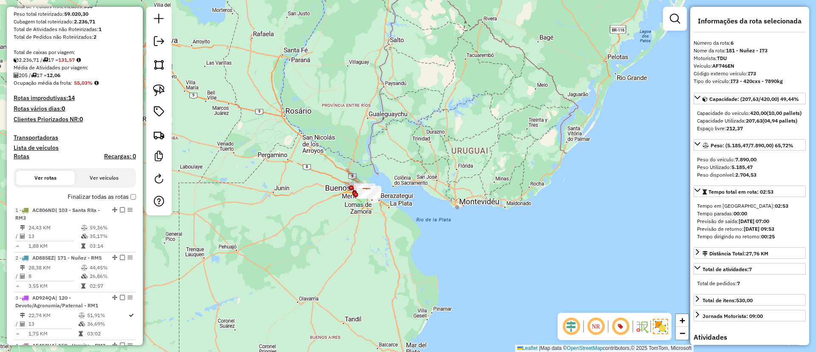
click at [22, 155] on h4 "Rotas" at bounding box center [22, 156] width 16 height 7
select select "*"
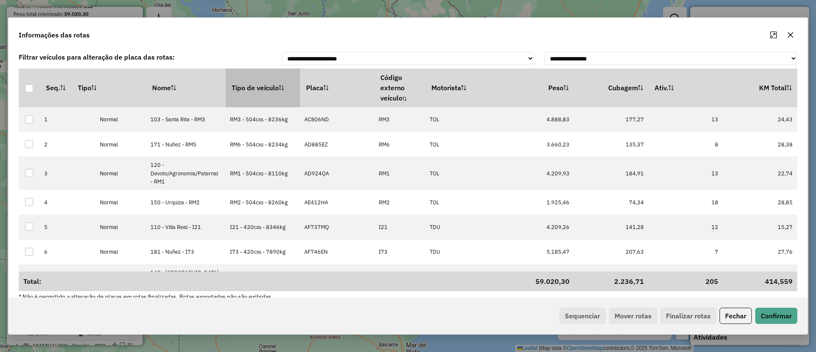
click at [242, 84] on th "Tipo de veículo" at bounding box center [263, 87] width 74 height 38
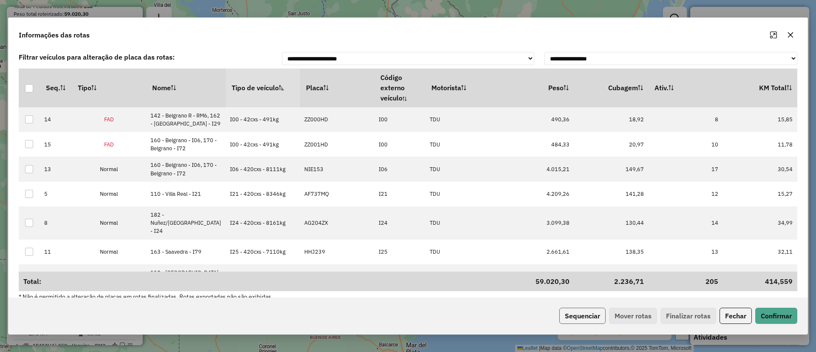
click at [601, 322] on button "Sequenciar" at bounding box center [583, 315] width 46 height 16
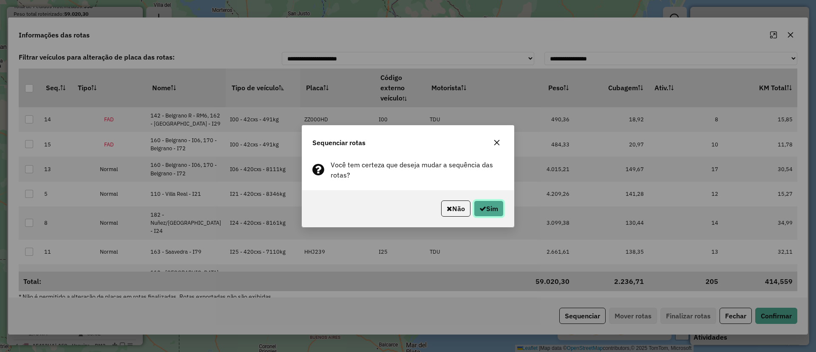
click at [482, 206] on icon "button" at bounding box center [483, 208] width 7 height 7
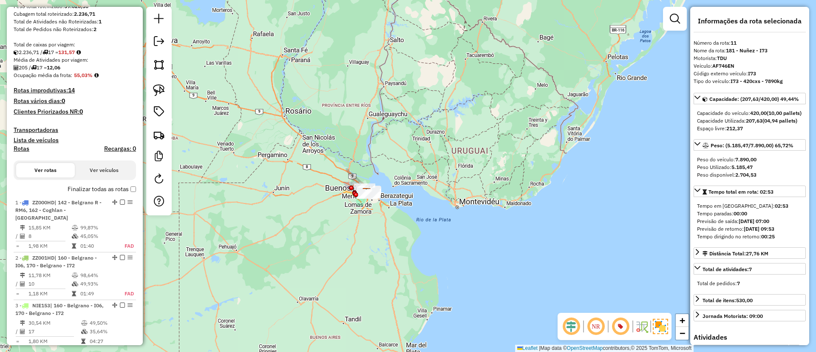
scroll to position [111, 0]
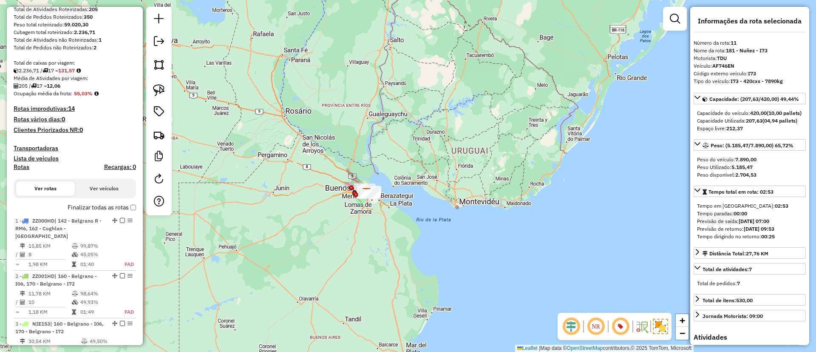
click at [101, 207] on label "Finalizar todas as rotas" at bounding box center [102, 207] width 68 height 9
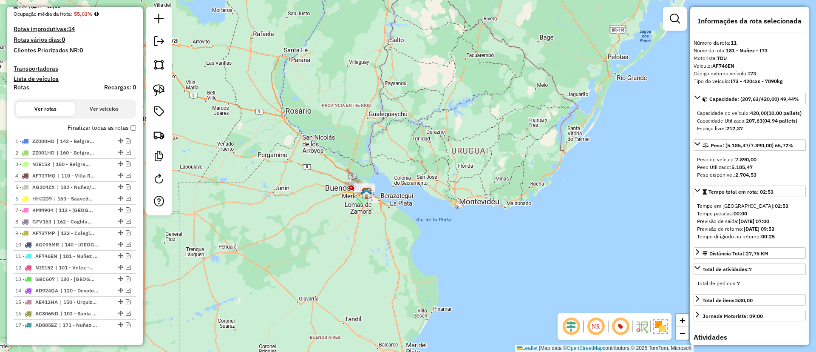
scroll to position [191, 0]
click at [72, 324] on span "| 171 - Nuñez - RM5" at bounding box center [78, 325] width 39 height 8
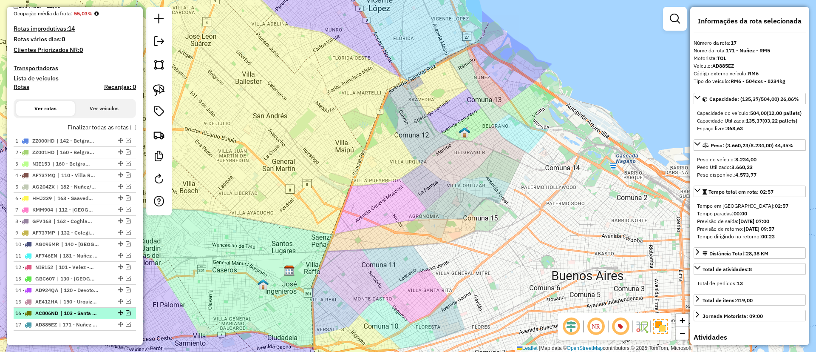
click at [74, 318] on li "16 - AC806ND | 103 - Santa Rita - RM3" at bounding box center [75, 312] width 122 height 11
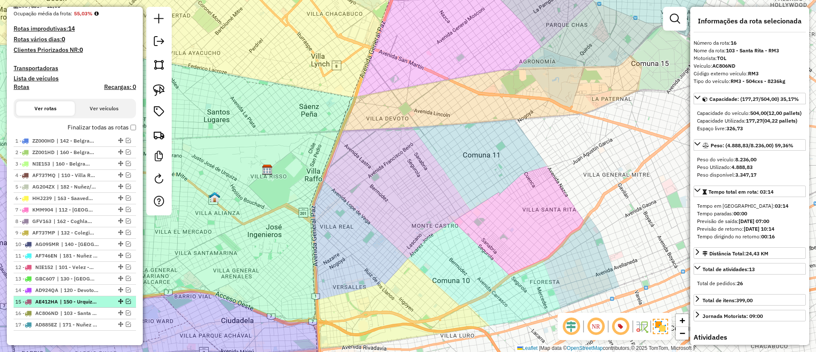
click at [75, 307] on li "15 - AE412HA | 150 - Urquiza - RM2" at bounding box center [75, 301] width 122 height 11
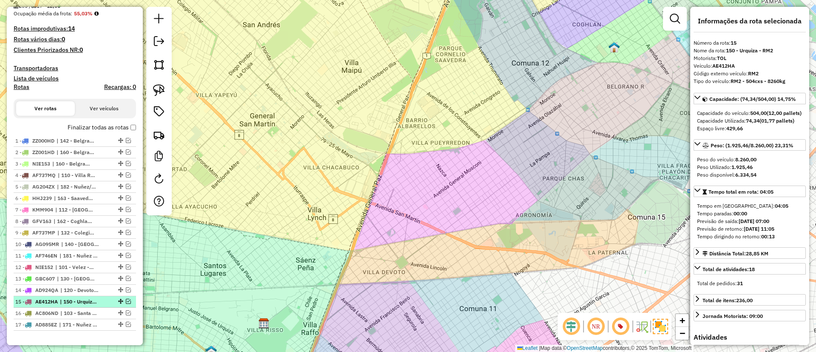
click at [77, 299] on span "| 150 - Urquiza - RM2" at bounding box center [79, 302] width 39 height 8
click at [77, 298] on span "| 150 - Urquiza - RM2" at bounding box center [79, 302] width 39 height 8
click at [77, 296] on li "14 - AD924QA | 120 - Devoto/Agronomia/Paternal - RM1" at bounding box center [75, 289] width 122 height 11
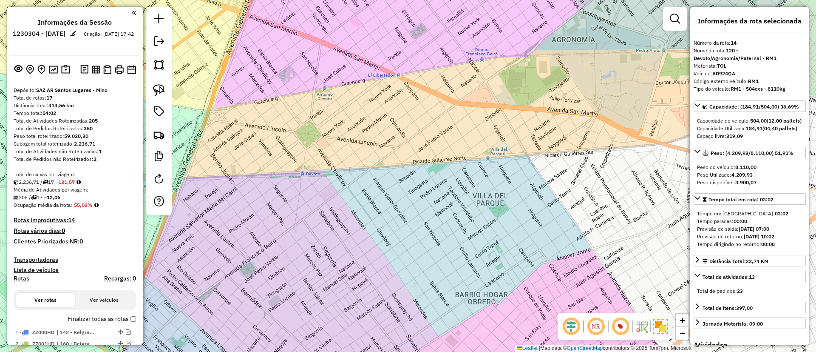
select select "*********"
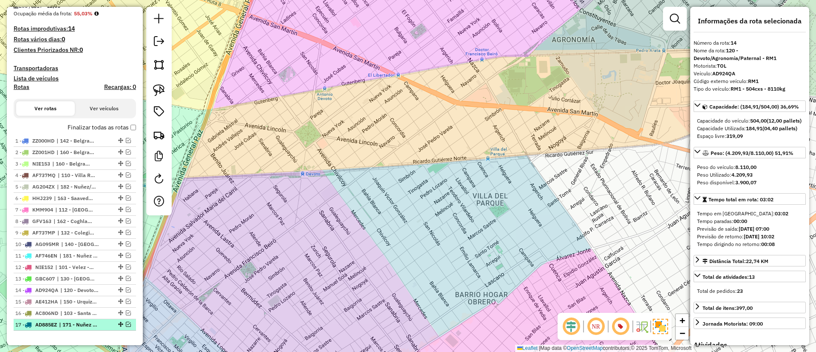
click at [56, 325] on span "AD885EZ" at bounding box center [46, 324] width 22 height 6
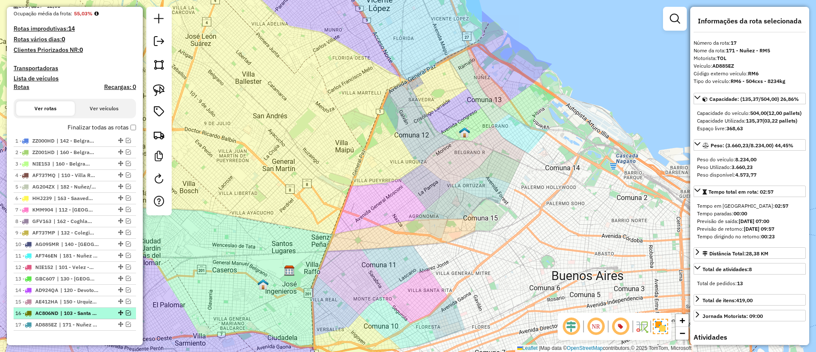
click at [60, 311] on div "16 - AC806ND | 103 - Santa Rita - RM3" at bounding box center [60, 313] width 90 height 8
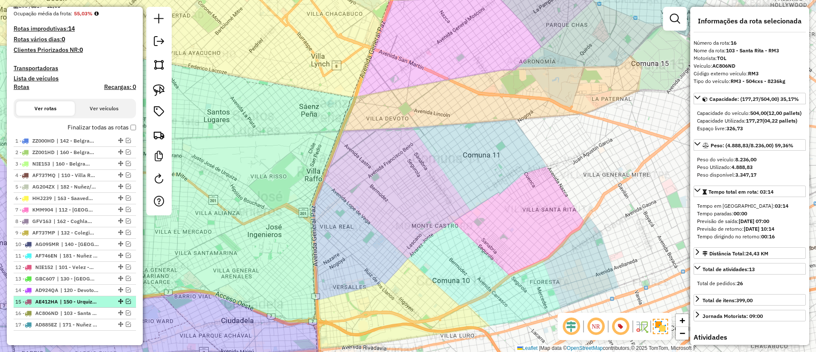
click at [61, 303] on span "| 150 - Urquiza - RM2" at bounding box center [79, 302] width 39 height 8
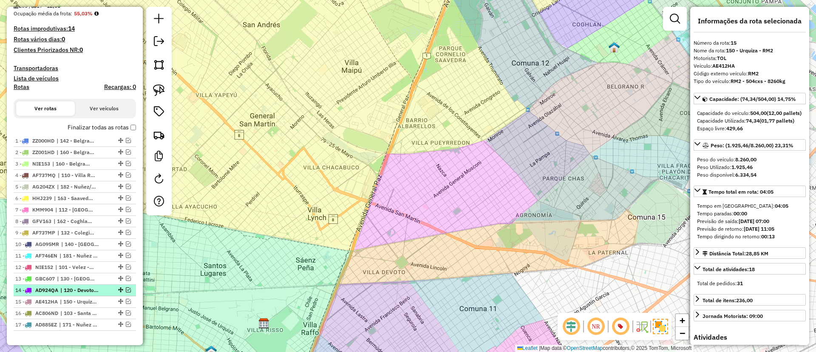
click at [63, 294] on li "14 - AD924QA | 120 - Devoto/Agronomia/Paternal - RM1" at bounding box center [75, 289] width 122 height 11
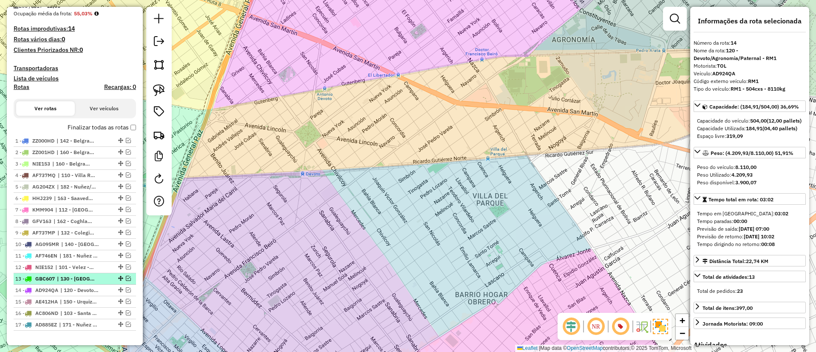
click at [65, 282] on span "| 130 - [GEOGRAPHIC_DATA] - i78, 131 - [GEOGRAPHIC_DATA] - I78" at bounding box center [76, 279] width 39 height 8
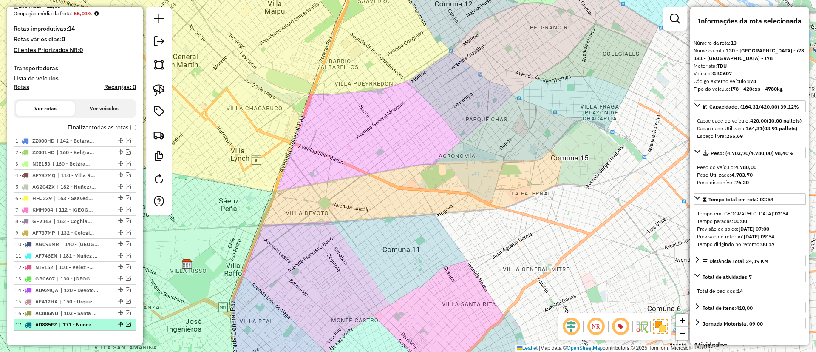
click at [52, 323] on span "AD885EZ" at bounding box center [46, 324] width 22 height 6
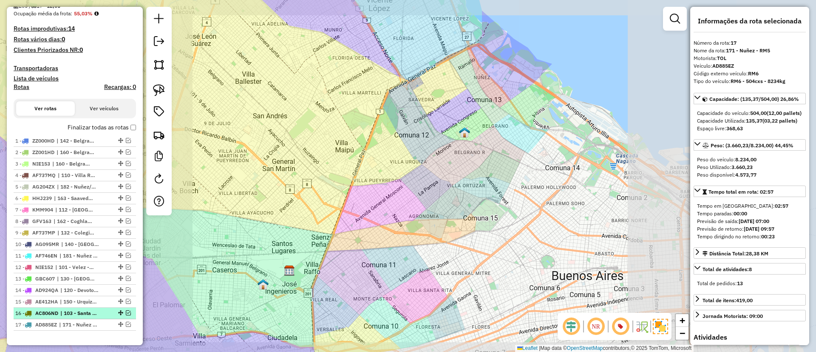
click at [57, 314] on span "AC806ND" at bounding box center [46, 313] width 23 height 6
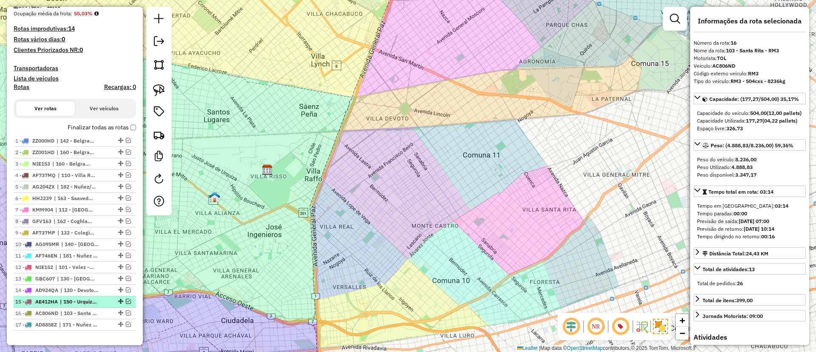
click at [63, 299] on span "| 150 - Urquiza - RM2" at bounding box center [79, 302] width 39 height 8
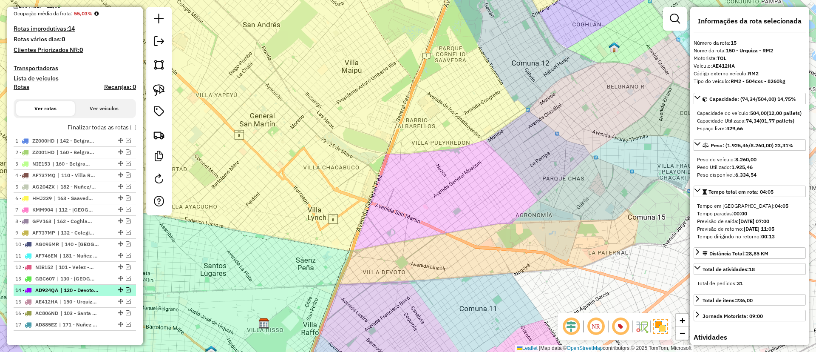
click at [65, 291] on span "| 120 - Devoto/Agronomia/Paternal - RM1" at bounding box center [79, 290] width 39 height 8
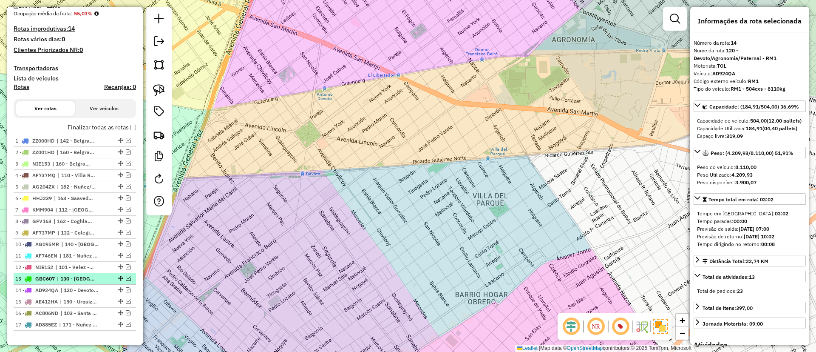
click at [70, 276] on span "| 130 - [GEOGRAPHIC_DATA] - i78, 131 - [GEOGRAPHIC_DATA] - I78" at bounding box center [76, 279] width 39 height 8
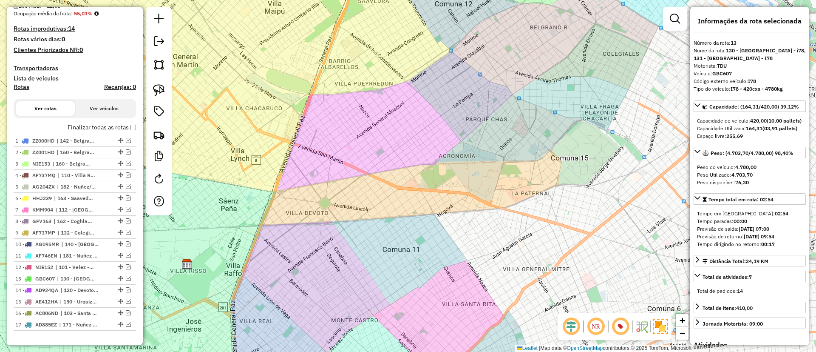
click at [102, 128] on label "Finalizar todas as rotas" at bounding box center [102, 127] width 68 height 9
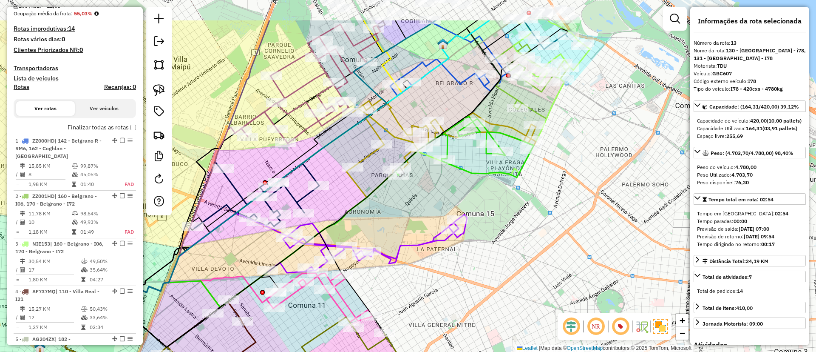
drag, startPoint x: 515, startPoint y: 180, endPoint x: 445, endPoint y: 200, distance: 73.4
click at [445, 200] on div "Janela de atendimento Grade de atendimento Capacidade Transportadoras Veículos …" at bounding box center [408, 176] width 816 height 352
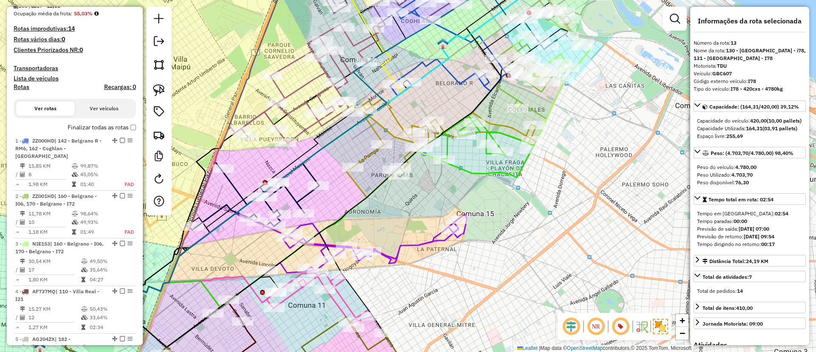
drag, startPoint x: 419, startPoint y: 242, endPoint x: 470, endPoint y: 126, distance: 127.4
click at [467, 214] on icon at bounding box center [367, 243] width 199 height 58
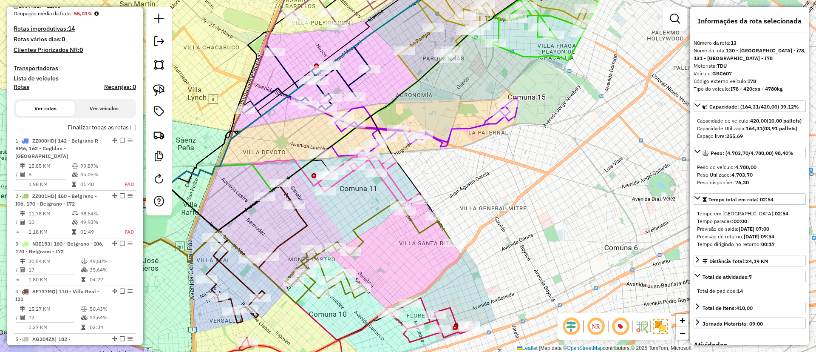
click at [364, 216] on div "Janela de atendimento Grade de atendimento Capacidade Transportadoras Veículos …" at bounding box center [408, 176] width 816 height 352
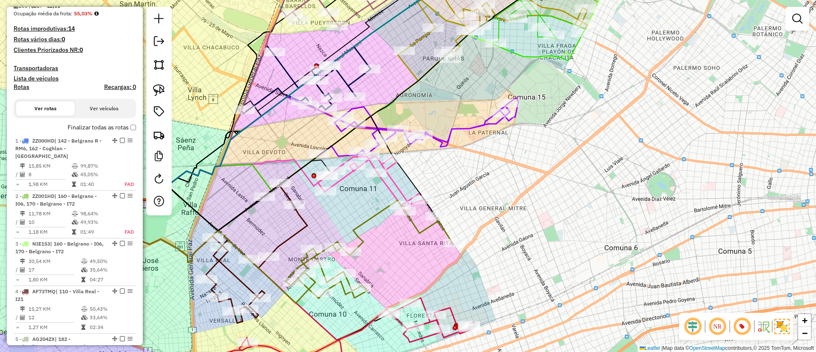
click at [364, 216] on div "Janela de atendimento Grade de atendimento Capacidade Transportadoras Veículos …" at bounding box center [408, 176] width 816 height 352
click at [366, 219] on icon at bounding box center [370, 249] width 168 height 98
select select "*********"
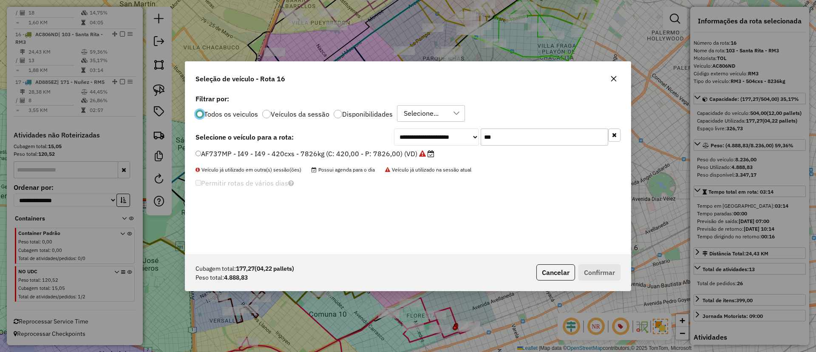
scroll to position [5, 3]
drag, startPoint x: 526, startPoint y: 141, endPoint x: 425, endPoint y: 134, distance: 100.6
click at [425, 134] on div "**********" at bounding box center [507, 136] width 227 height 17
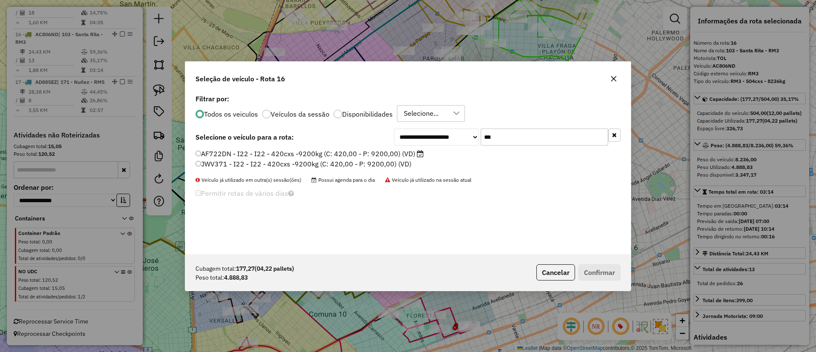
type input "***"
click at [395, 156] on label "AF722DN - I22 - I22 - 420cxs -9200kg (C: 420,00 - P: 9200,00) (VD)" at bounding box center [310, 153] width 228 height 10
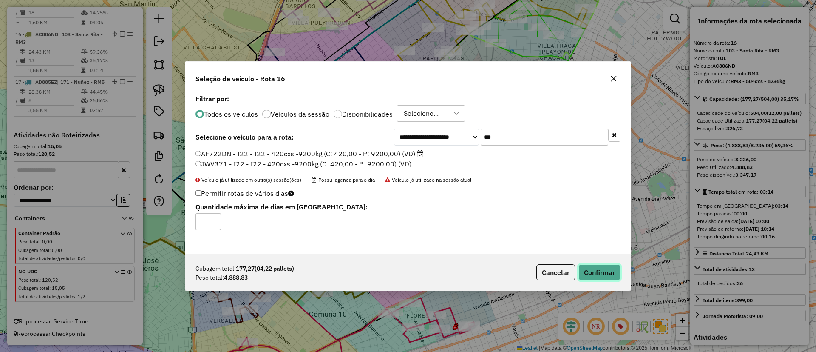
click at [590, 268] on button "Confirmar" at bounding box center [600, 272] width 42 height 16
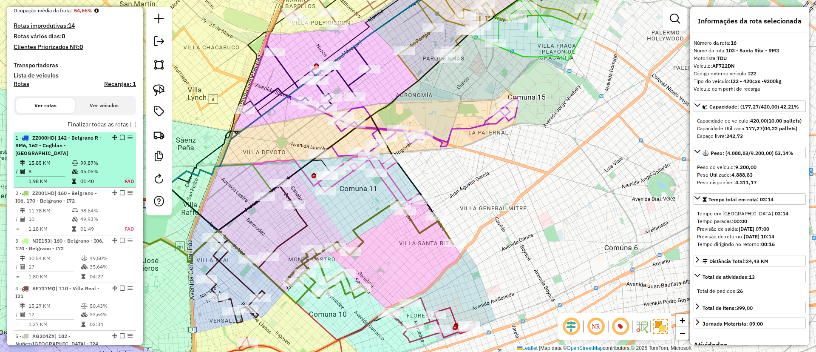
scroll to position [190, 0]
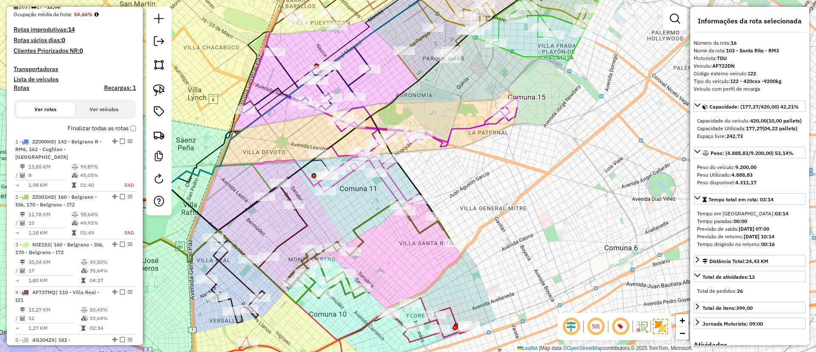
click at [101, 130] on label "Finalizar todas as rotas" at bounding box center [102, 128] width 68 height 9
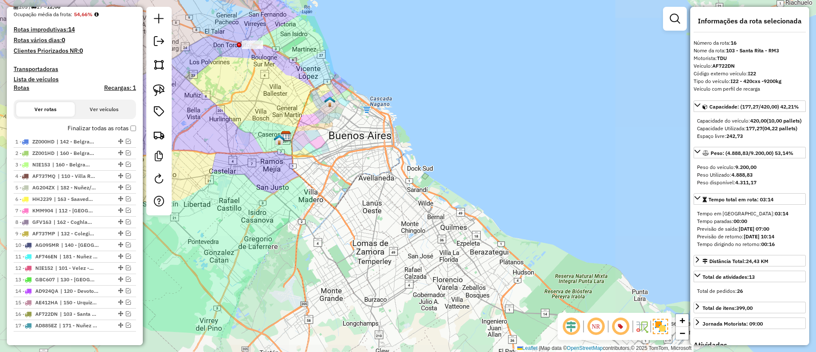
drag, startPoint x: 340, startPoint y: 115, endPoint x: 387, endPoint y: 150, distance: 58.4
click at [387, 150] on div "Janela de atendimento Grade de atendimento Capacidade Transportadoras Veículos …" at bounding box center [408, 176] width 816 height 352
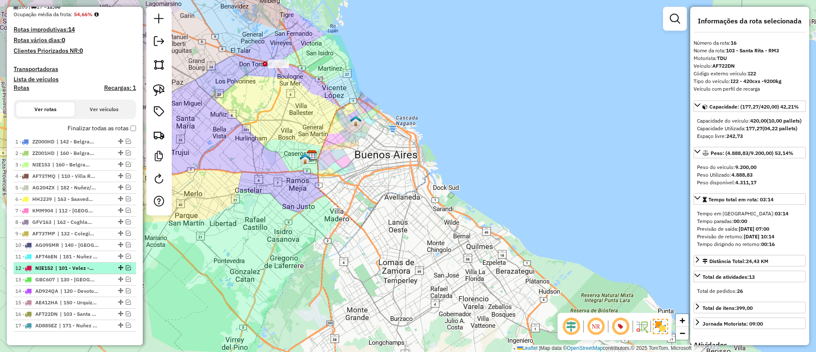
click at [91, 268] on span "| 101 - Velez - I15, 102 - Floresta - I75" at bounding box center [74, 268] width 39 height 8
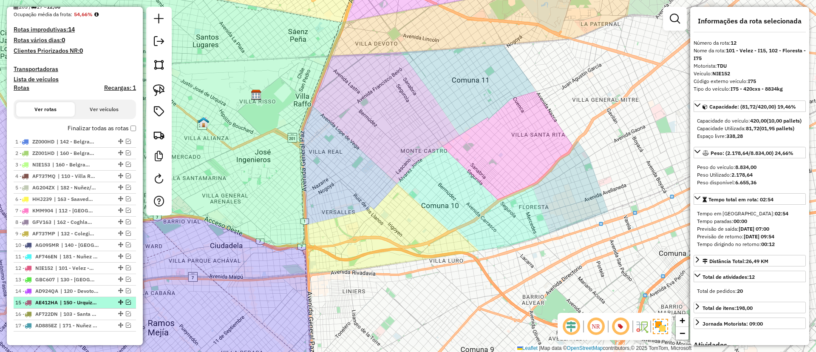
click at [86, 301] on span "| 150 - Urquiza - RM2" at bounding box center [79, 302] width 39 height 8
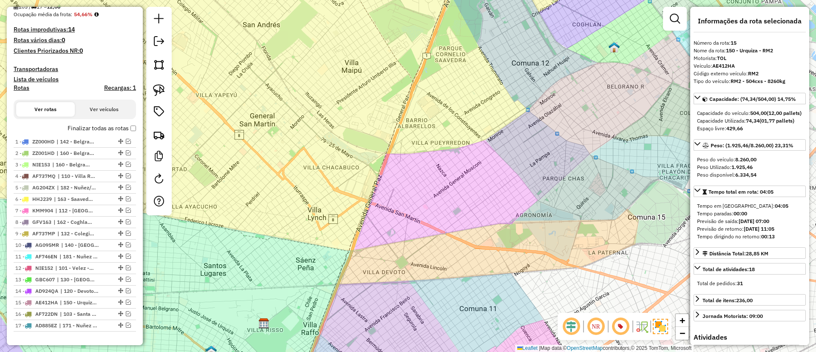
click at [99, 127] on label "Finalizar todas as rotas" at bounding box center [102, 128] width 68 height 9
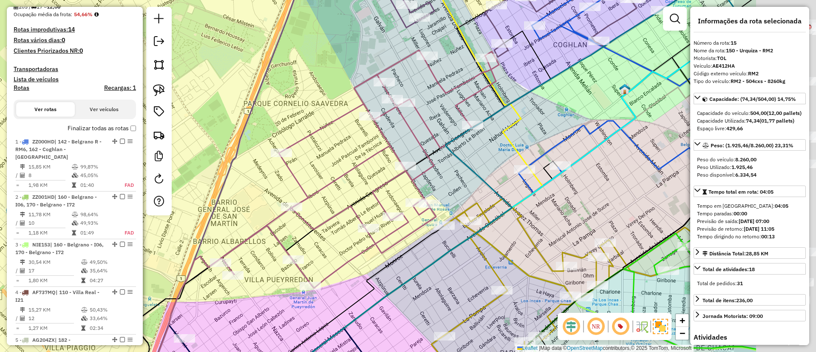
drag, startPoint x: 474, startPoint y: 125, endPoint x: 330, endPoint y: 147, distance: 146.2
click at [330, 147] on div "Janela de atendimento Grade de atendimento Capacidade Transportadoras Veículos …" at bounding box center [408, 176] width 816 height 352
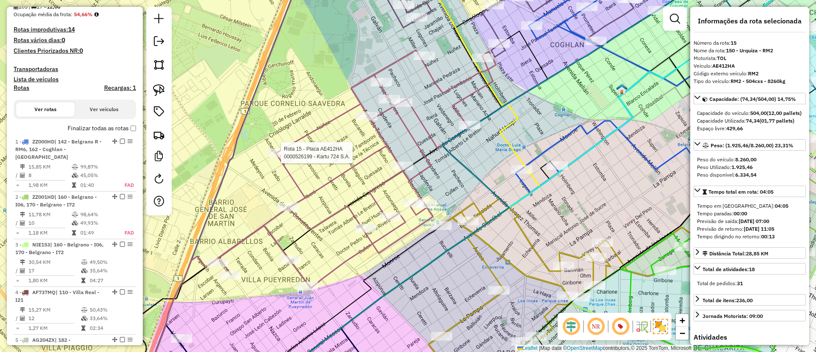
click at [327, 122] on icon at bounding box center [356, 169] width 281 height 238
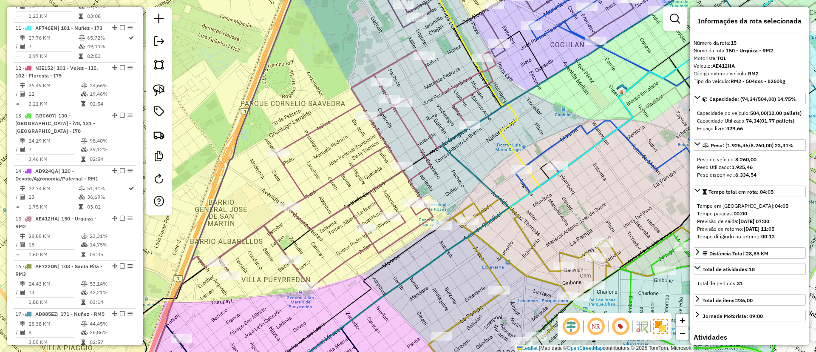
scroll to position [986, 0]
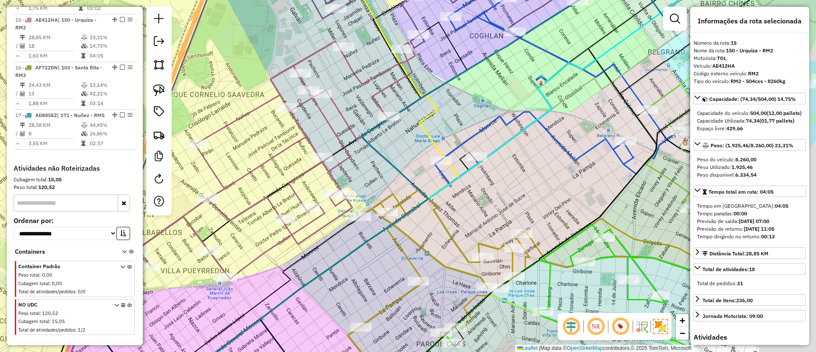
drag, startPoint x: 351, startPoint y: 166, endPoint x: 287, endPoint y: 146, distance: 67.2
click at [253, 154] on icon at bounding box center [191, 256] width 259 height 241
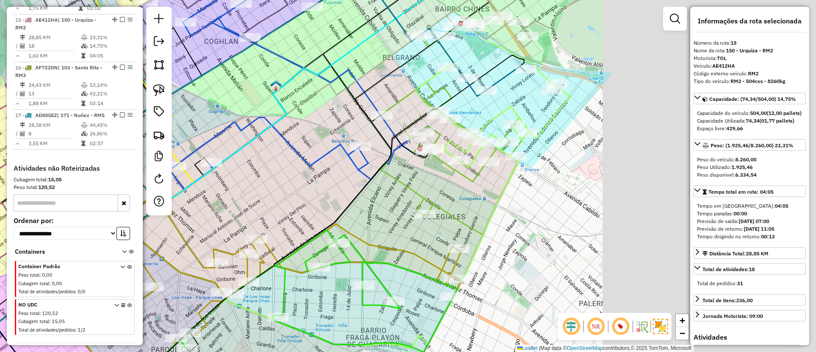
drag, startPoint x: 556, startPoint y: 172, endPoint x: 300, endPoint y: 180, distance: 255.7
click at [300, 180] on div "Janela de atendimento Grade de atendimento Capacidade Transportadoras Veículos …" at bounding box center [408, 176] width 816 height 352
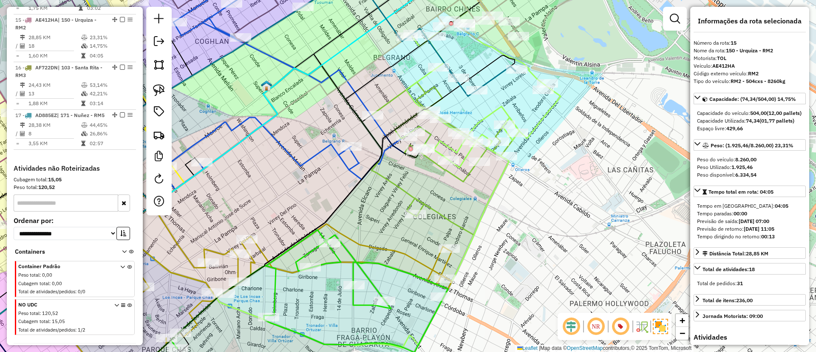
click at [542, 116] on icon at bounding box center [483, 83] width 154 height 168
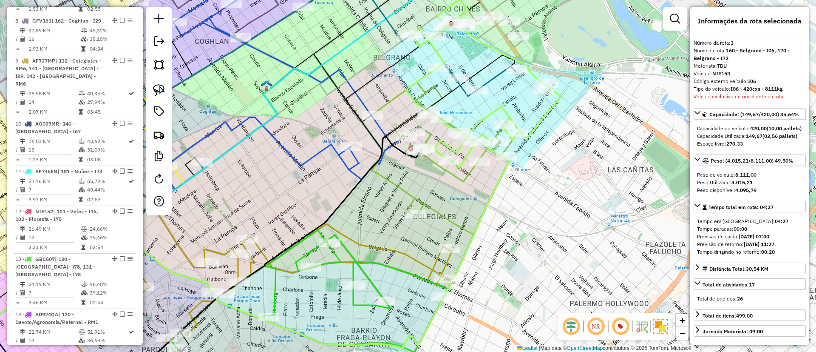
scroll to position [415, 0]
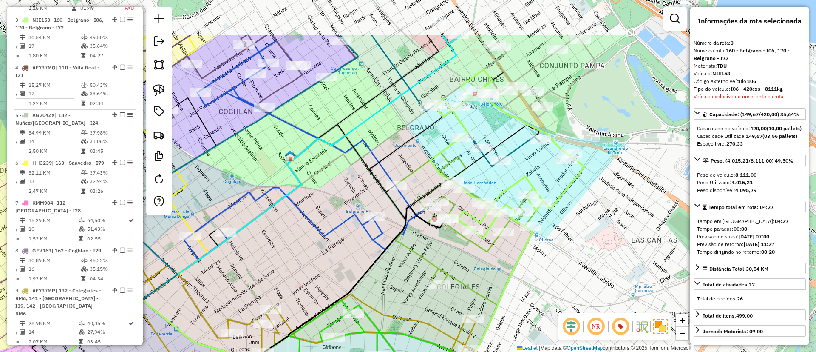
drag, startPoint x: 513, startPoint y: 106, endPoint x: 537, endPoint y: 176, distance: 74.1
click at [537, 176] on div "Janela de atendimento Grade de atendimento Capacidade Transportadoras Veículos …" at bounding box center [408, 176] width 816 height 352
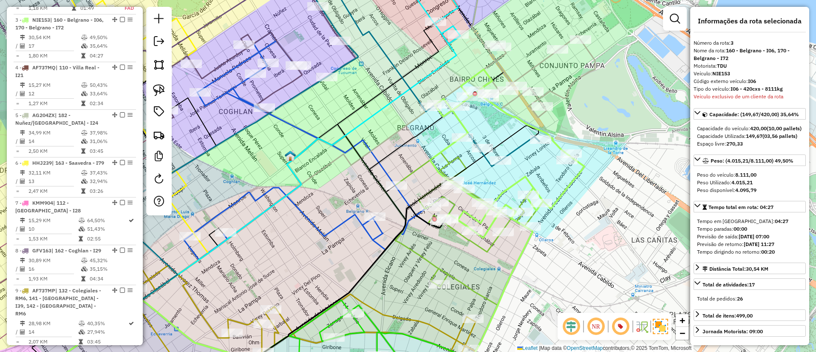
click at [512, 148] on icon at bounding box center [416, 66] width 247 height 202
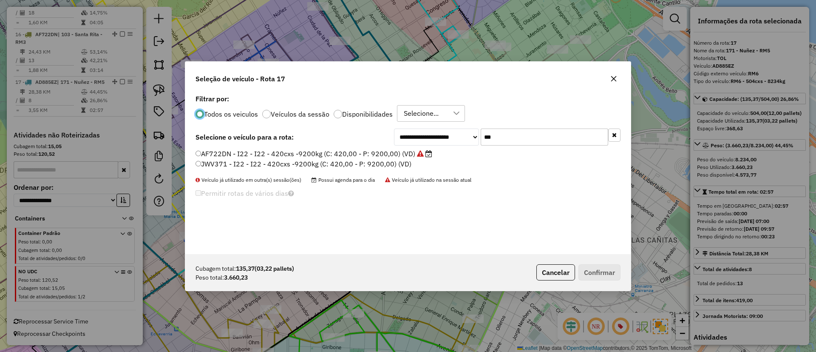
scroll to position [5, 3]
drag, startPoint x: 504, startPoint y: 101, endPoint x: 501, endPoint y: 105, distance: 5.3
click at [502, 105] on div "Filtrar por: Todos os veiculos Veículos da sessão Disponibilidades Selecione..." at bounding box center [408, 109] width 425 height 26
click at [497, 139] on input "***" at bounding box center [545, 136] width 128 height 17
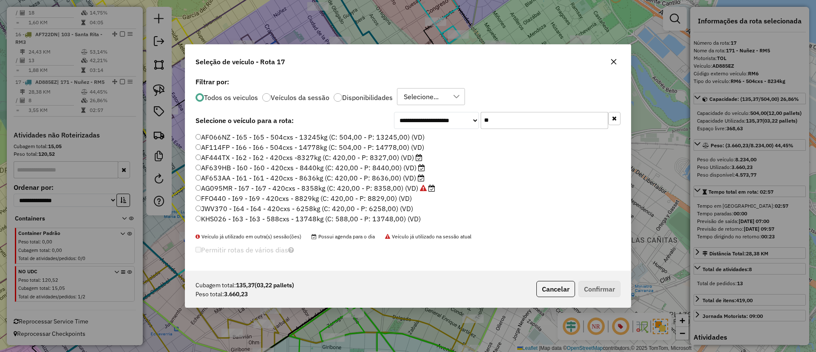
type input "*"
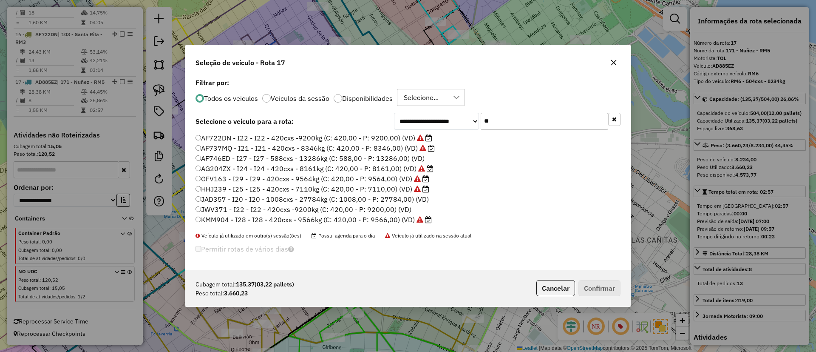
type input "*"
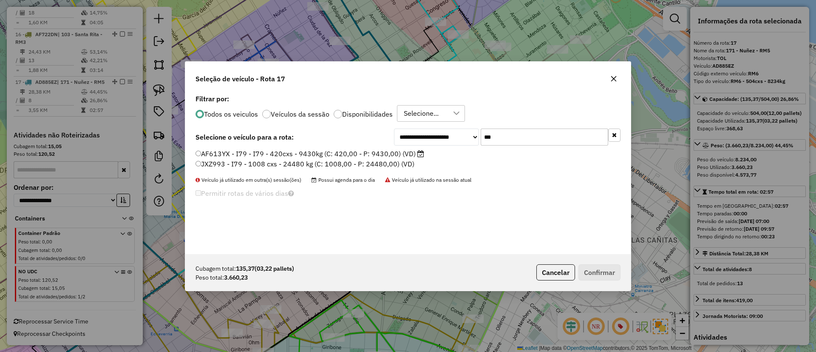
type input "***"
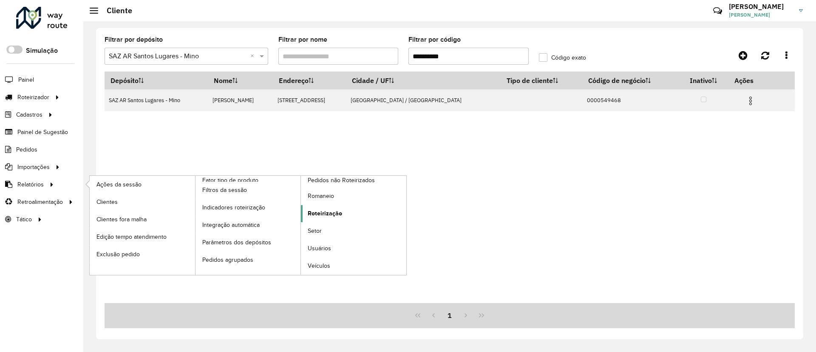
click at [335, 217] on span "Roteirização" at bounding box center [325, 213] width 34 height 9
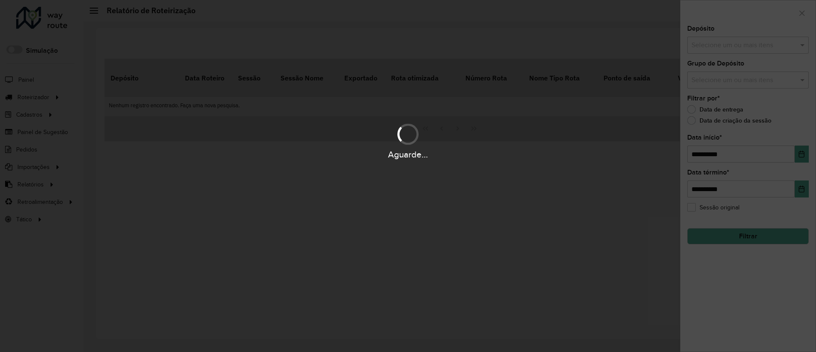
click at [723, 43] on hb-app "Aguarde... Pop-up bloqueado! Seu navegador bloqueou automáticamente a abertura …" at bounding box center [408, 176] width 816 height 352
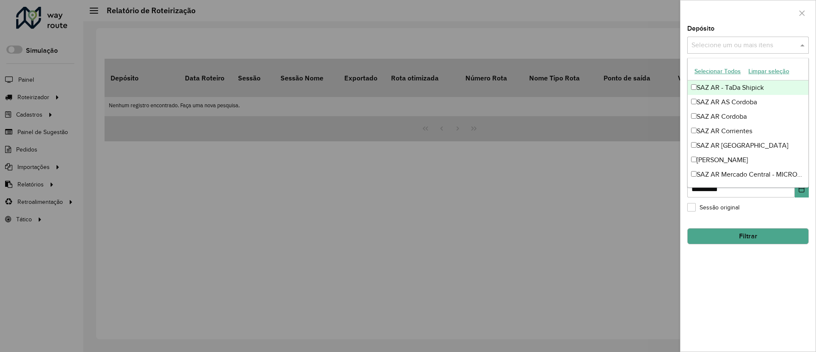
click at [723, 43] on input "text" at bounding box center [744, 45] width 109 height 10
type input "****"
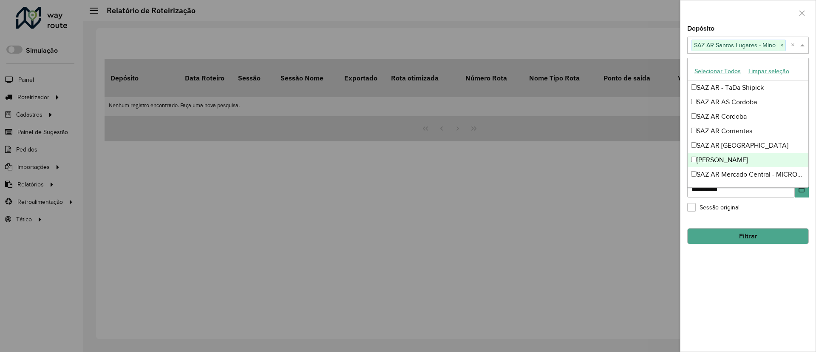
click at [759, 290] on div "**********" at bounding box center [748, 189] width 135 height 326
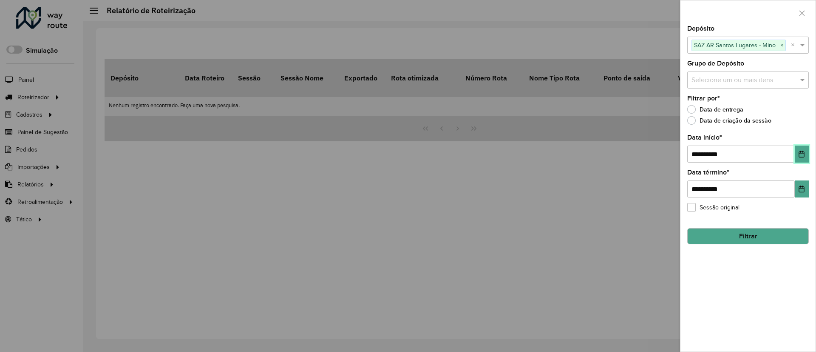
click at [802, 155] on icon "Choose Date" at bounding box center [801, 154] width 7 height 7
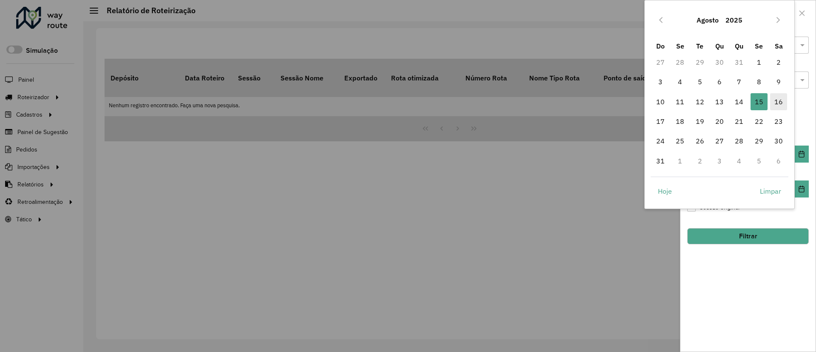
click at [777, 99] on span "16" at bounding box center [778, 101] width 17 height 17
type input "**********"
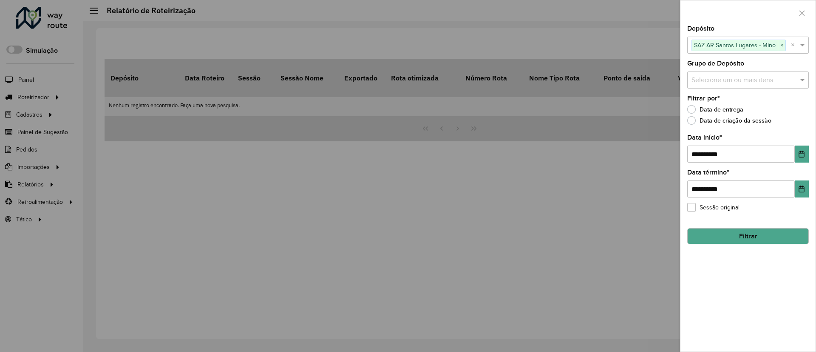
click at [728, 236] on button "Filtrar" at bounding box center [749, 236] width 122 height 16
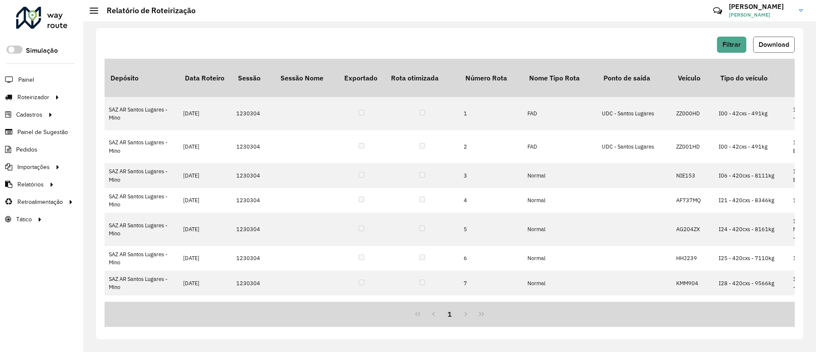
click at [773, 47] on span "Download" at bounding box center [774, 44] width 31 height 7
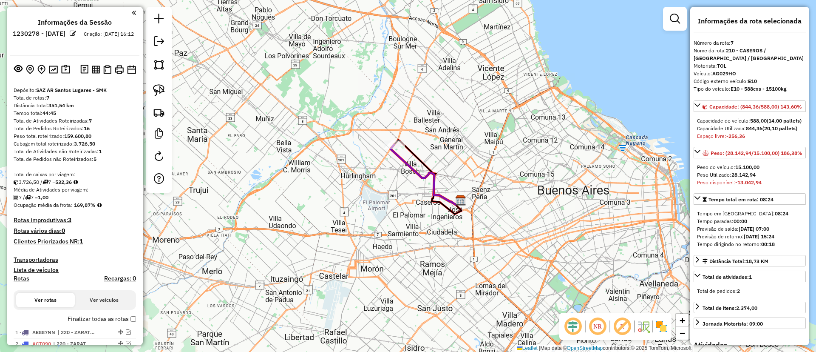
select select "**********"
